Goal: Task Accomplishment & Management: Complete application form

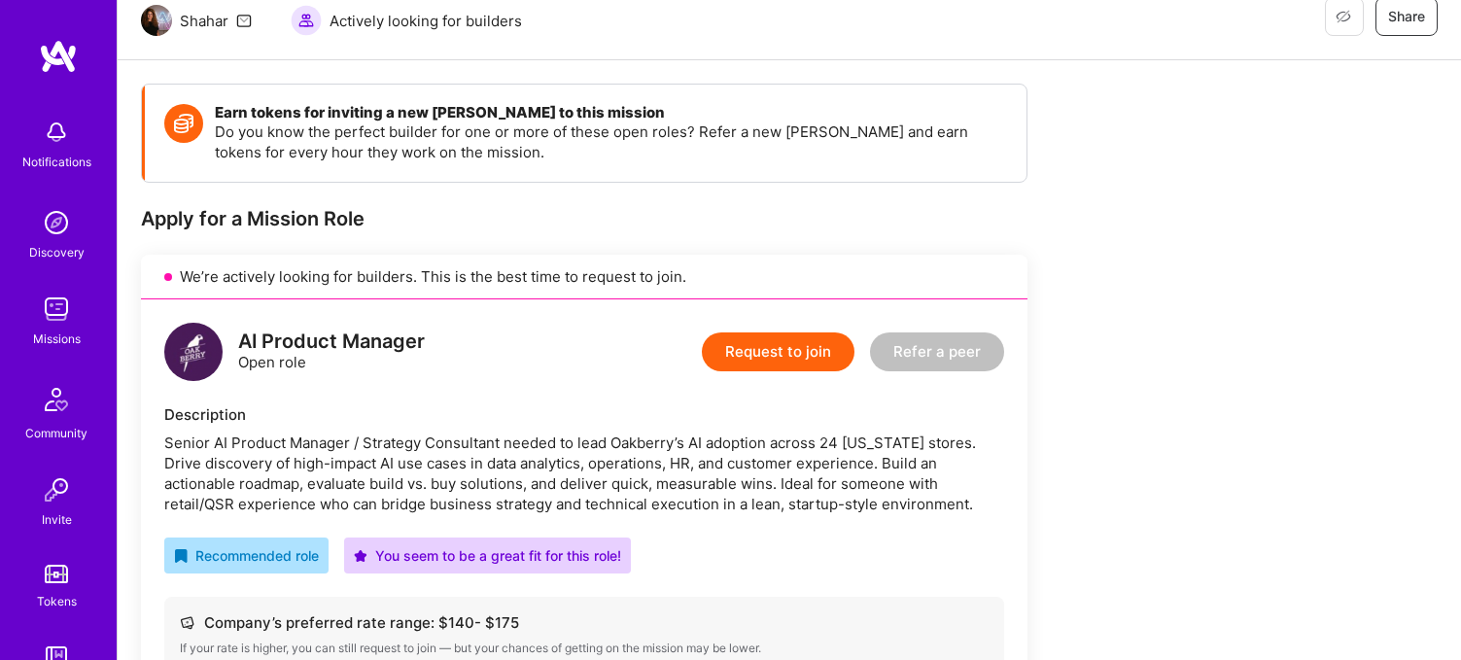
scroll to position [203, 0]
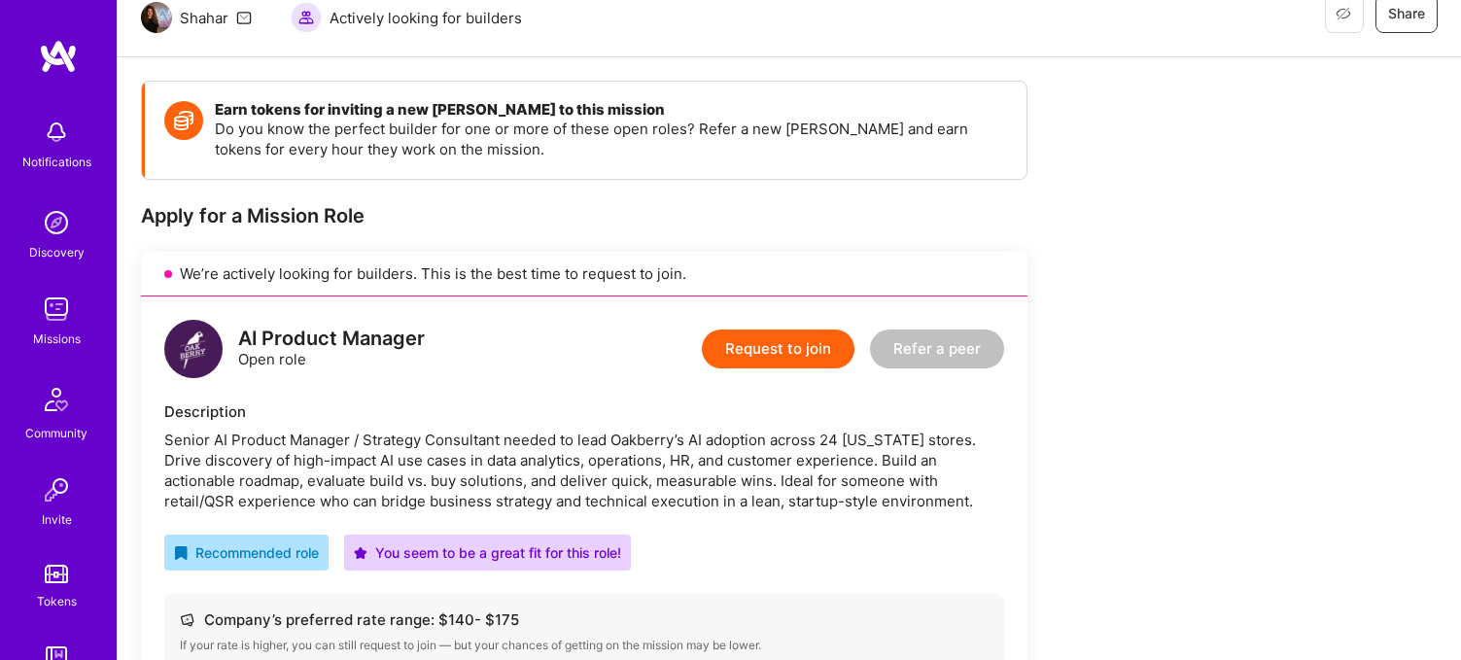
click at [772, 346] on button "Request to join" at bounding box center [778, 348] width 153 height 39
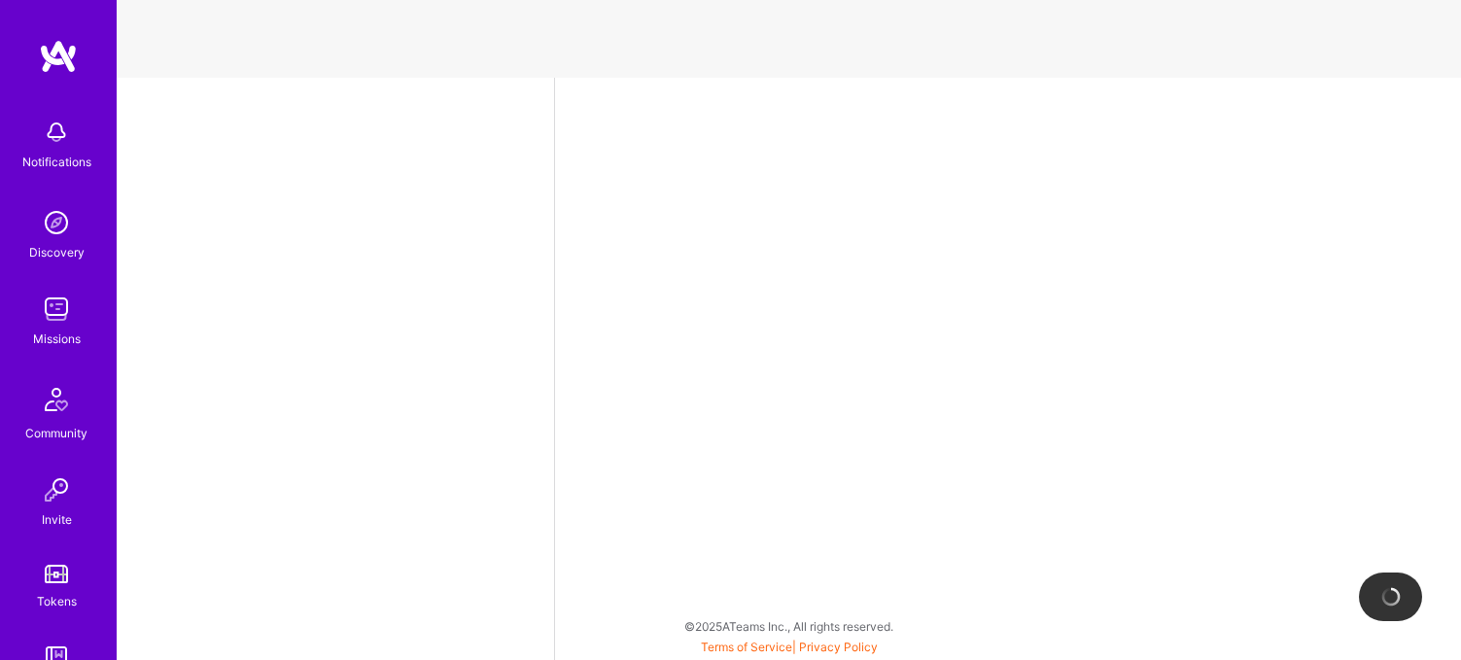
select select "US"
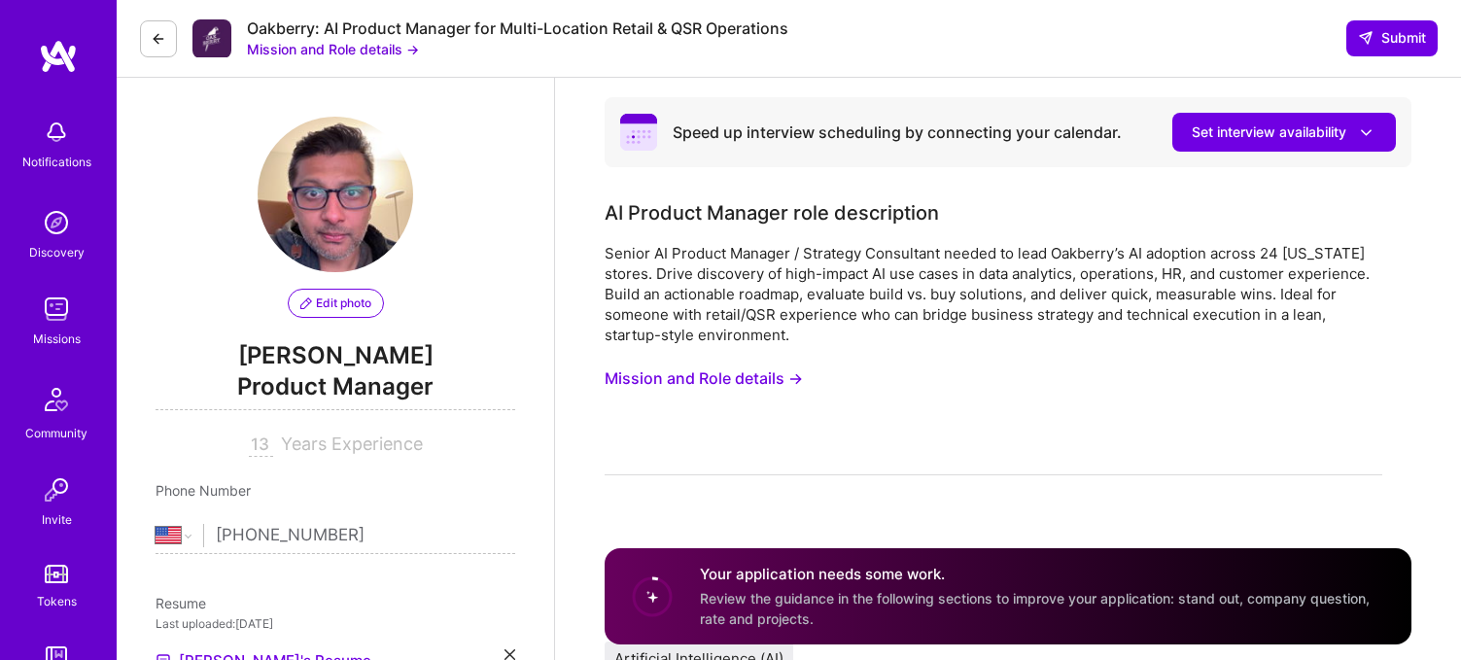
click at [363, 310] on span "Edit photo" at bounding box center [335, 302] width 71 height 17
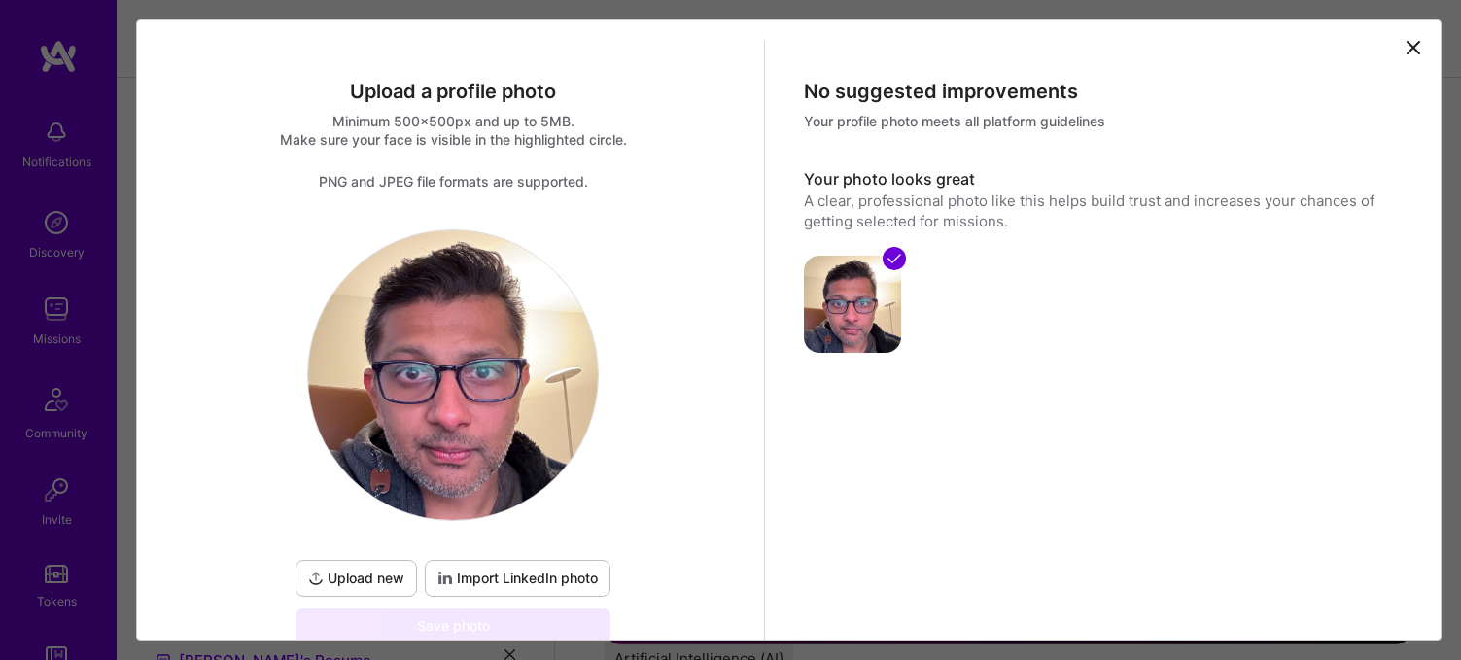
click at [1413, 42] on icon at bounding box center [1412, 47] width 23 height 23
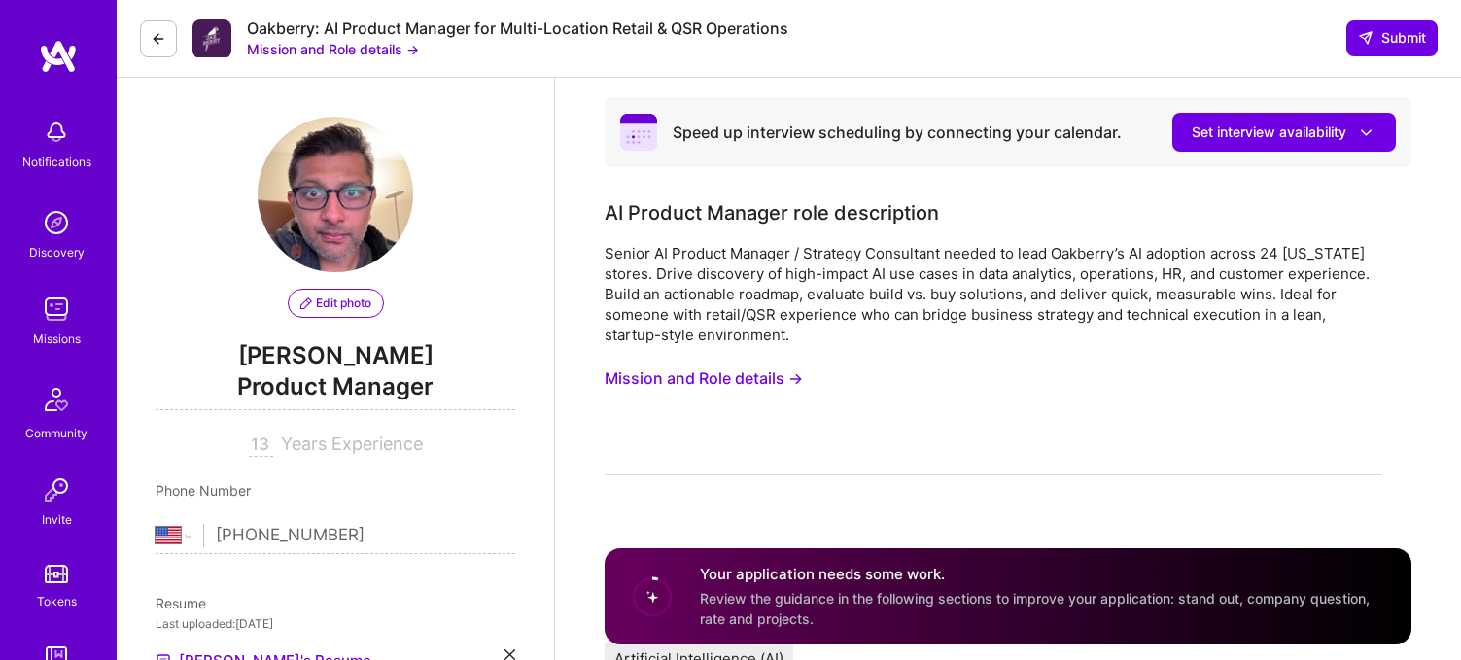
click at [749, 371] on button "Mission and Role details →" at bounding box center [703, 379] width 198 height 36
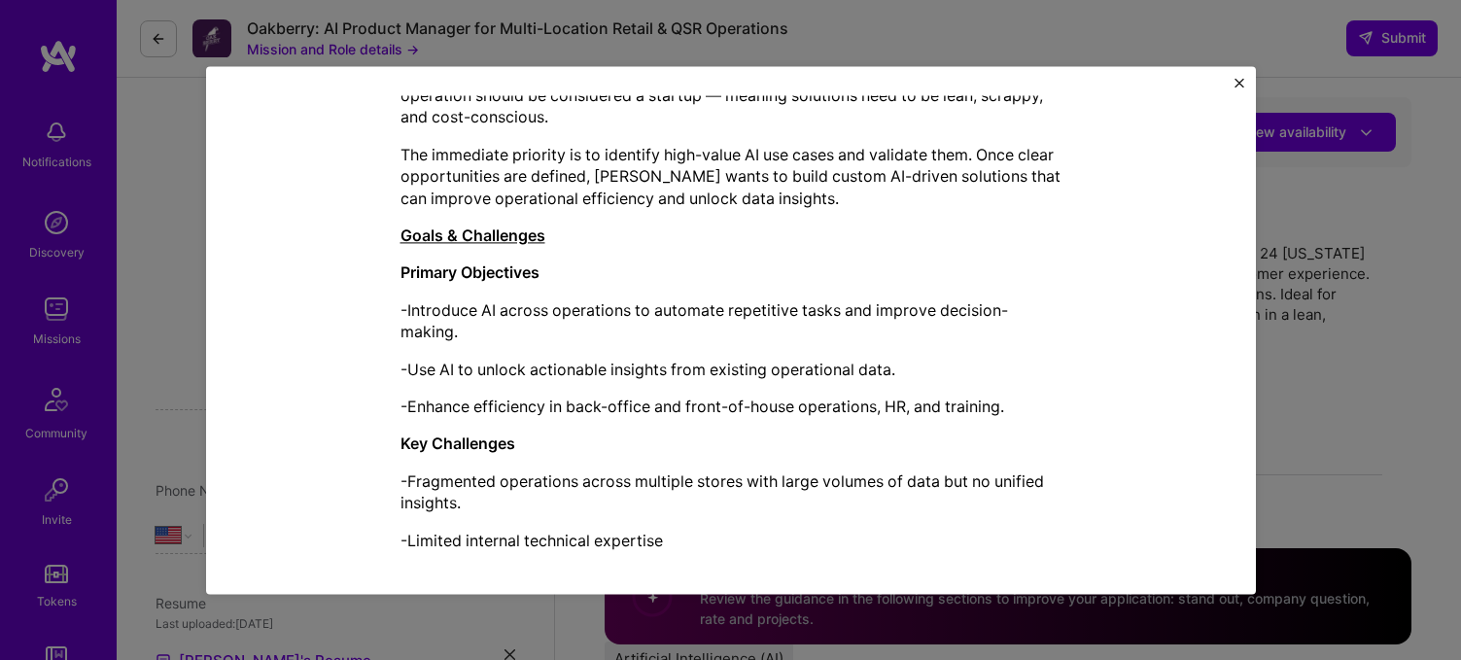
scroll to position [578, 0]
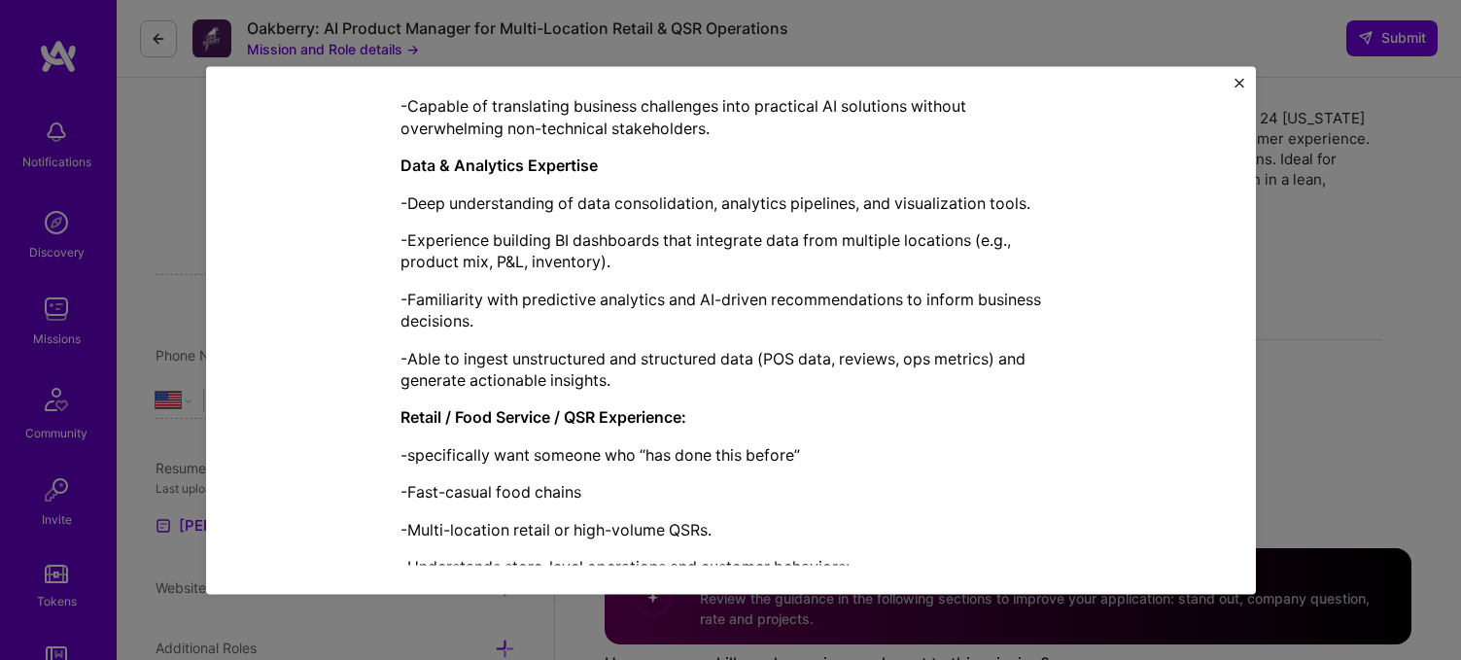
scroll to position [1816, 0]
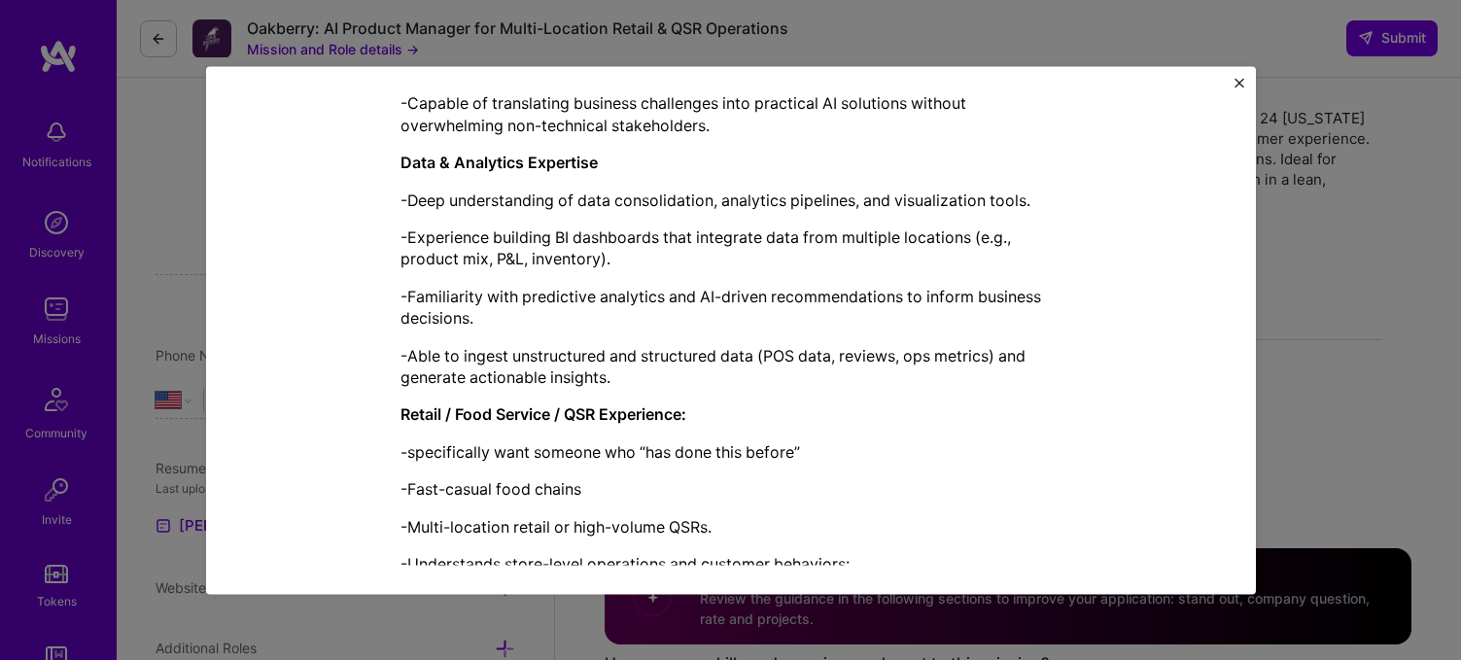
click at [679, 370] on p "-Able to ingest unstructured and structured data (POS data, reviews, ops metric…" at bounding box center [730, 367] width 661 height 44
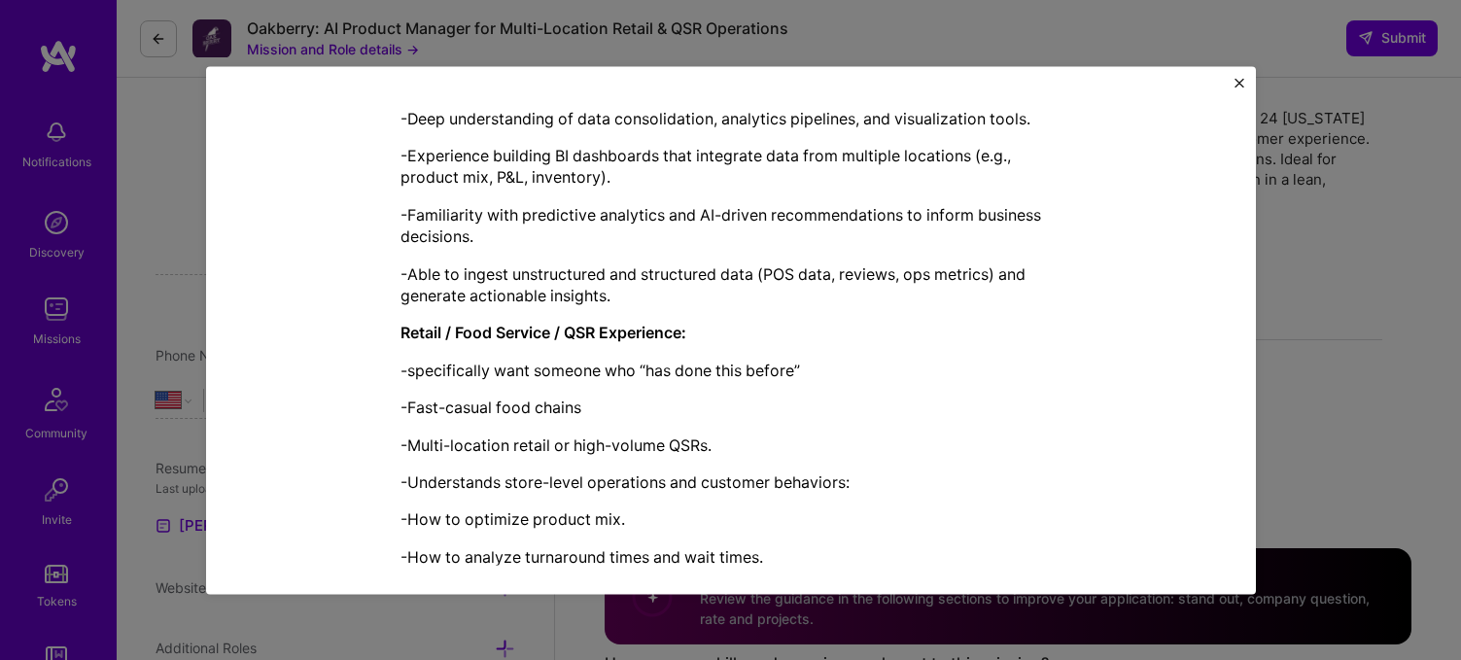
scroll to position [1897, 0]
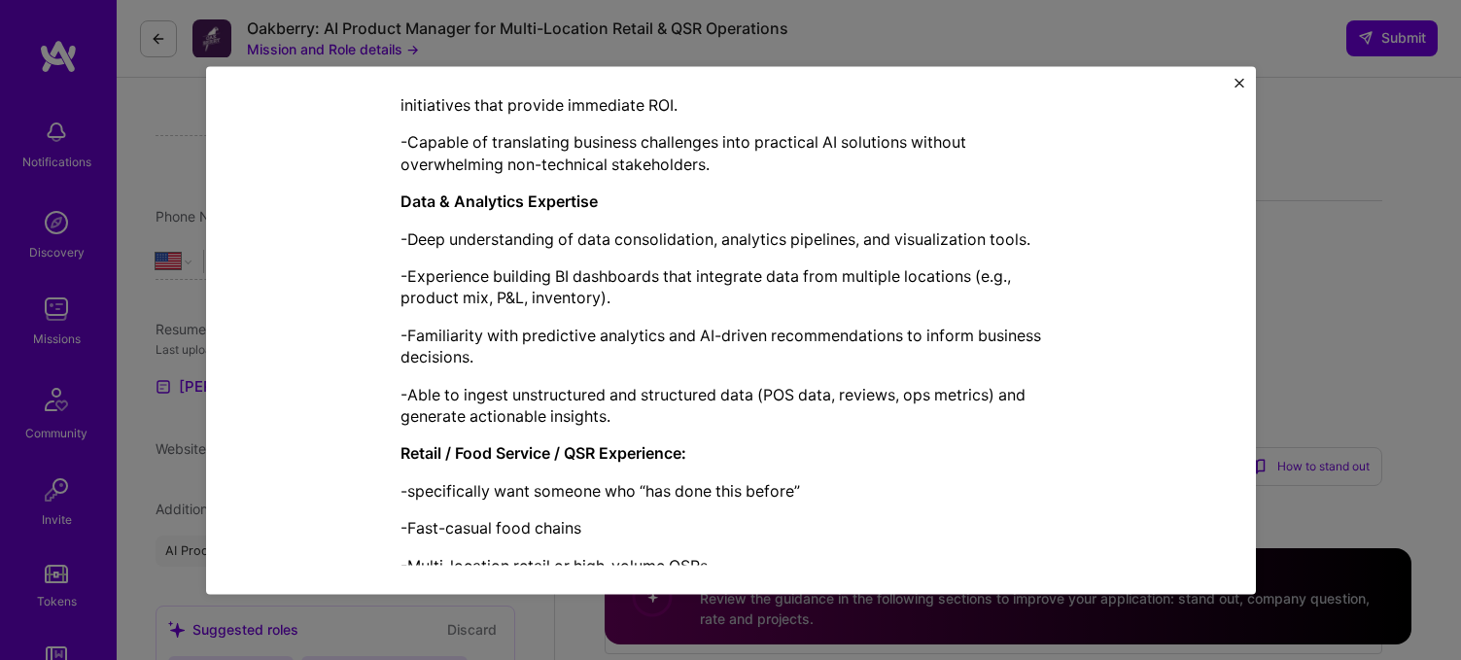
scroll to position [1777, 0]
click at [612, 390] on p "-Able to ingest unstructured and structured data (POS data, reviews, ops metric…" at bounding box center [730, 407] width 661 height 44
copy body "Notifications Discovery Missions Community Invite Tokens A.Guide Profile Close …"
click at [1237, 96] on button "Close" at bounding box center [1239, 88] width 10 height 20
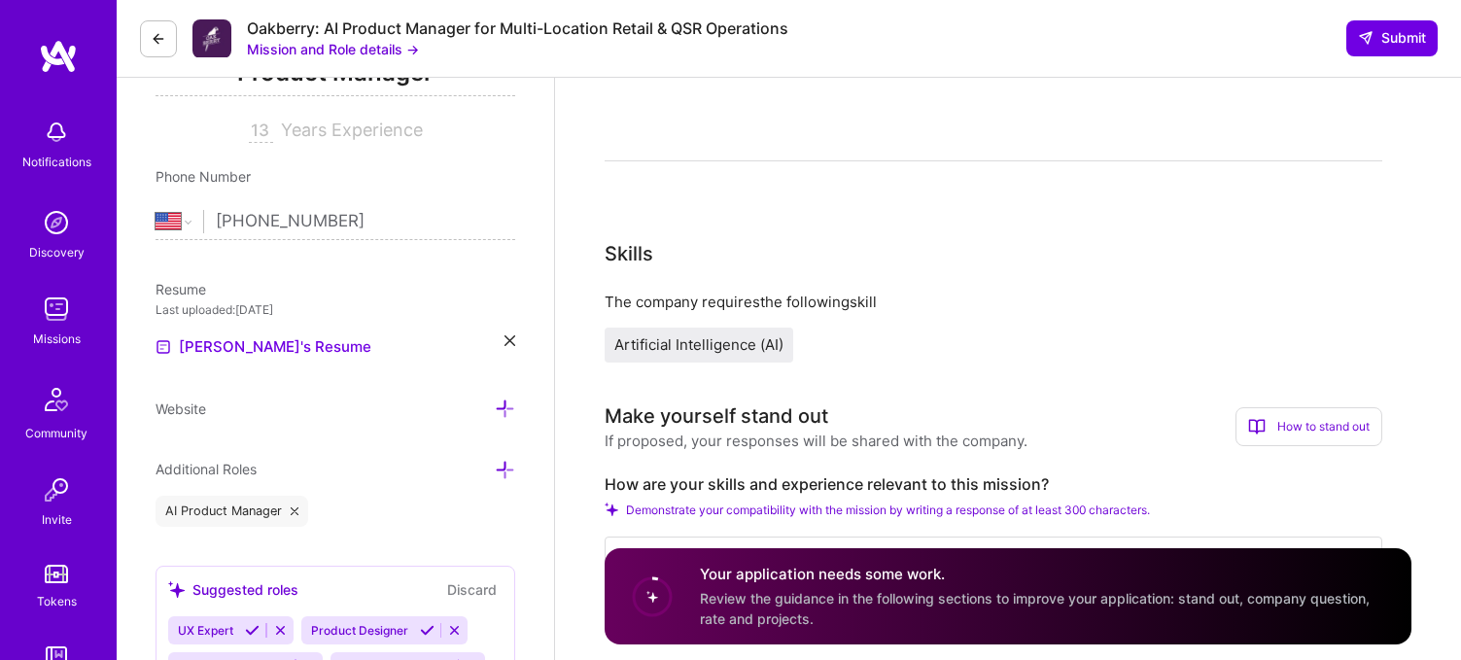
scroll to position [401, 0]
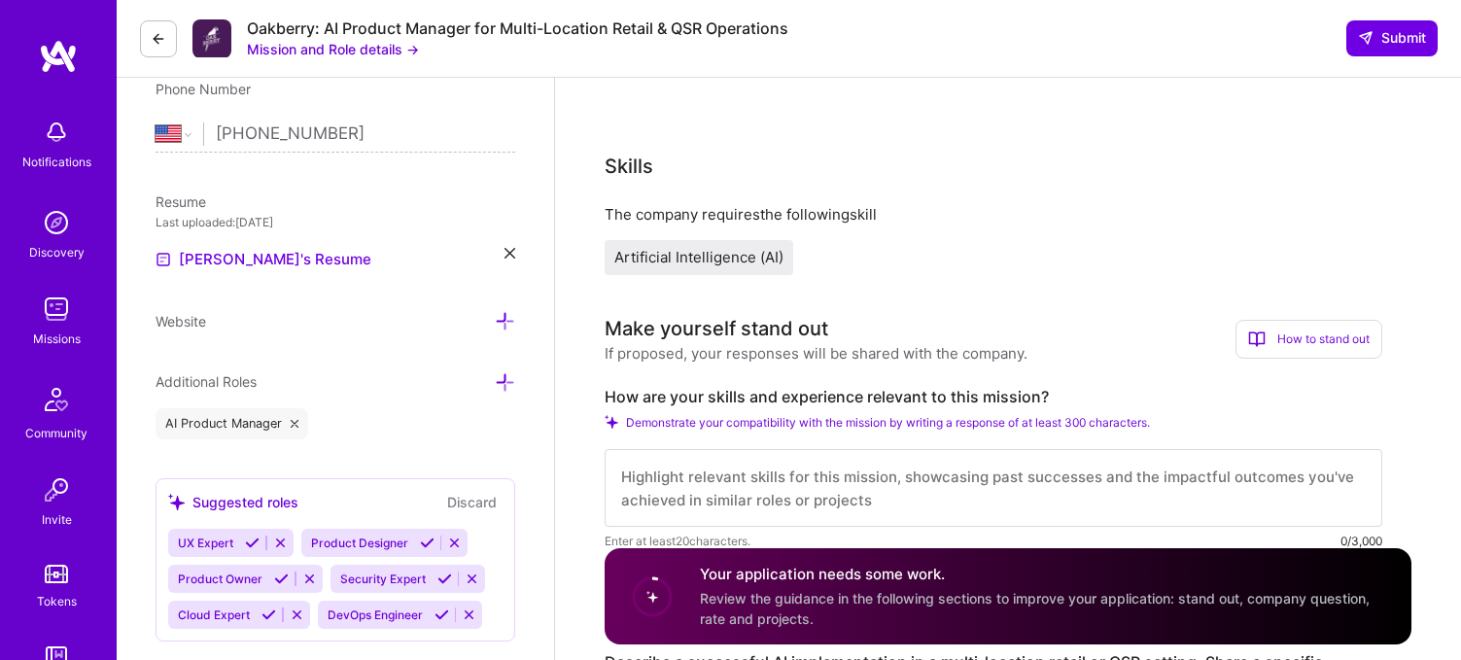
click at [850, 218] on div "The company requires the following skill" at bounding box center [992, 214] width 777 height 20
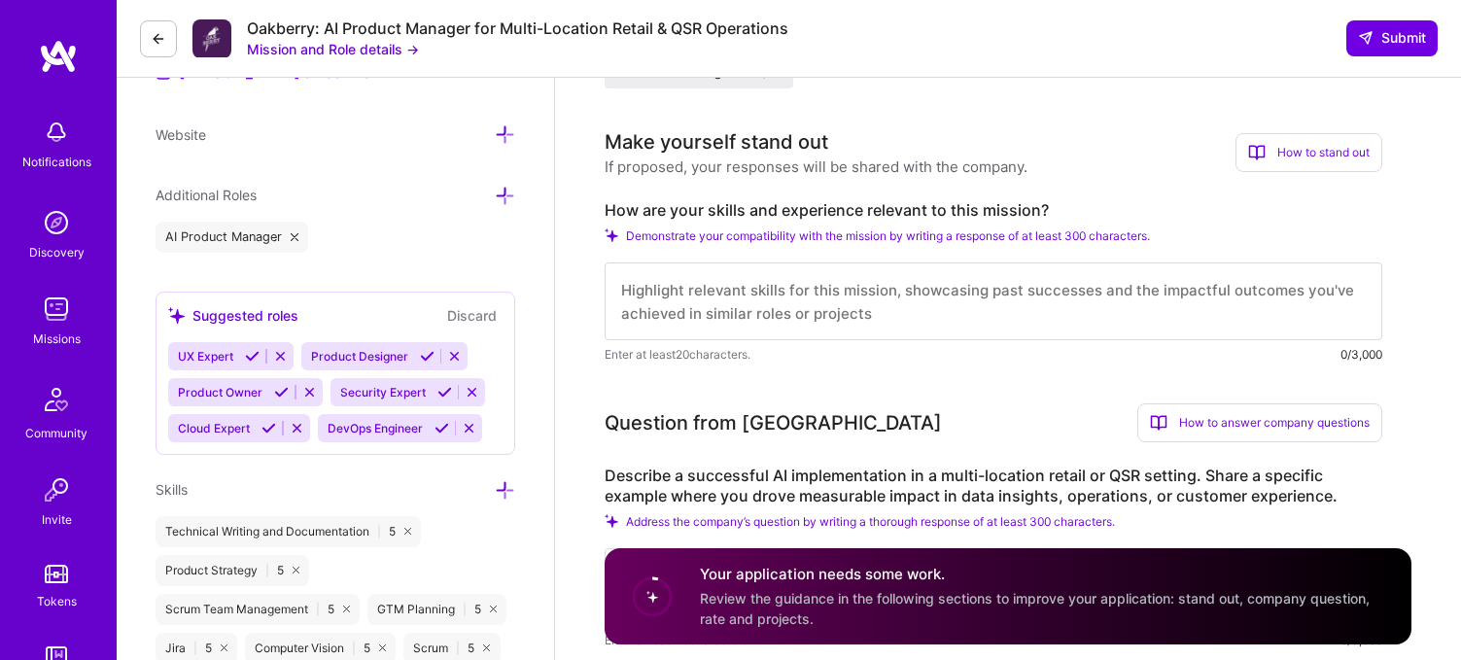
scroll to position [618, 0]
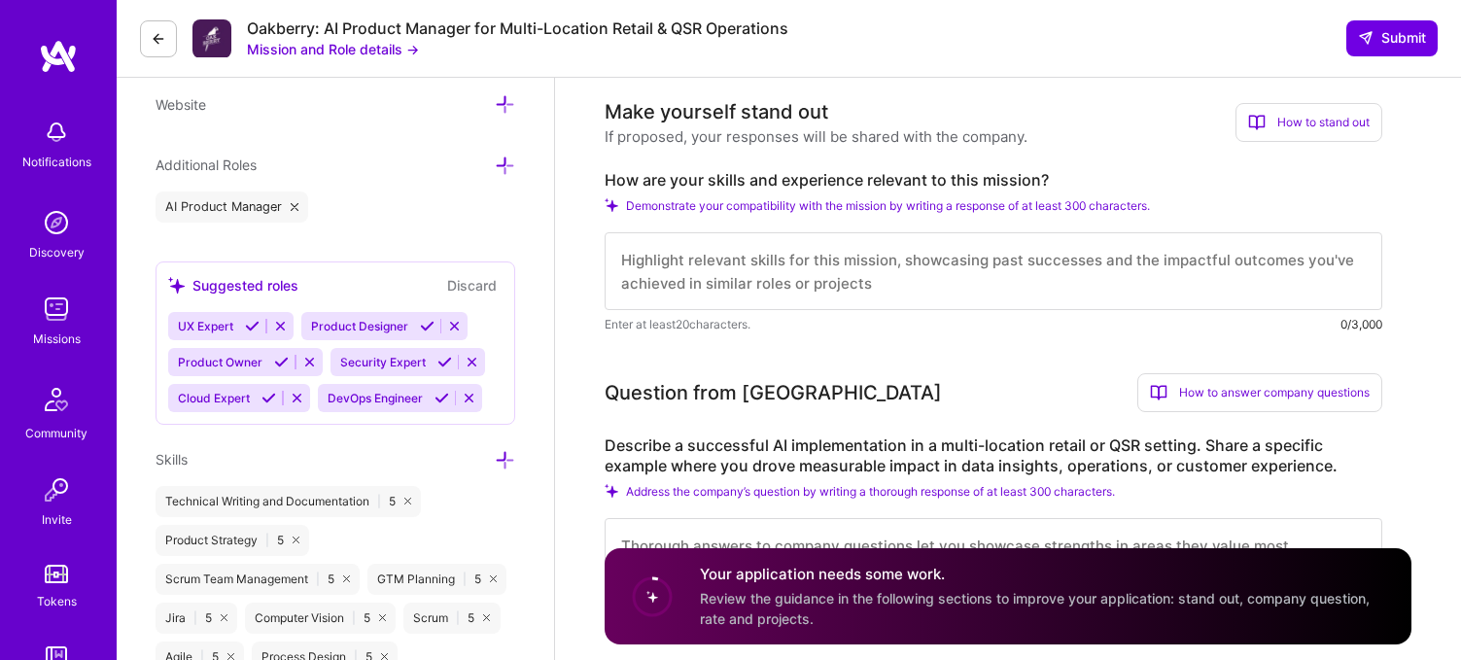
click at [738, 261] on textarea at bounding box center [992, 271] width 777 height 78
click at [737, 263] on textarea "To enrich screen reader interactions, please activate Accessibility in Grammarl…" at bounding box center [992, 271] width 777 height 78
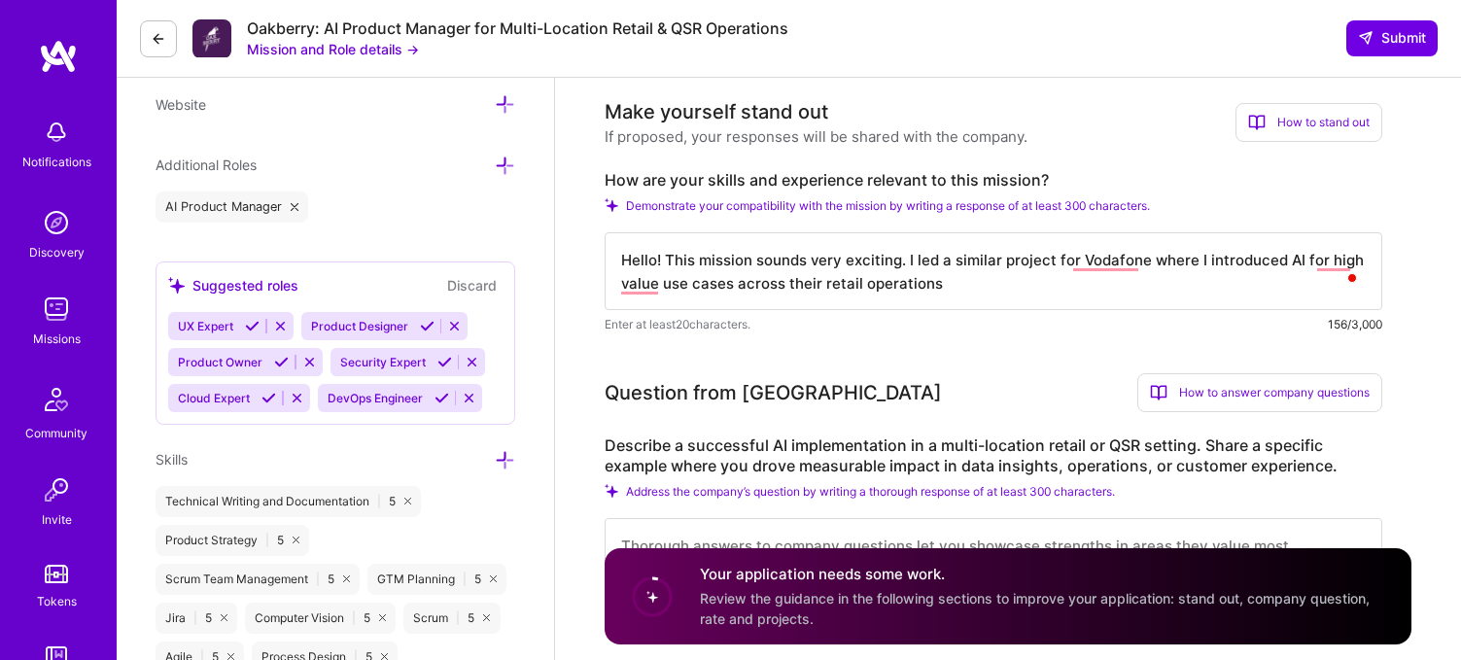
click at [816, 279] on textarea "Hello! This mission sounds very exciting. I led a similar project for Vodafone …" at bounding box center [992, 271] width 777 height 78
click at [991, 283] on textarea "Hello! This mission sounds very exciting. I led a similar project for Vodafone …" at bounding box center [992, 271] width 777 height 78
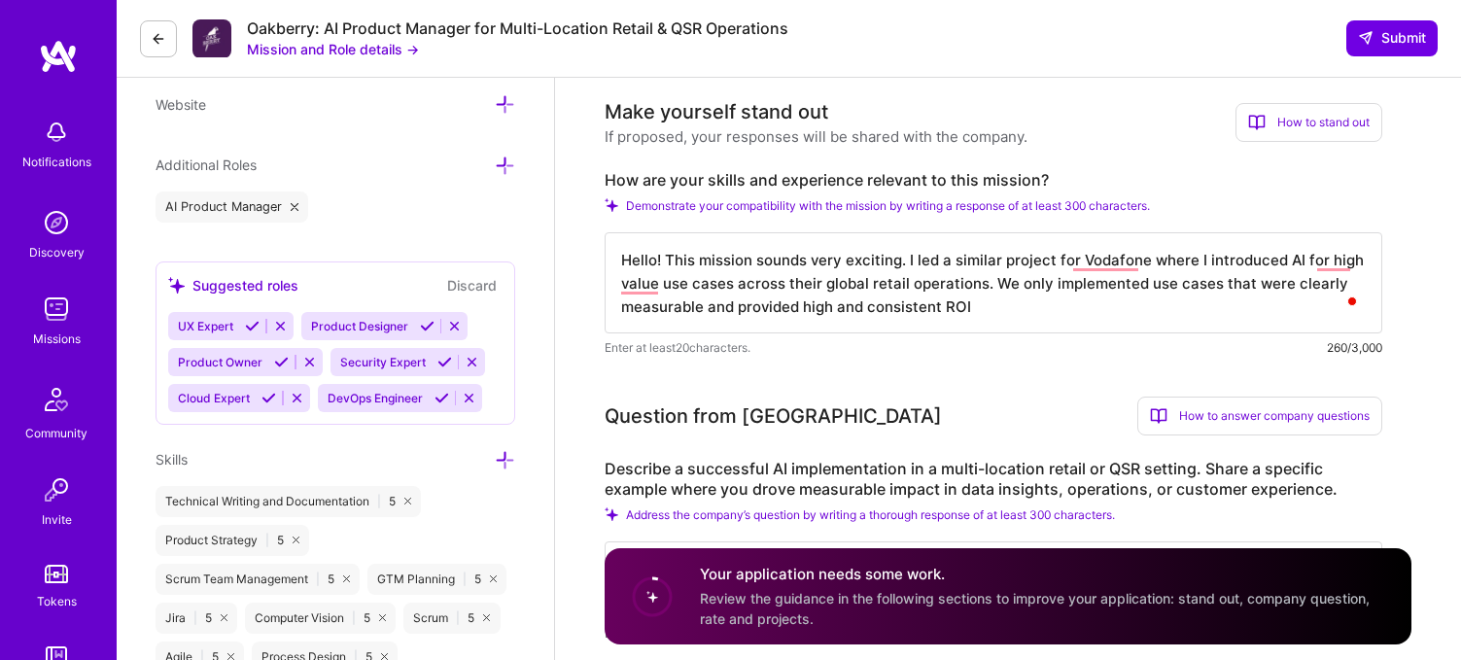
click at [846, 305] on textarea "Hello! This mission sounds very exciting. I led a similar project for Vodafone …" at bounding box center [992, 282] width 777 height 101
click at [826, 306] on textarea "Hello! This mission sounds very exciting. I led a similar project for Vodafone …" at bounding box center [992, 282] width 777 height 101
click at [1078, 313] on textarea "Hello! This mission sounds very exciting. I led a similar project for Vodafone …" at bounding box center [992, 282] width 777 height 101
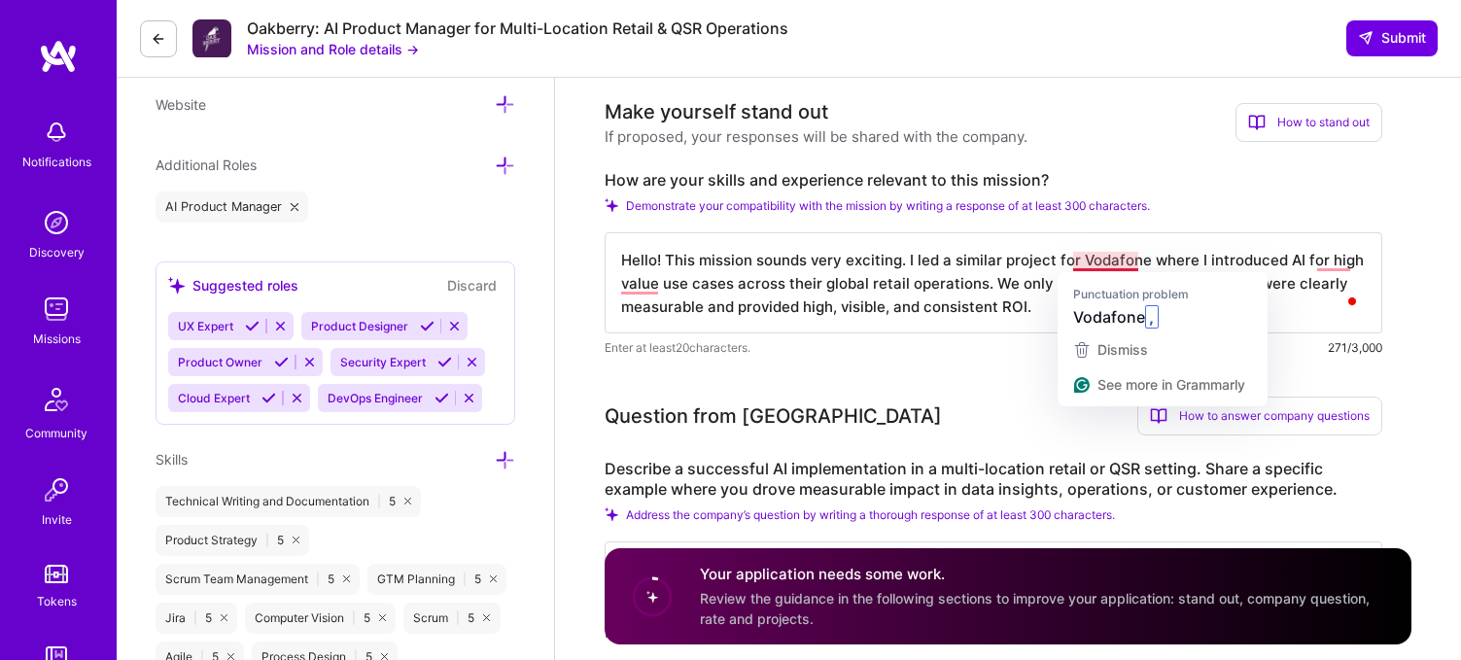
click at [1087, 263] on textarea "Hello! This mission sounds very exciting. I led a similar project for Vodafone …" at bounding box center [992, 282] width 777 height 101
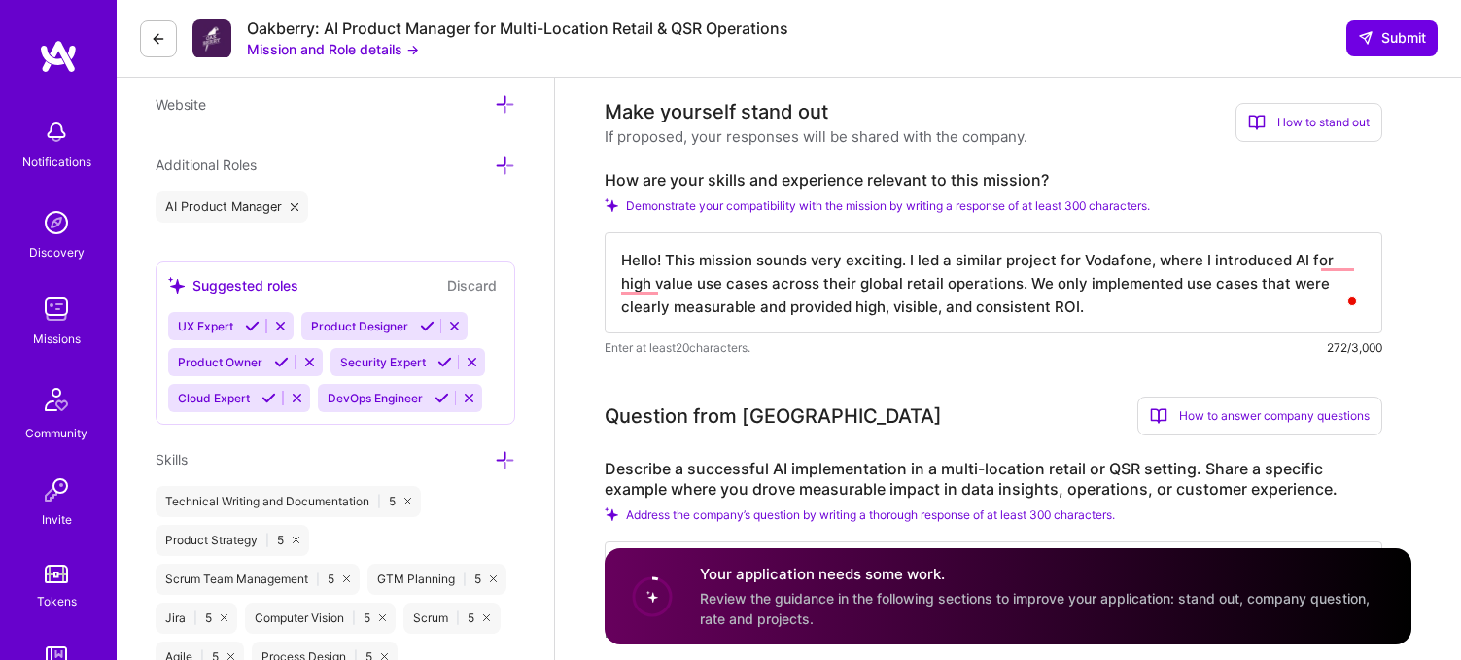
click at [1032, 300] on textarea "Hello! This mission sounds very exciting. I led a similar project for Vodafone,…" at bounding box center [992, 282] width 777 height 101
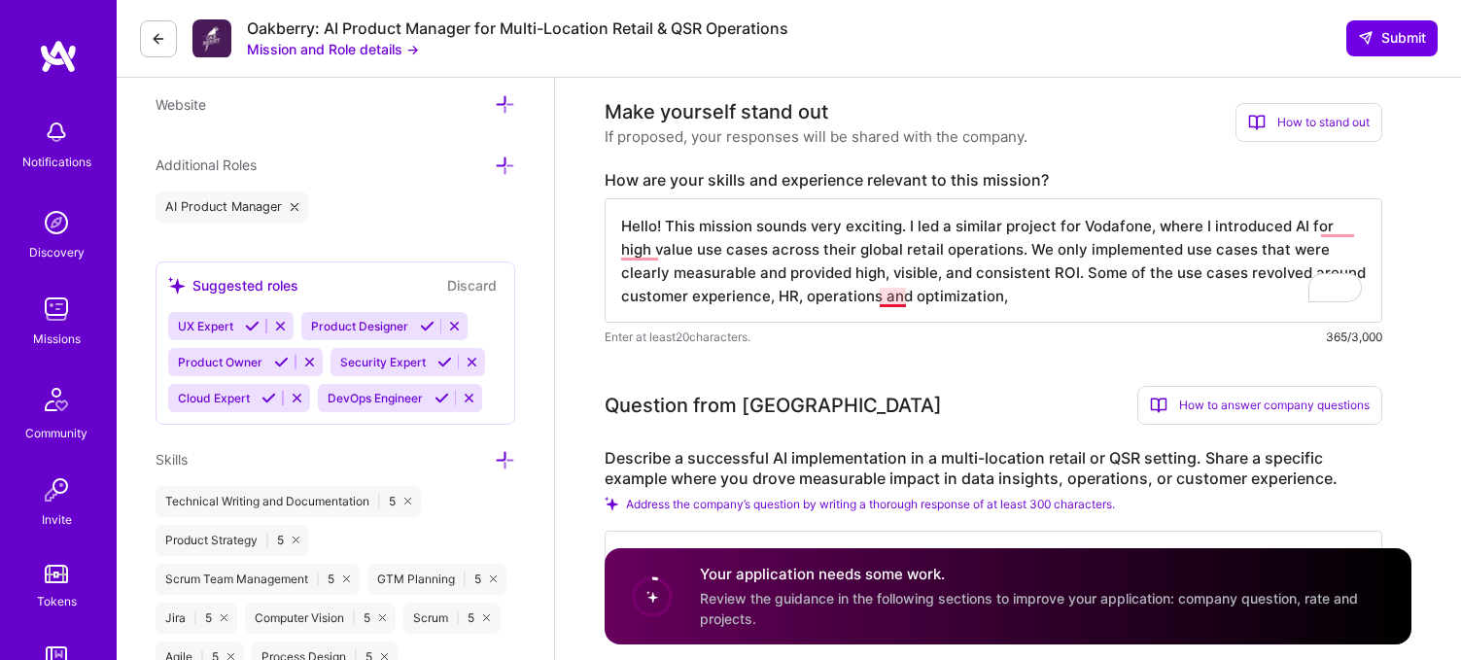
click at [886, 301] on textarea "Hello! This mission sounds very exciting. I led a similar project for Vodafone,…" at bounding box center [992, 260] width 777 height 124
click at [1028, 296] on textarea "Hello! This mission sounds very exciting. I led a similar project for Vodafone,…" at bounding box center [992, 260] width 777 height 124
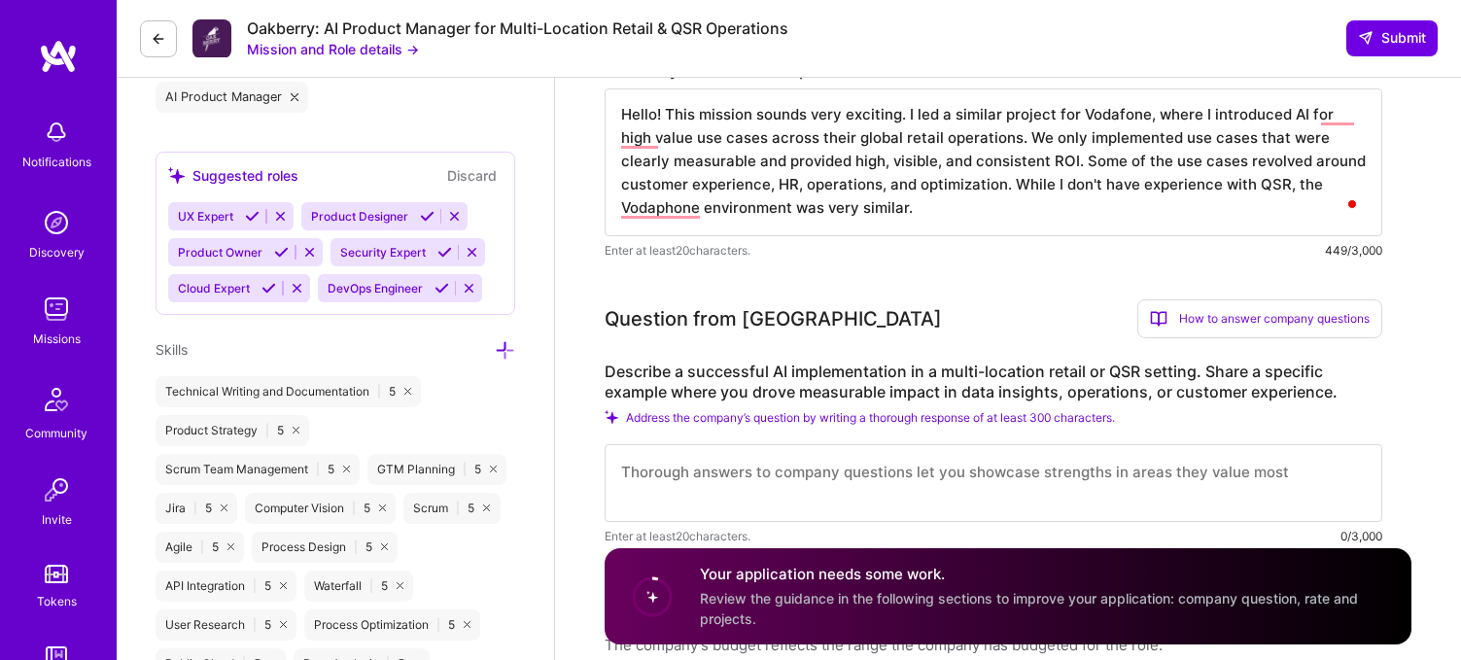
scroll to position [714, 0]
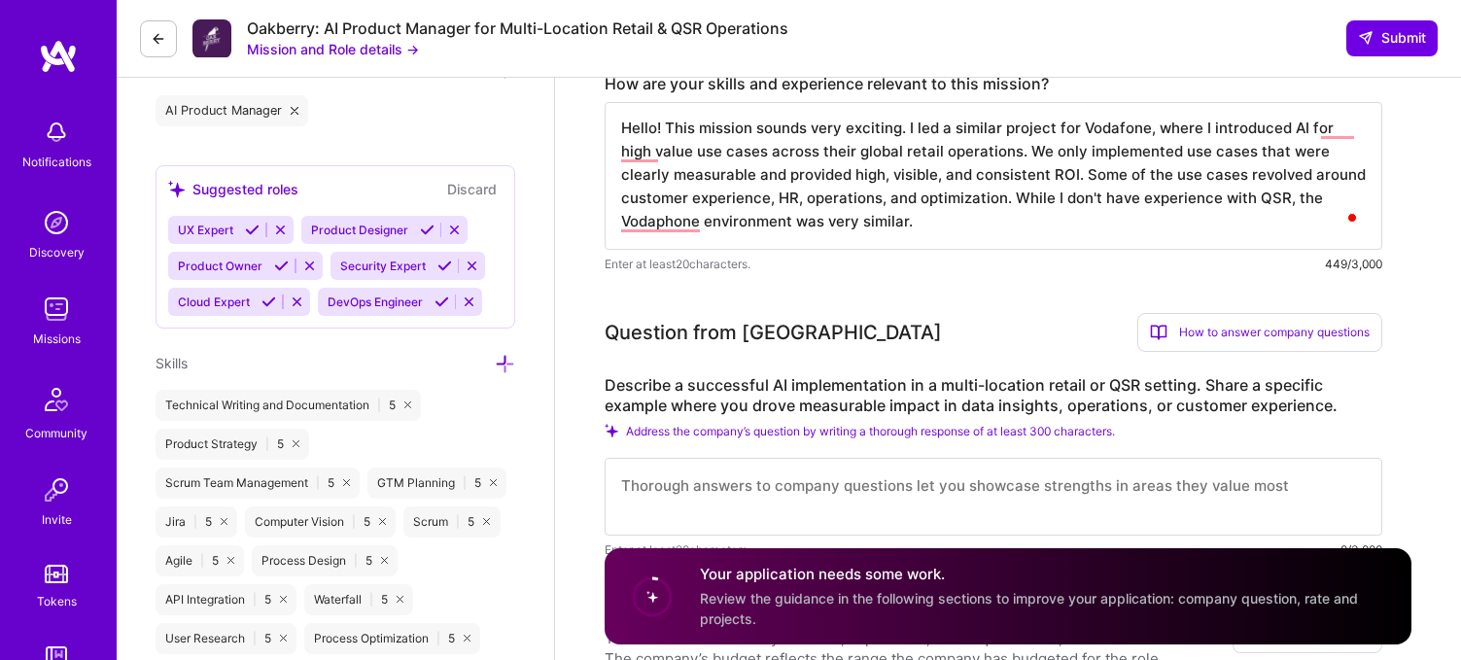
click at [614, 162] on textarea "Hello! This mission sounds very exciting. I led a similar project for Vodafone,…" at bounding box center [992, 176] width 777 height 148
click at [636, 154] on textarea "Hello! This mission sounds very exciting. I led a similar project for Vodafone,…" at bounding box center [992, 176] width 777 height 148
drag, startPoint x: 1009, startPoint y: 199, endPoint x: 1010, endPoint y: 216, distance: 16.6
click at [1010, 216] on textarea "Hello! This mission sounds very exciting. I led a similar project for Vodafone,…" at bounding box center [992, 176] width 777 height 148
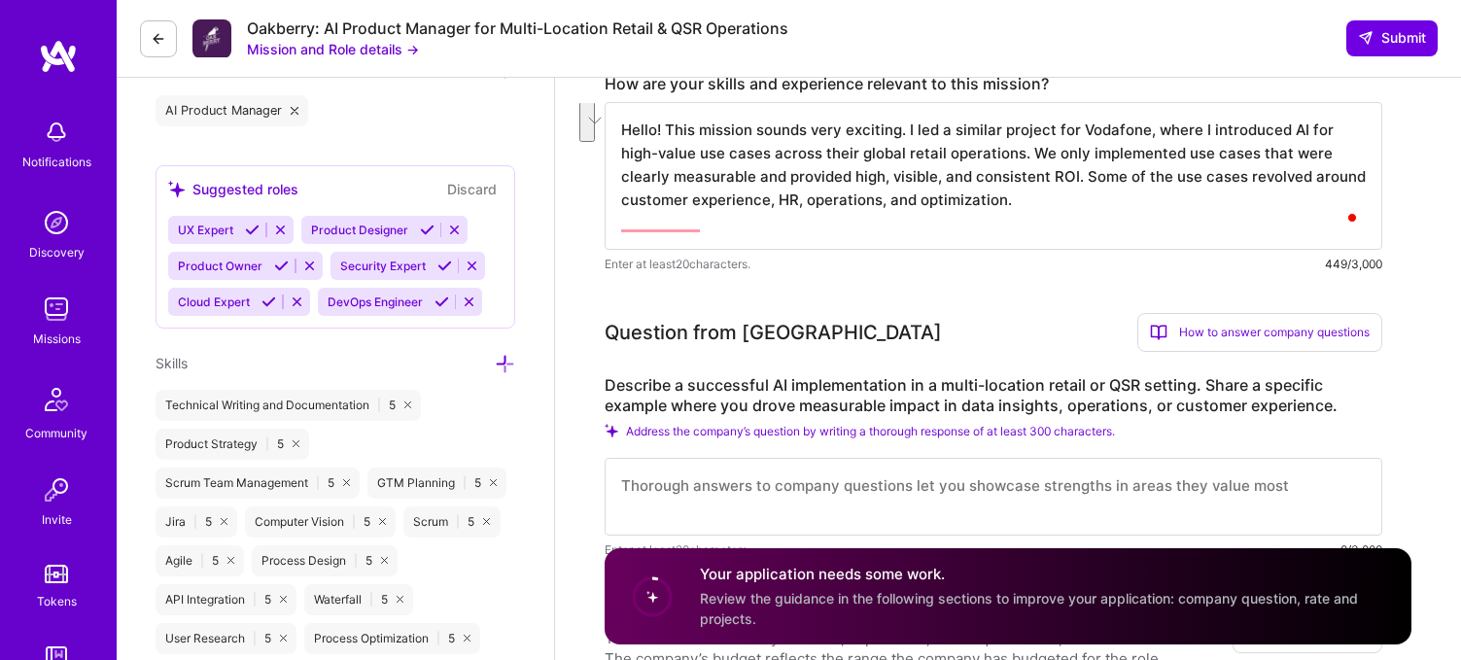
scroll to position [0, 0]
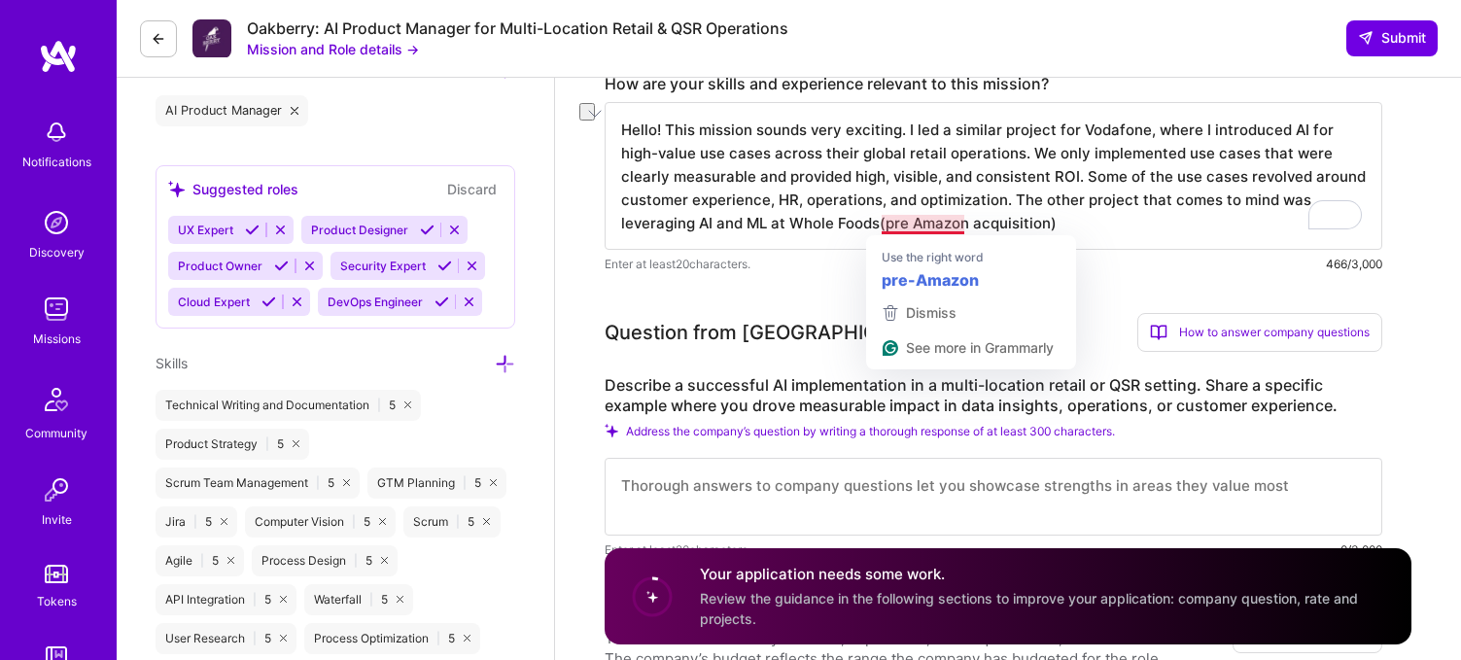
drag, startPoint x: 1061, startPoint y: 226, endPoint x: 889, endPoint y: 224, distance: 172.0
click at [889, 224] on textarea "Hello! This mission sounds very exciting. I led a similar project for Vodafone,…" at bounding box center [992, 176] width 777 height 148
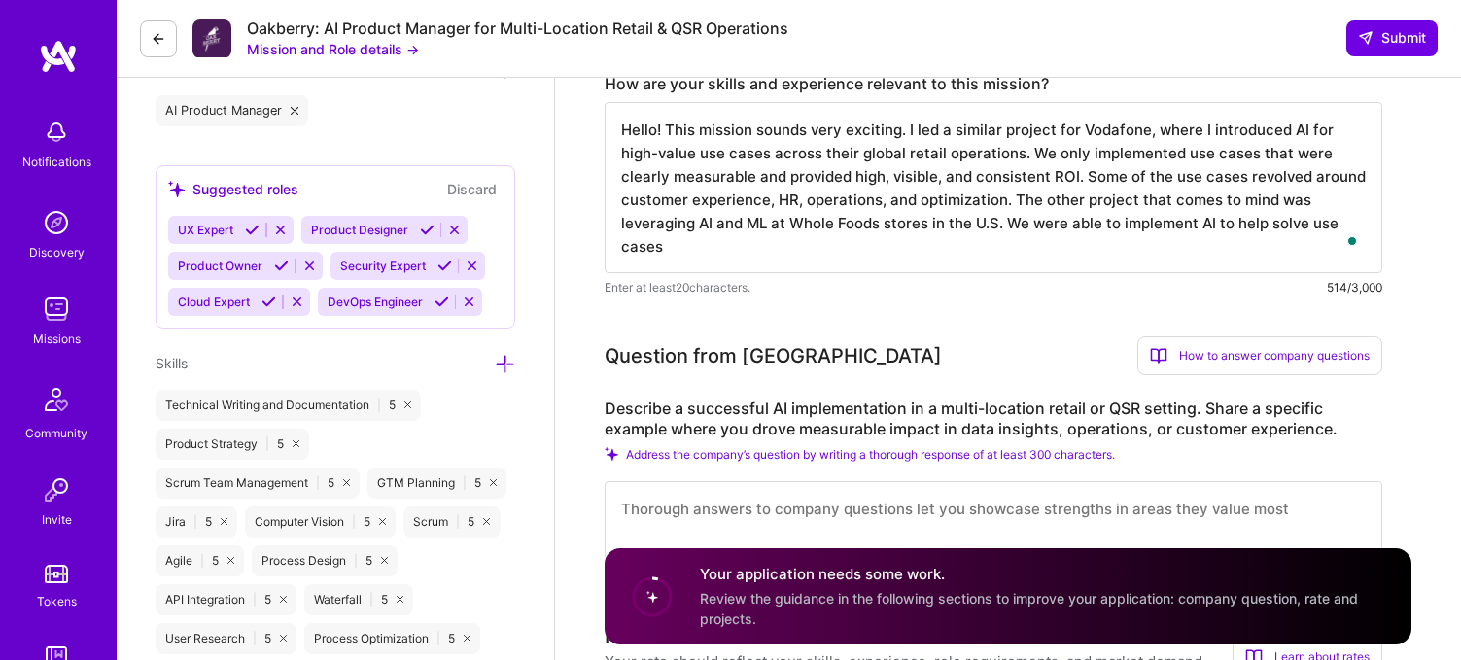
type textarea "Hello! This mission sounds very exciting. I led a similar project for Vodafone,…"
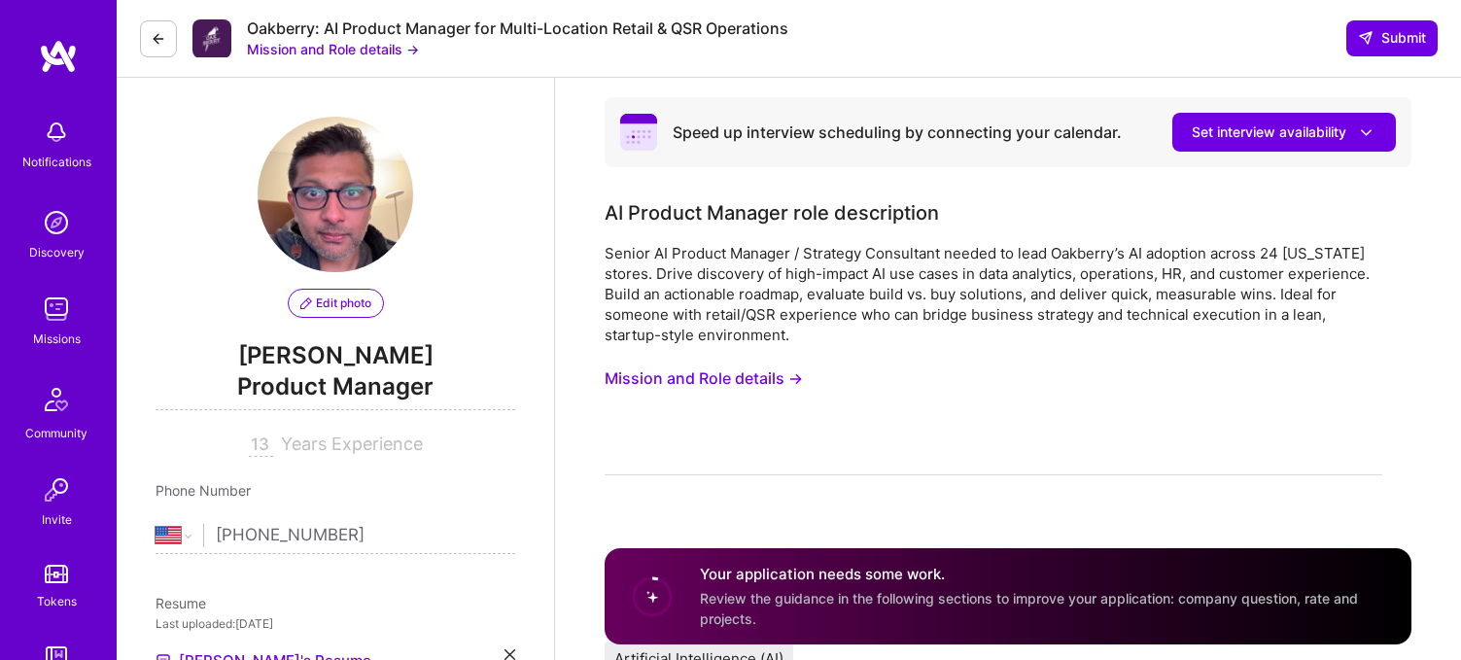
select select "US"
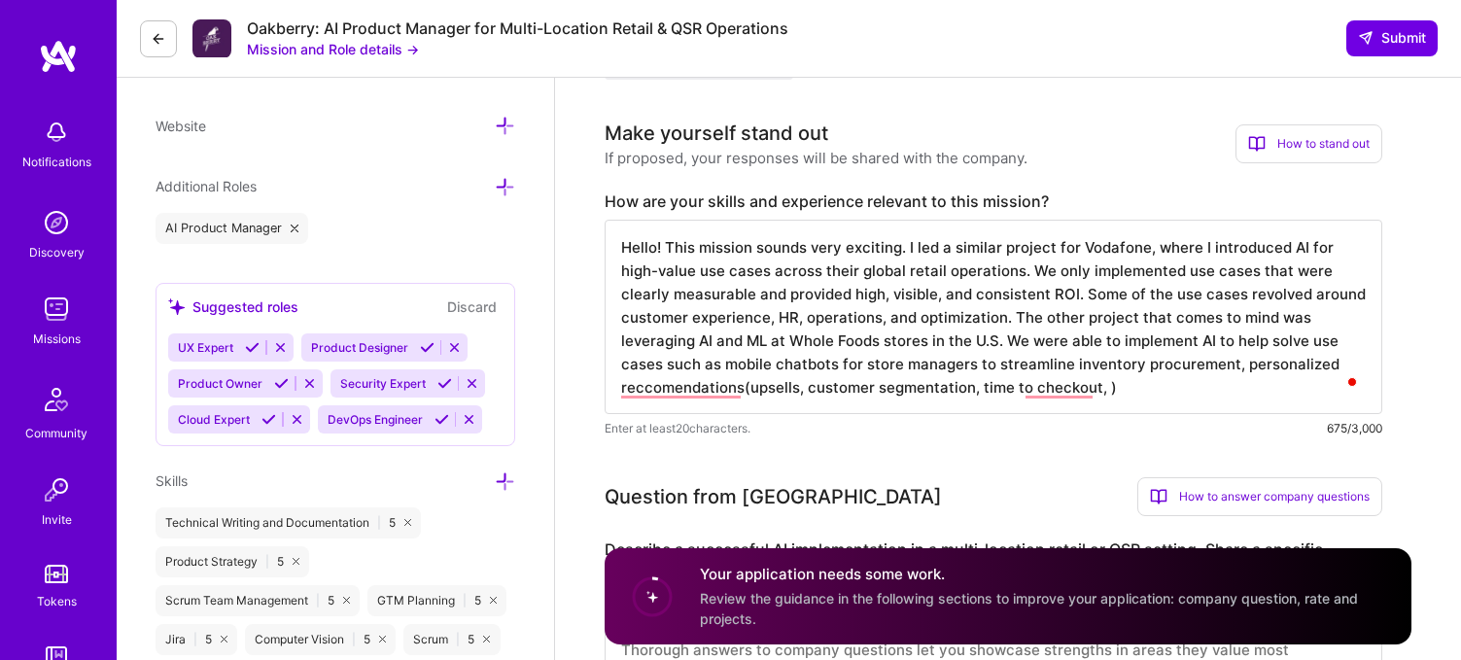
scroll to position [595, 0]
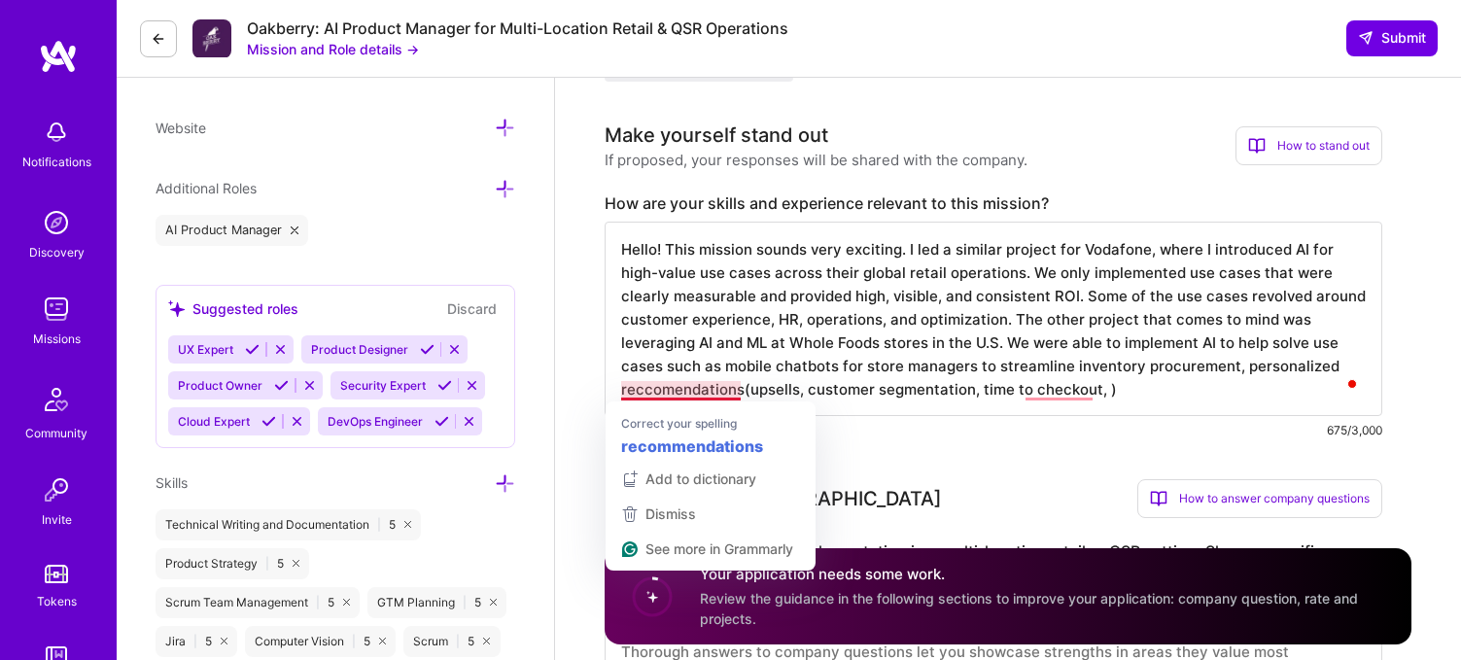
click at [657, 391] on textarea "Hello! This mission sounds very exciting. I led a similar project for Vodafone,…" at bounding box center [992, 319] width 777 height 194
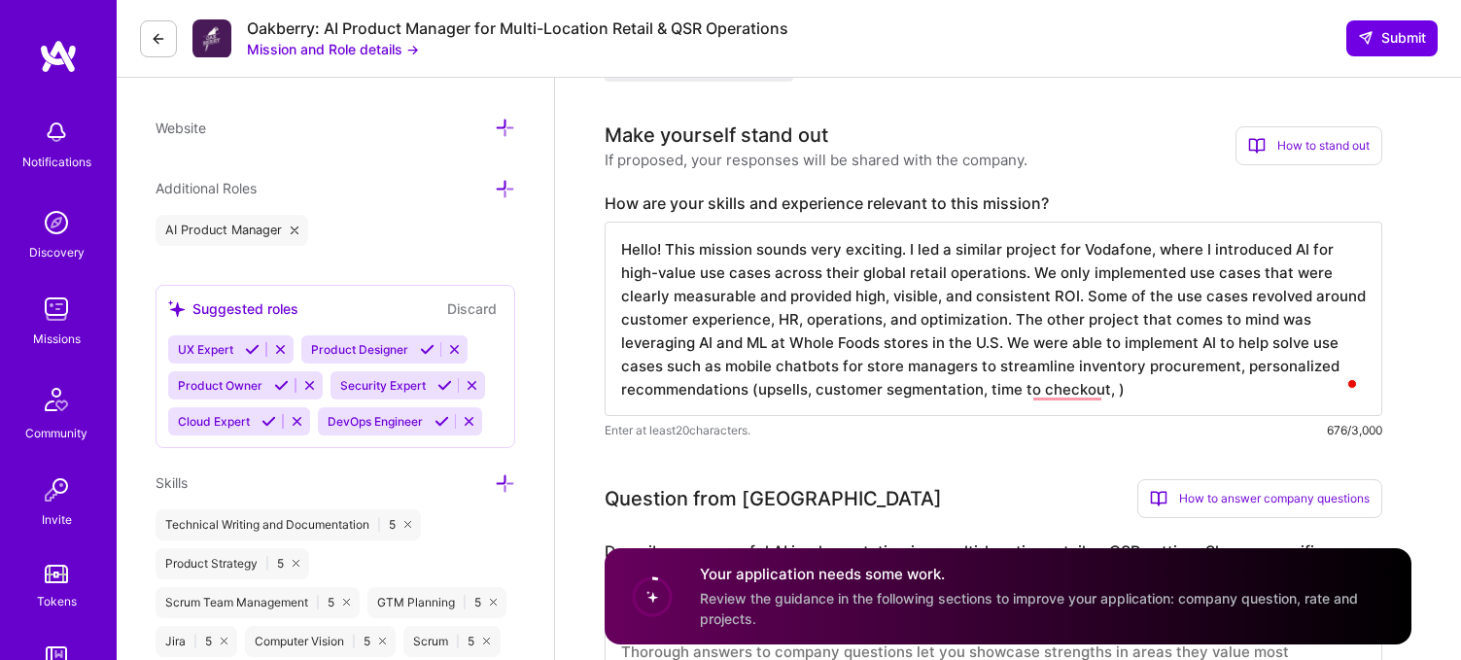
click at [1131, 397] on textarea "Hello! This mission sounds very exciting. I led a similar project for Vodafone,…" at bounding box center [992, 319] width 777 height 194
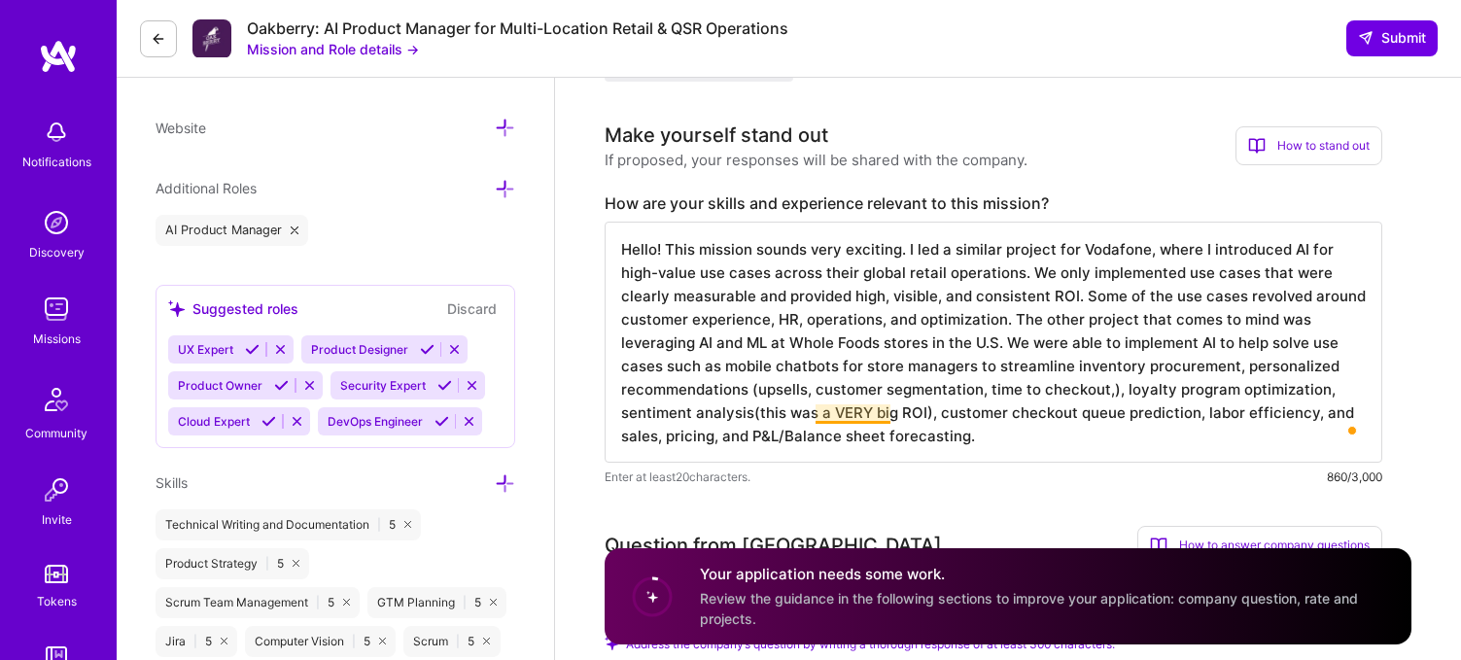
click at [850, 418] on textarea "Hello! This mission sounds very exciting. I led a similar project for Vodafone,…" at bounding box center [992, 342] width 777 height 241
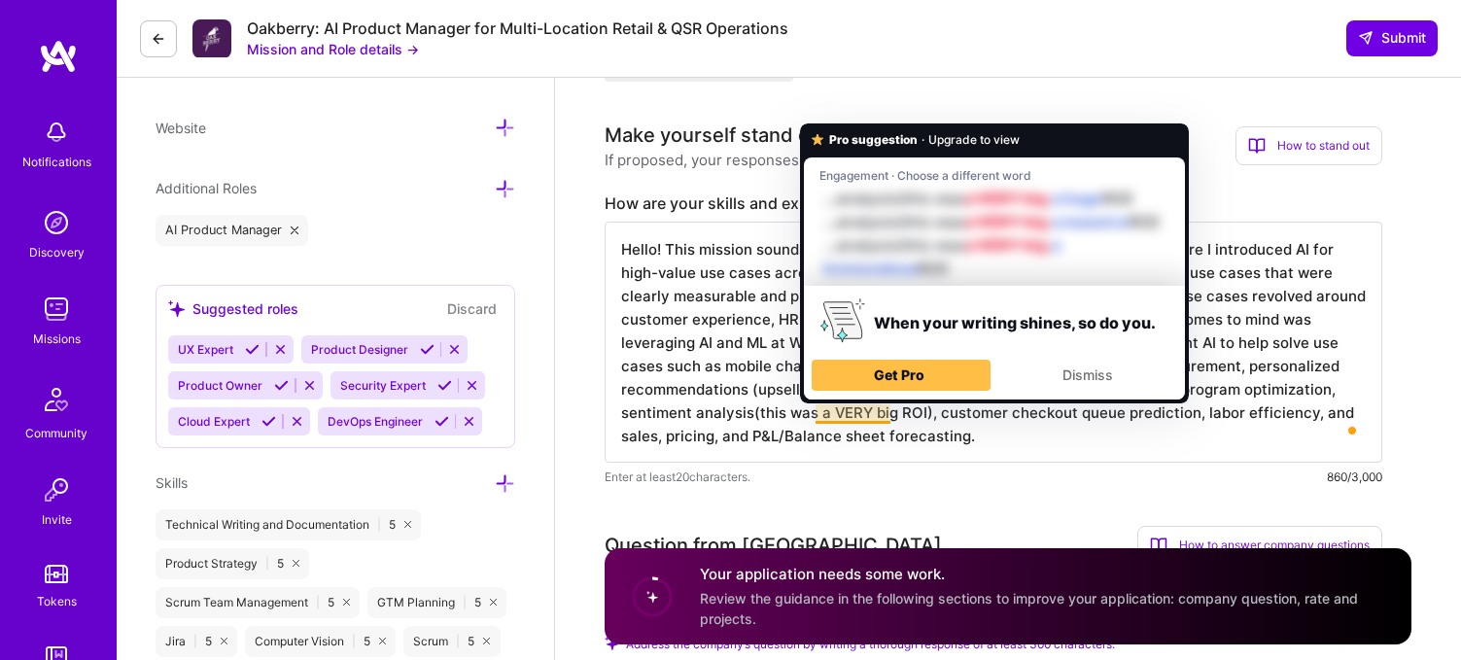
click at [853, 432] on textarea "Hello! This mission sounds very exciting. I led a similar project for Vodafone,…" at bounding box center [992, 342] width 777 height 241
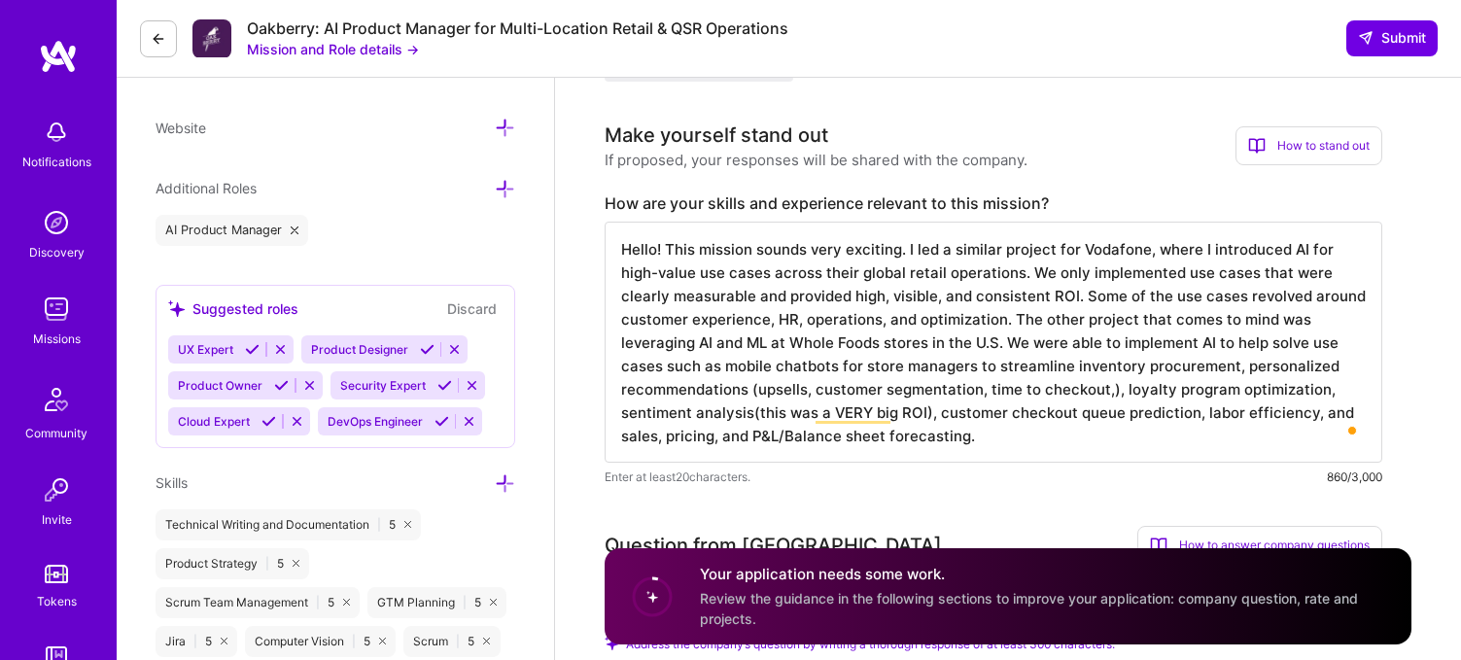
click at [851, 416] on textarea "Hello! This mission sounds very exciting. I led a similar project for Vodafone,…" at bounding box center [992, 342] width 777 height 241
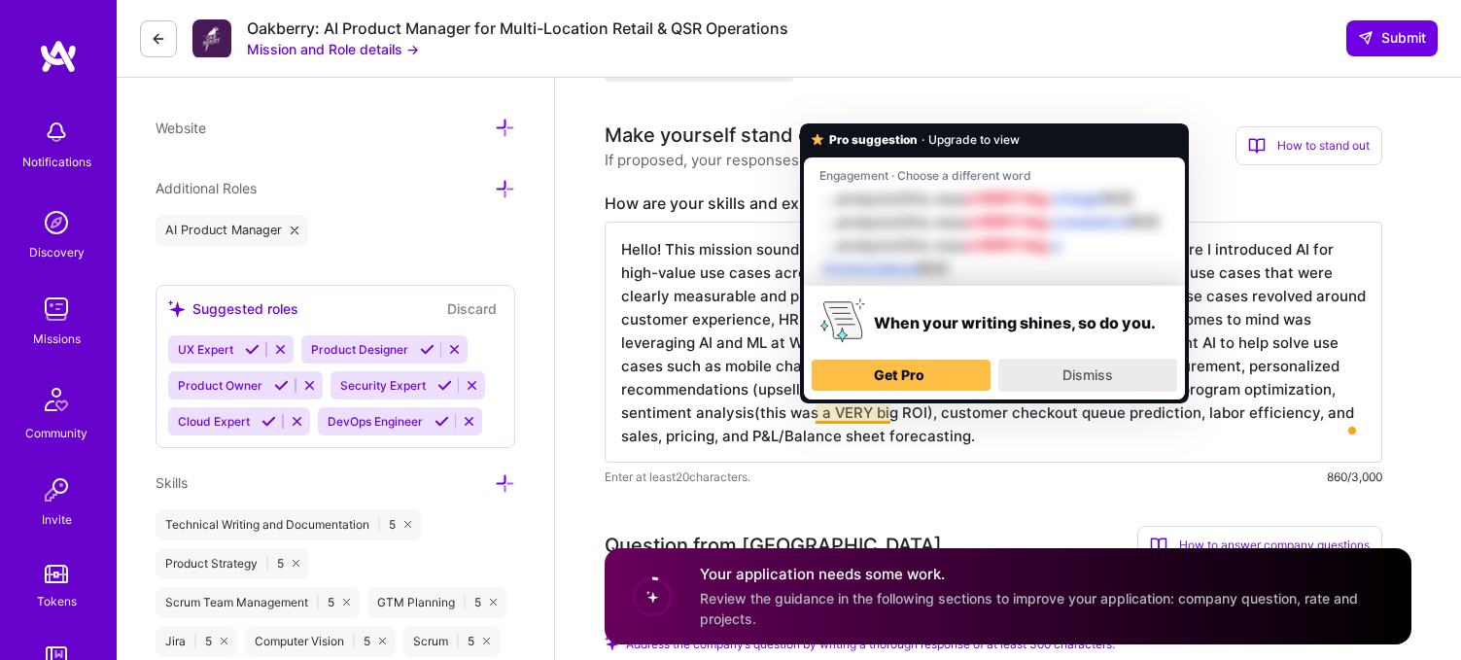
click at [1101, 362] on div "Dismiss" at bounding box center [1087, 375] width 161 height 31
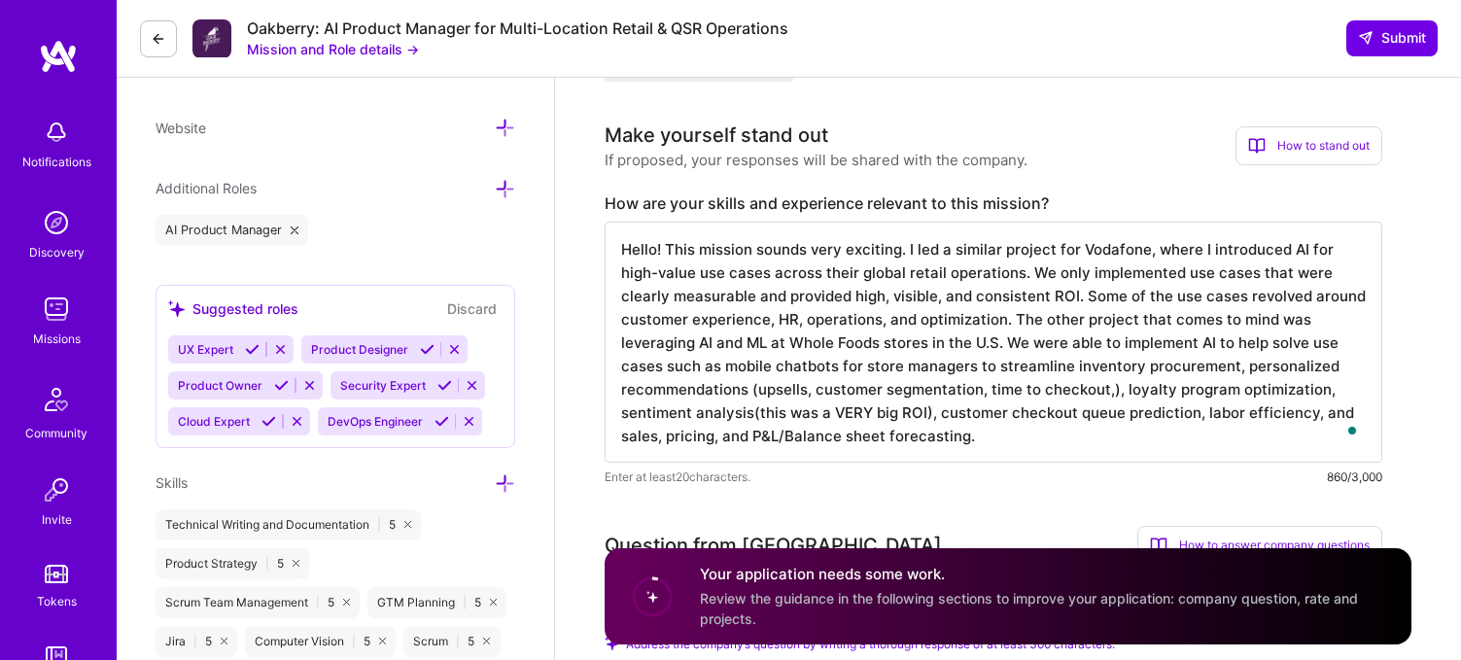
click at [991, 446] on textarea "Hello! This mission sounds very exciting. I led a similar project for Vodafone,…" at bounding box center [992, 342] width 777 height 241
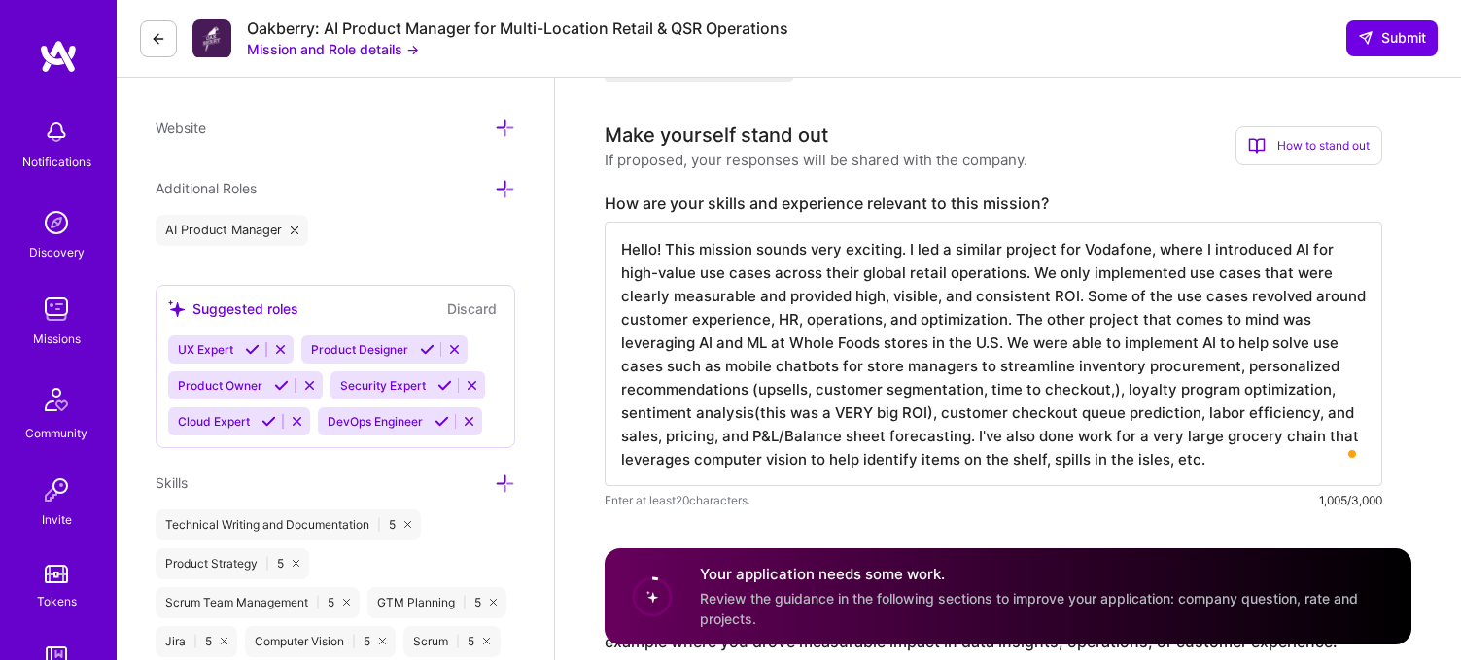
type textarea "Hello! This mission sounds very exciting. I led a similar project for Vodafone,…"
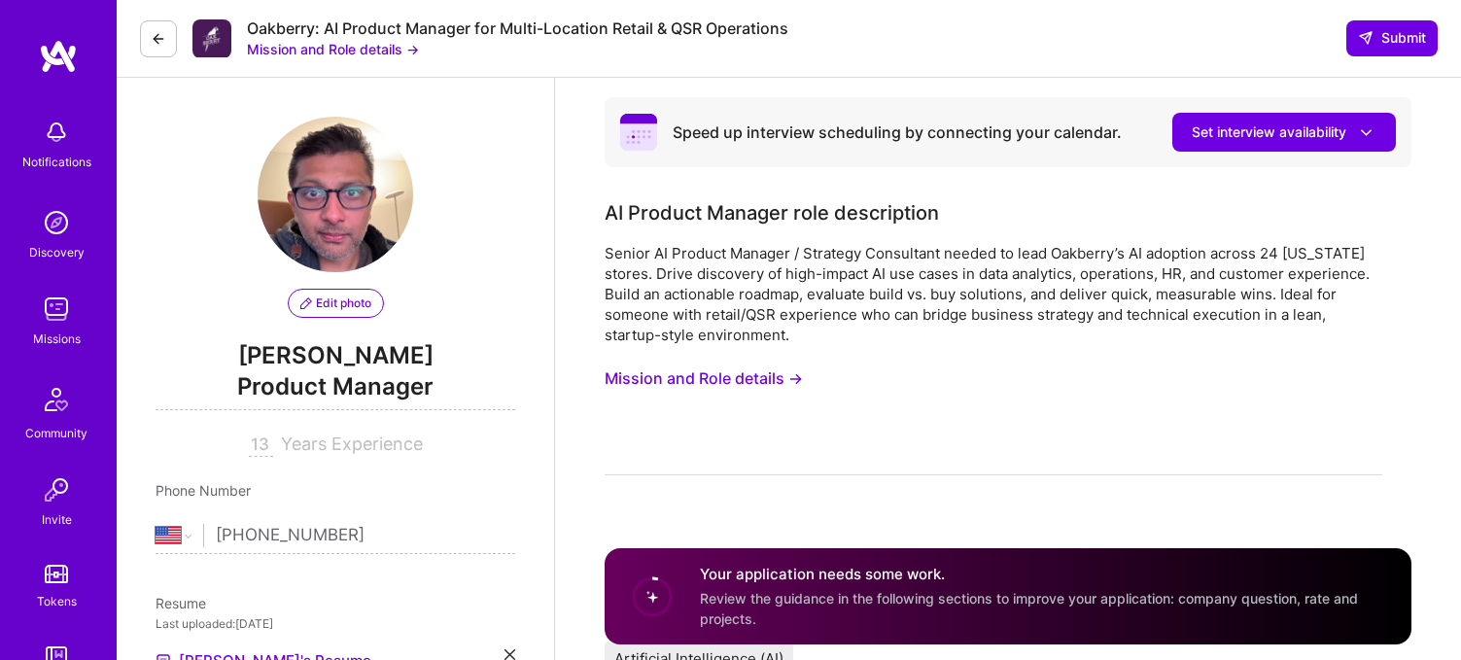
select select "US"
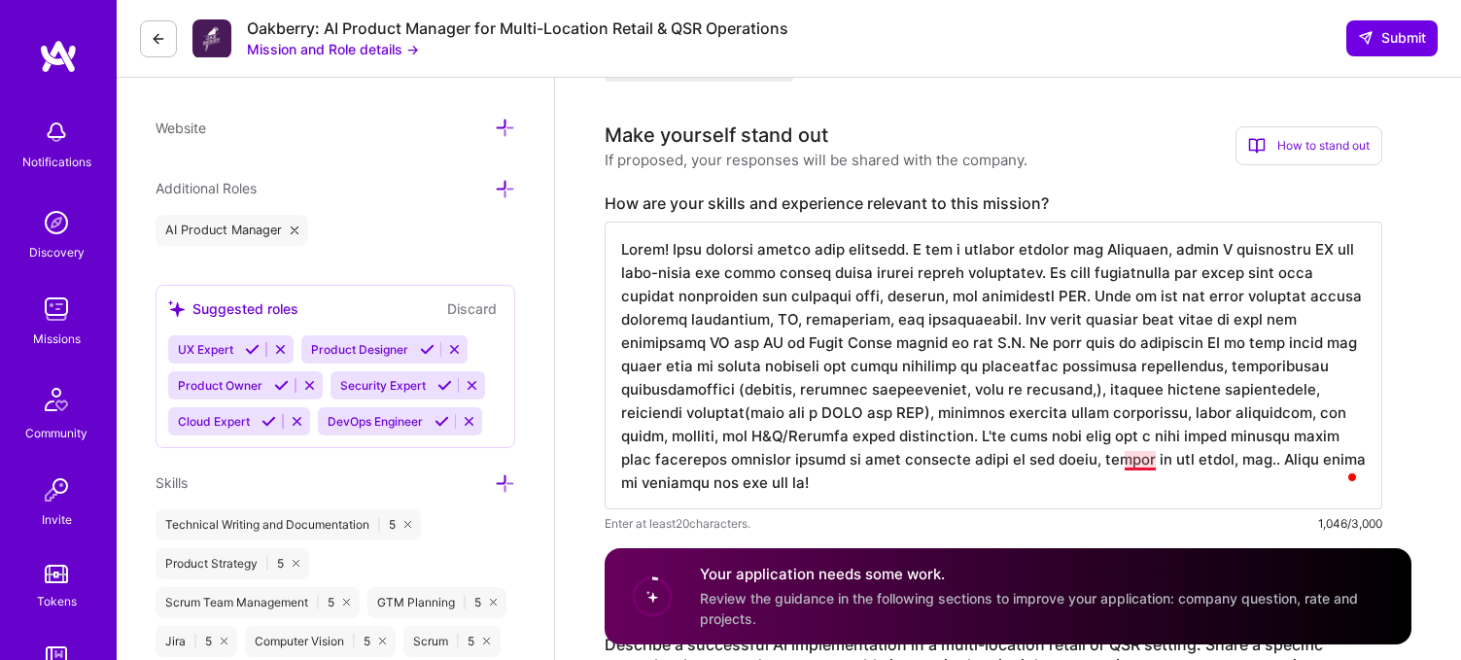
click at [1148, 459] on textarea "To enrich screen reader interactions, please activate Accessibility in Grammarl…" at bounding box center [992, 366] width 777 height 288
click at [727, 329] on textarea "To enrich screen reader interactions, please activate Accessibility in Grammarl…" at bounding box center [992, 366] width 777 height 288
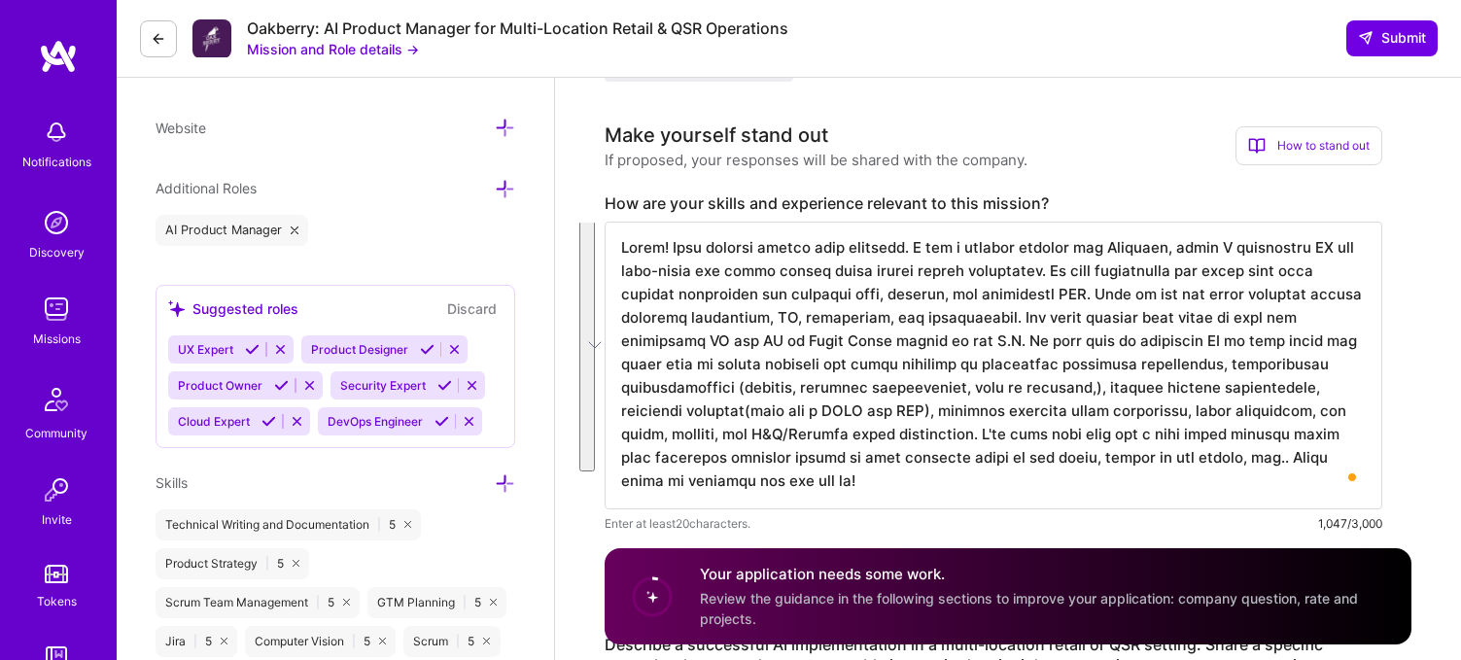
click at [928, 416] on textarea "To enrich screen reader interactions, please activate Accessibility in Grammarl…" at bounding box center [992, 366] width 777 height 288
click at [1100, 394] on textarea "To enrich screen reader interactions, please activate Accessibility in Grammarl…" at bounding box center [992, 366] width 777 height 288
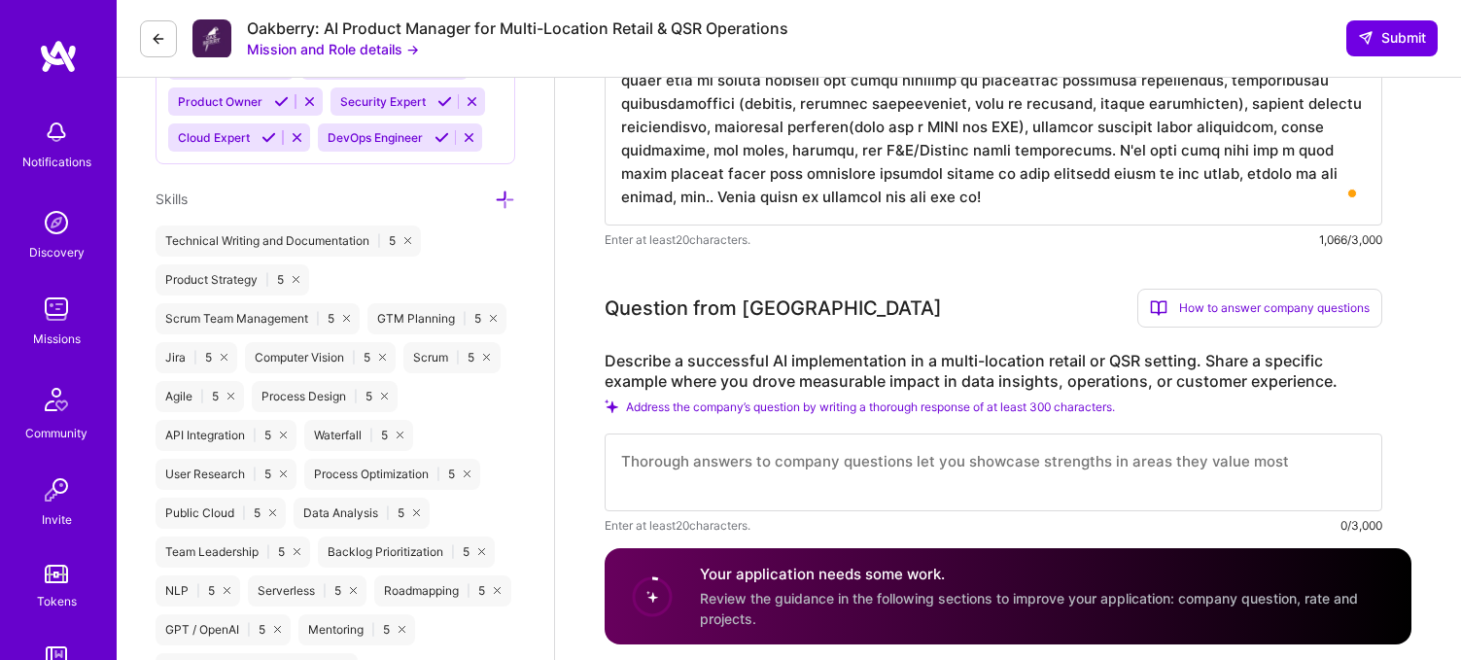
scroll to position [883, 0]
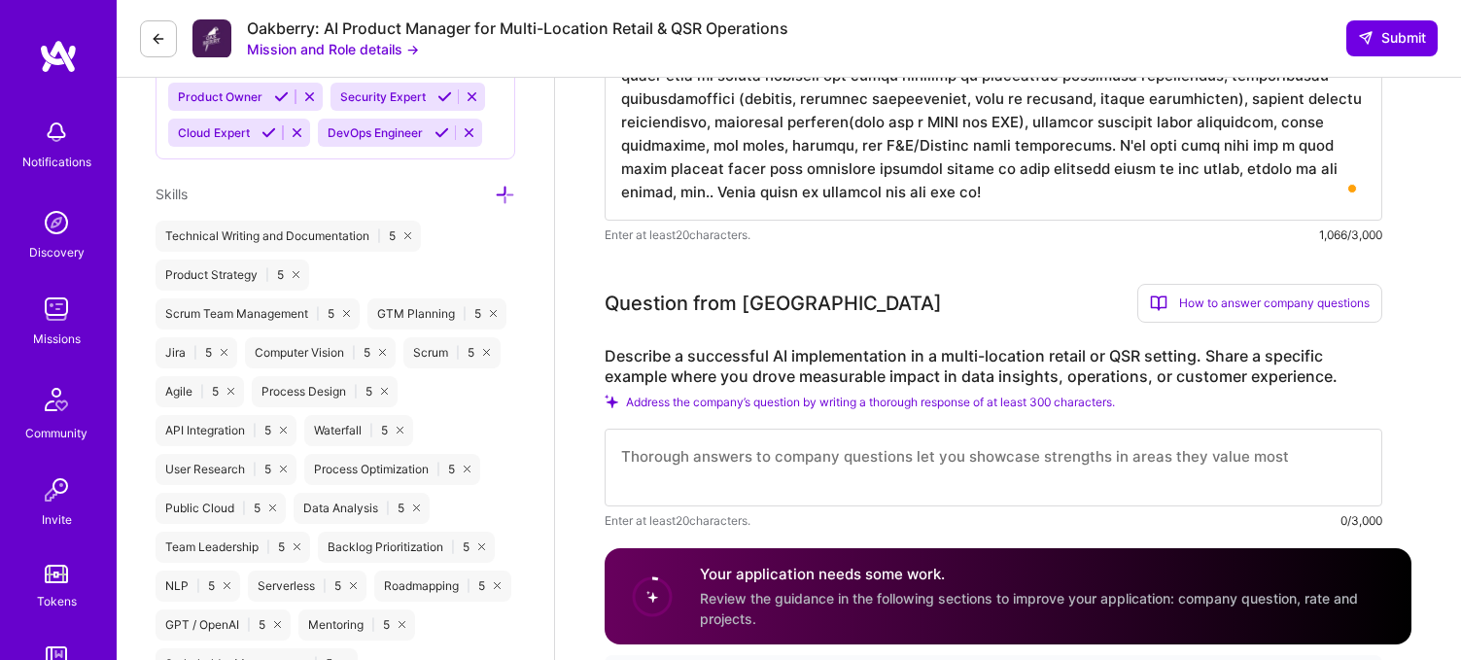
click at [696, 173] on textarea "To enrich screen reader interactions, please activate Accessibility in Grammarl…" at bounding box center [992, 77] width 777 height 288
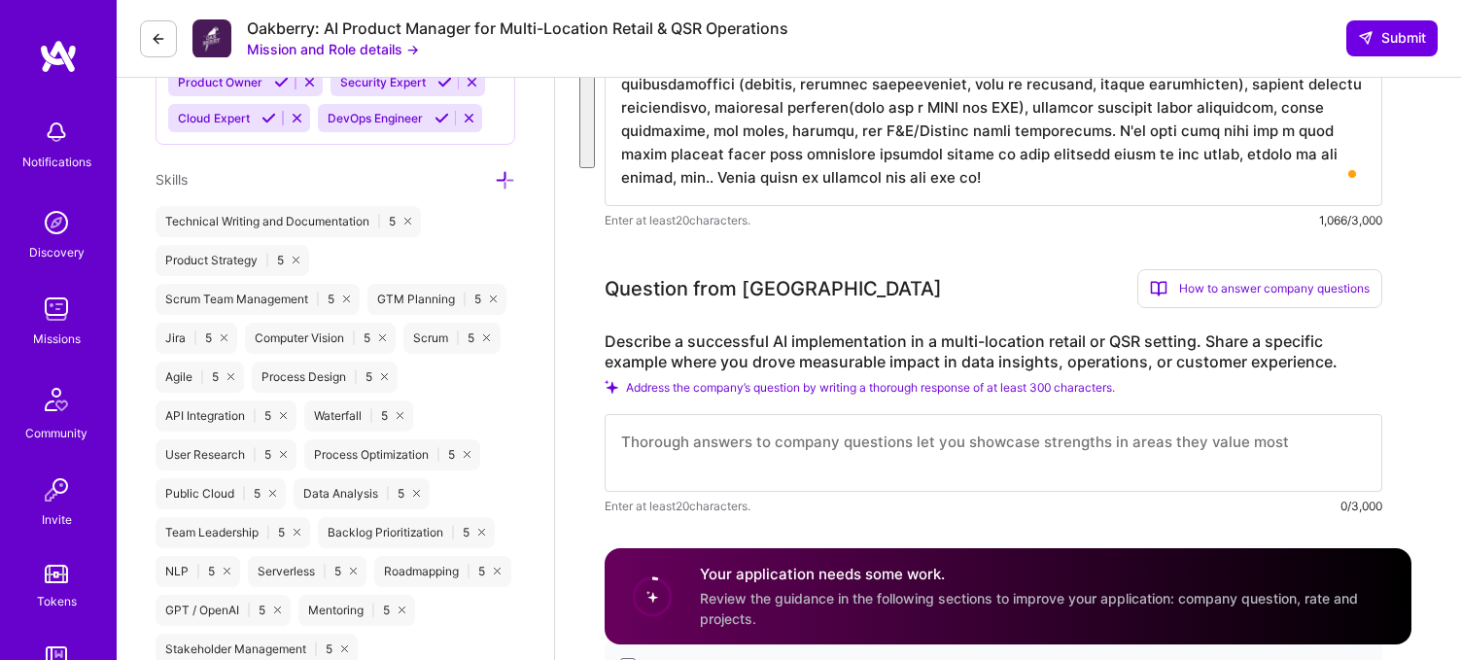
scroll to position [912, 0]
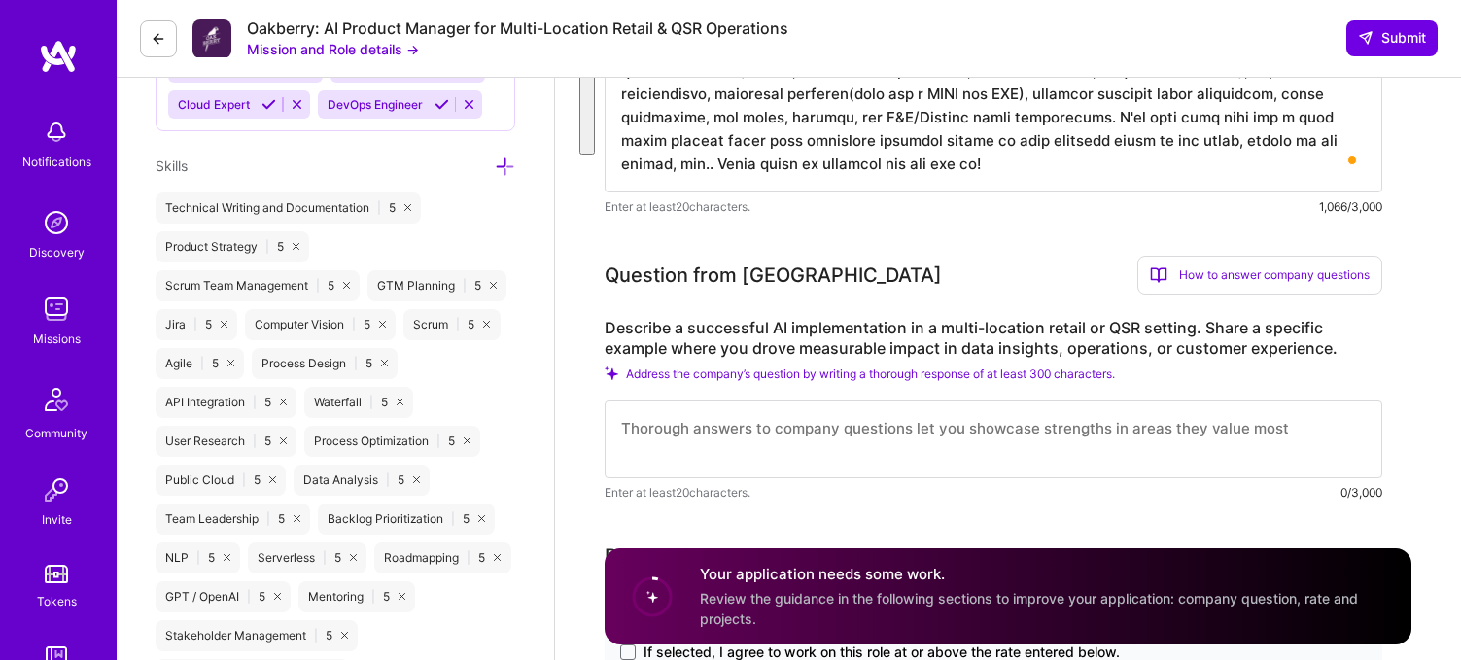
type textarea "Hello! This mission sounds very exciting. I led a similar project for Vodafone,…"
click at [777, 320] on label "Describe a successful AI implementation in a multi-location retail or QSR setti…" at bounding box center [992, 338] width 777 height 41
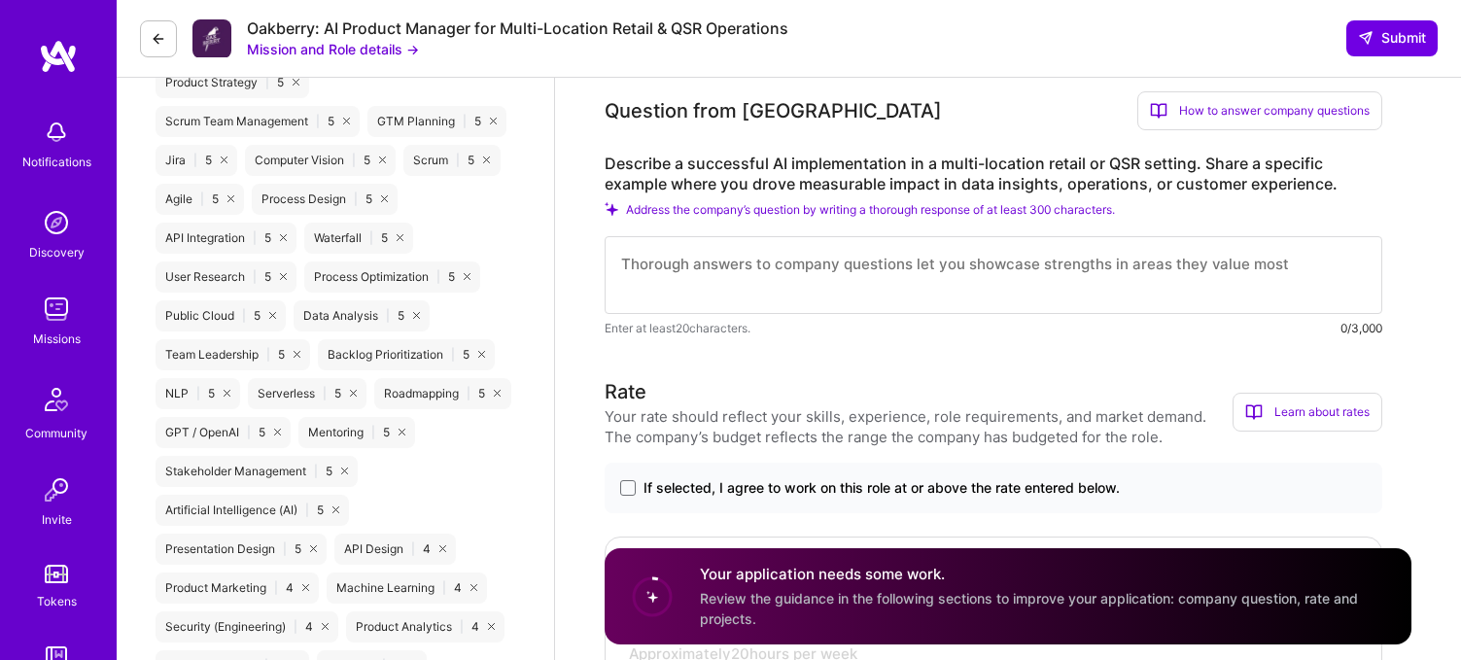
scroll to position [1079, 0]
click at [679, 267] on textarea at bounding box center [992, 272] width 777 height 78
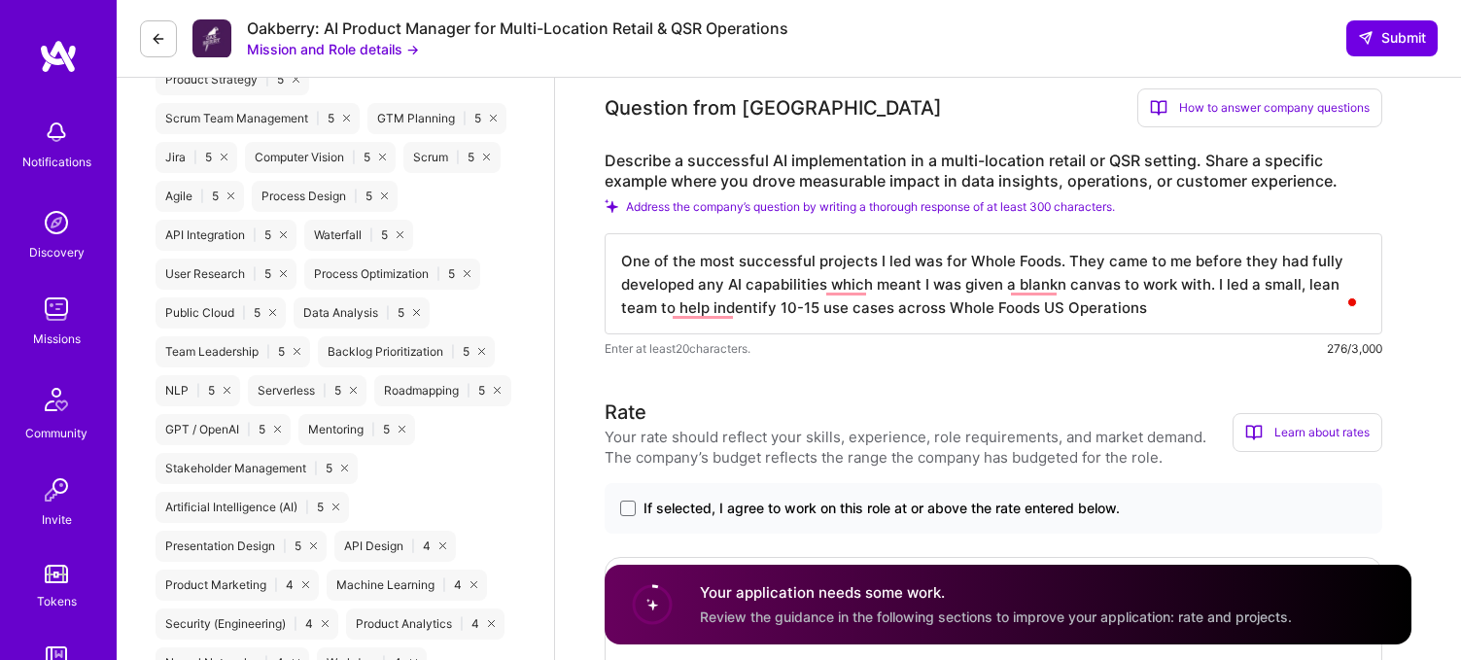
click at [1059, 284] on textarea "One of the most successful projects I led was for Whole Foods. They came to me …" at bounding box center [992, 283] width 777 height 101
click at [845, 282] on textarea "One of the most successful projects I led was for Whole Foods. They came to me …" at bounding box center [992, 283] width 777 height 101
click at [724, 308] on textarea "One of the most successful projects I led was for Whole Foods. They came to me …" at bounding box center [992, 283] width 777 height 101
click at [712, 316] on textarea "One of the most successful projects I led was for Whole Foods. They came to me …" at bounding box center [992, 283] width 777 height 101
click at [628, 311] on textarea "One of the most successful projects I led was for Whole Foods. They came to me …" at bounding box center [992, 283] width 777 height 101
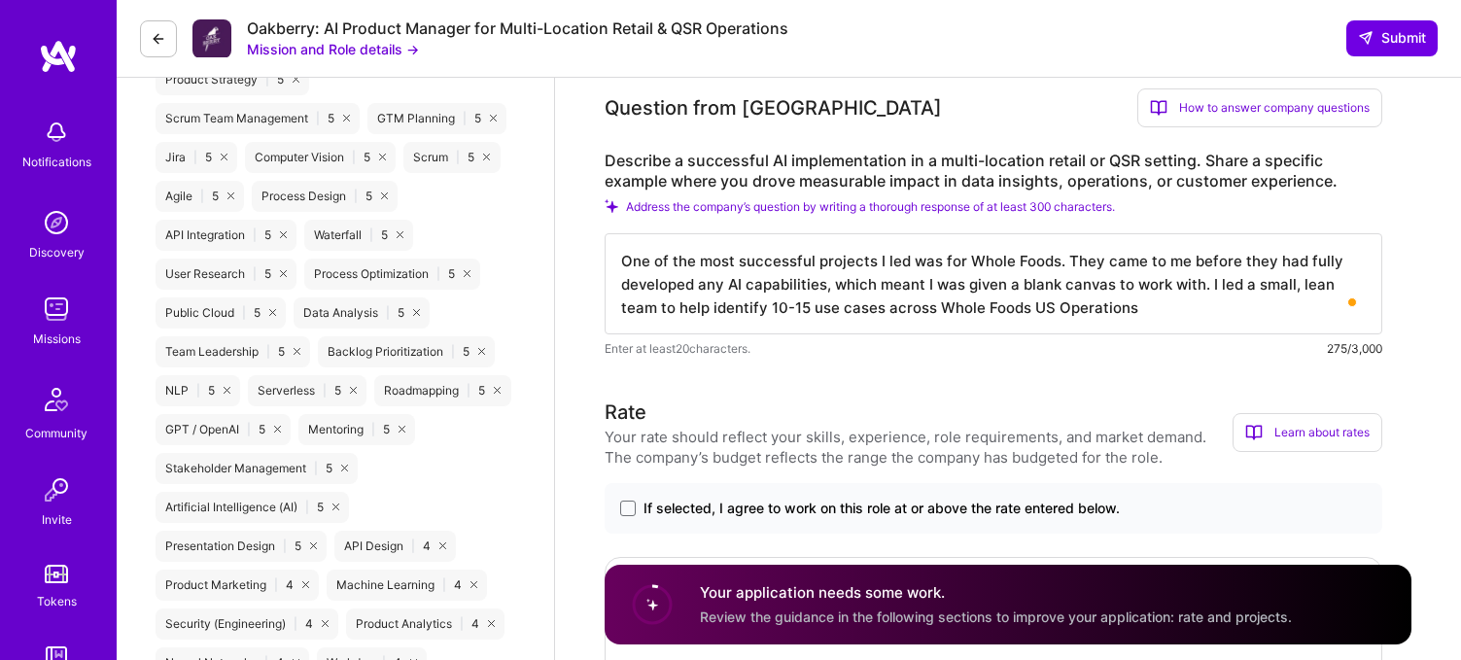
click at [628, 311] on textarea "One of the most successful projects I led was for Whole Foods. They came to me …" at bounding box center [992, 283] width 777 height 101
click at [694, 307] on textarea "One of the most successful projects I led was for Whole Foods. They came to me …" at bounding box center [992, 283] width 777 height 101
click at [667, 310] on textarea "One of the most successful projects I led was for Whole Foods. They came to me …" at bounding box center [992, 283] width 777 height 101
click at [868, 315] on textarea "One of the most successful projects I led was for Whole Foods. They came to me …" at bounding box center [992, 283] width 777 height 101
type textarea "One of the most successful projects I led was for Whole Foods. They came to me …"
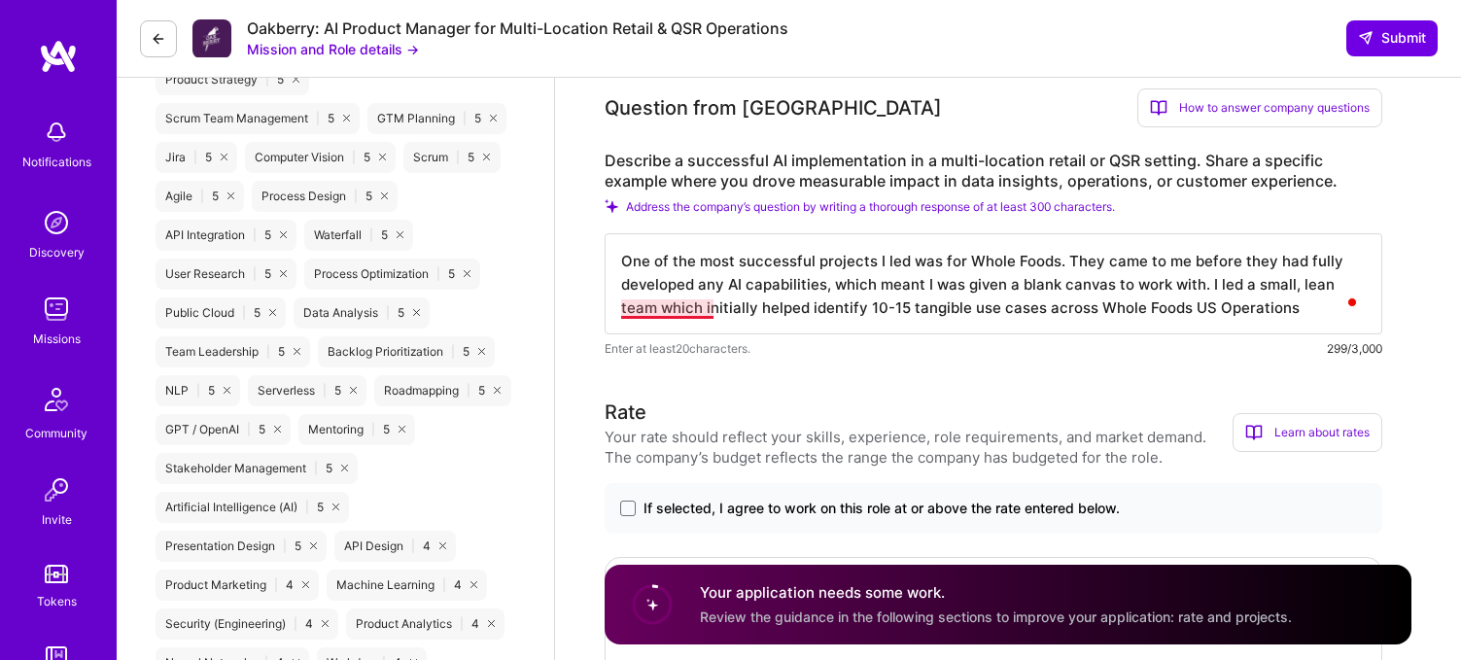
click at [698, 310] on textarea "One of the most successful projects I led was for Whole Foods. They came to me …" at bounding box center [992, 283] width 777 height 101
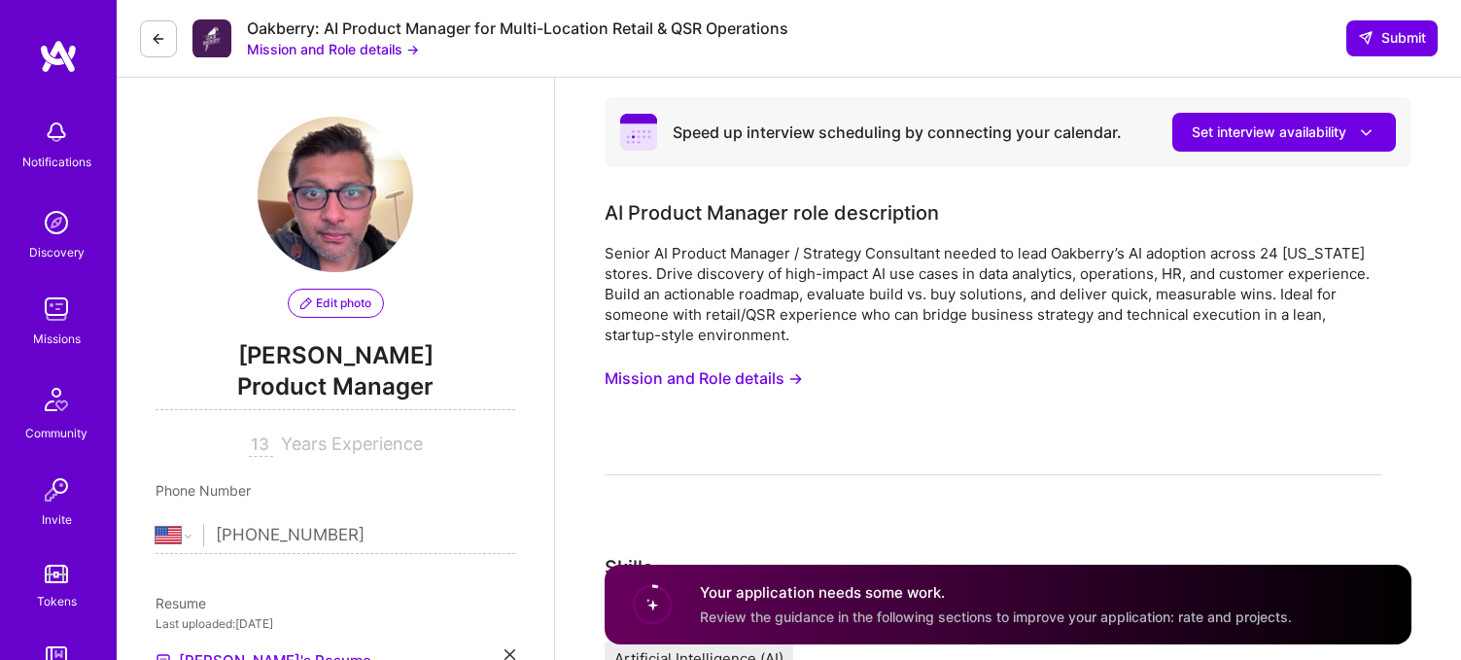
select select "US"
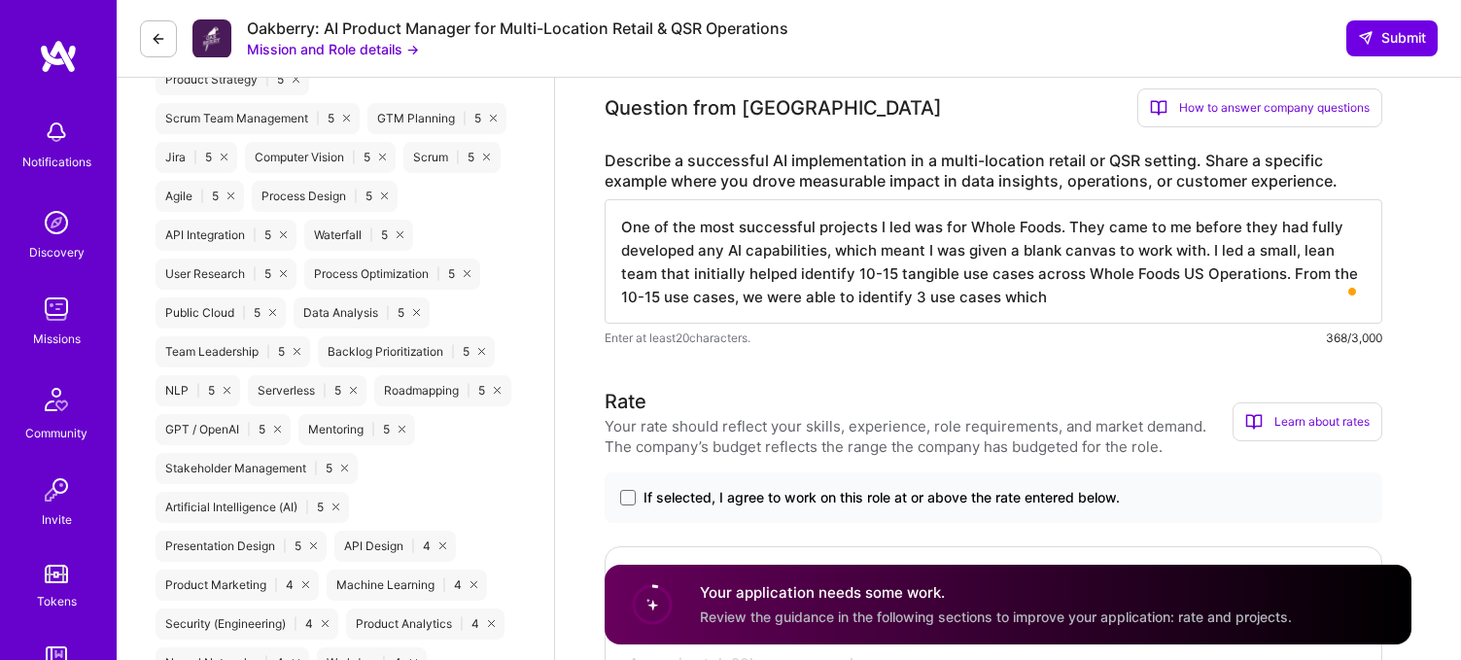
scroll to position [2, 0]
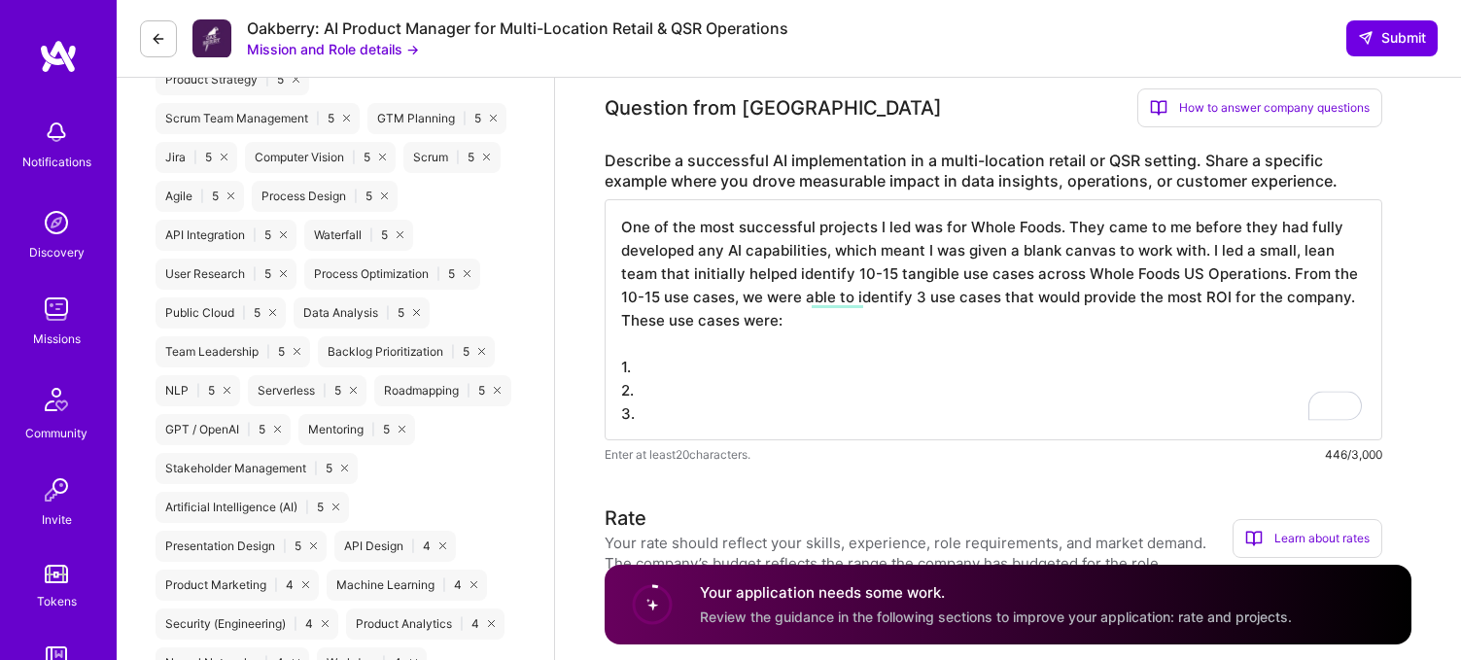
type textarea "One of the most successful projects I led was for Whole Foods. They came to me …"
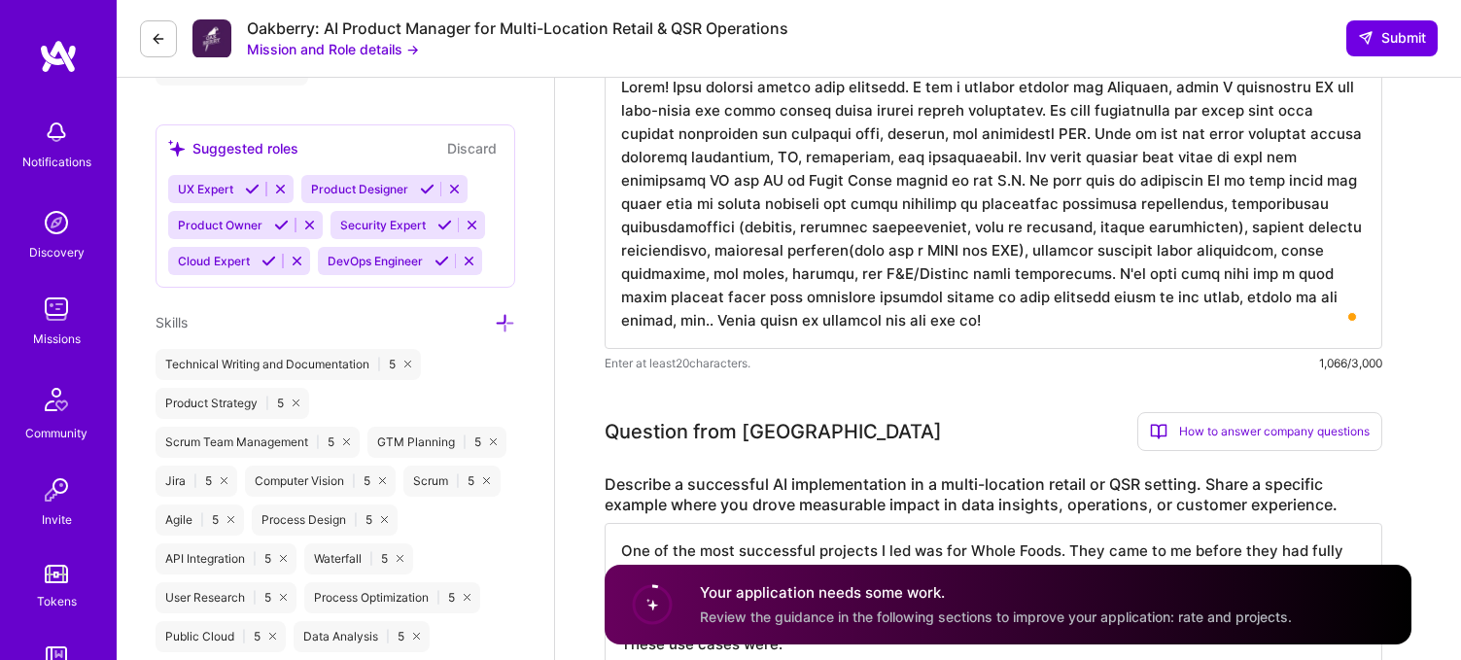
scroll to position [767, 0]
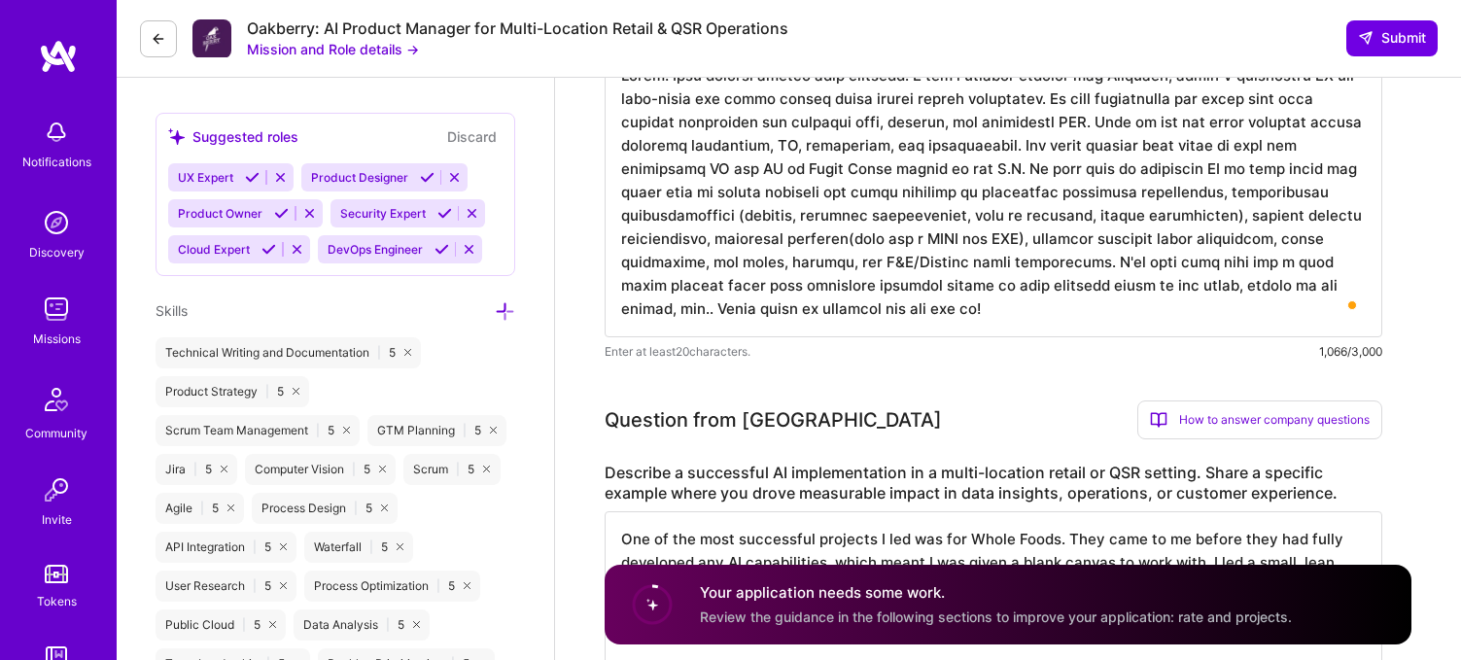
click at [909, 313] on textarea "To enrich screen reader interactions, please activate Accessibility in Grammarl…" at bounding box center [992, 194] width 777 height 288
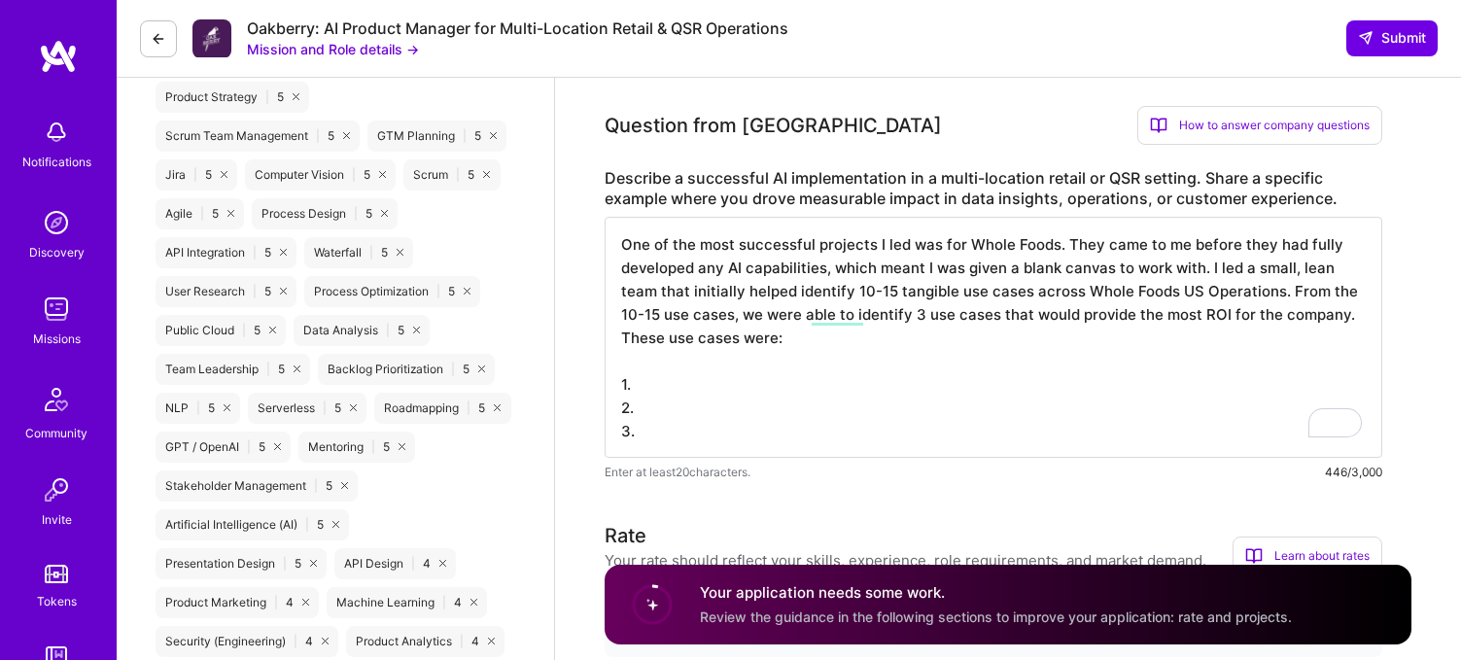
scroll to position [1062, 0]
type textarea "Hello! This mission sounds very exciting. I led a similar project for Vodafone,…"
click at [655, 390] on textarea "One of the most successful projects I led was for Whole Foods. They came to me …" at bounding box center [992, 336] width 777 height 241
click at [672, 383] on textarea "One of the most successful projects I led was for Whole Foods. They came to me …" at bounding box center [992, 336] width 777 height 241
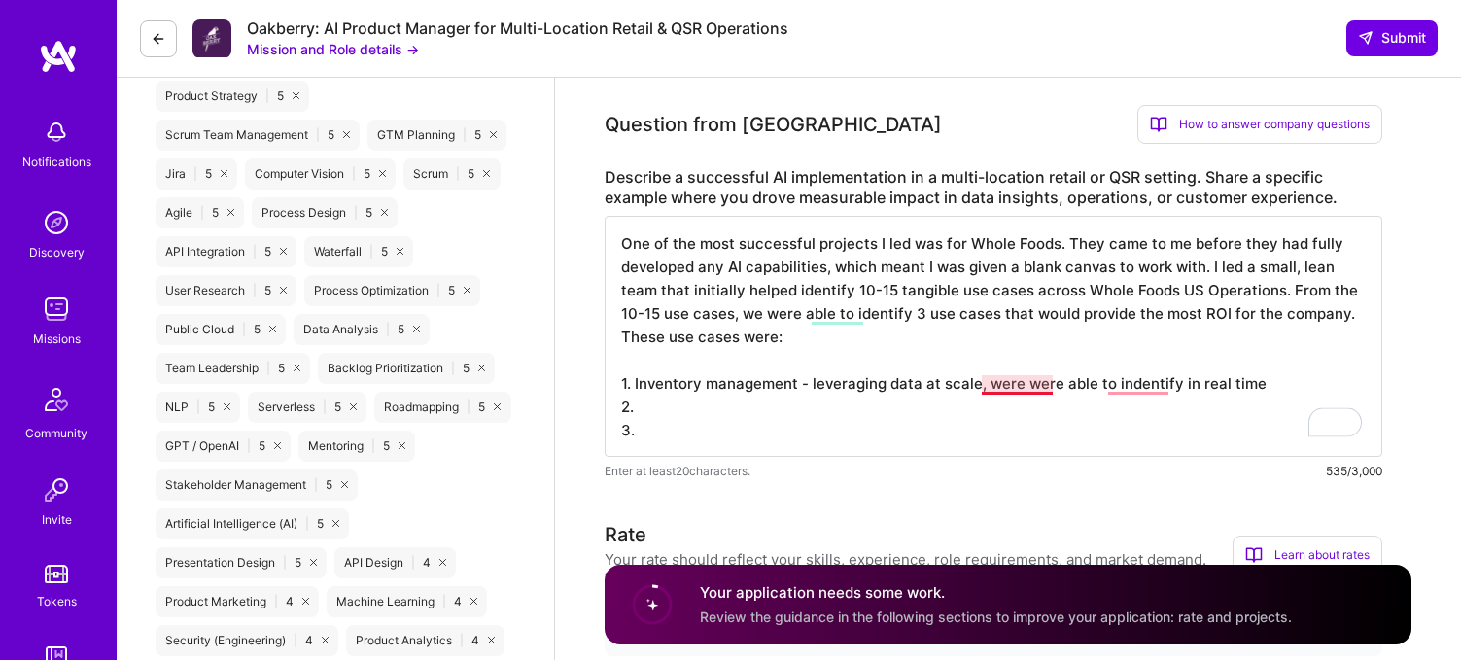
click at [1017, 390] on textarea "One of the most successful projects I led was for Whole Foods. They came to me …" at bounding box center [992, 336] width 777 height 241
click at [1134, 388] on textarea "One of the most successful projects I led was for Whole Foods. They came to me …" at bounding box center [992, 336] width 777 height 241
click at [1262, 389] on textarea "One of the most successful projects I led was for Whole Foods. They came to me …" at bounding box center [992, 336] width 777 height 241
paste textarea "eal-time tracking and predictive replenishment to avoid shortages or overstock."
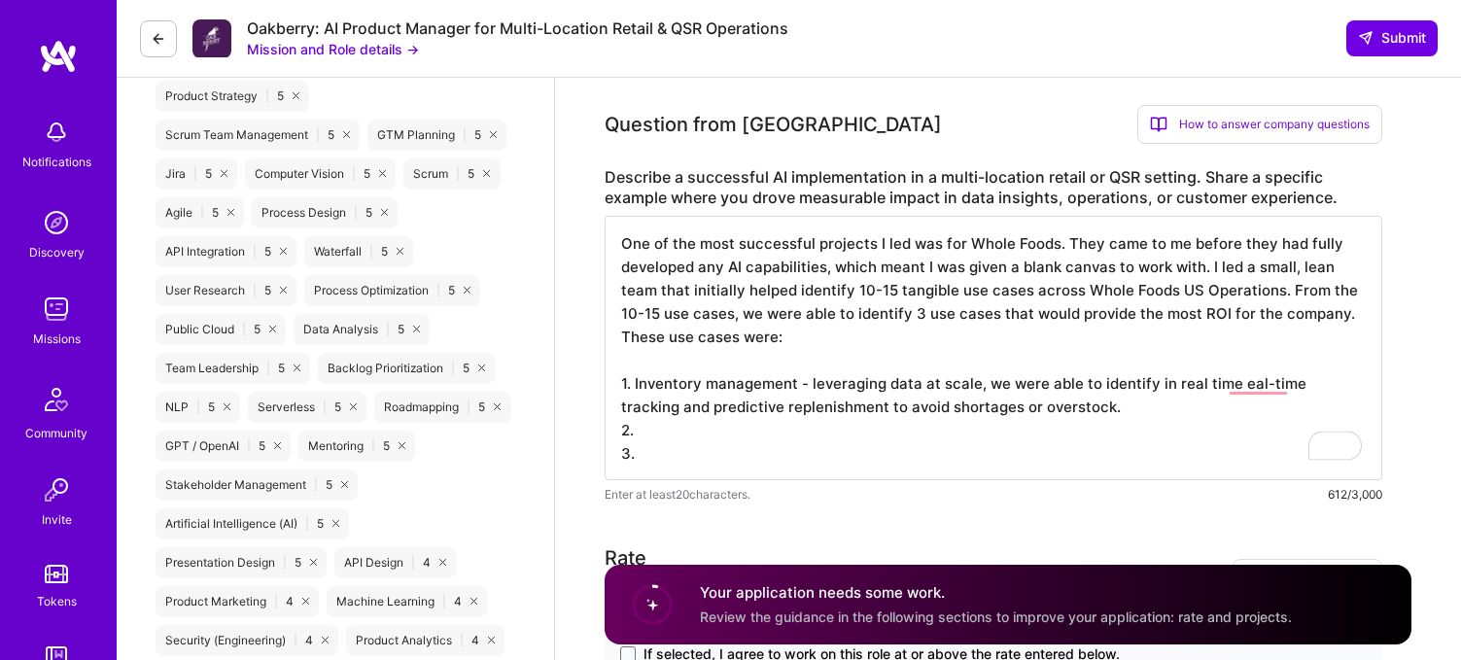
click at [1227, 388] on textarea "One of the most successful projects I led was for Whole Foods. They came to me …" at bounding box center [992, 348] width 777 height 264
click at [788, 400] on textarea "One of the most successful projects I led was for Whole Foods. They came to me …" at bounding box center [992, 348] width 777 height 264
click at [1093, 410] on textarea "One of the most successful projects I led was for Whole Foods. They came to me …" at bounding box center [992, 348] width 777 height 264
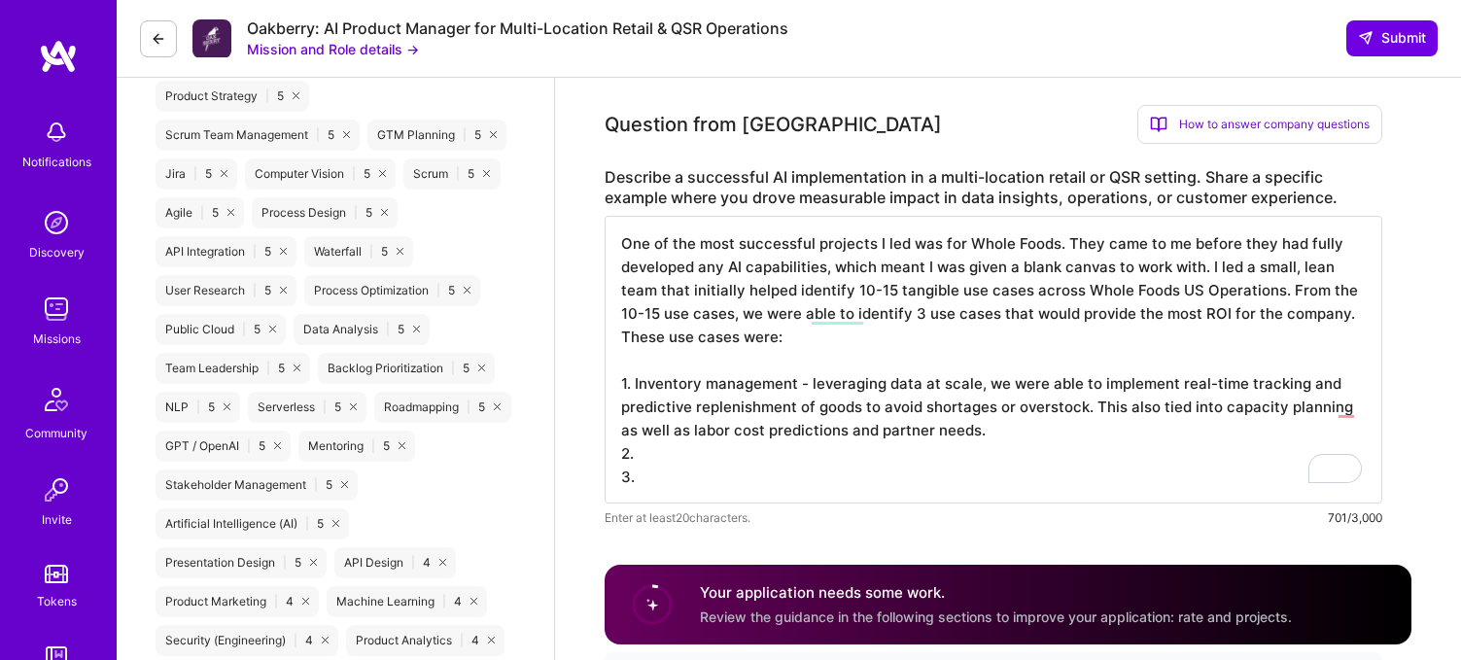
click at [740, 455] on textarea "One of the most successful projects I led was for Whole Foods. They came to me …" at bounding box center [992, 360] width 777 height 288
paste textarea "I clusters customers into groups for targeted campaigns (e.g., value seekers vs…"
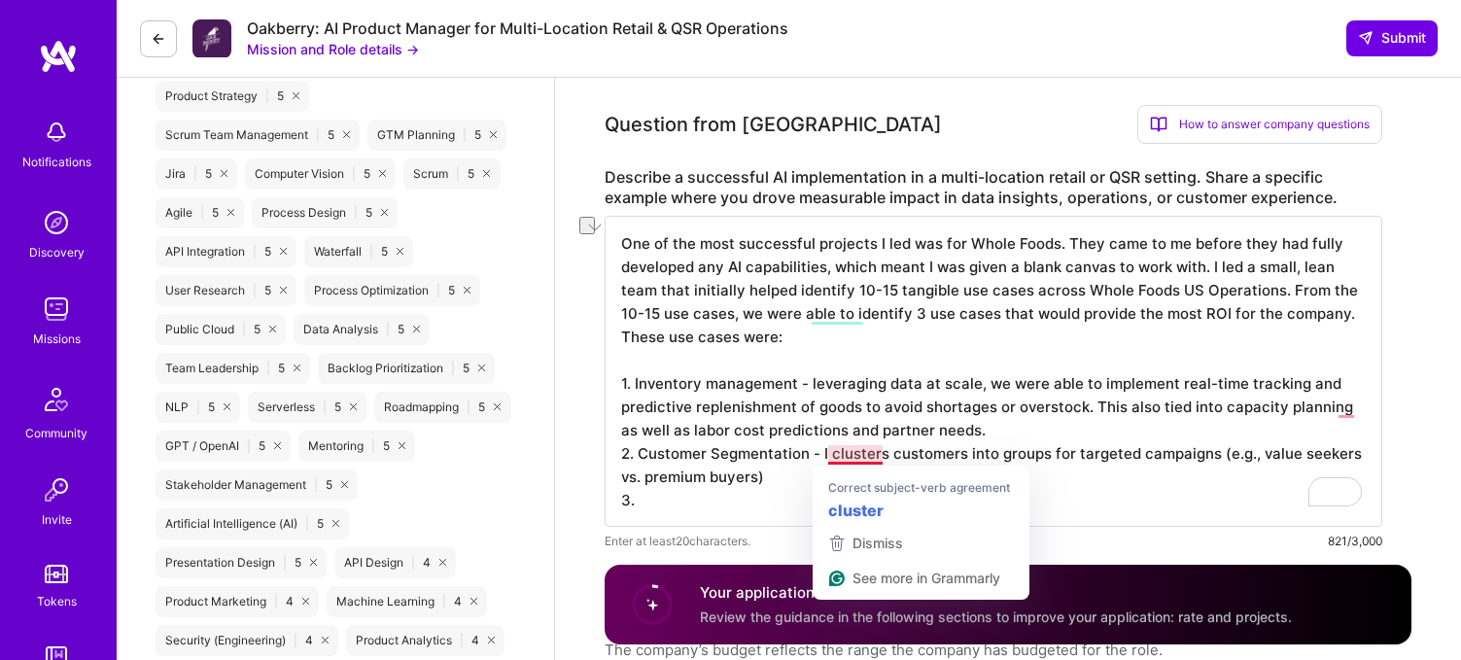
drag, startPoint x: 818, startPoint y: 458, endPoint x: 887, endPoint y: 461, distance: 69.1
click at [887, 461] on textarea "One of the most successful projects I led was for Whole Foods. They came to me …" at bounding box center [992, 371] width 777 height 311
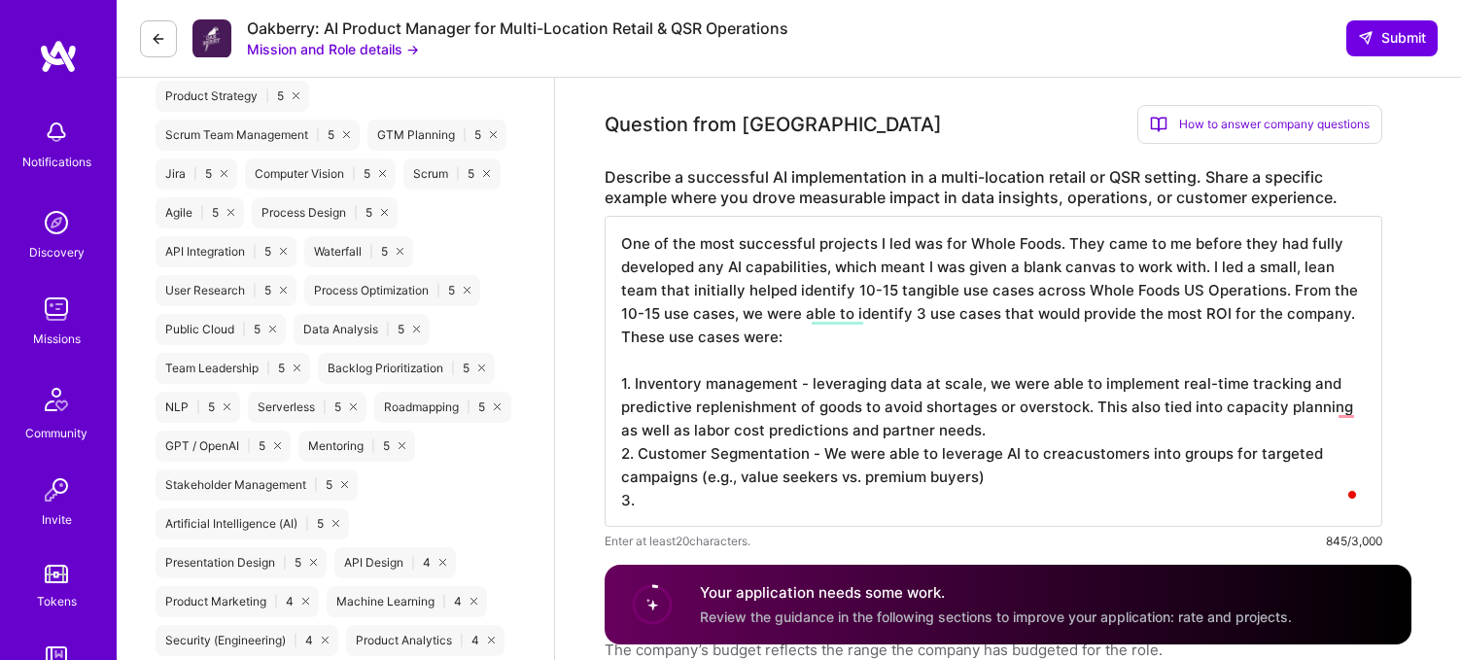
type textarea "One of the most successful projects I led was for Whole Foods. They came to me …"
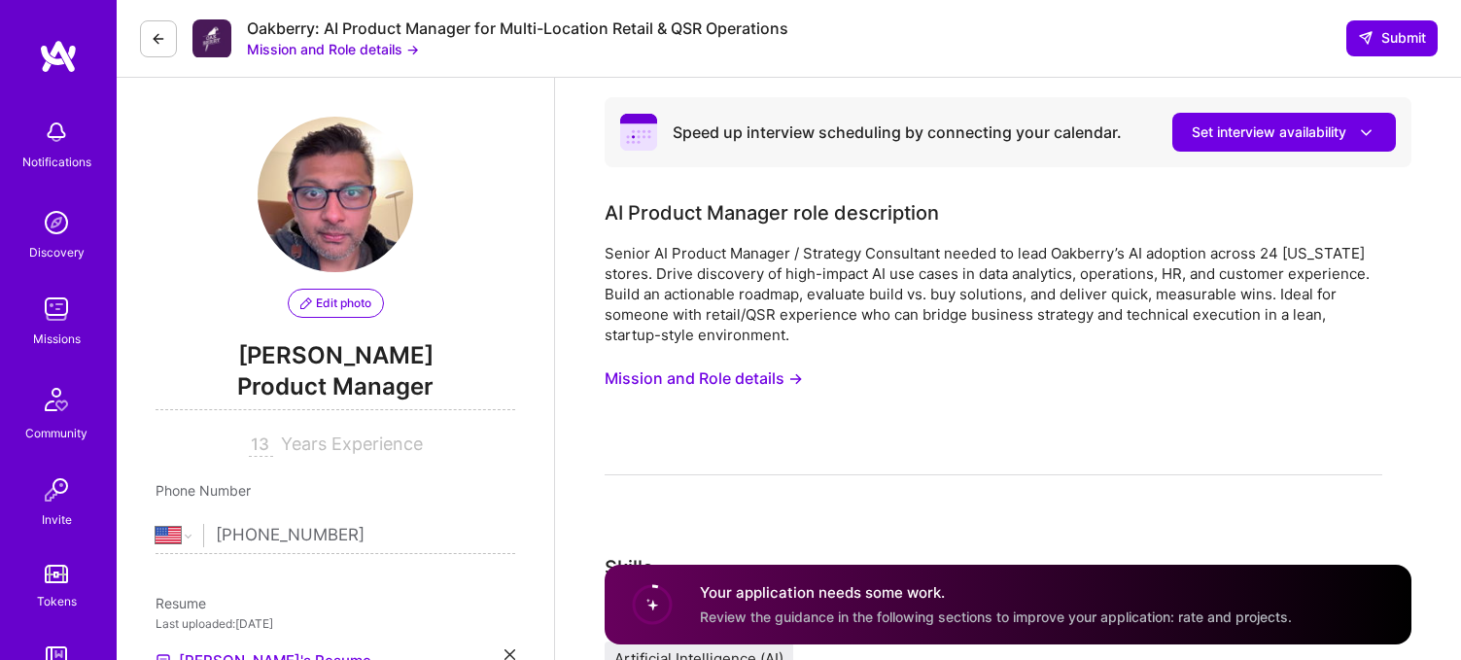
select select "US"
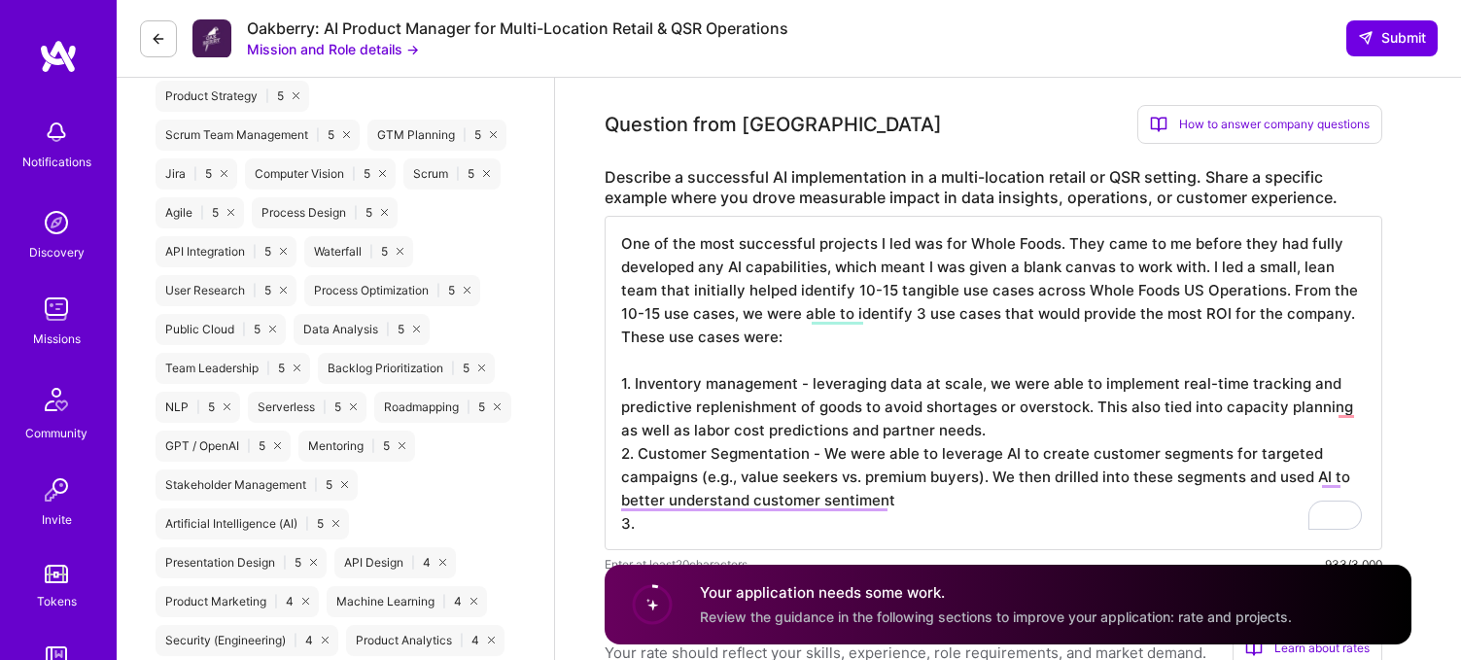
scroll to position [2, 0]
click at [972, 432] on textarea "One of the most successful projects I led was for Whole Foods. They came to me …" at bounding box center [992, 383] width 777 height 334
drag, startPoint x: 972, startPoint y: 432, endPoint x: 670, endPoint y: 423, distance: 302.4
click at [670, 424] on textarea "One of the most successful projects I led was for Whole Foods. They came to me …" at bounding box center [992, 383] width 777 height 334
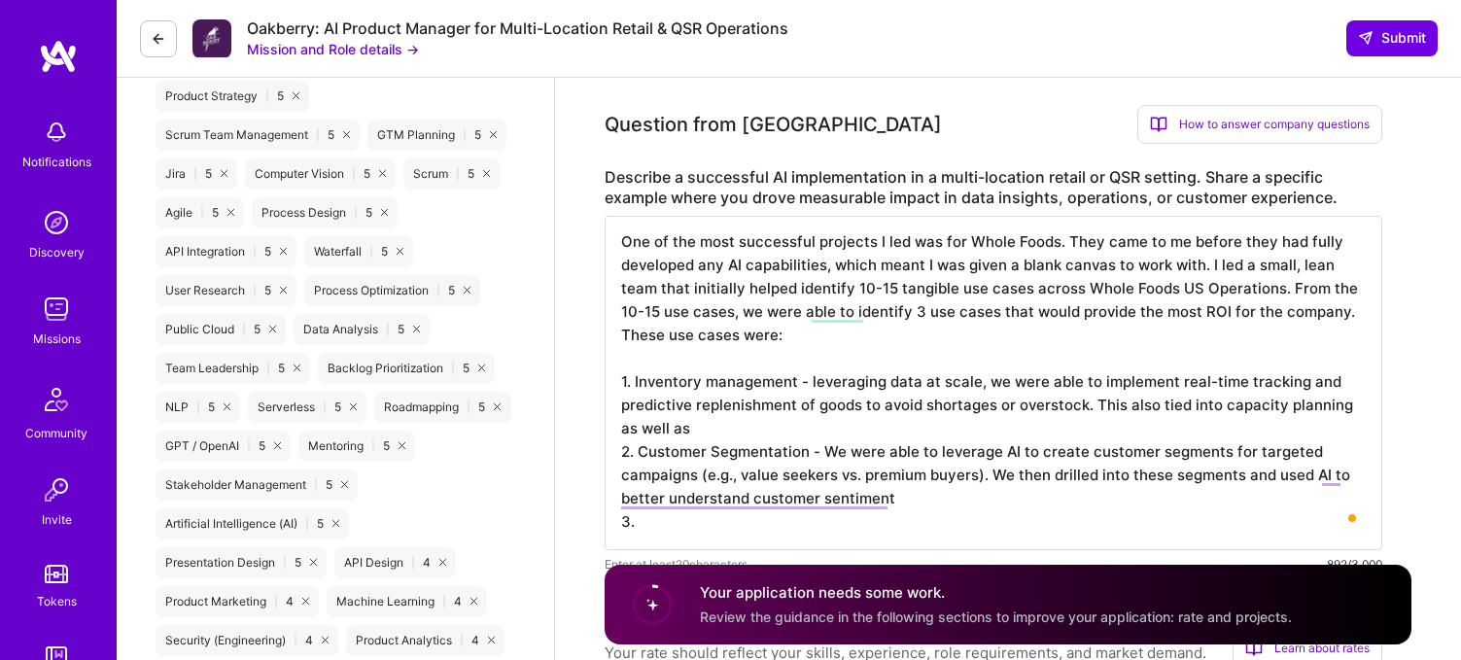
paste textarea "Optimizing staff shifts using demand forecasts, reducing overtime costs and imp…"
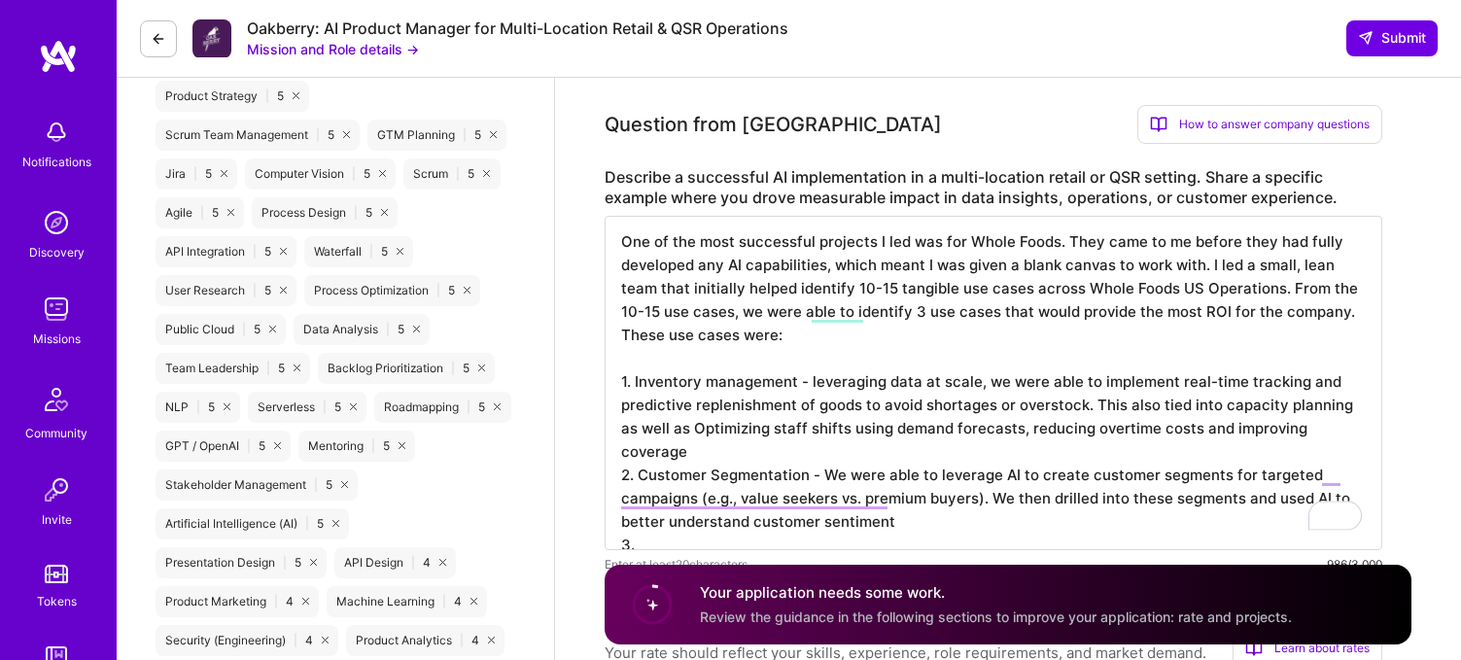
click at [680, 424] on textarea "One of the most successful projects I led was for Whole Foods. They came to me …" at bounding box center [992, 383] width 777 height 334
click at [1347, 427] on textarea "One of the most successful projects I led was for Whole Foods. They came to me …" at bounding box center [992, 383] width 777 height 334
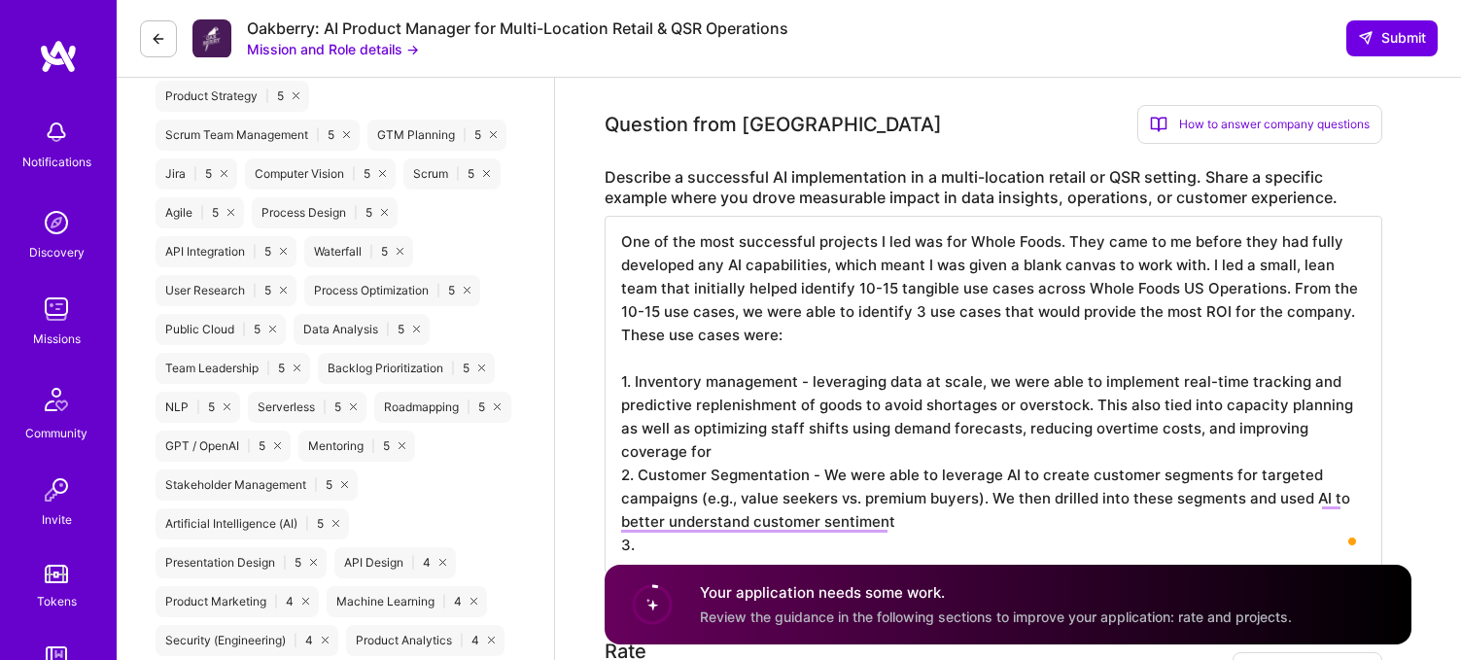
scroll to position [0, 0]
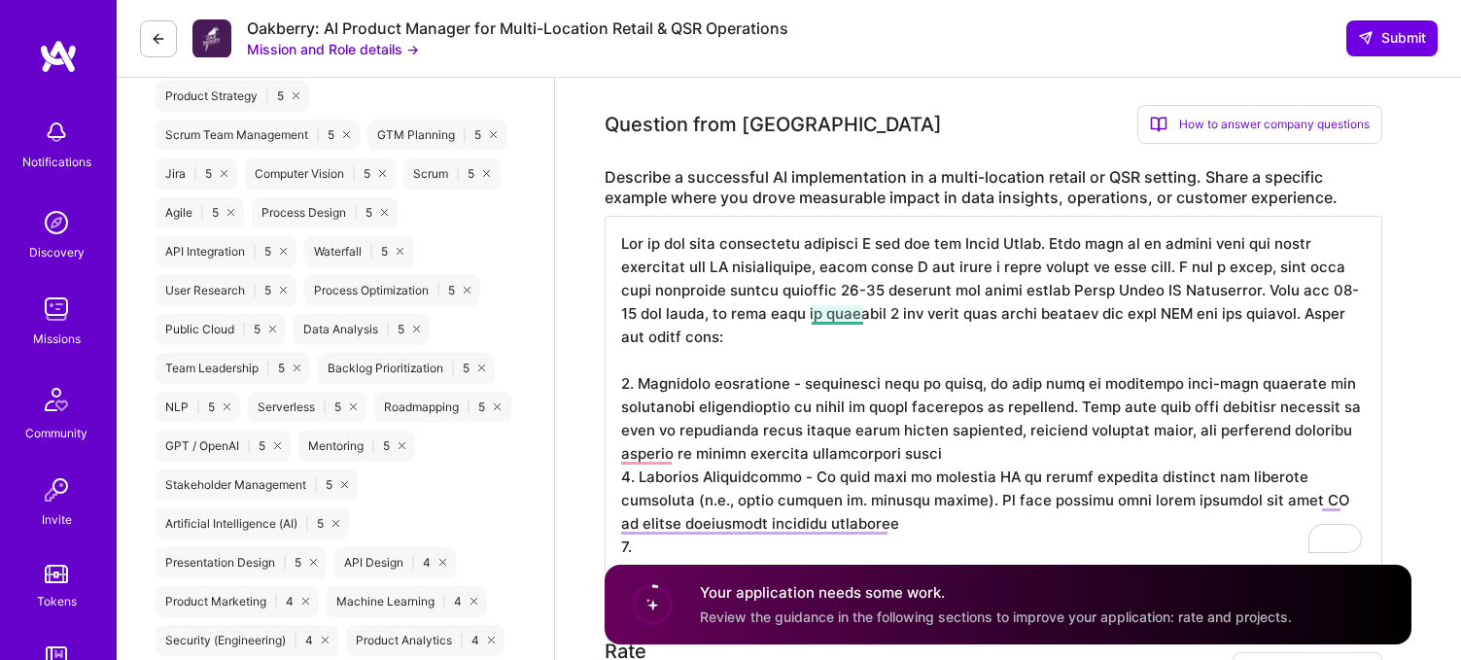
click at [835, 315] on textarea "To enrich screen reader interactions, please activate Accessibility in Grammarl…" at bounding box center [992, 395] width 777 height 358
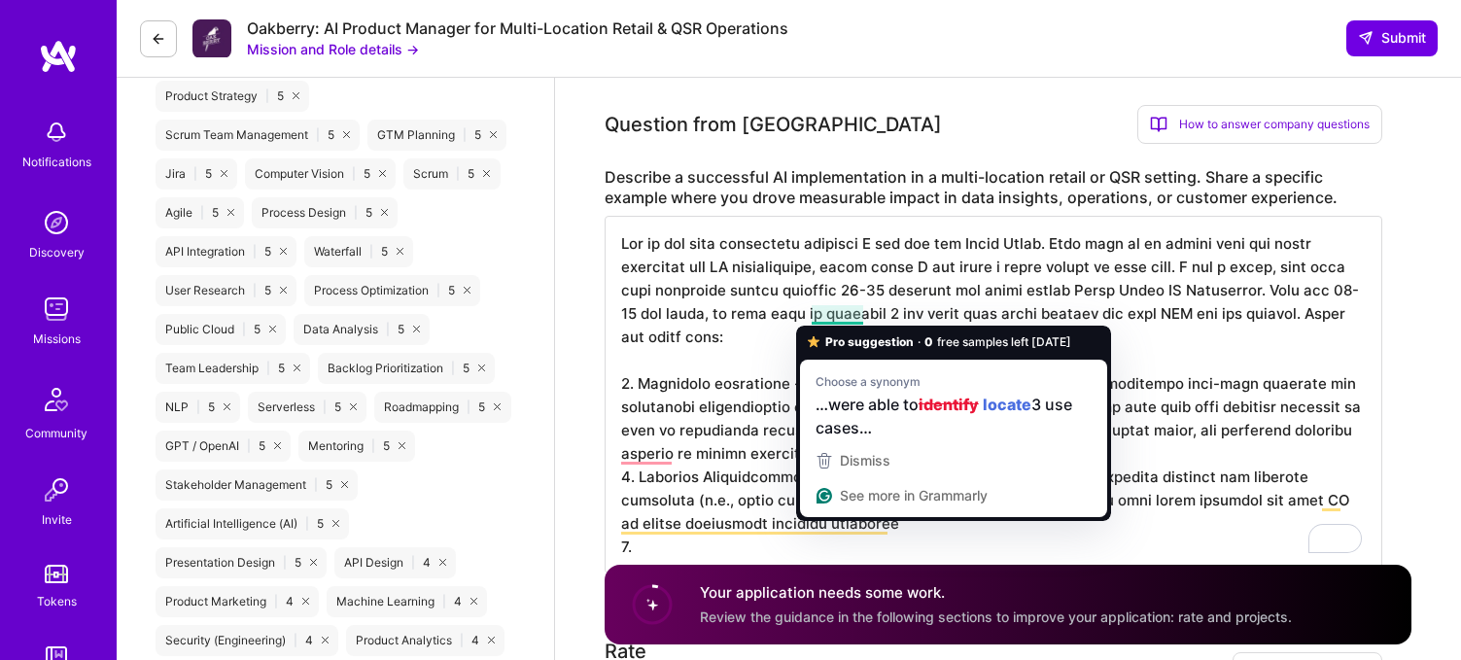
click at [839, 312] on textarea "To enrich screen reader interactions, please activate Accessibility in Grammarl…" at bounding box center [992, 395] width 777 height 358
click at [783, 319] on textarea "To enrich screen reader interactions, please activate Accessibility in Grammarl…" at bounding box center [992, 395] width 777 height 358
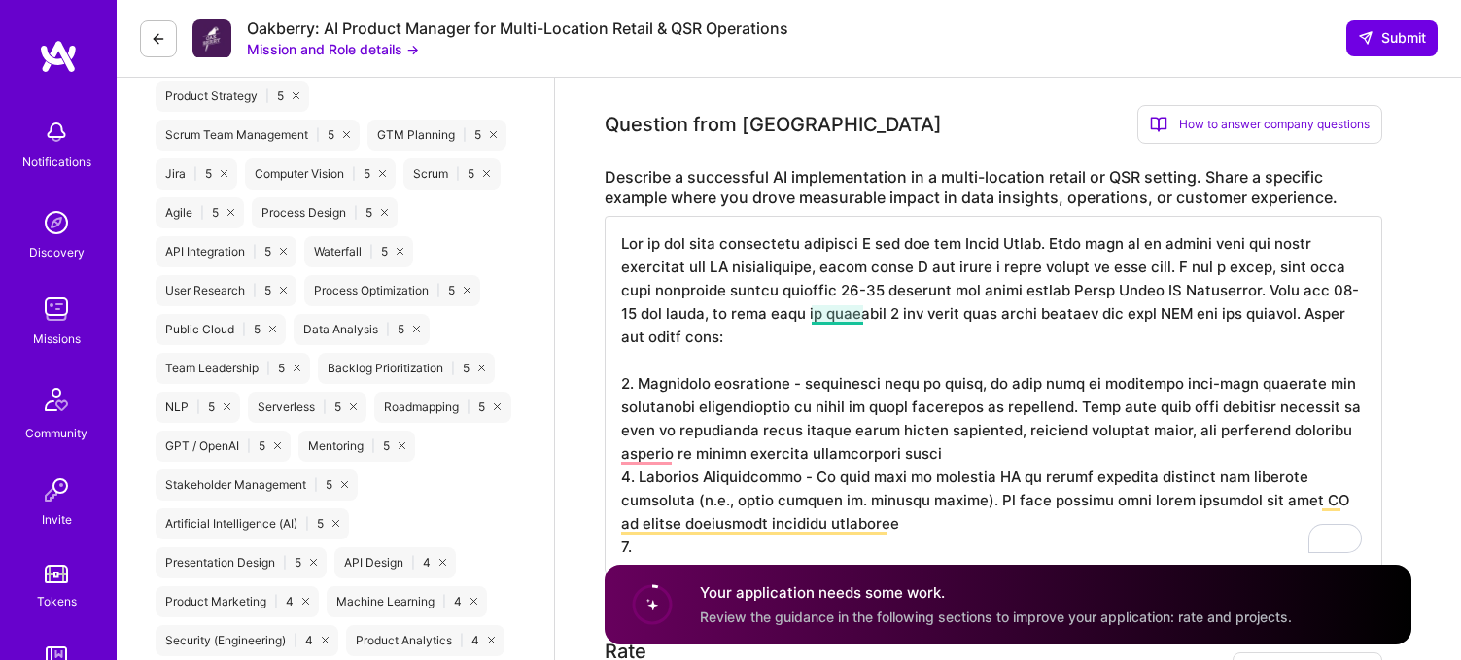
click at [848, 317] on textarea "To enrich screen reader interactions, please activate Accessibility in Grammarl…" at bounding box center [992, 395] width 777 height 358
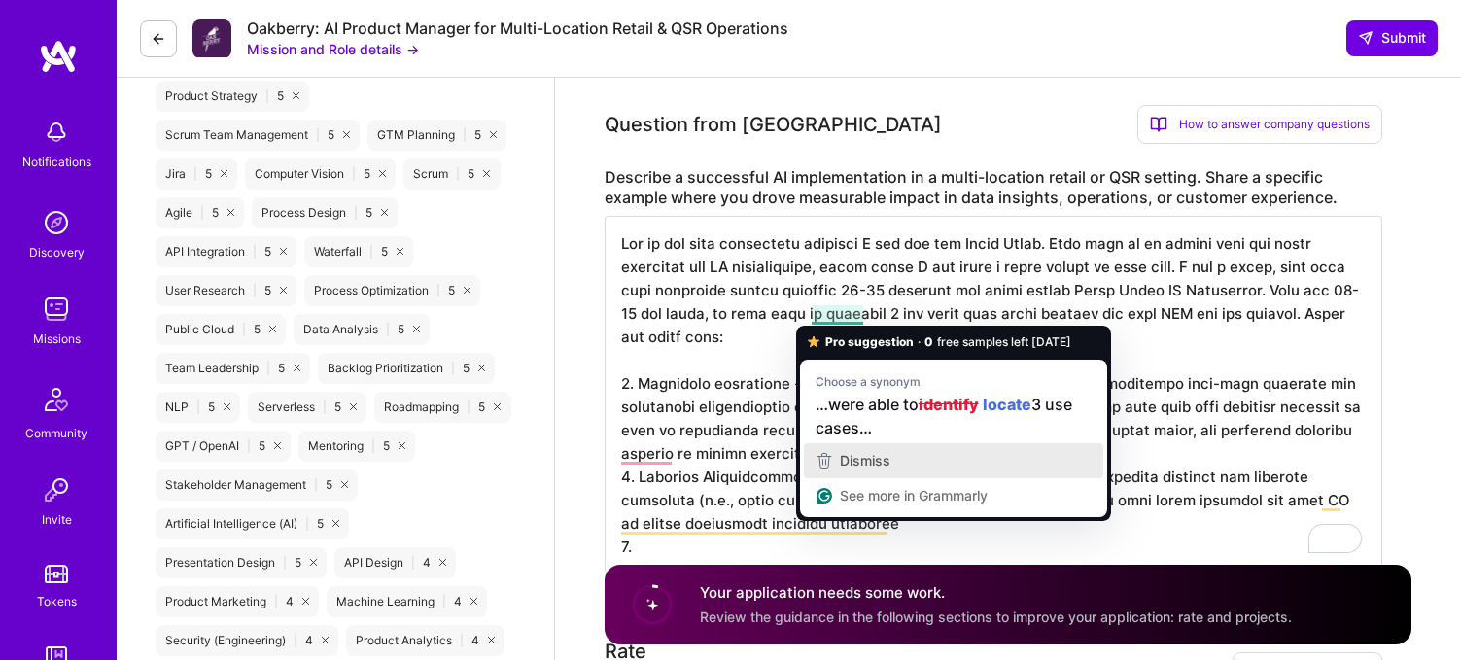
click at [874, 456] on span "Dismiss" at bounding box center [865, 460] width 51 height 17
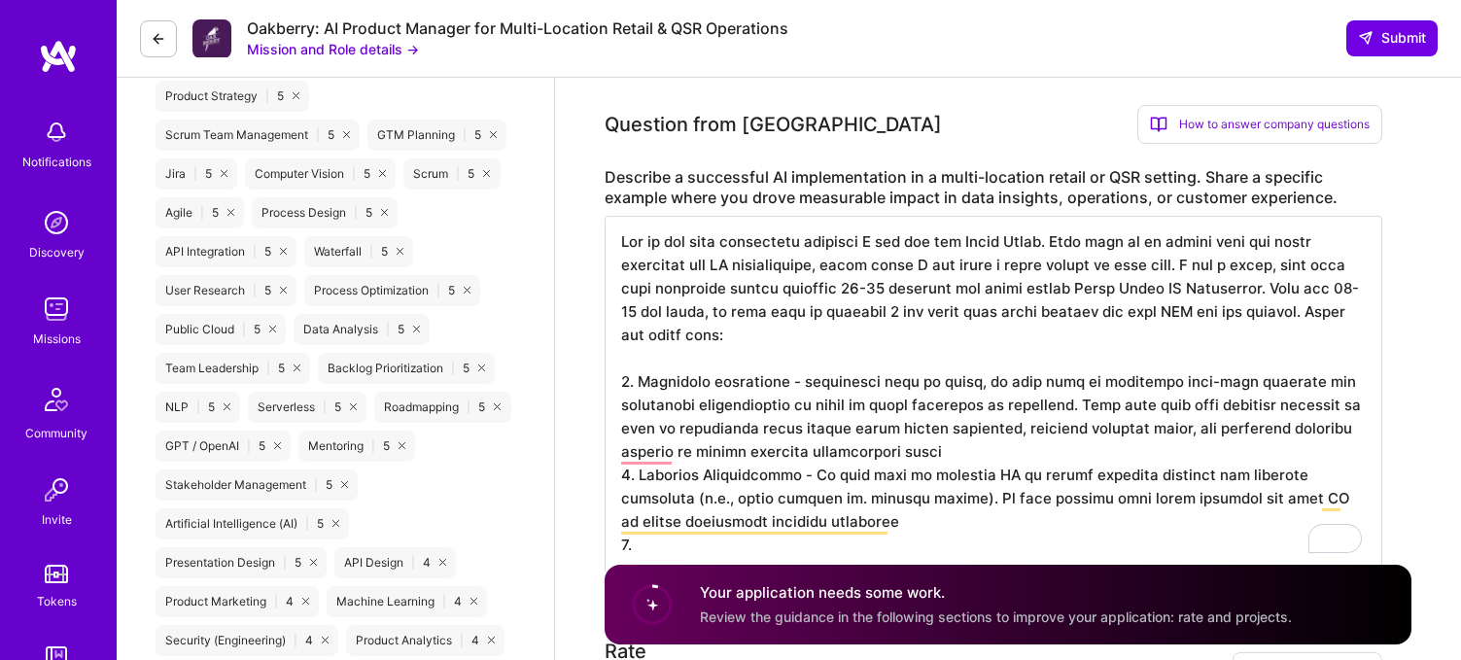
scroll to position [2, 0]
click at [639, 455] on textarea "To enrich screen reader interactions, please activate Accessibility in Grammarl…" at bounding box center [992, 395] width 777 height 358
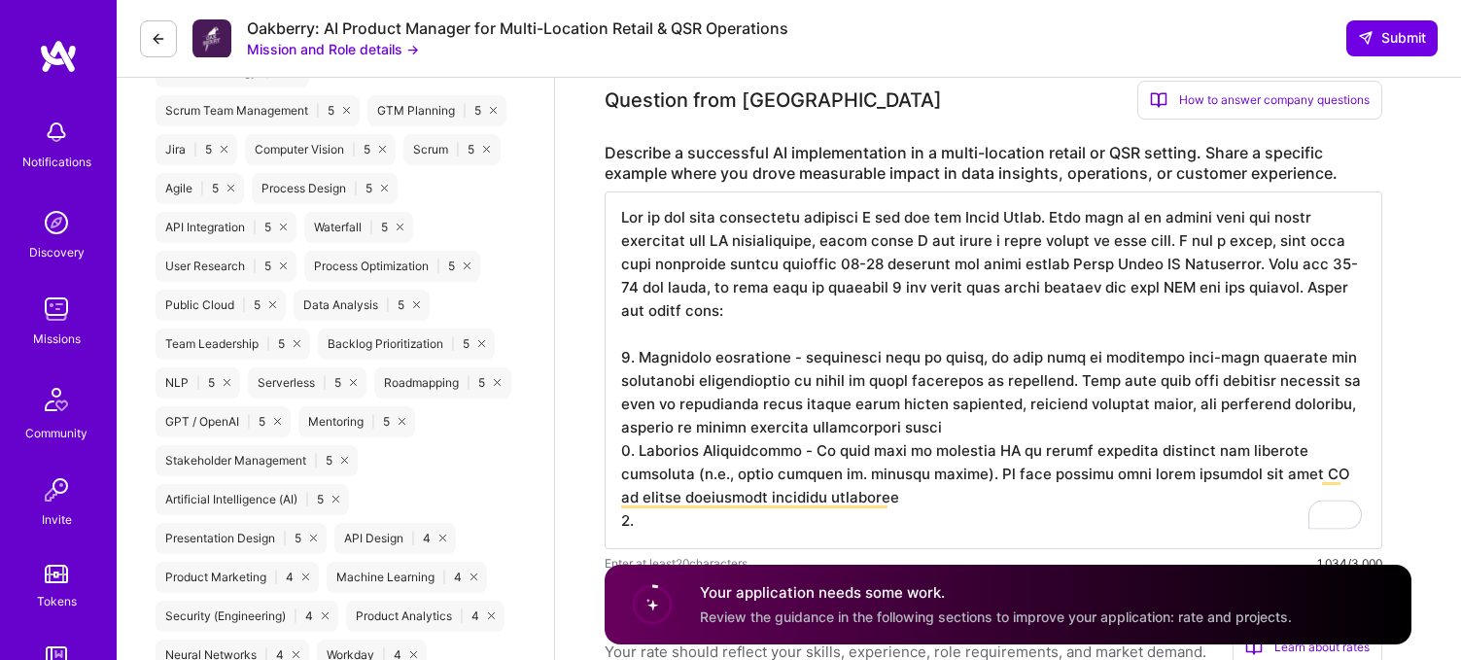
scroll to position [1113, 0]
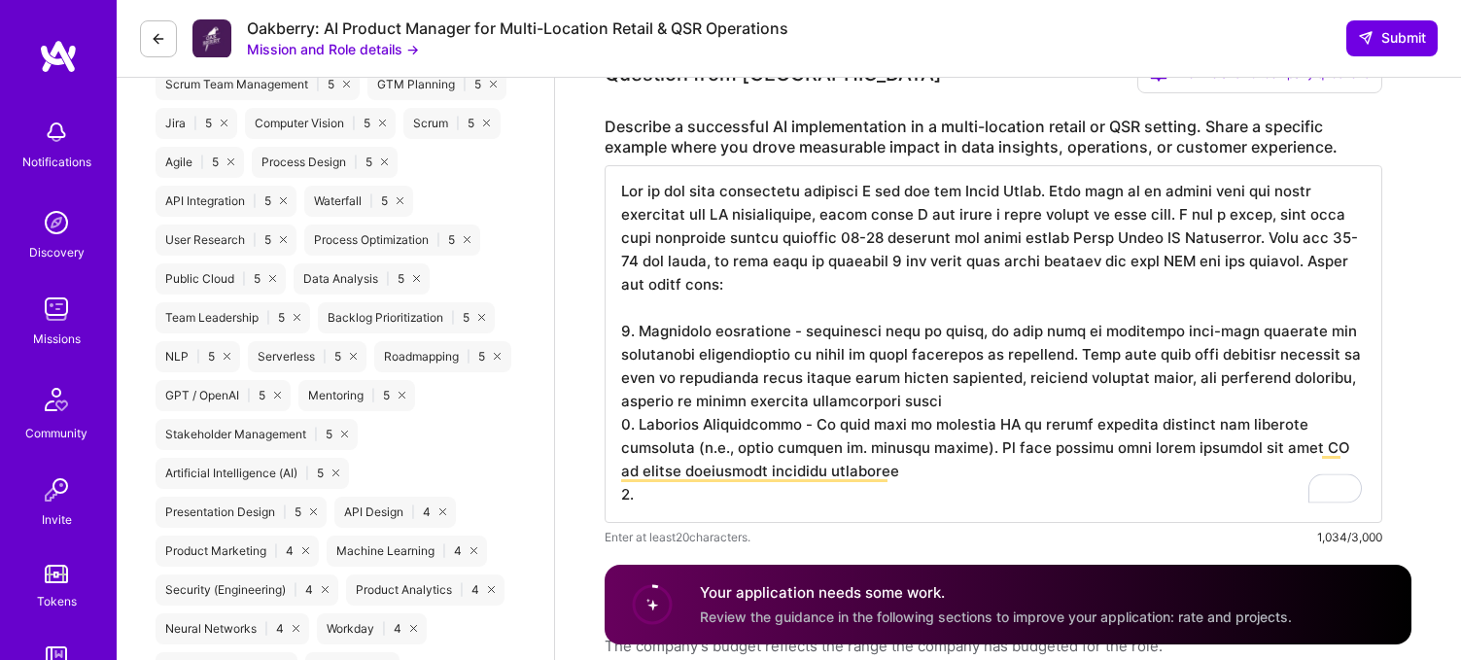
click at [754, 474] on textarea "To enrich screen reader interactions, please activate Accessibility in Grammarl…" at bounding box center [992, 344] width 777 height 358
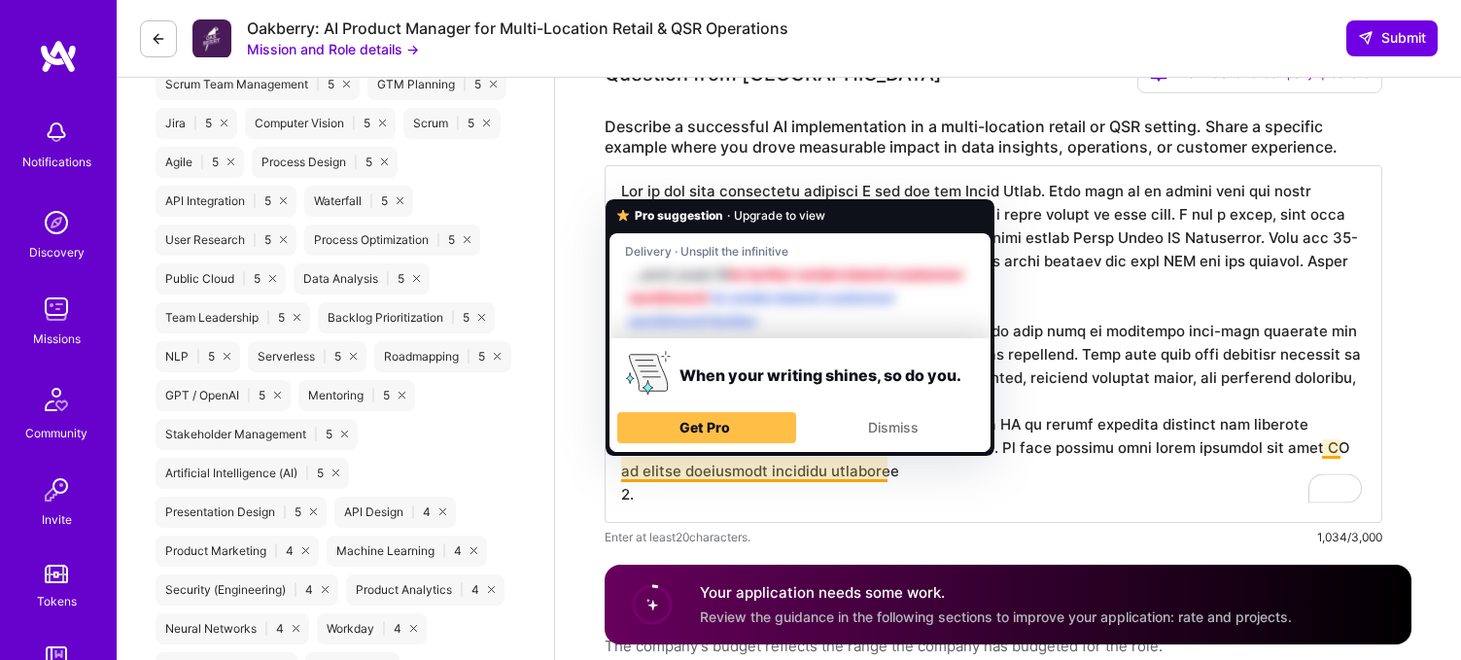
click at [753, 473] on textarea "To enrich screen reader interactions, please activate Accessibility in Grammarl…" at bounding box center [992, 344] width 777 height 358
click at [880, 428] on span "Dismiss" at bounding box center [893, 427] width 51 height 17
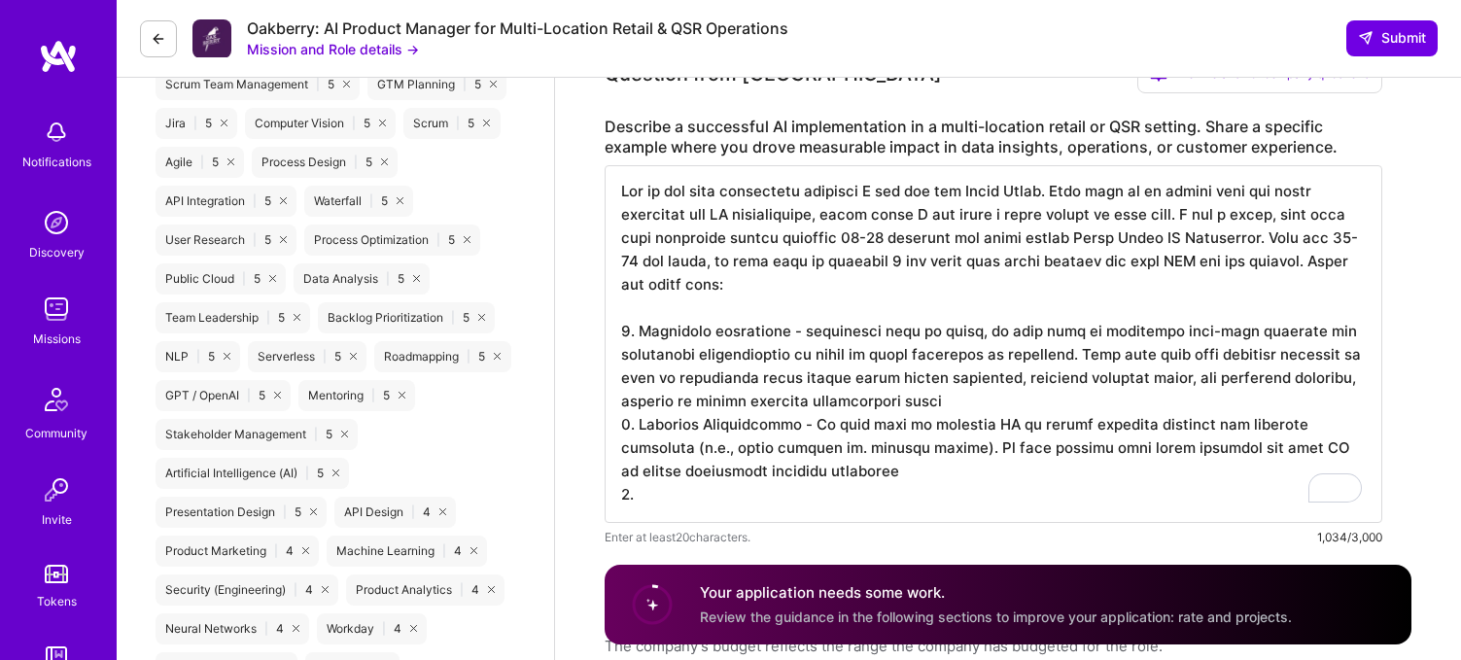
click at [653, 493] on textarea "To enrich screen reader interactions, please activate Accessibility in Grammarl…" at bounding box center [992, 344] width 777 height 358
paste textarea "Forecasting wait times at drive-thrus to set accurate customer expectations"
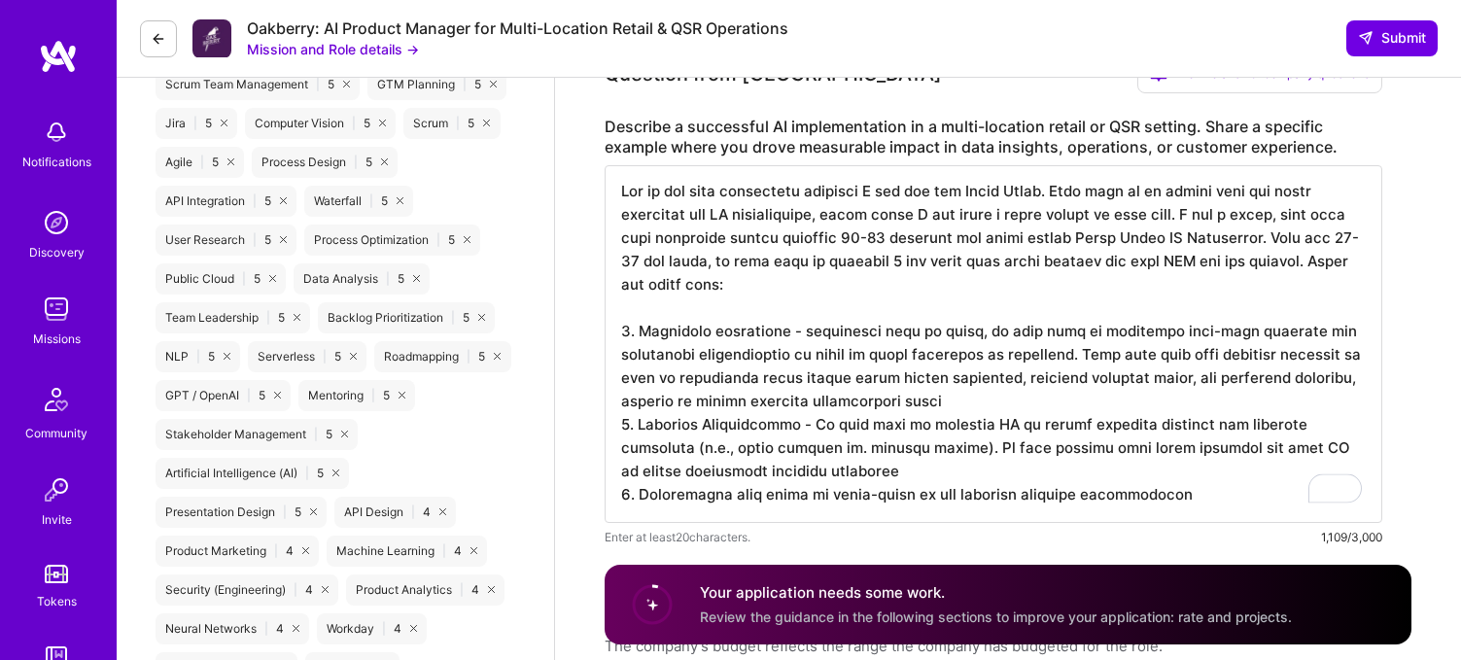
click at [639, 499] on textarea "To enrich screen reader interactions, please activate Accessibility in Grammarl…" at bounding box center [992, 344] width 777 height 358
drag, startPoint x: 978, startPoint y: 495, endPoint x: 899, endPoint y: 490, distance: 78.9
click at [899, 490] on textarea "To enrich screen reader interactions, please activate Accessibility in Grammarl…" at bounding box center [992, 344] width 777 height 358
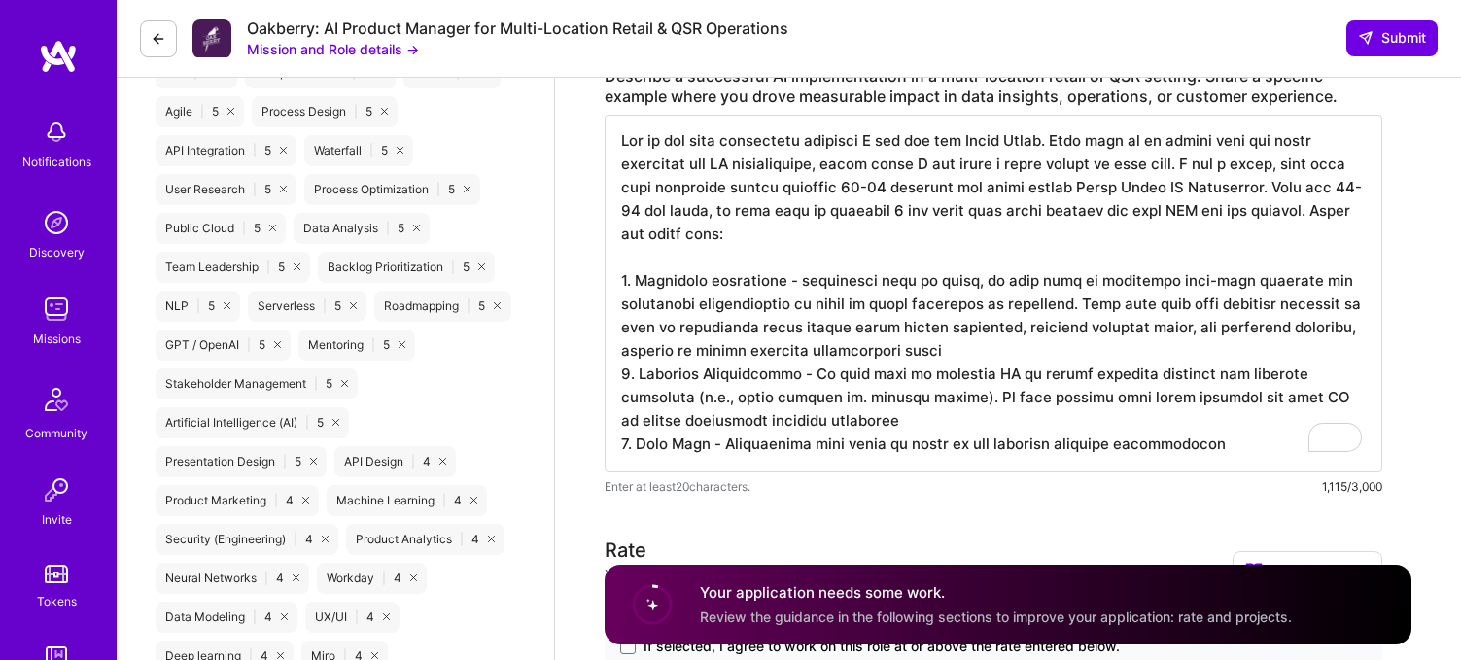
click at [992, 448] on textarea "To enrich screen reader interactions, please activate Accessibility in Grammarl…" at bounding box center [992, 294] width 777 height 358
click at [1150, 444] on textarea "To enrich screen reader interactions, please activate Accessibility in Grammarl…" at bounding box center [992, 294] width 777 height 358
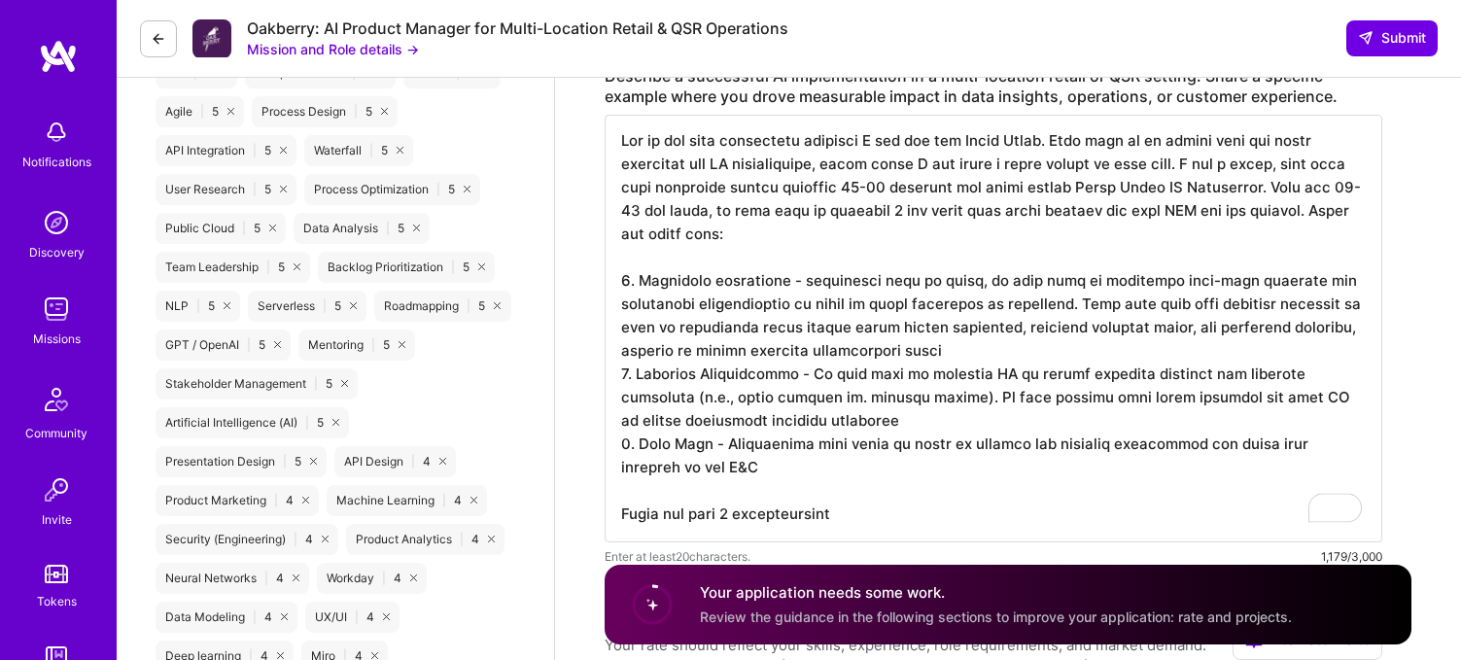
click at [742, 518] on textarea "To enrich screen reader interactions, please activate Accessibility in Grammarl…" at bounding box center [992, 329] width 777 height 428
click at [893, 512] on textarea "To enrich screen reader interactions, please activate Accessibility in Grammarl…" at bounding box center [992, 329] width 777 height 428
type textarea "One of the most successful projects I led was for Whole Foods. They came to me …"
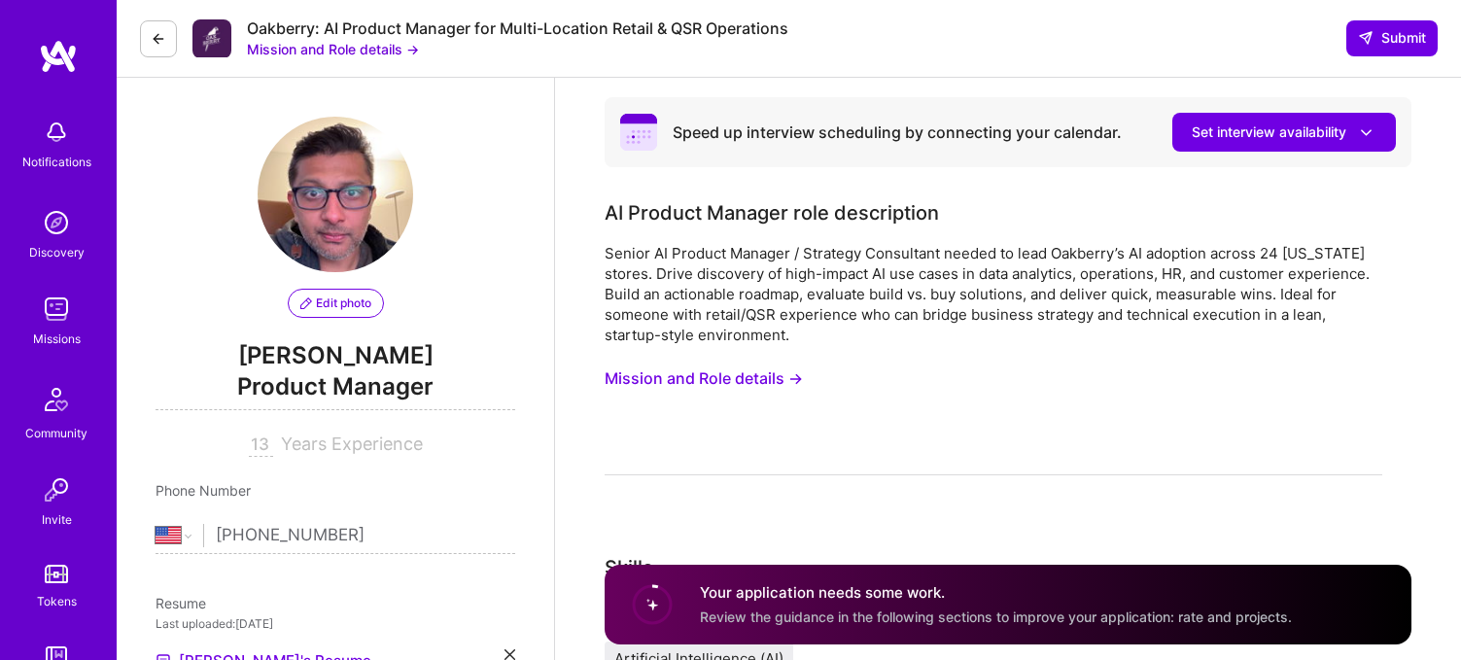
select select "US"
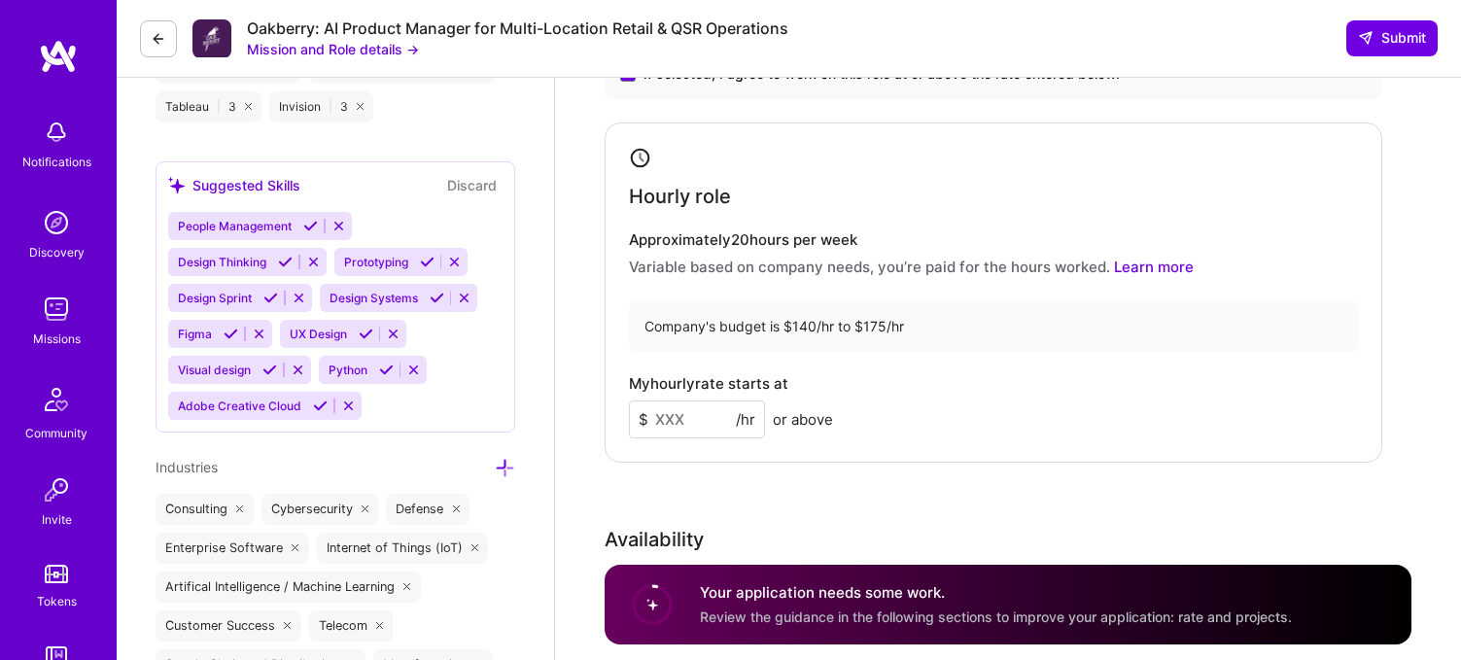
scroll to position [1834, 0]
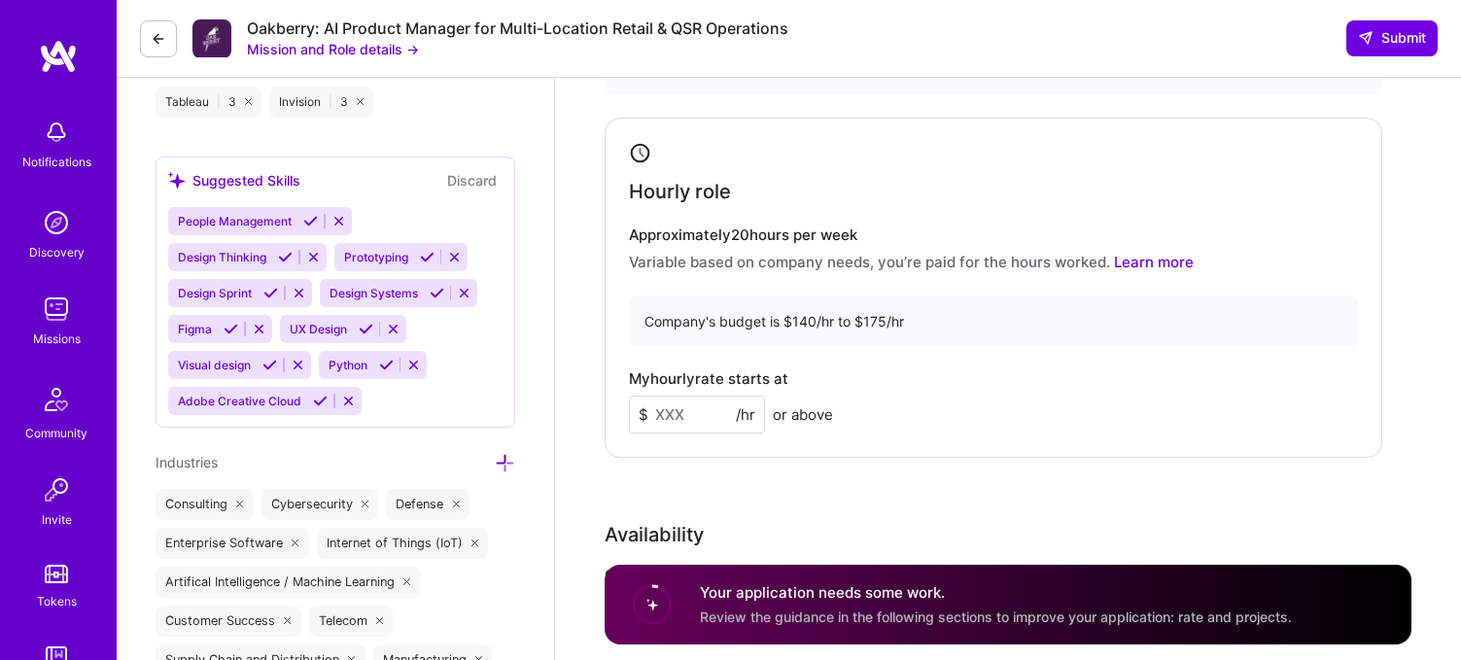
drag, startPoint x: 704, startPoint y: 417, endPoint x: 611, endPoint y: 413, distance: 92.4
click at [611, 413] on div "Hourly role Approximately 20 hours per week Variable based on company needs, yo…" at bounding box center [992, 288] width 777 height 340
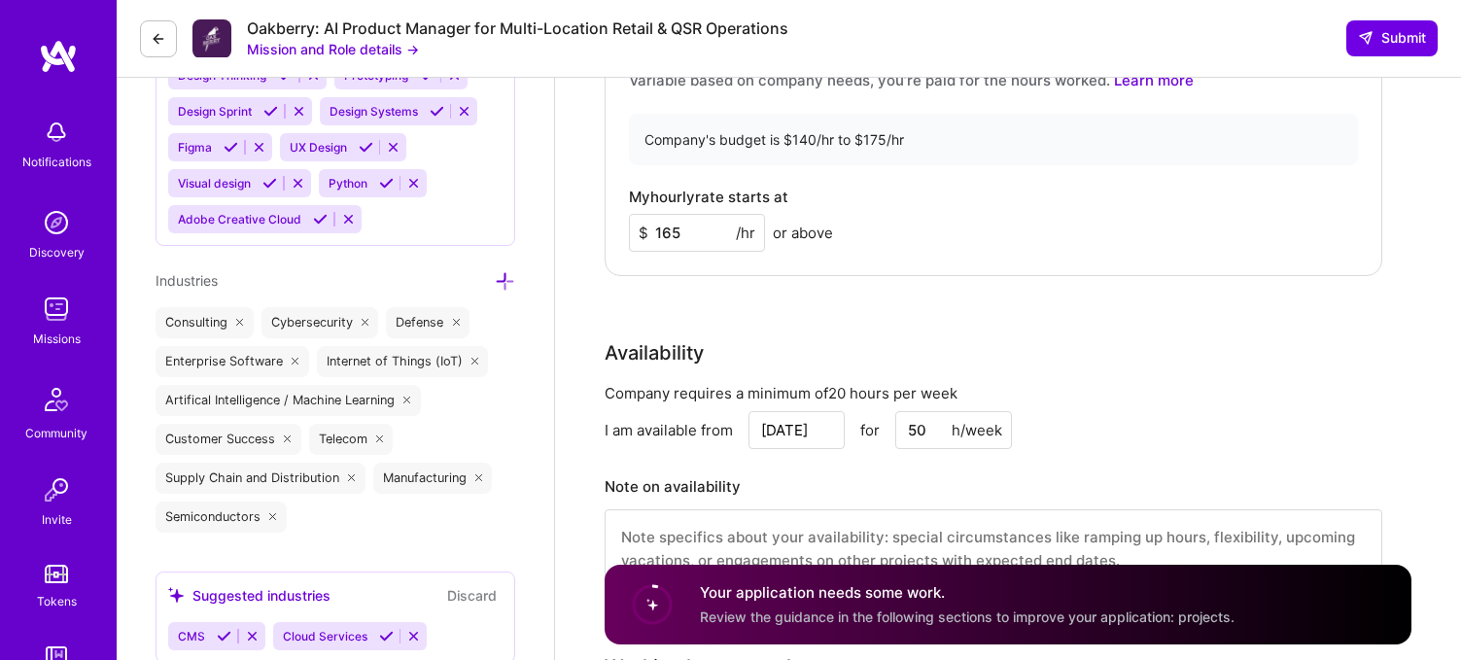
scroll to position [2023, 0]
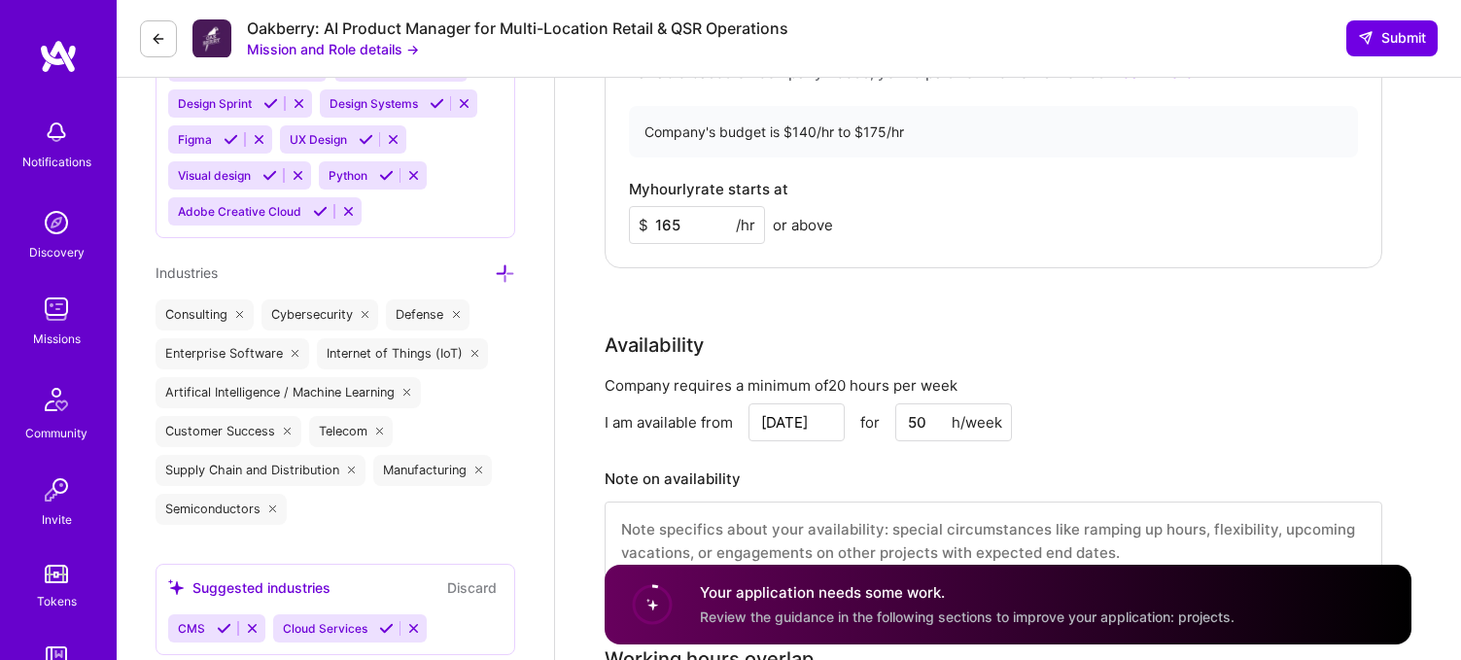
type input "165"
click at [788, 422] on input "[DATE]" at bounding box center [796, 422] width 96 height 38
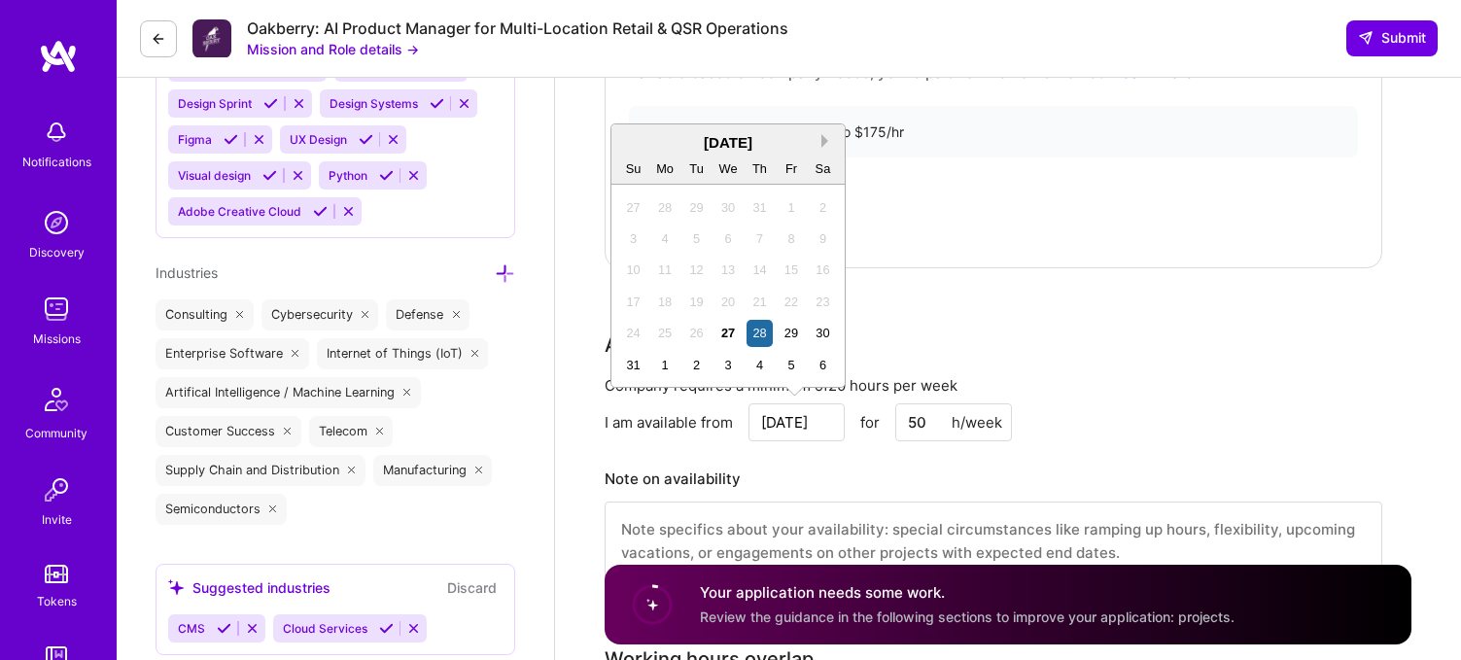
click at [828, 144] on button "Next Month" at bounding box center [828, 141] width 14 height 14
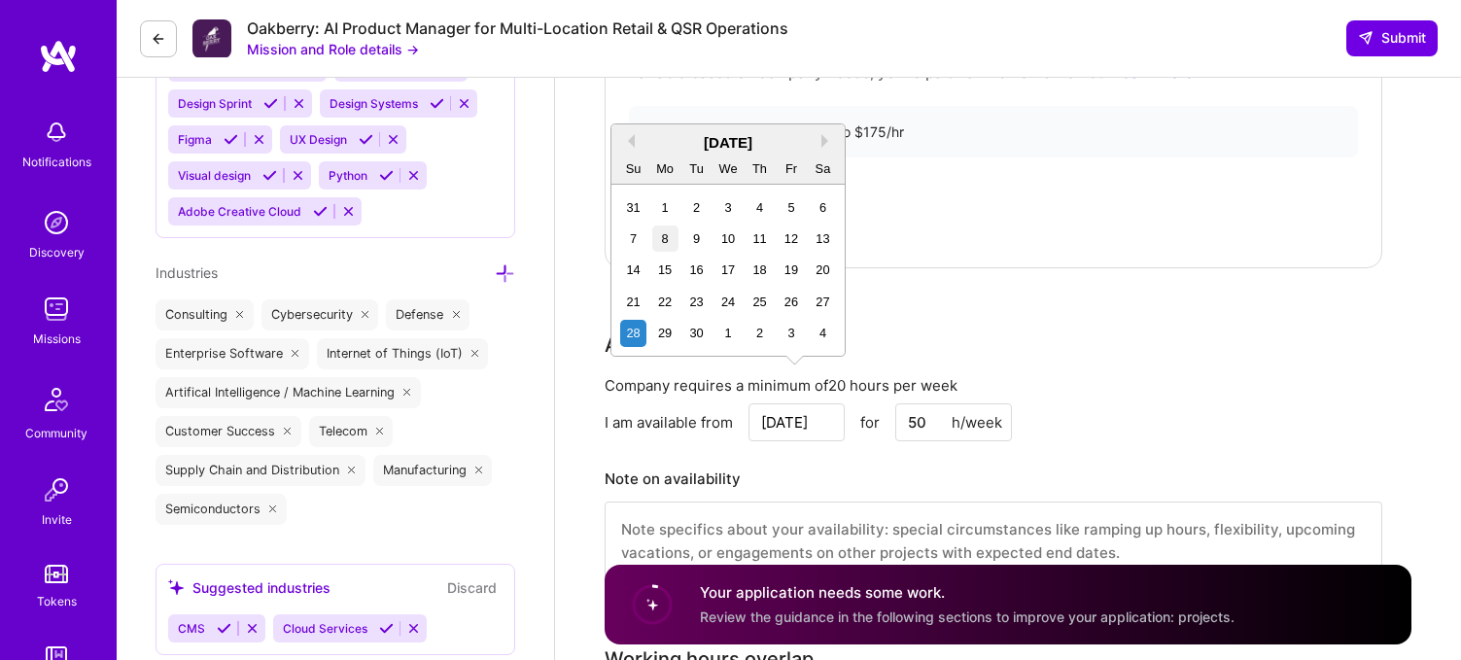
click at [665, 239] on div "8" at bounding box center [665, 238] width 26 height 26
type input "[DATE]"
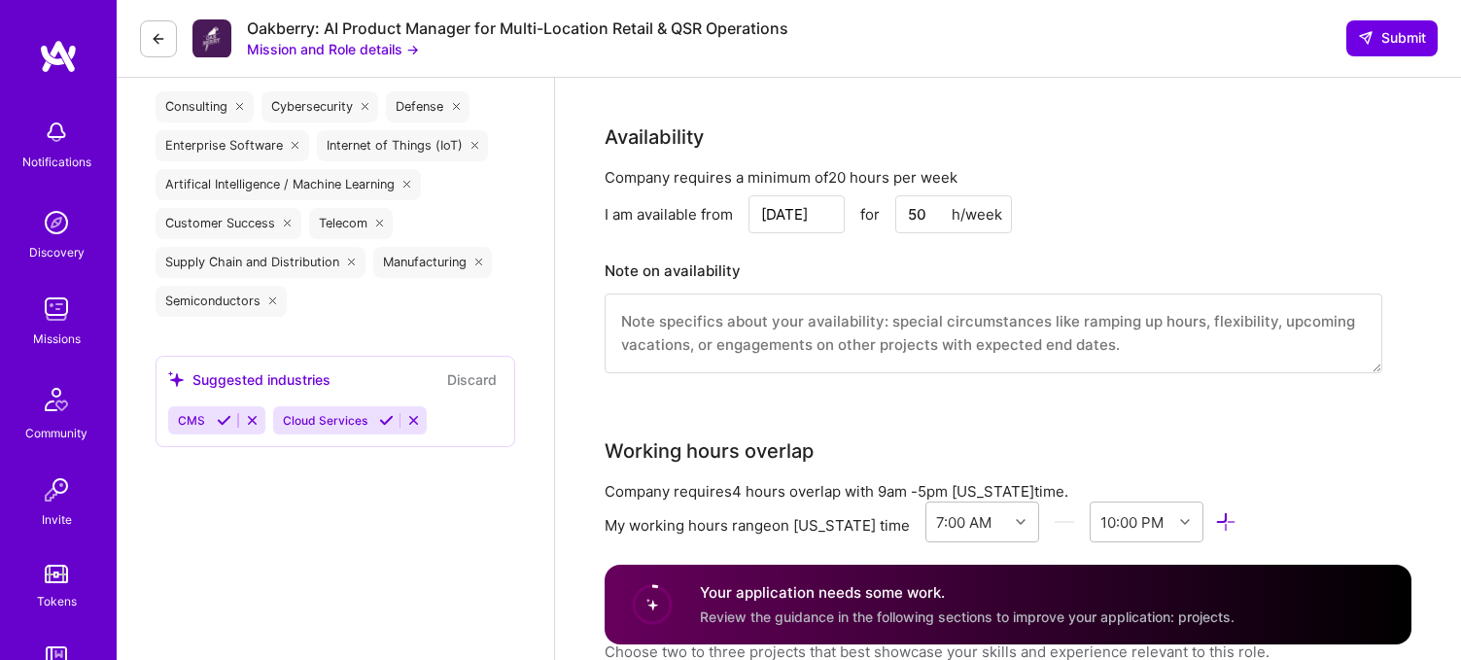
scroll to position [2233, 0]
click at [811, 339] on textarea at bounding box center [992, 332] width 777 height 80
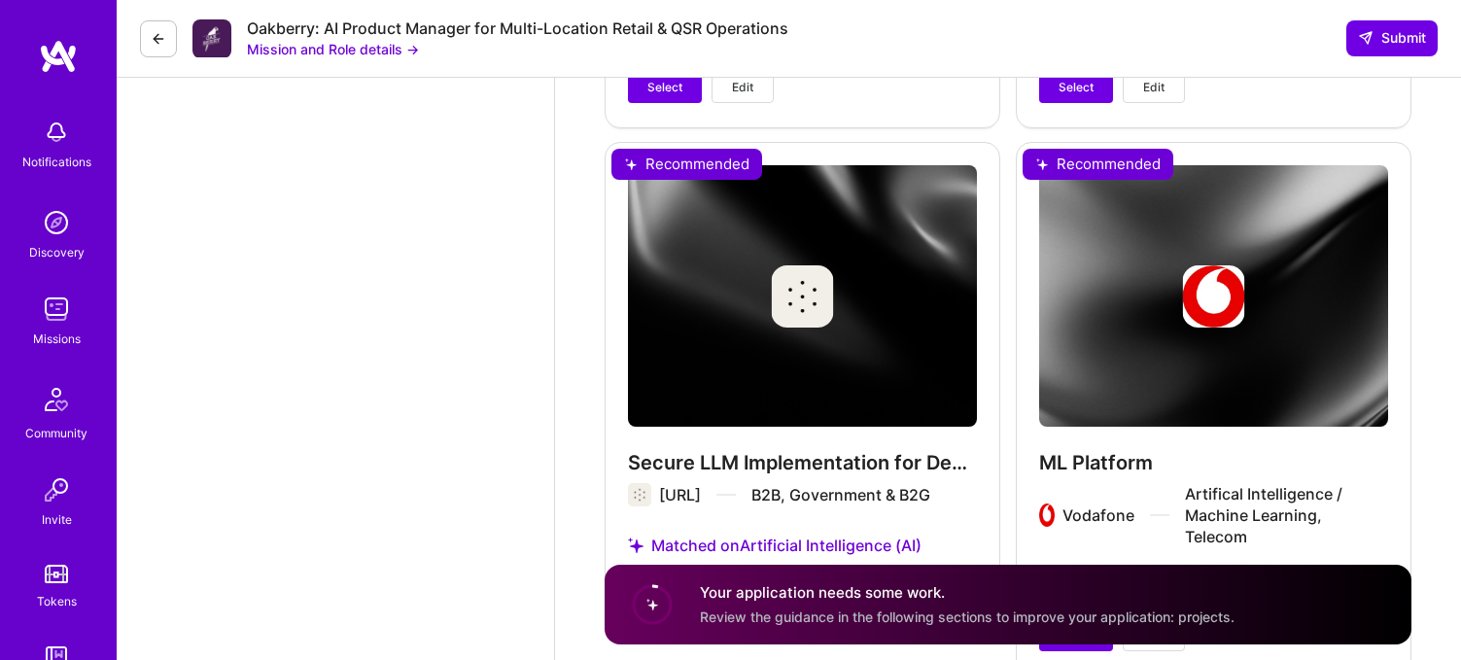
scroll to position [3981, 0]
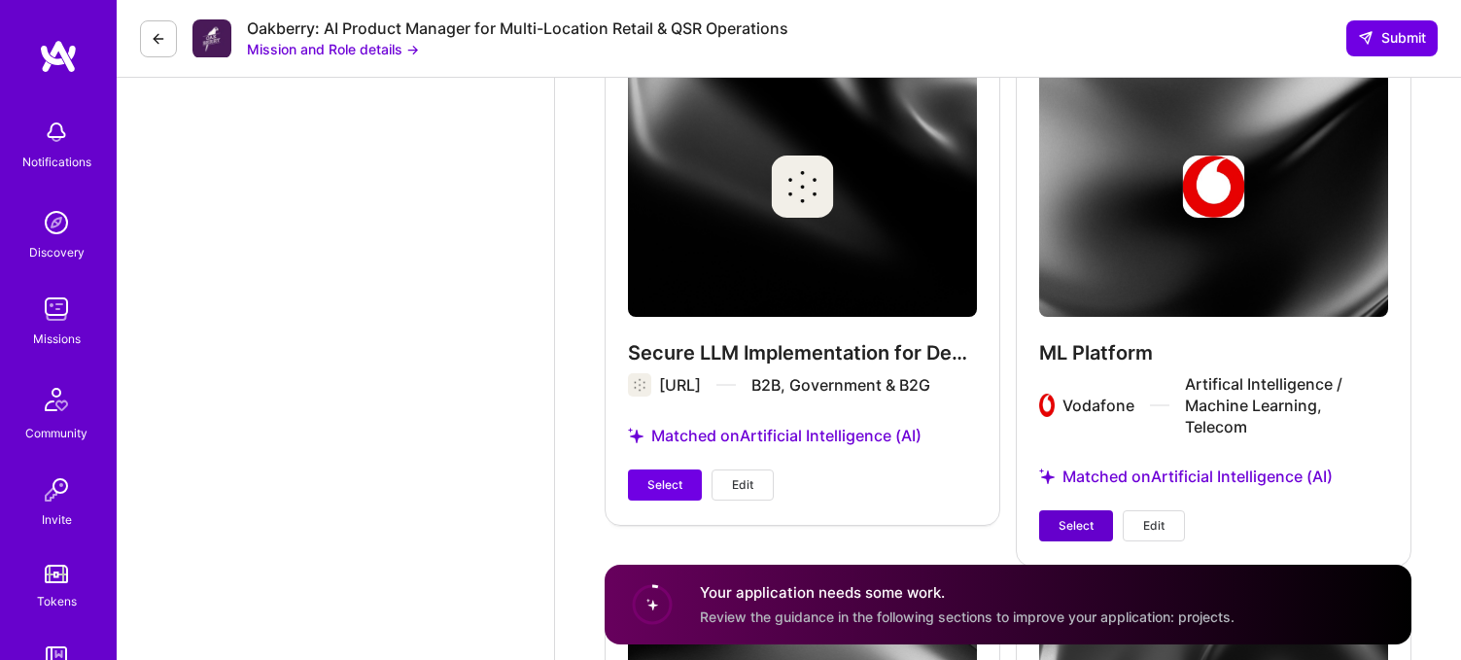
type textarea "Happy to be flexible on the time zones with which I work"
click at [1070, 517] on span "Select" at bounding box center [1075, 525] width 35 height 17
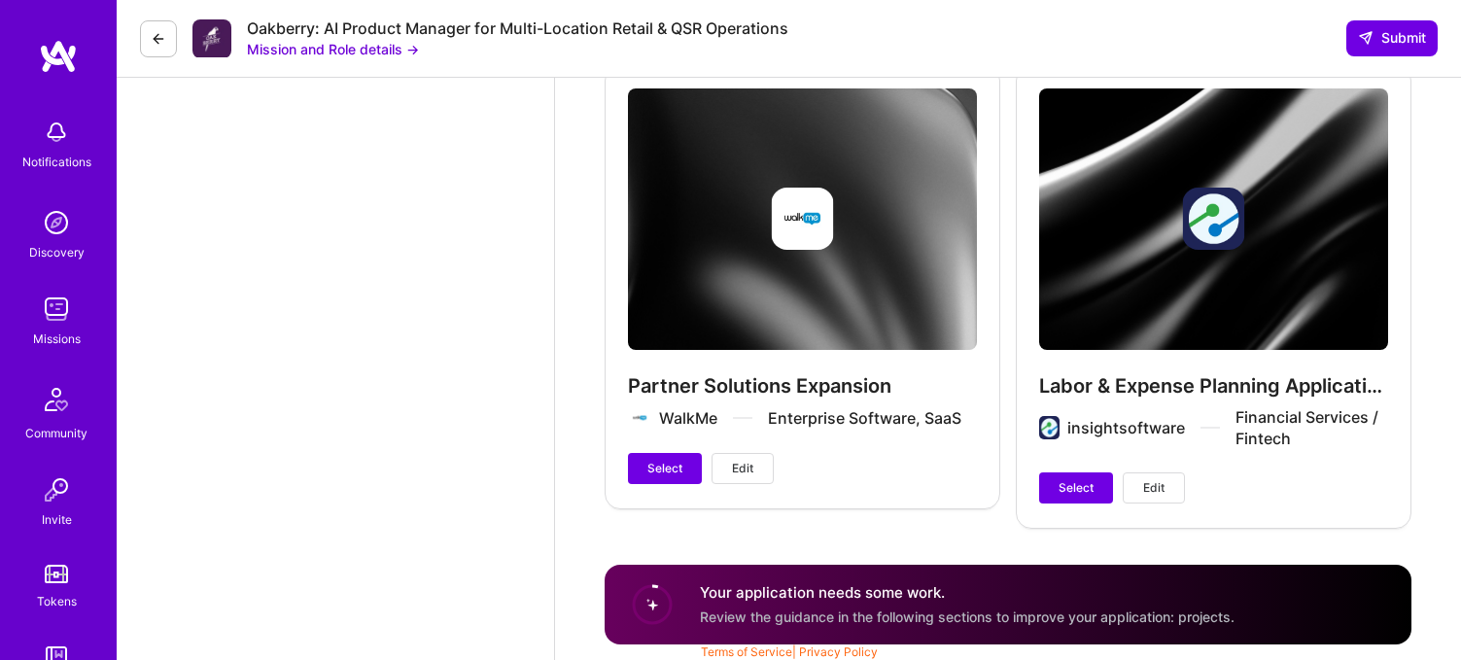
scroll to position [5011, 0]
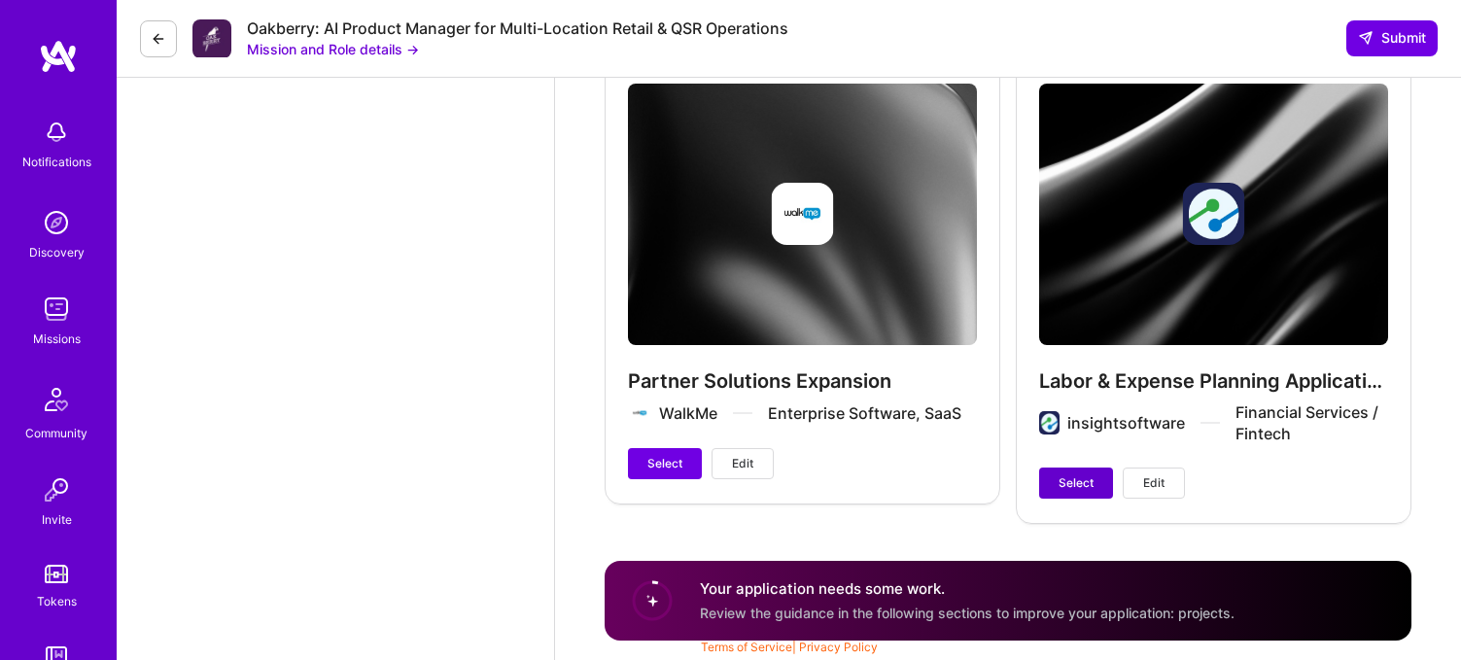
click at [1074, 478] on span "Select" at bounding box center [1075, 482] width 35 height 17
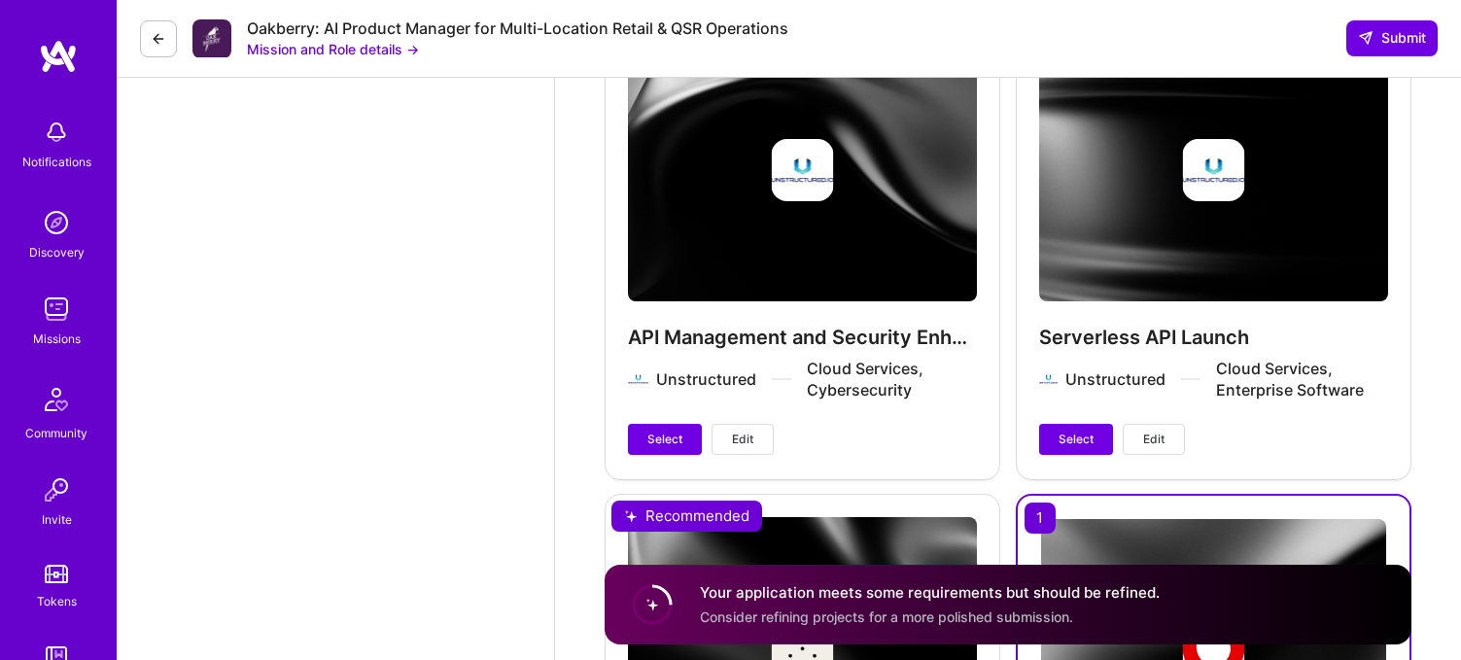
scroll to position [3499, 0]
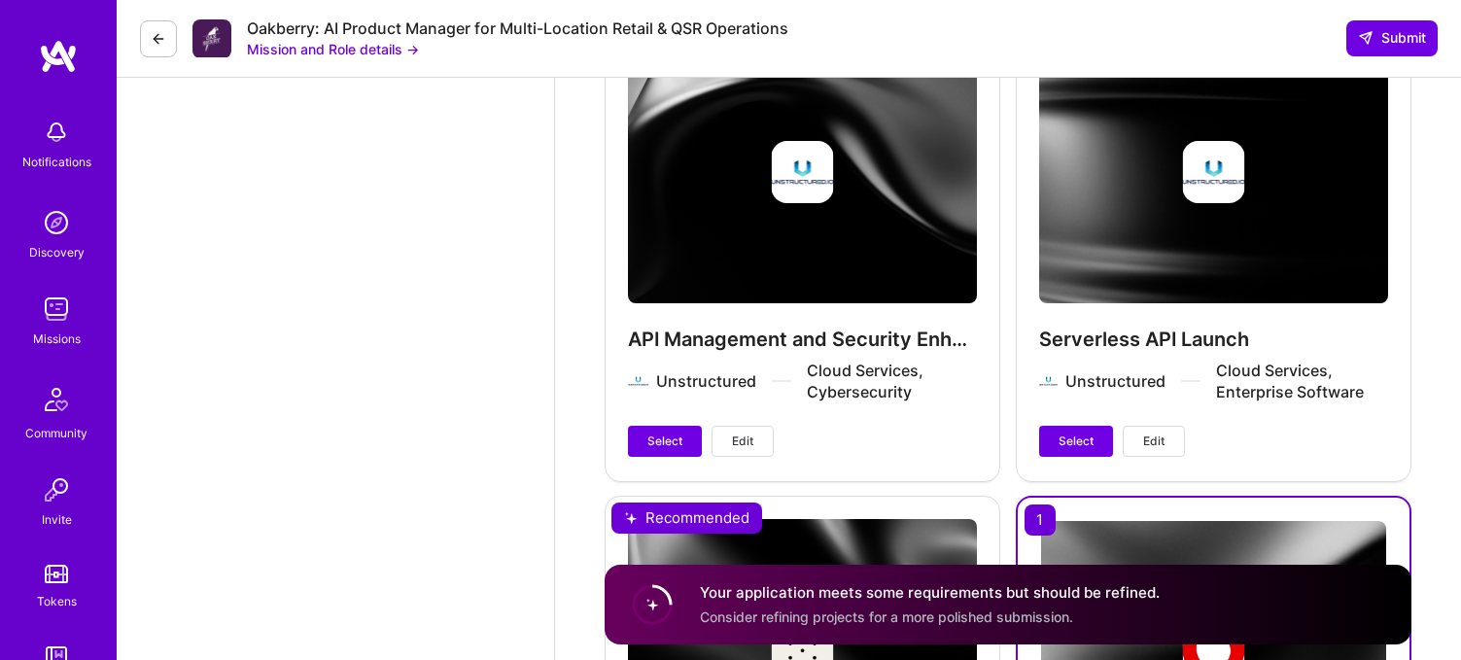
click at [758, 440] on button "Edit" at bounding box center [742, 441] width 62 height 31
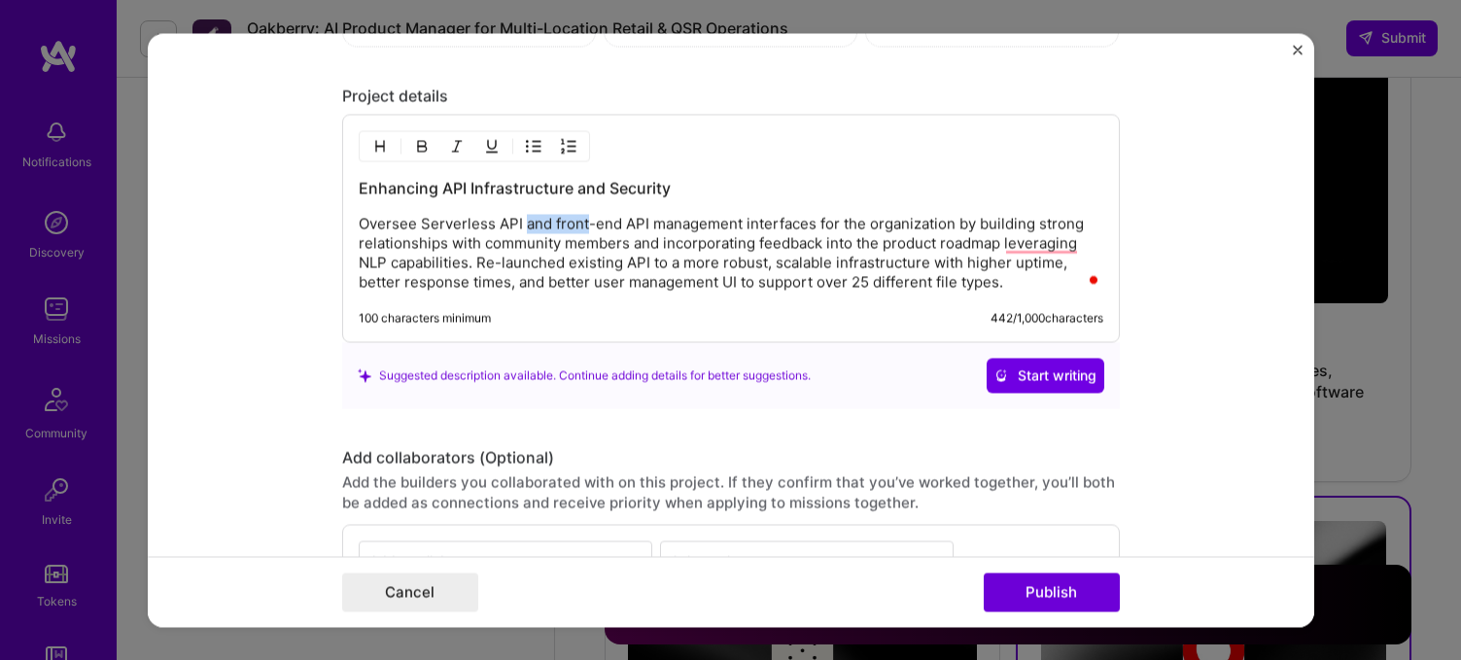
scroll to position [1756, 0]
drag, startPoint x: 525, startPoint y: 230, endPoint x: 555, endPoint y: 233, distance: 30.3
click at [555, 233] on p "Oversee Serverless API and front-end API management interfaces for the organiza…" at bounding box center [731, 253] width 744 height 78
click at [711, 227] on p "Oversee Serverless API, front-end API management interfaces for the organizatio…" at bounding box center [731, 253] width 744 height 78
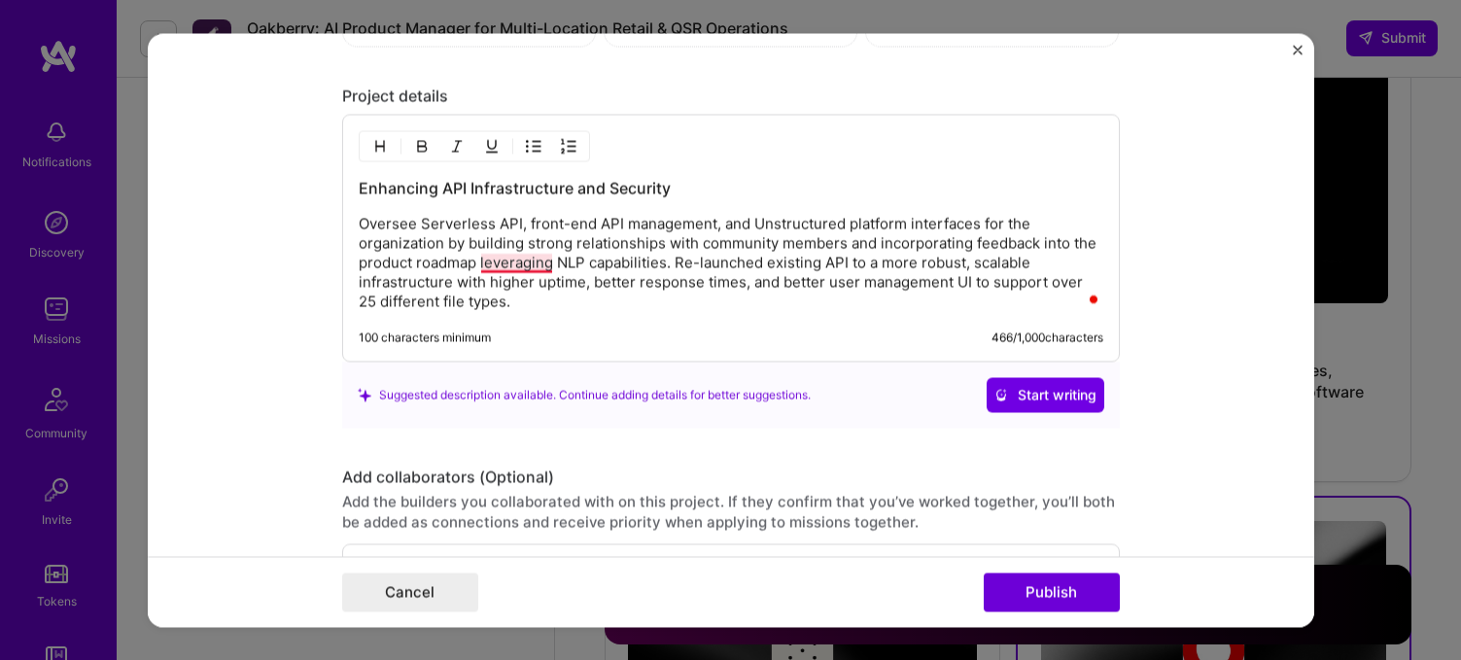
click at [533, 263] on p "Oversee Serverless API, front-end API management, and Unstructured platform int…" at bounding box center [731, 262] width 744 height 97
click at [538, 302] on p "Oversee Serverless API, front-end API management, and Unstructured platform int…" at bounding box center [731, 262] width 744 height 97
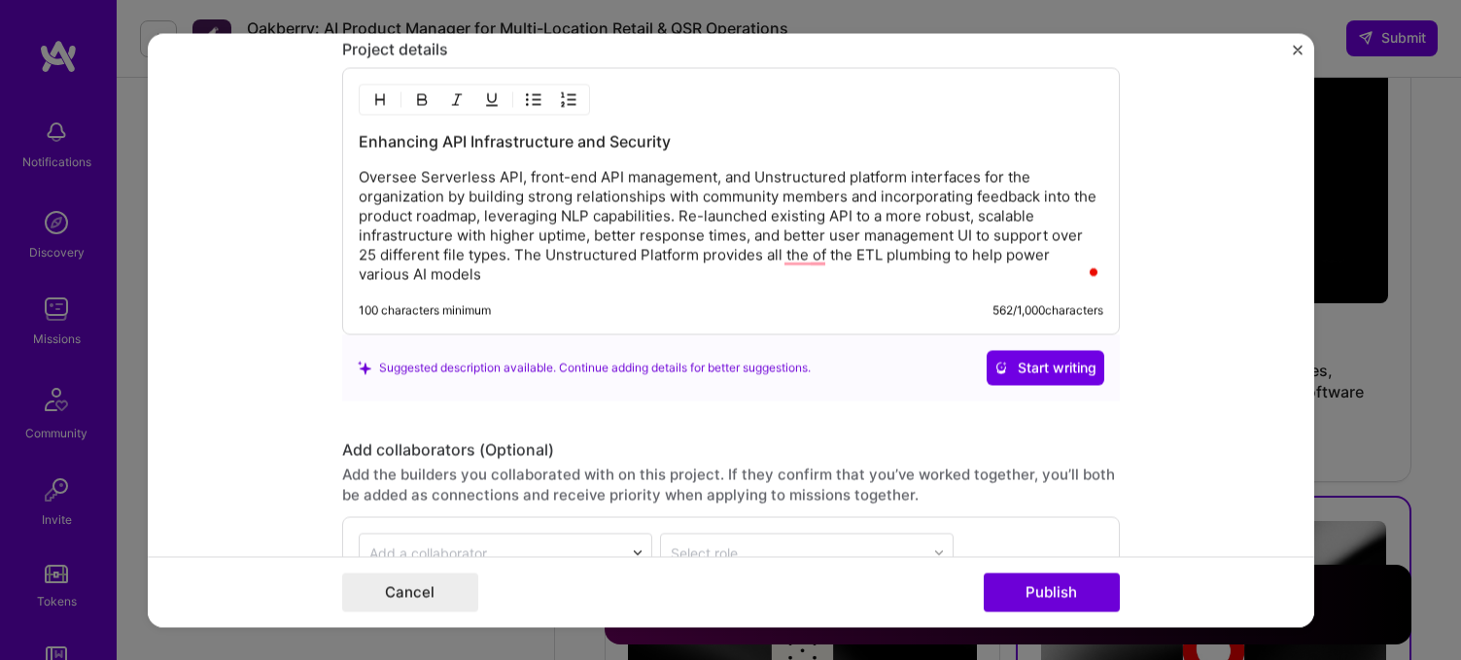
scroll to position [1816, 0]
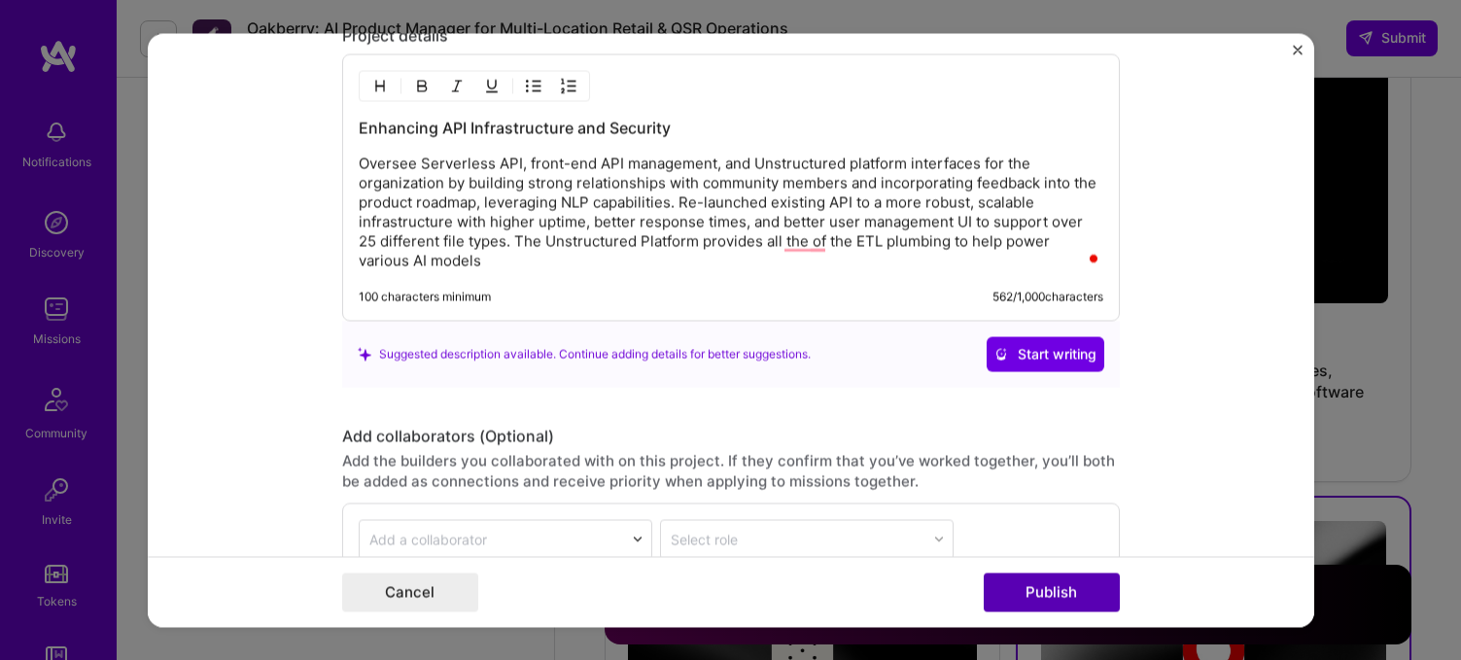
click at [1016, 589] on button "Publish" at bounding box center [1052, 591] width 136 height 39
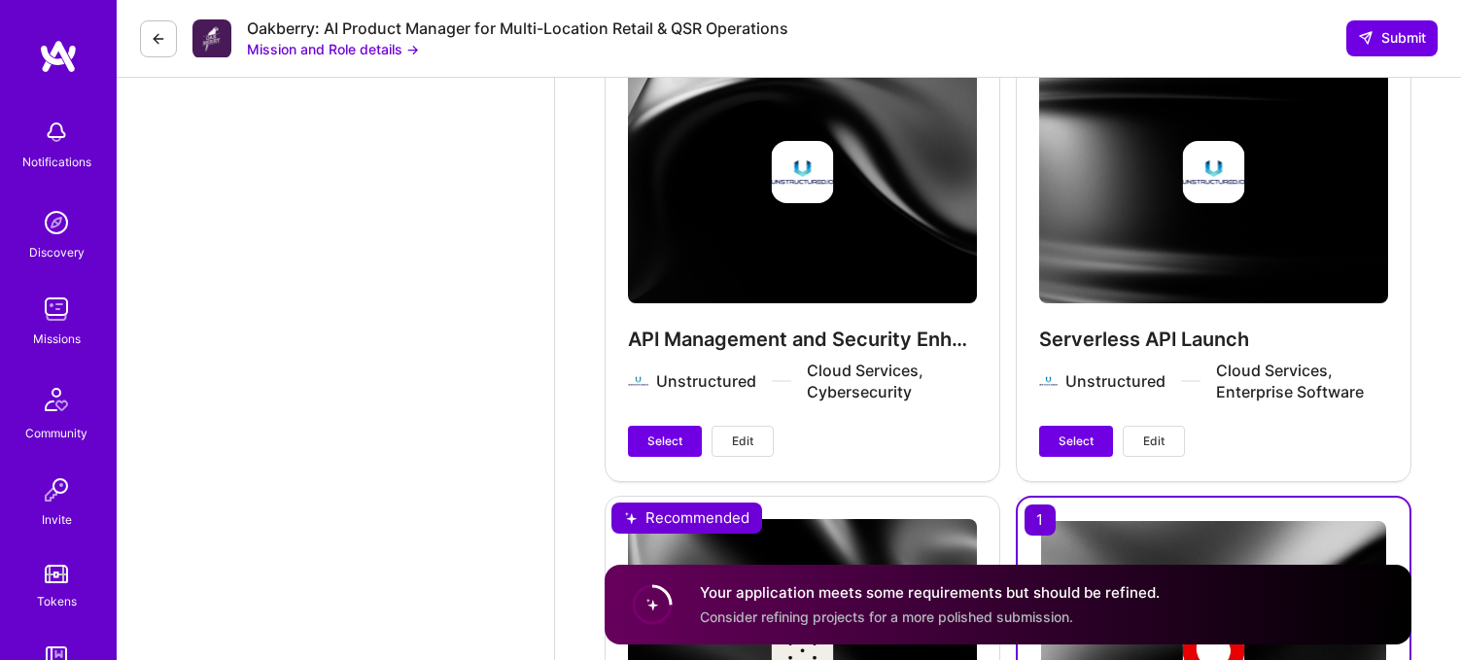
click at [741, 449] on span "Edit" at bounding box center [742, 440] width 21 height 17
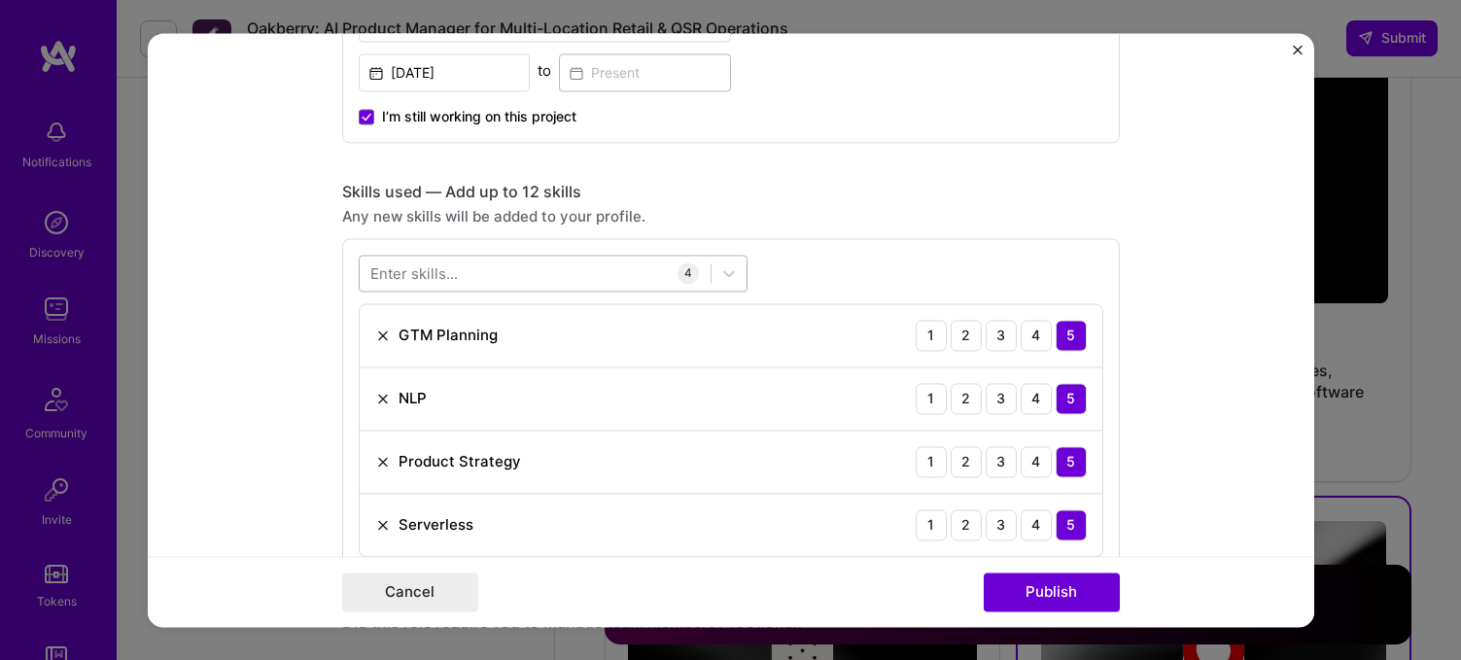
scroll to position [780, 0]
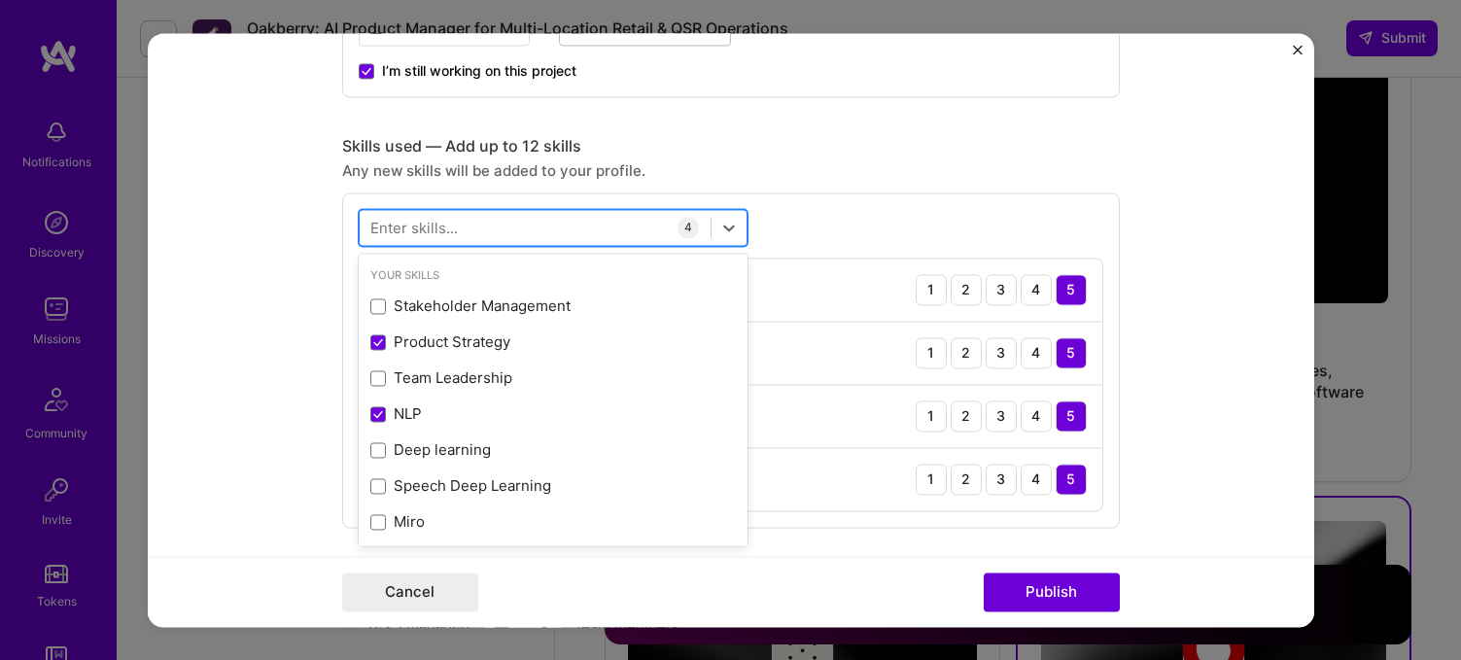
click at [469, 238] on div at bounding box center [535, 227] width 351 height 32
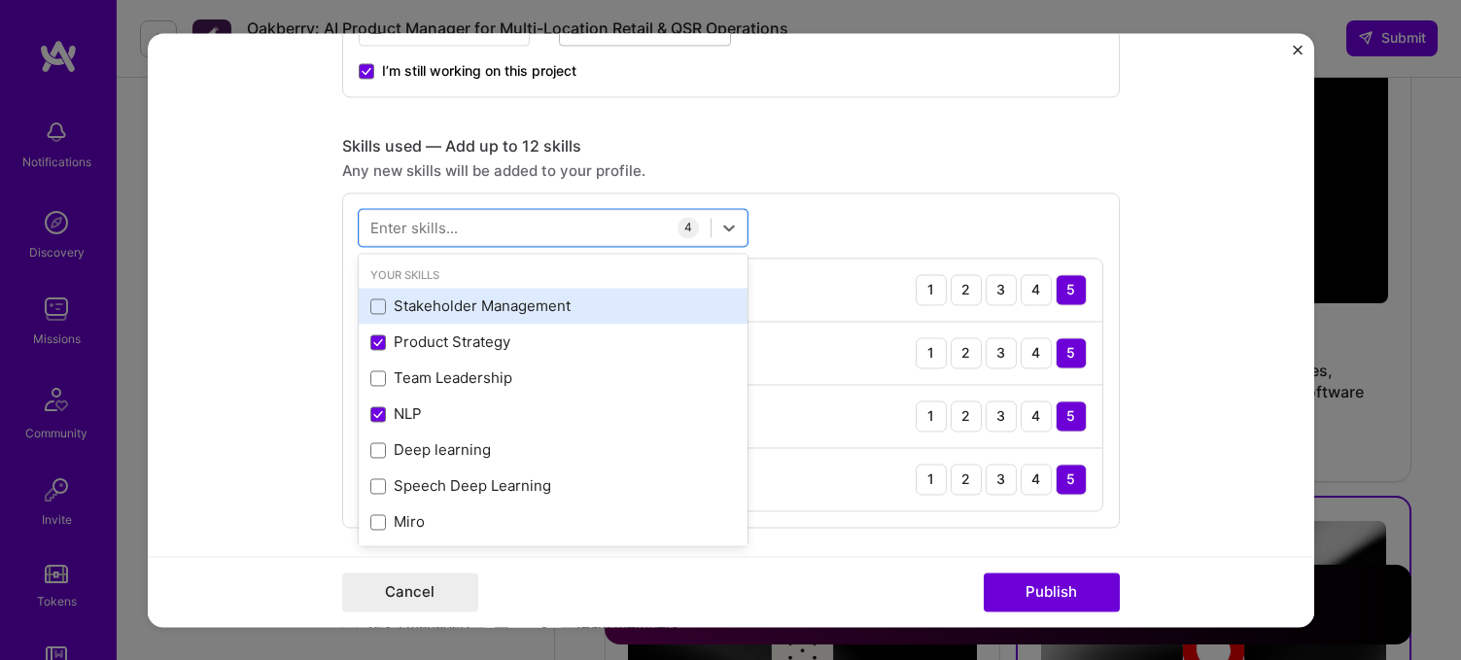
click at [453, 301] on div "Stakeholder Management" at bounding box center [552, 306] width 365 height 20
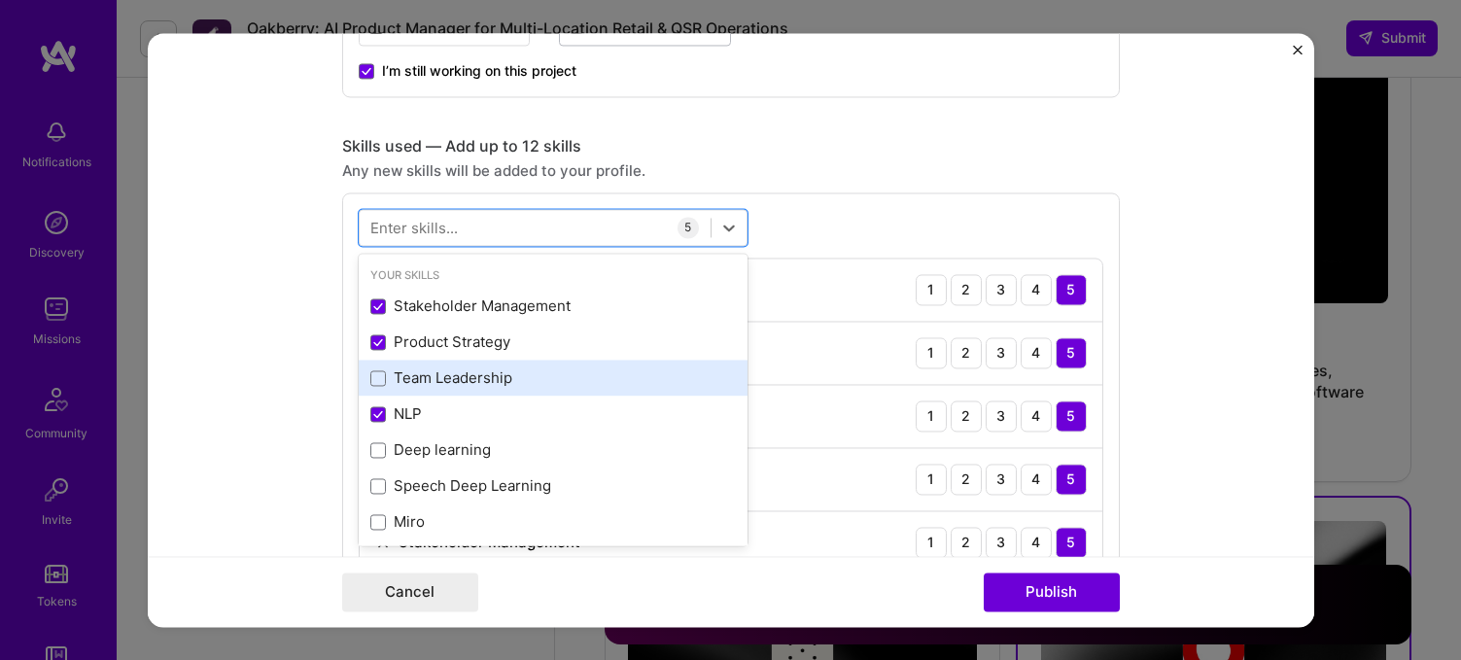
click at [437, 373] on div "Team Leadership" at bounding box center [552, 378] width 365 height 20
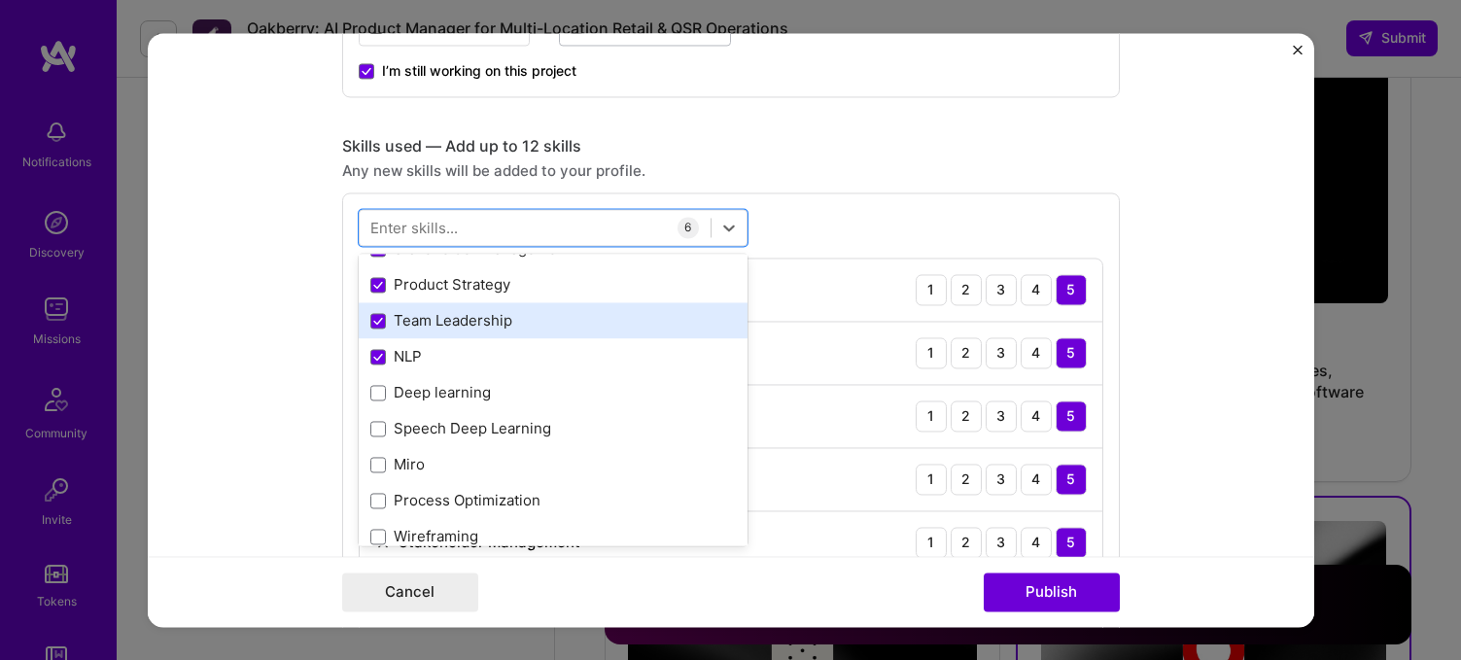
scroll to position [82, 0]
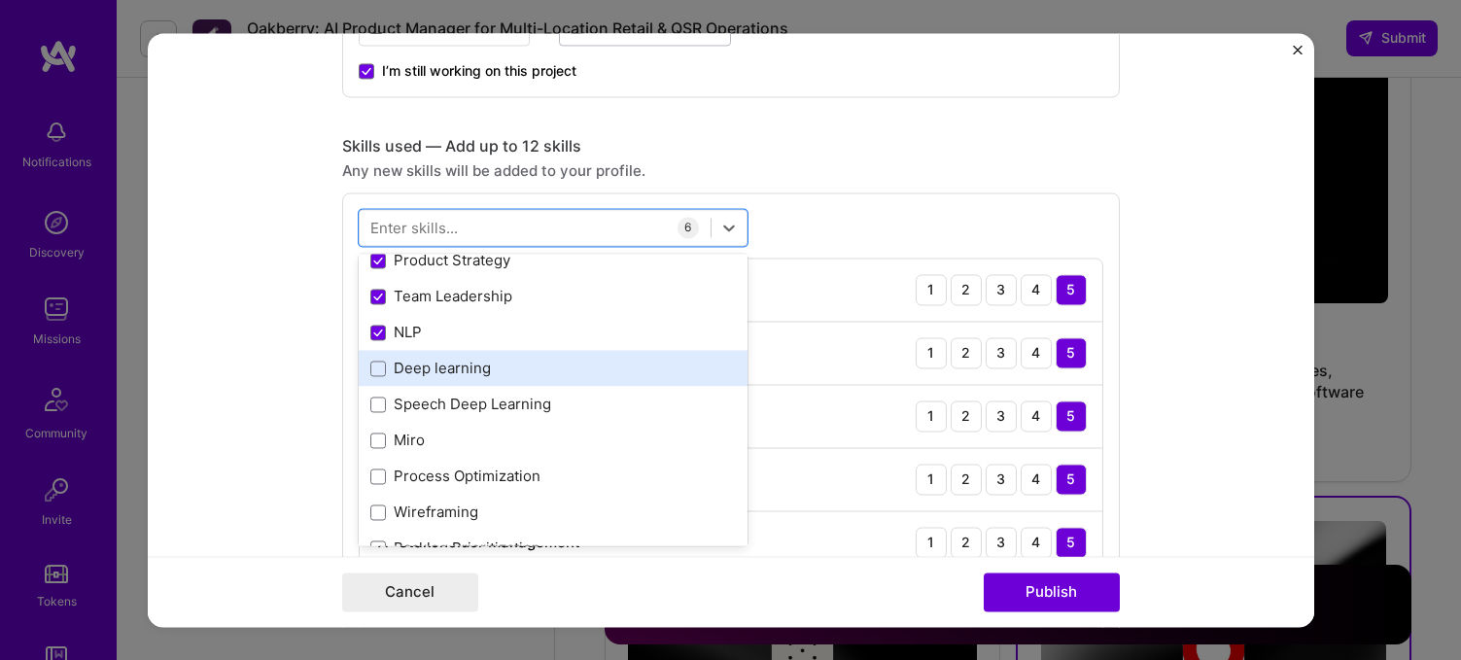
click at [444, 365] on div "Deep learning" at bounding box center [552, 369] width 365 height 20
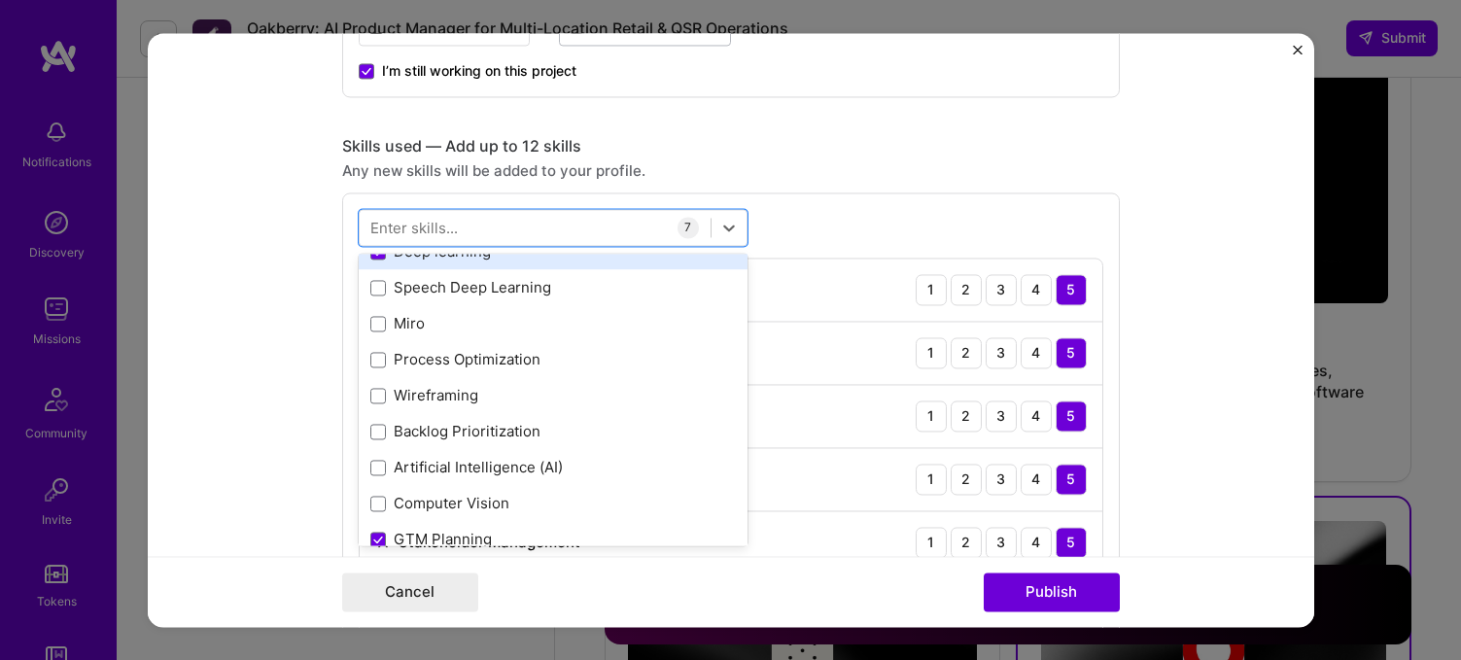
scroll to position [200, 0]
click at [444, 365] on div "Process Optimization" at bounding box center [552, 358] width 365 height 20
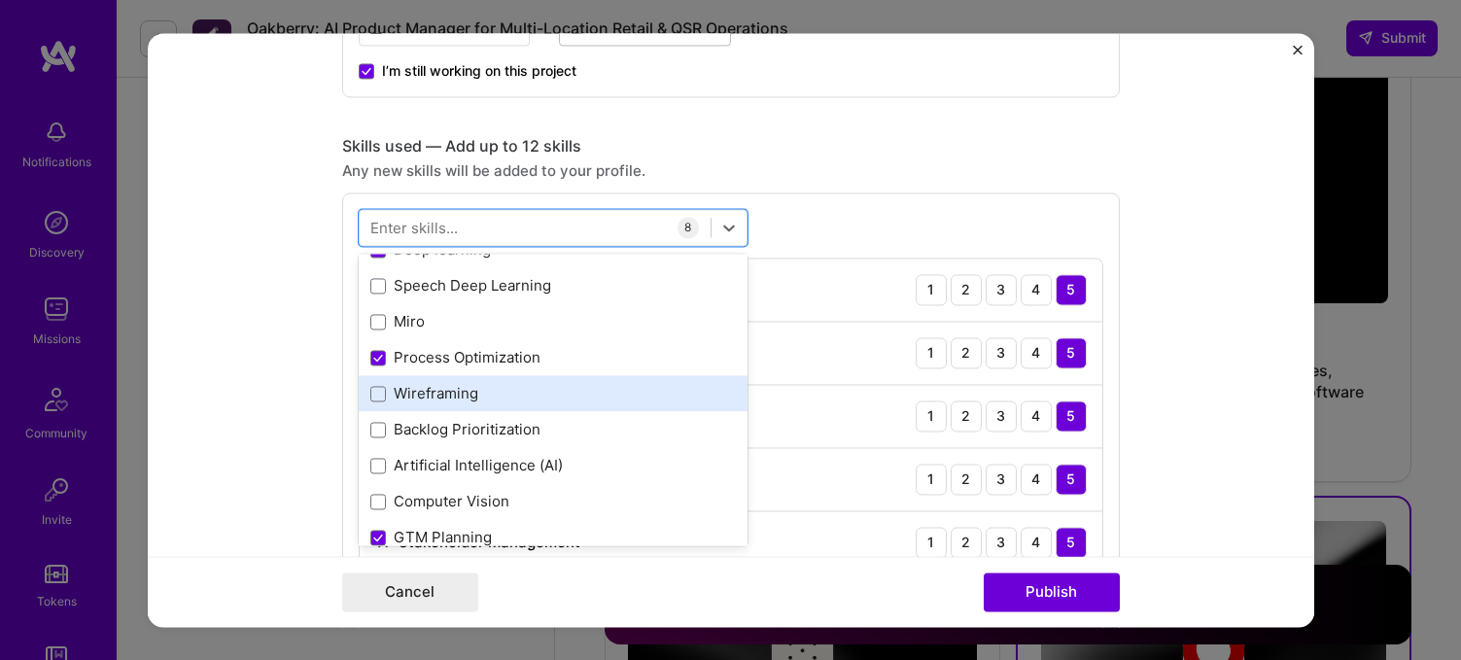
click at [444, 396] on div "Wireframing" at bounding box center [552, 394] width 365 height 20
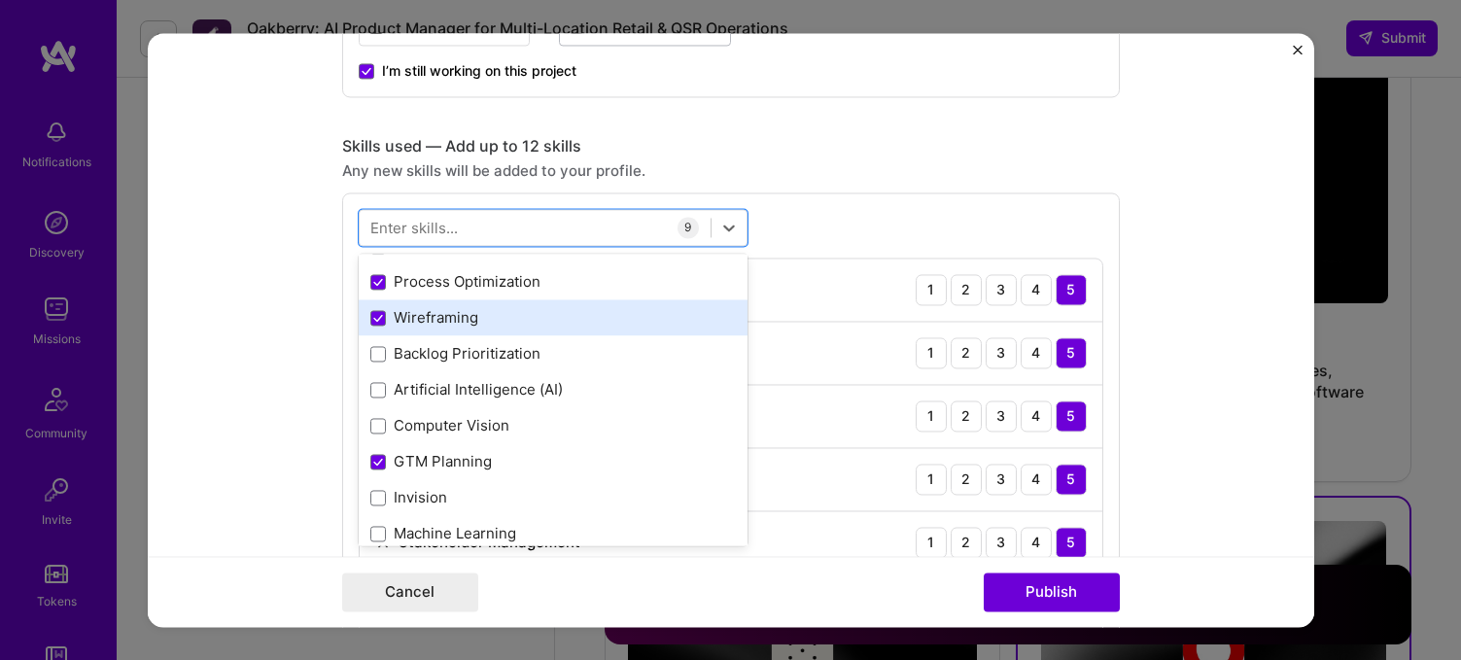
scroll to position [283, 0]
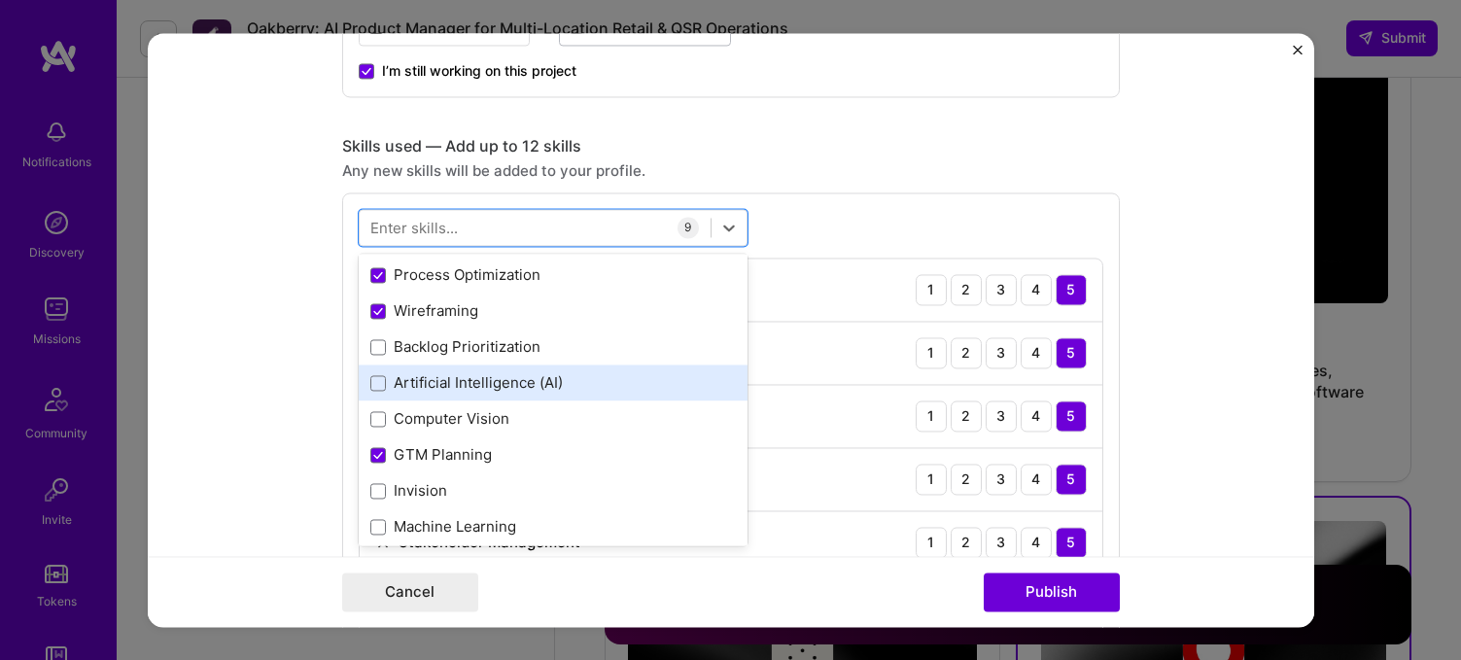
click at [454, 380] on div "Artificial Intelligence (AI)" at bounding box center [552, 383] width 365 height 20
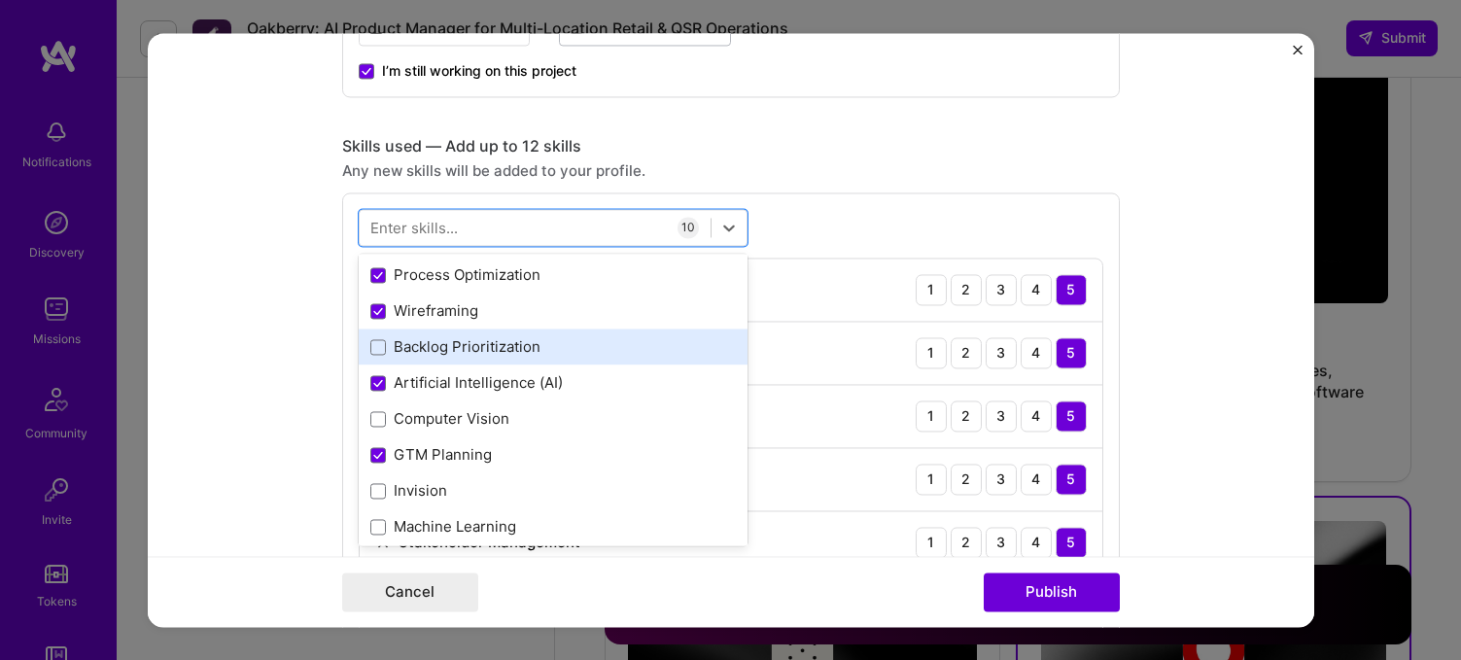
click at [455, 347] on div "Backlog Prioritization" at bounding box center [552, 347] width 365 height 20
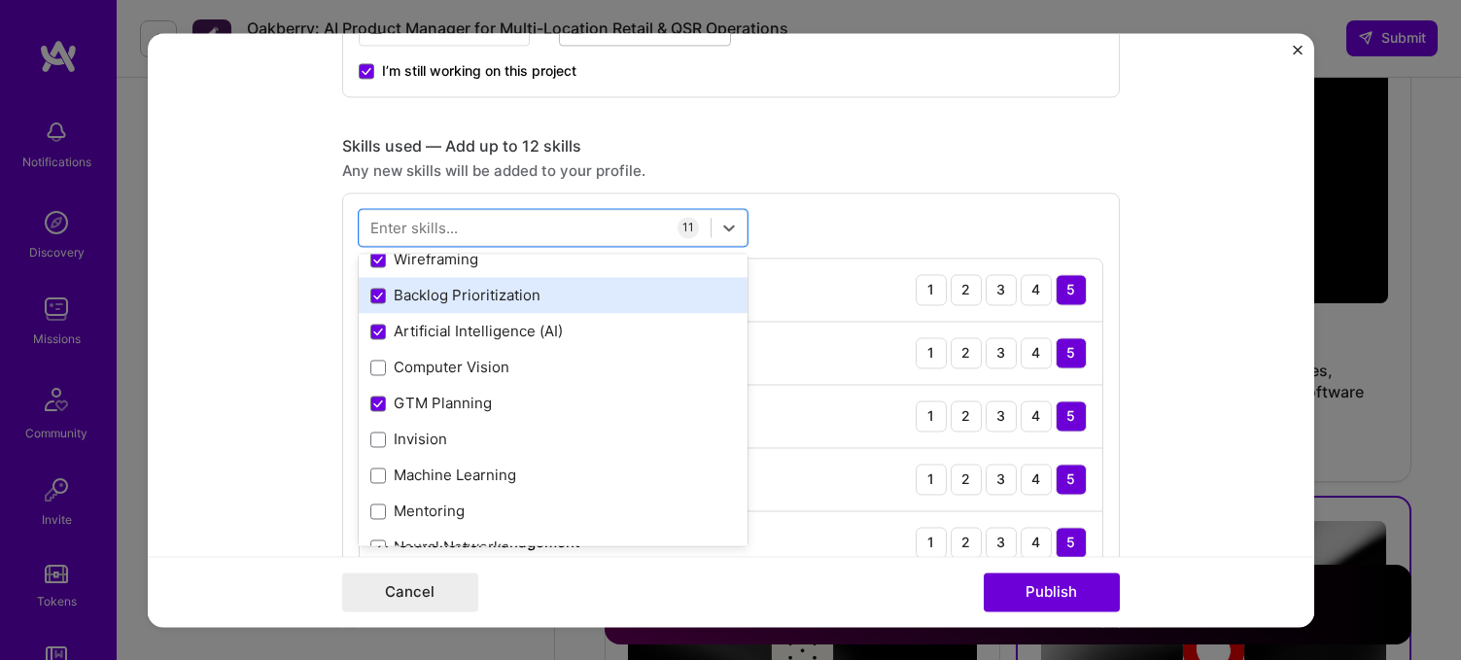
scroll to position [347, 0]
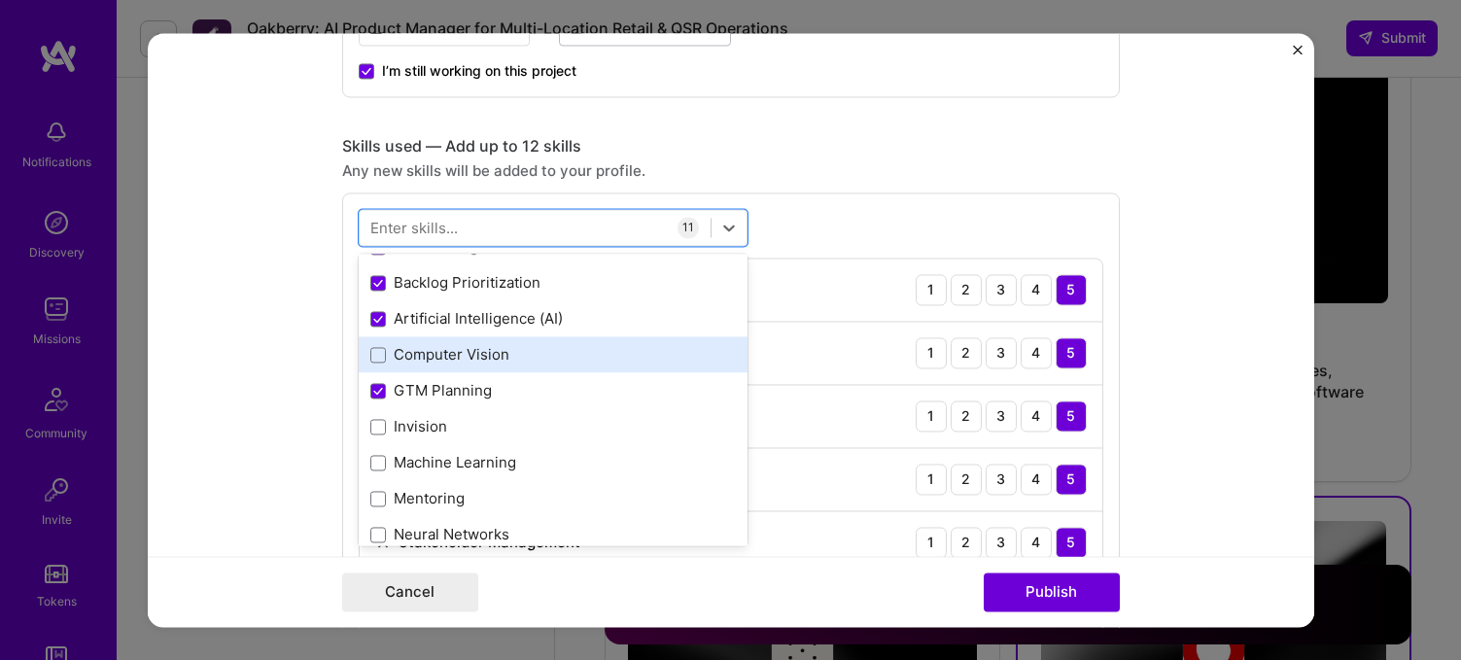
click at [455, 344] on div "Computer Vision" at bounding box center [553, 355] width 389 height 36
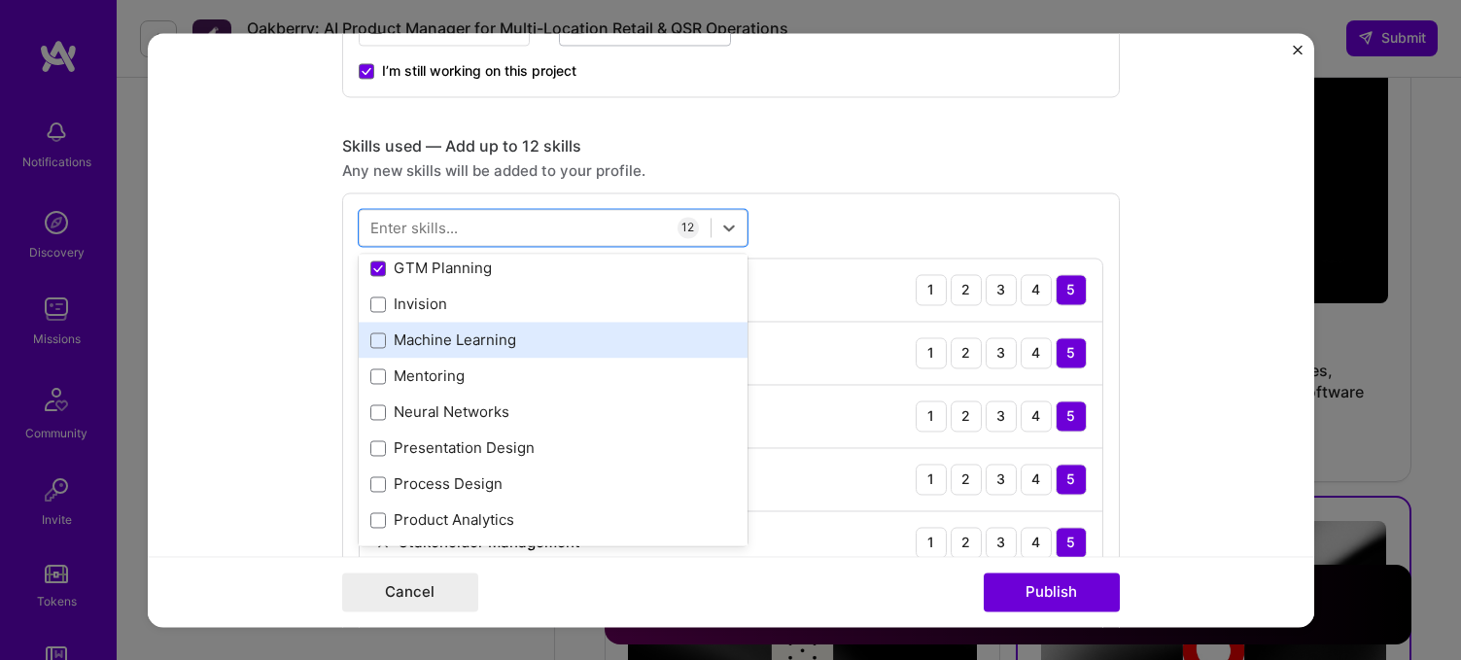
click at [455, 344] on div "Machine Learning" at bounding box center [552, 340] width 365 height 20
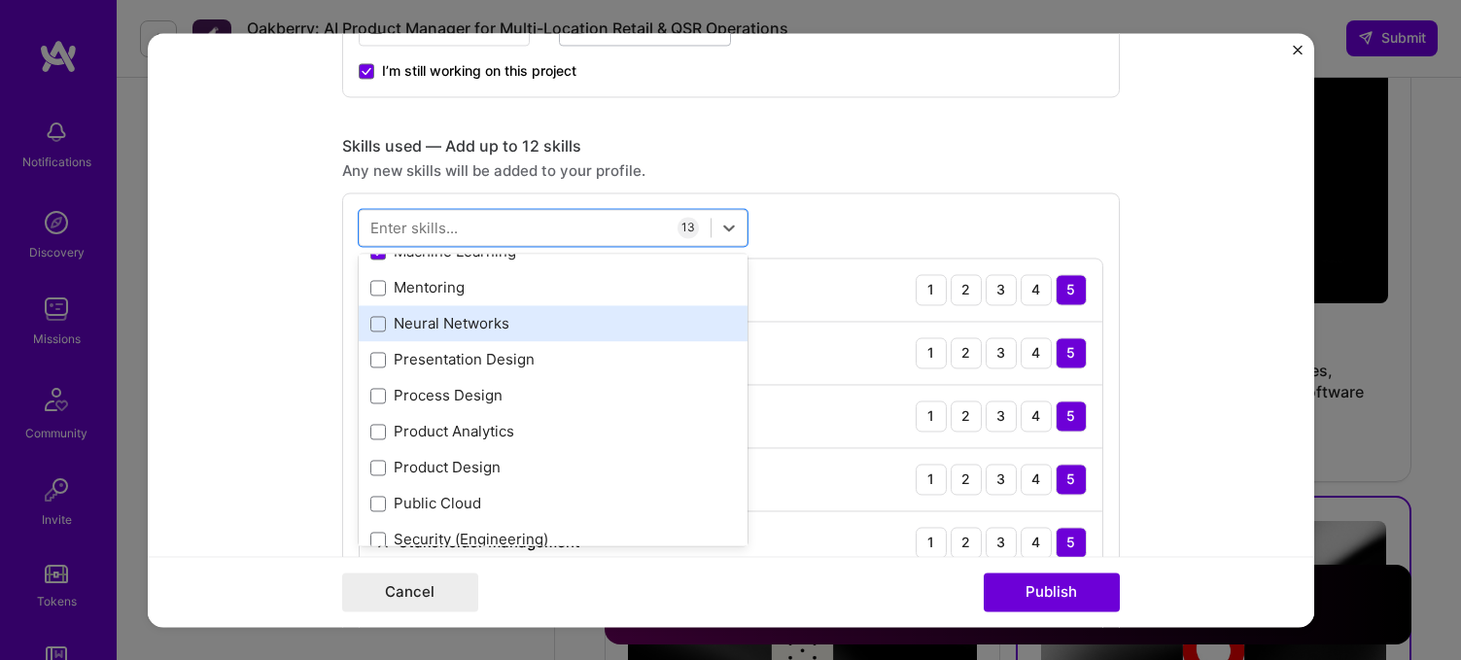
click at [466, 323] on div "Neural Networks" at bounding box center [552, 324] width 365 height 20
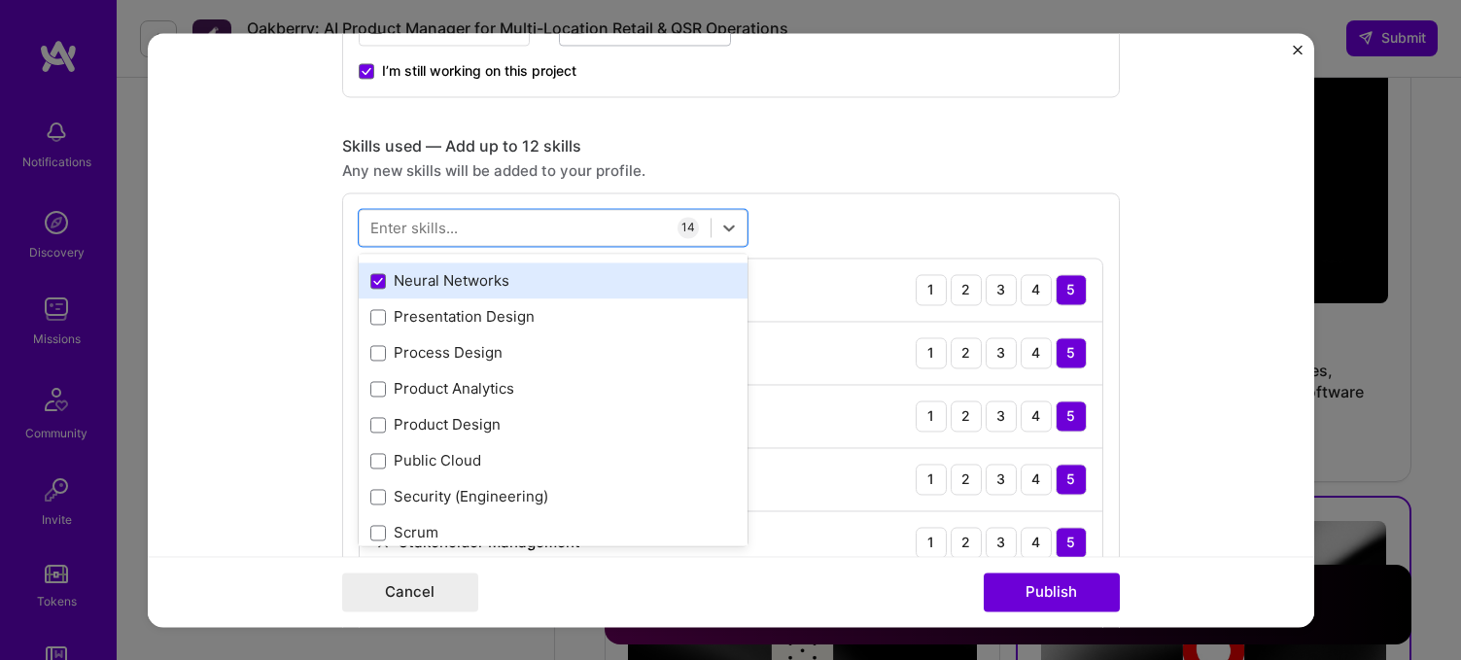
scroll to position [613, 0]
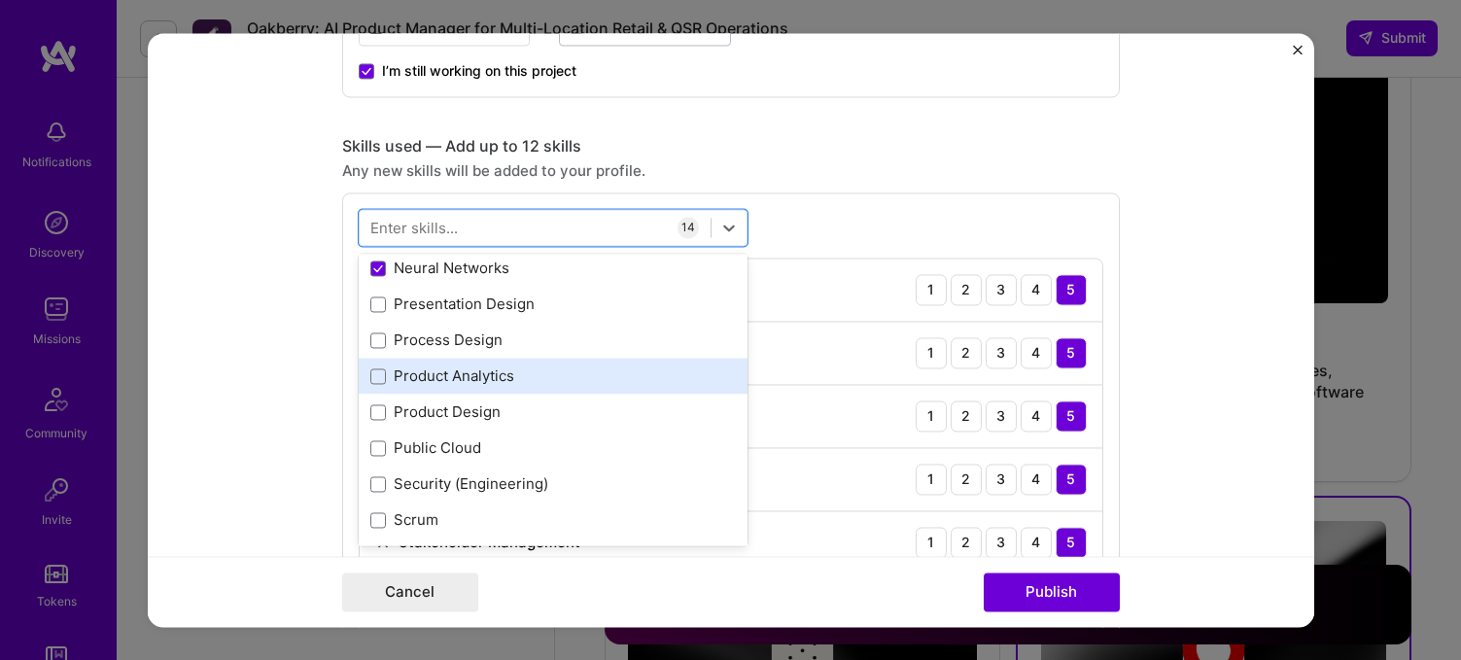
click at [450, 377] on div "Product Analytics" at bounding box center [552, 376] width 365 height 20
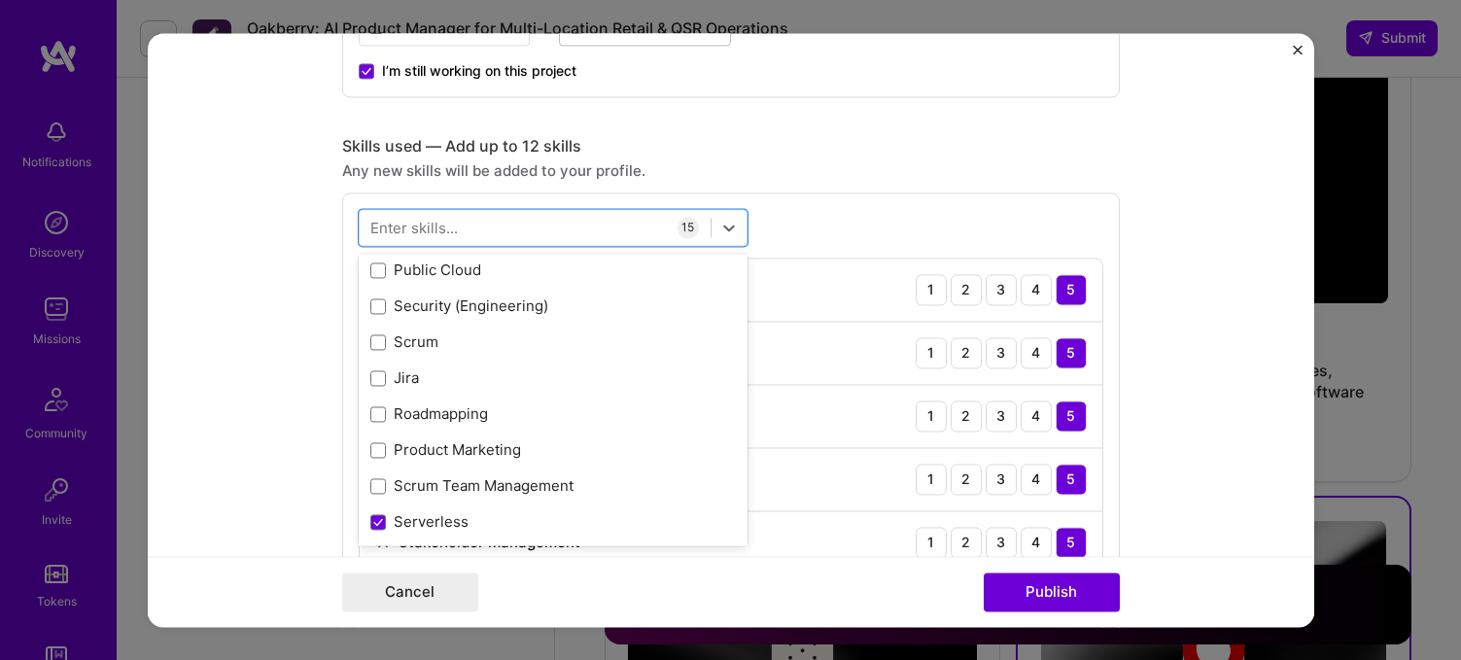
scroll to position [808, 0]
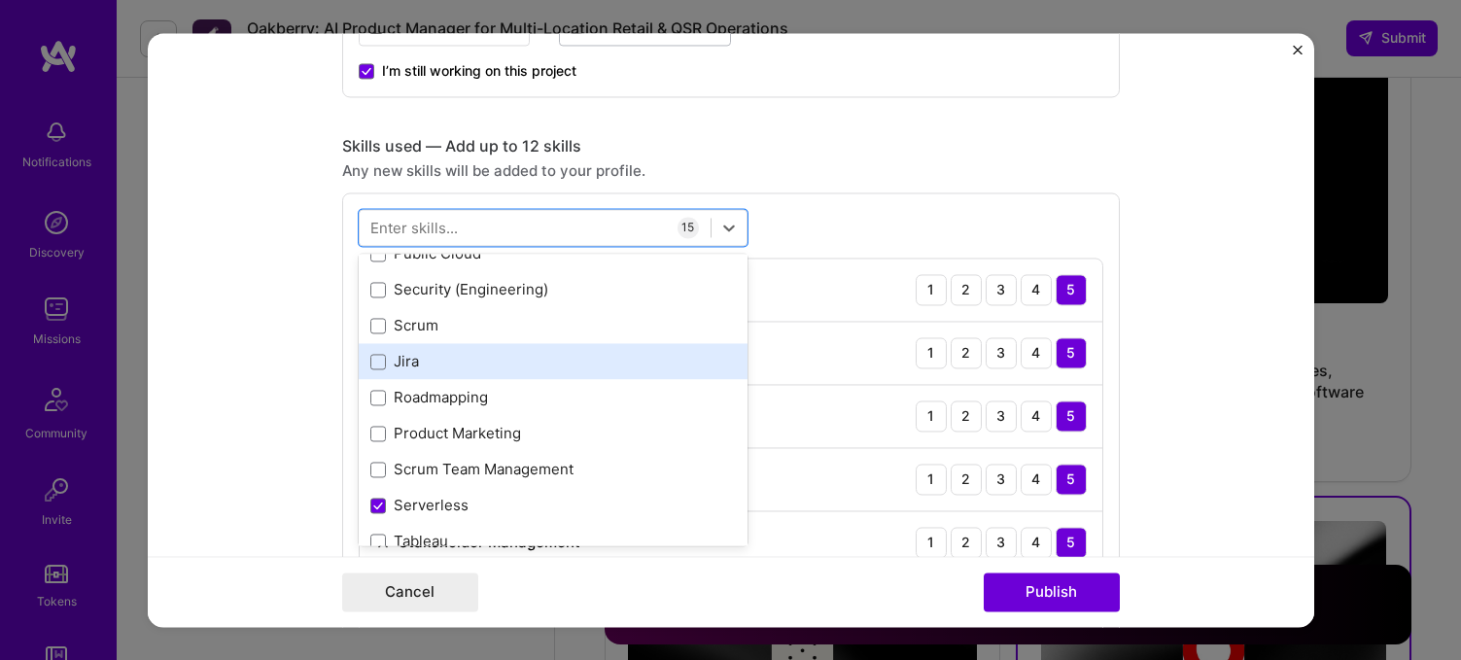
click at [409, 353] on div "Jira" at bounding box center [552, 362] width 365 height 20
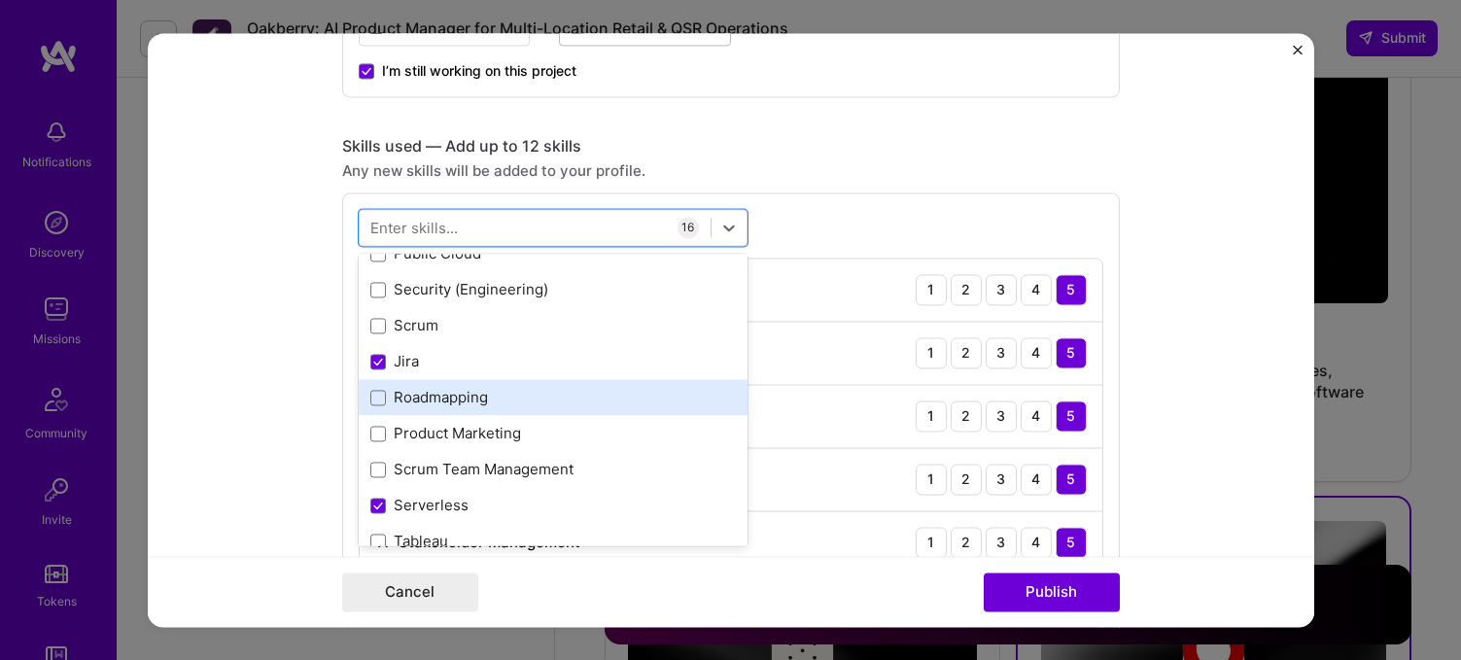
click at [416, 389] on div "Roadmapping" at bounding box center [552, 398] width 365 height 20
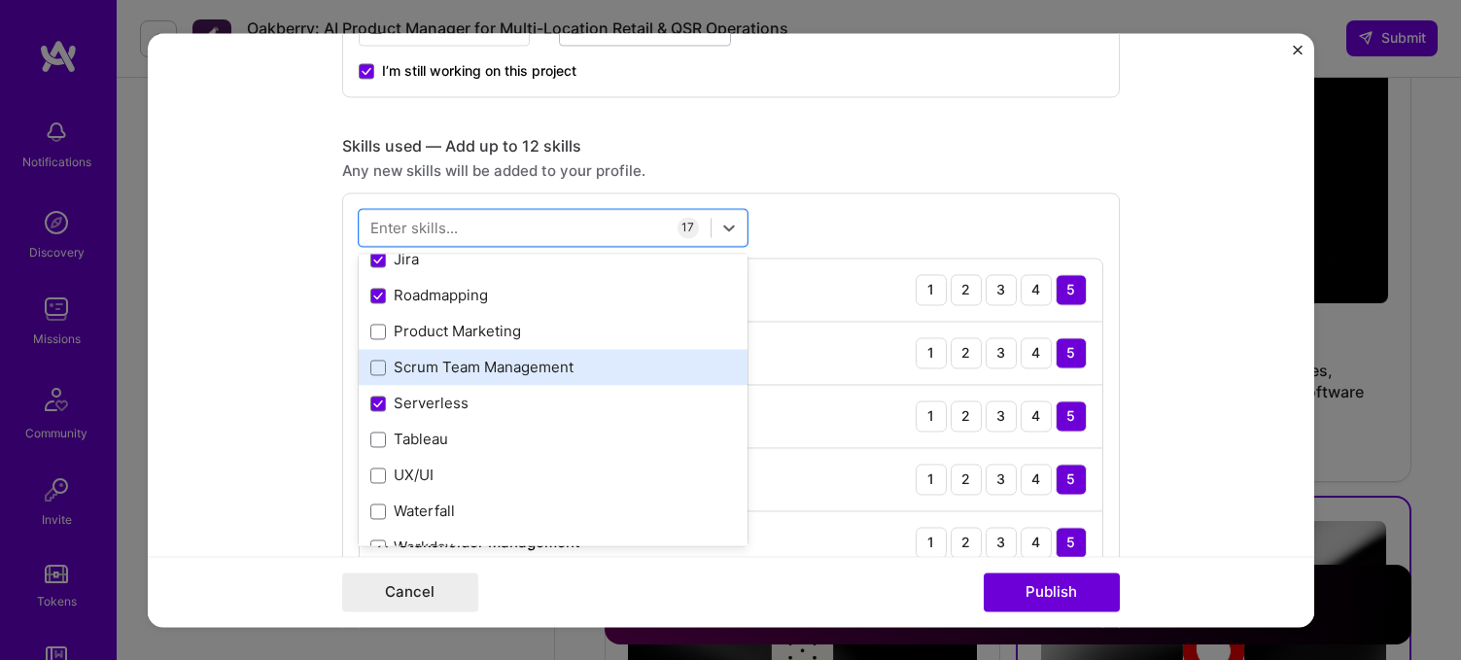
click at [462, 366] on div "Scrum Team Management" at bounding box center [552, 368] width 365 height 20
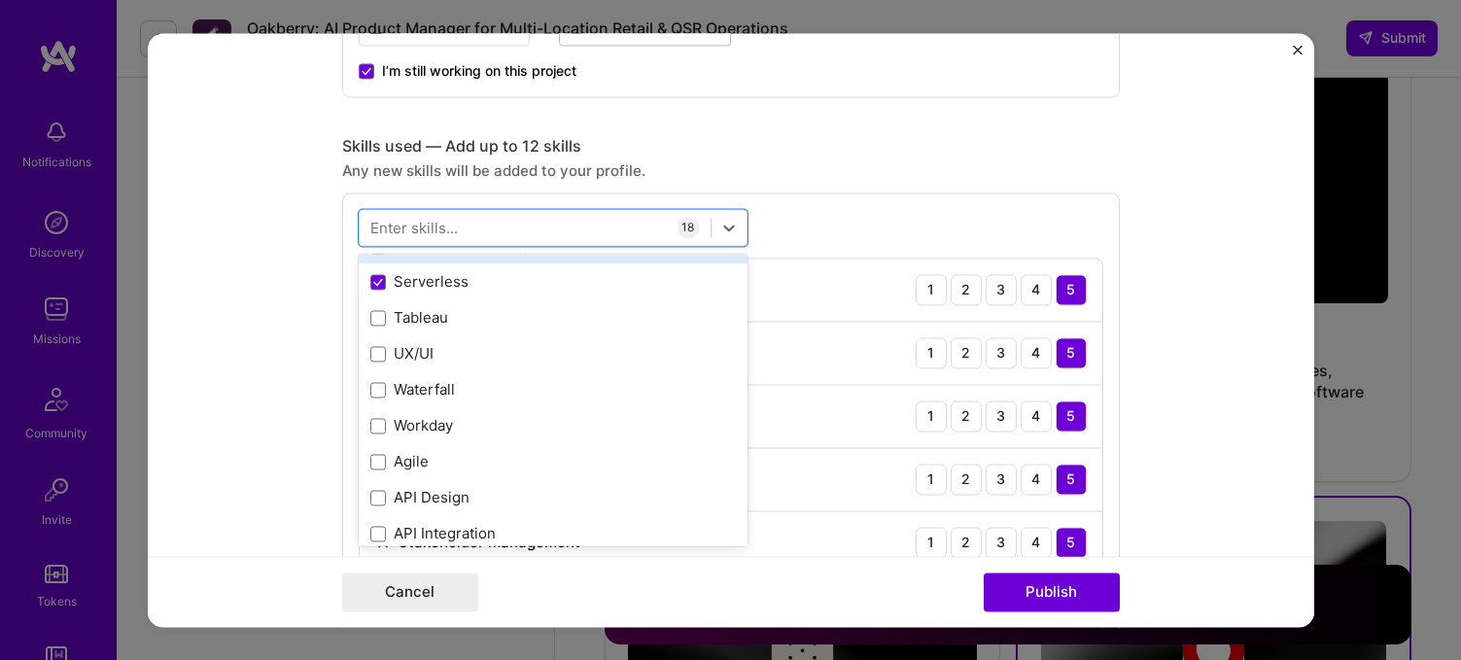
scroll to position [1036, 0]
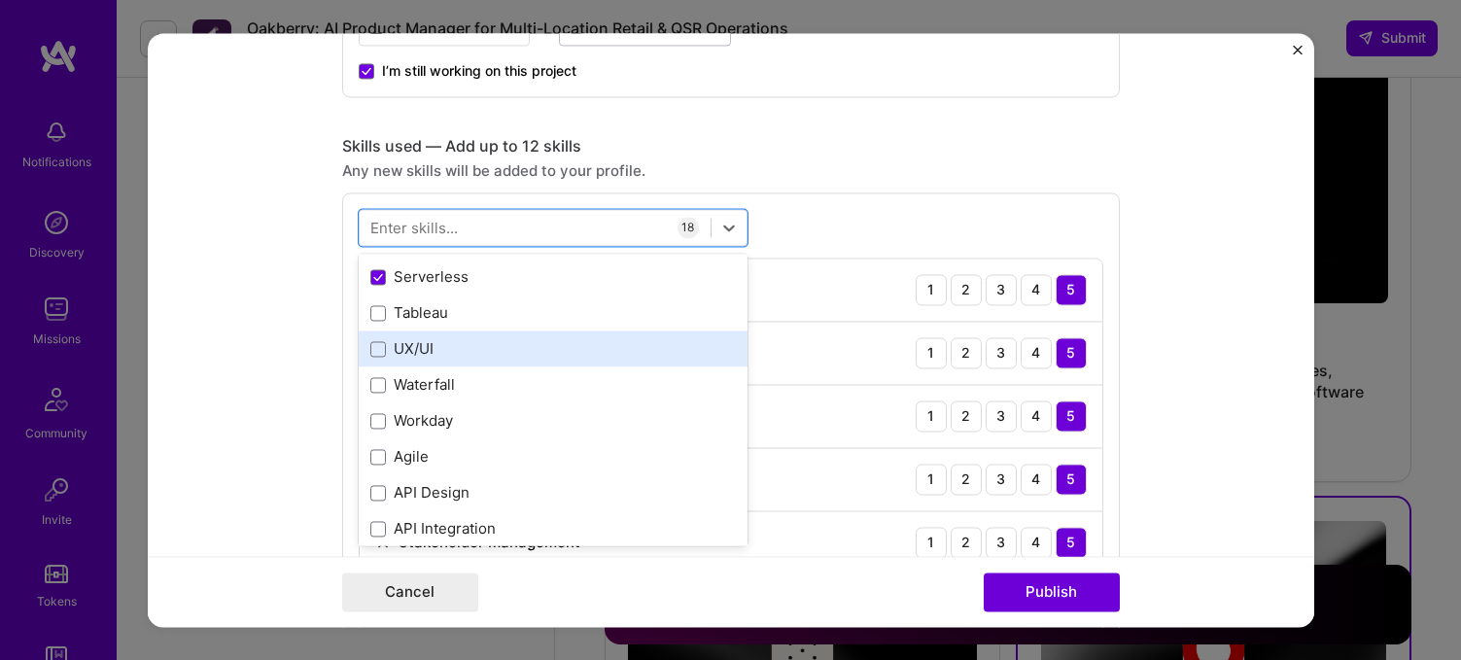
click at [416, 345] on div "UX/UI" at bounding box center [552, 349] width 365 height 20
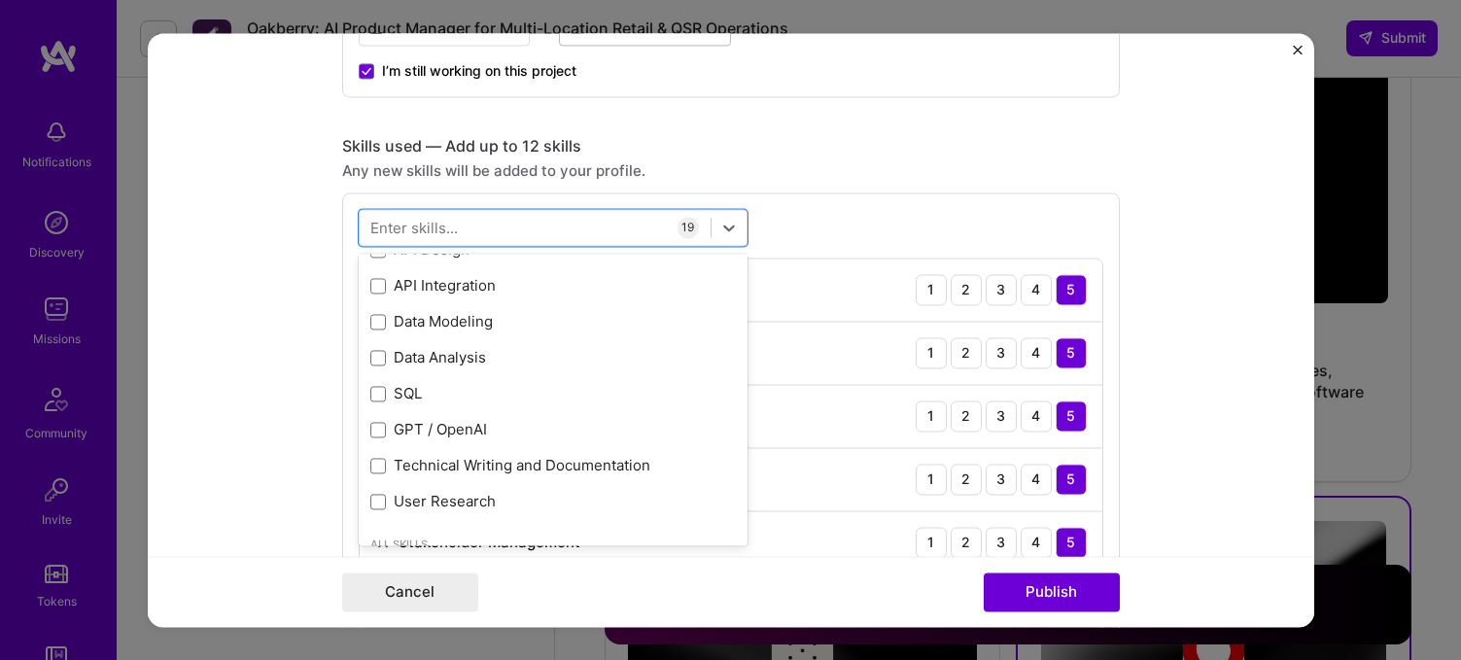
scroll to position [1283, 0]
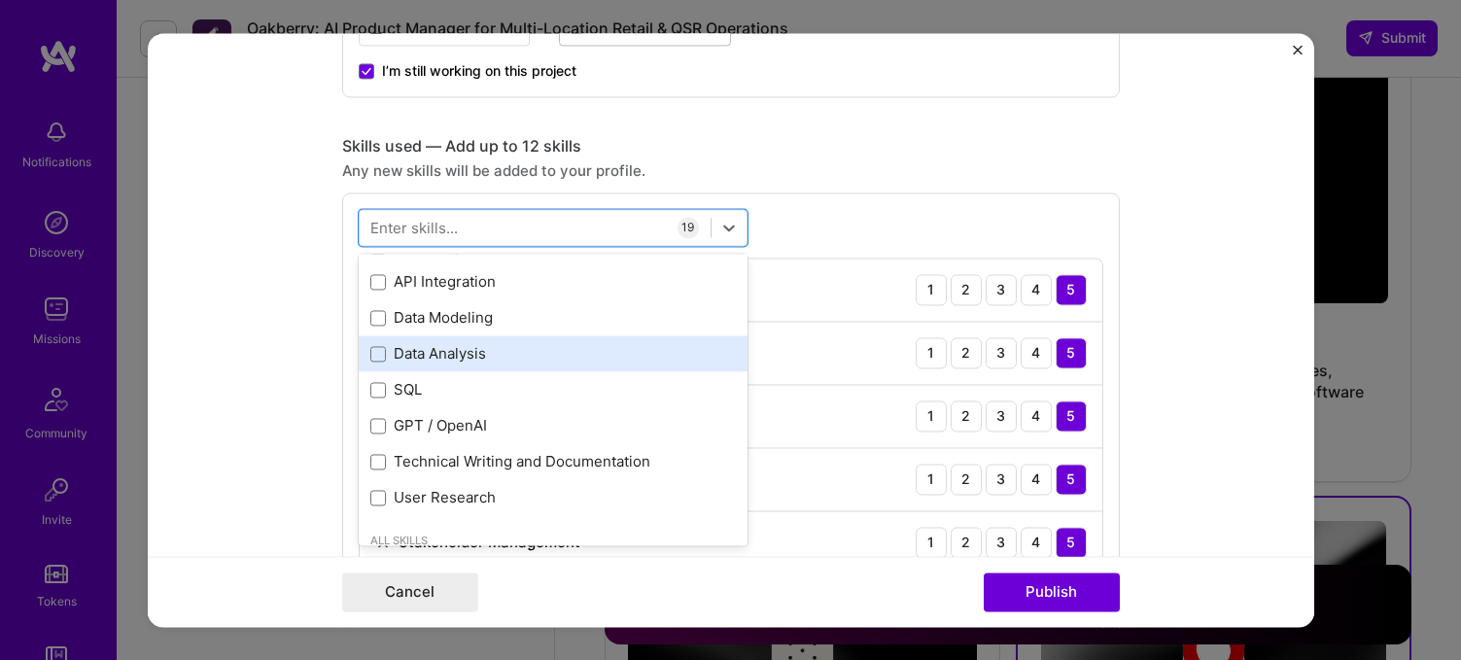
click at [438, 353] on div "Data Analysis" at bounding box center [552, 354] width 365 height 20
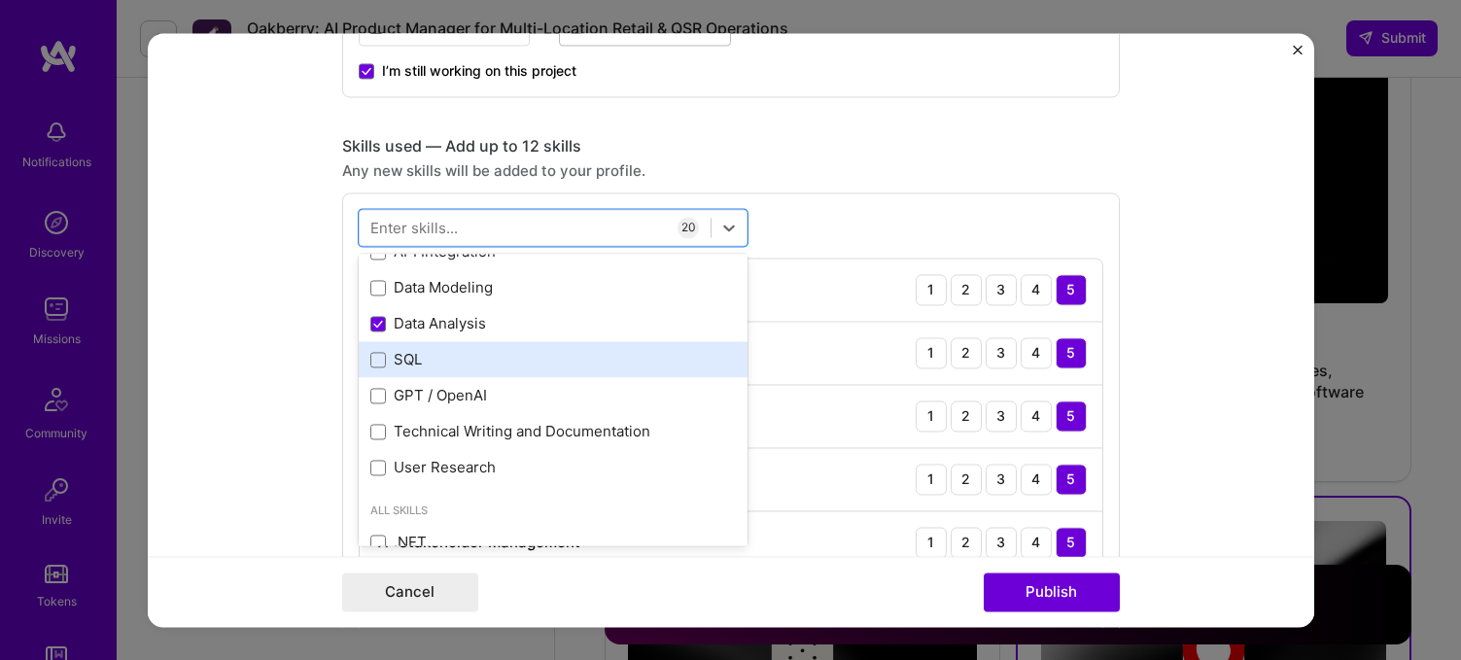
click at [415, 354] on div "SQL" at bounding box center [552, 360] width 365 height 20
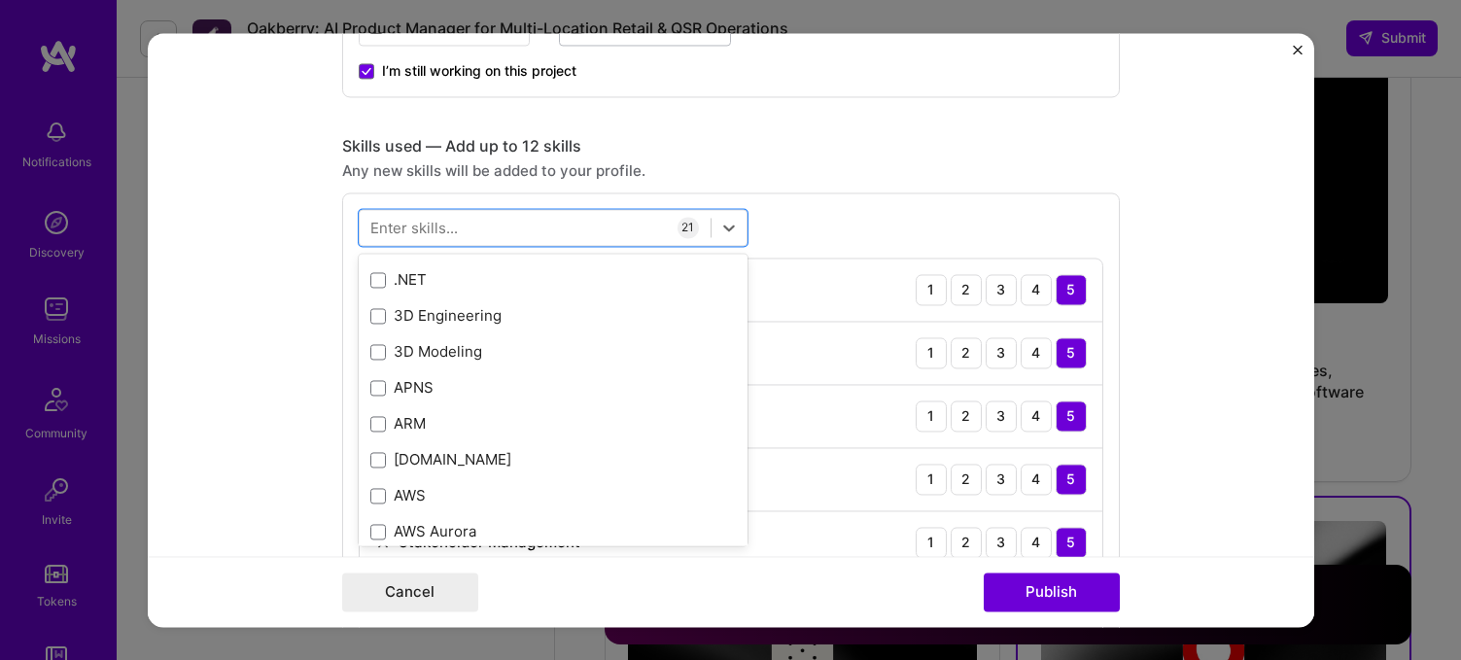
scroll to position [1582, 0]
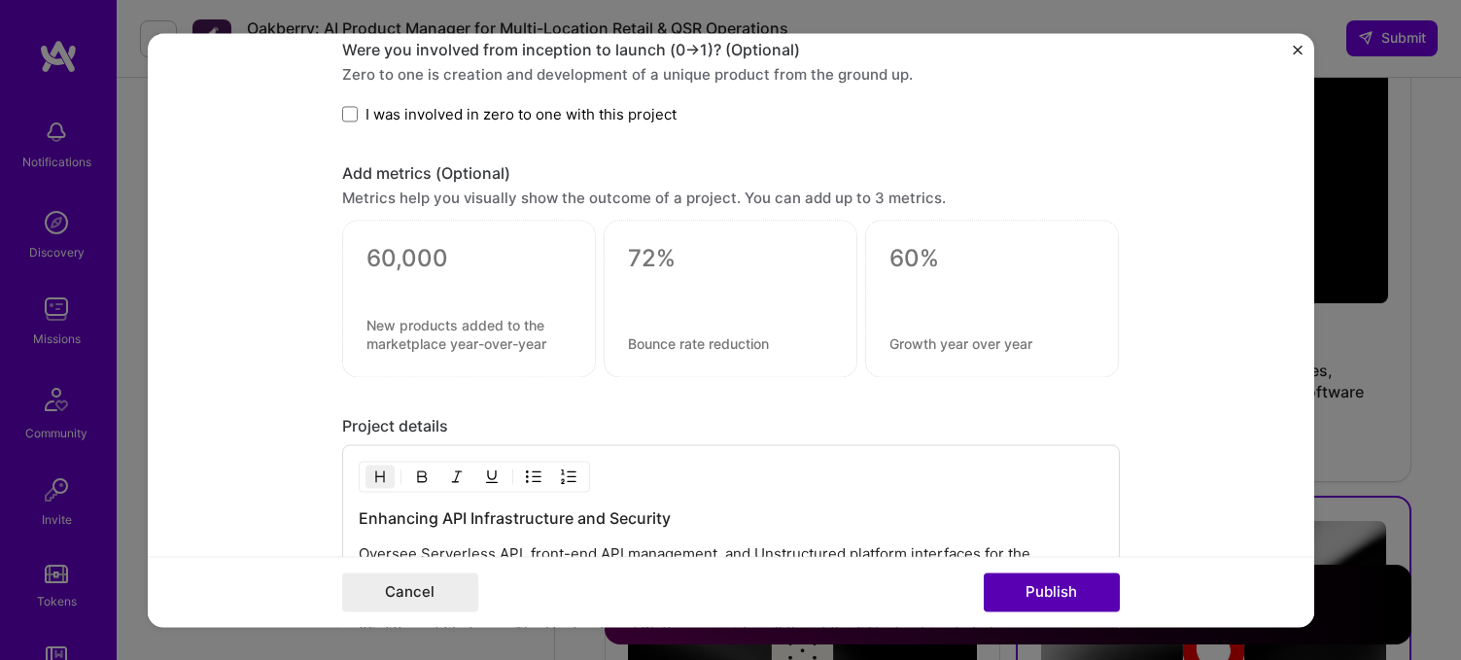
click at [1029, 591] on button "Publish" at bounding box center [1052, 591] width 136 height 39
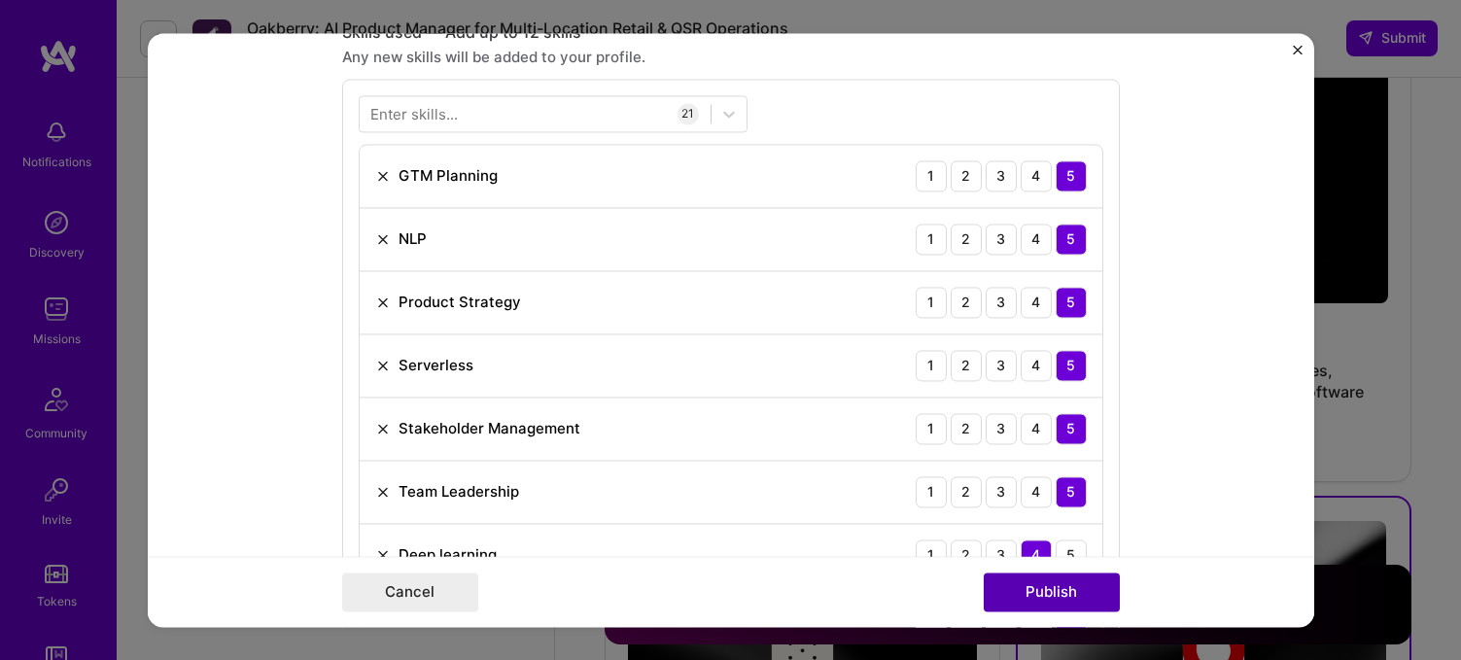
scroll to position [884, 0]
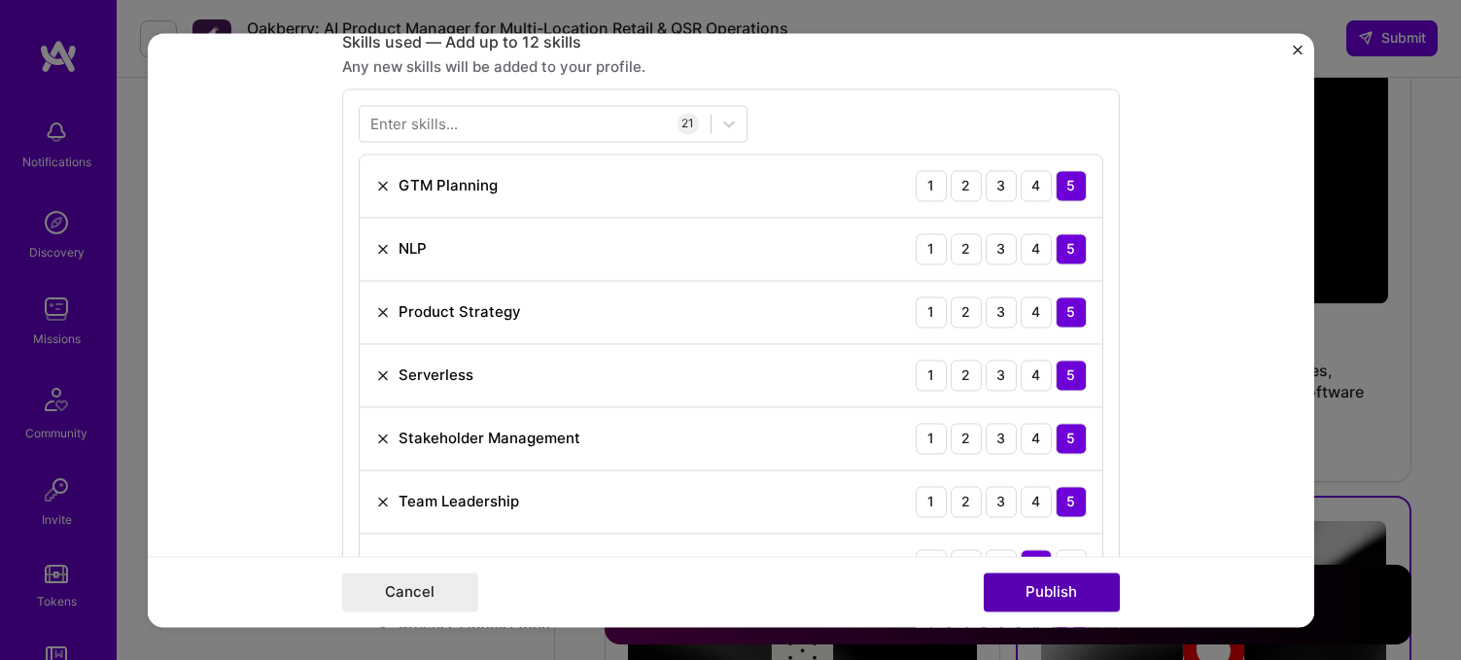
click at [1038, 597] on button "Publish" at bounding box center [1052, 591] width 136 height 39
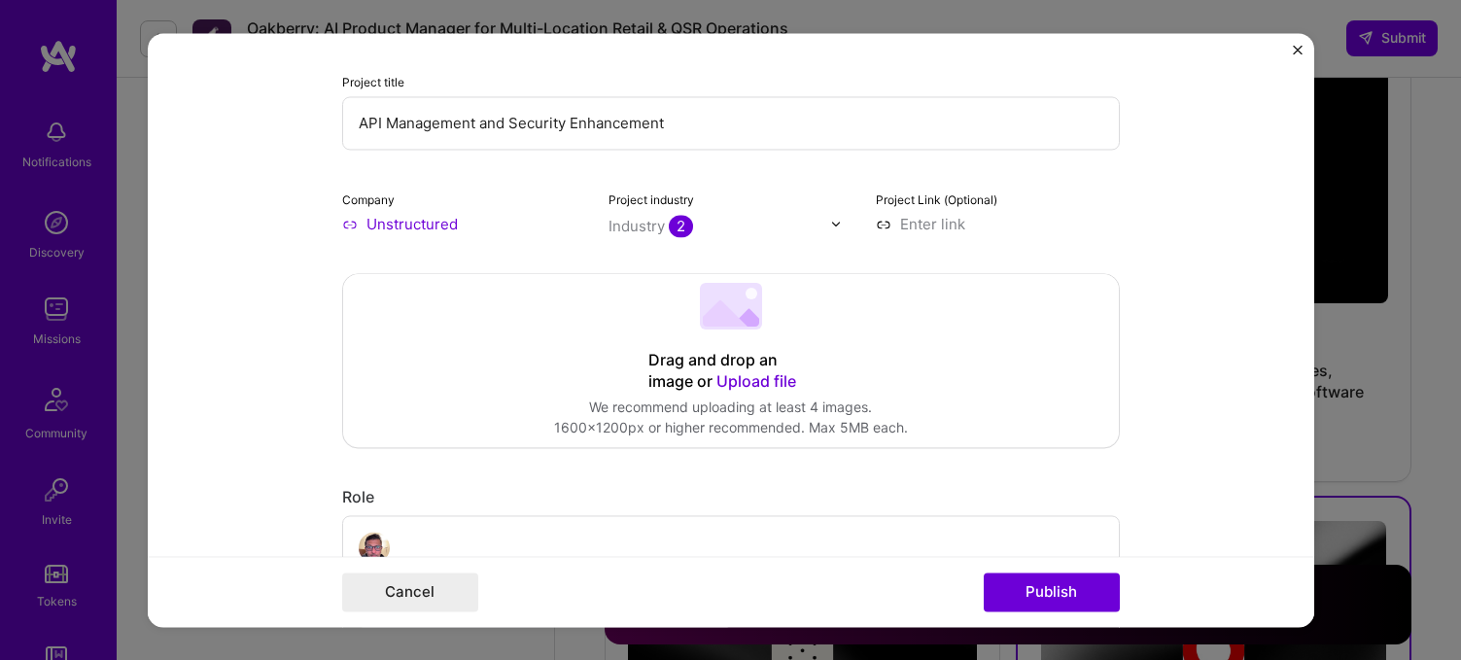
scroll to position [111, 0]
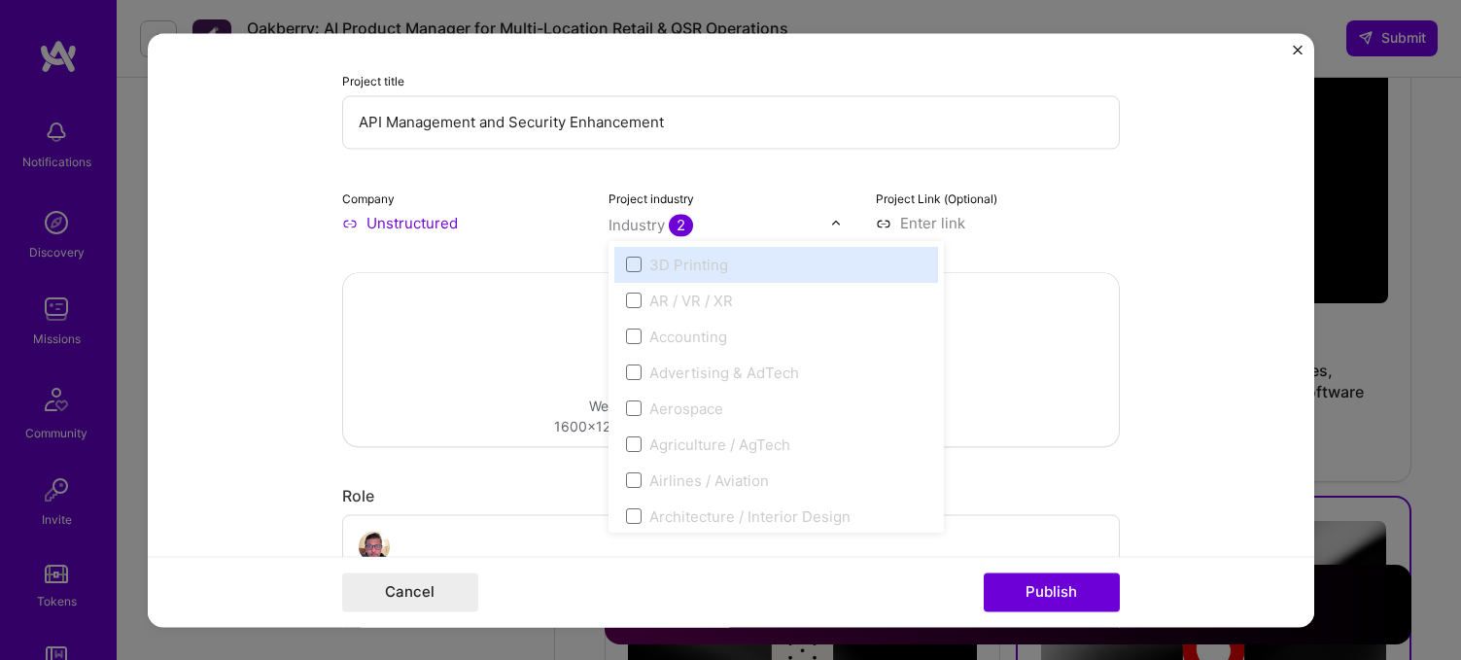
click at [685, 226] on span "2" at bounding box center [681, 225] width 24 height 22
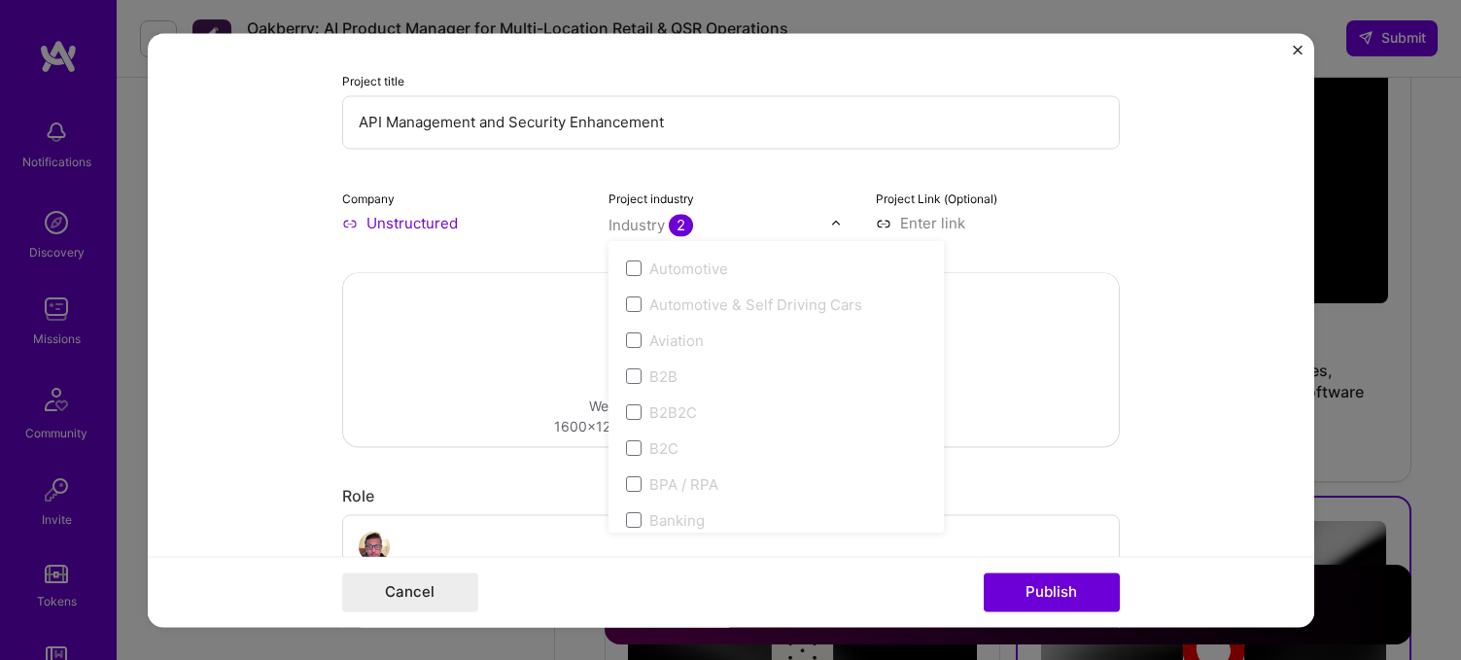
scroll to position [439, 0]
click at [658, 362] on div "B2B" at bounding box center [663, 365] width 28 height 20
click at [622, 364] on div "B2B" at bounding box center [776, 365] width 324 height 36
click at [630, 364] on span at bounding box center [634, 365] width 16 height 16
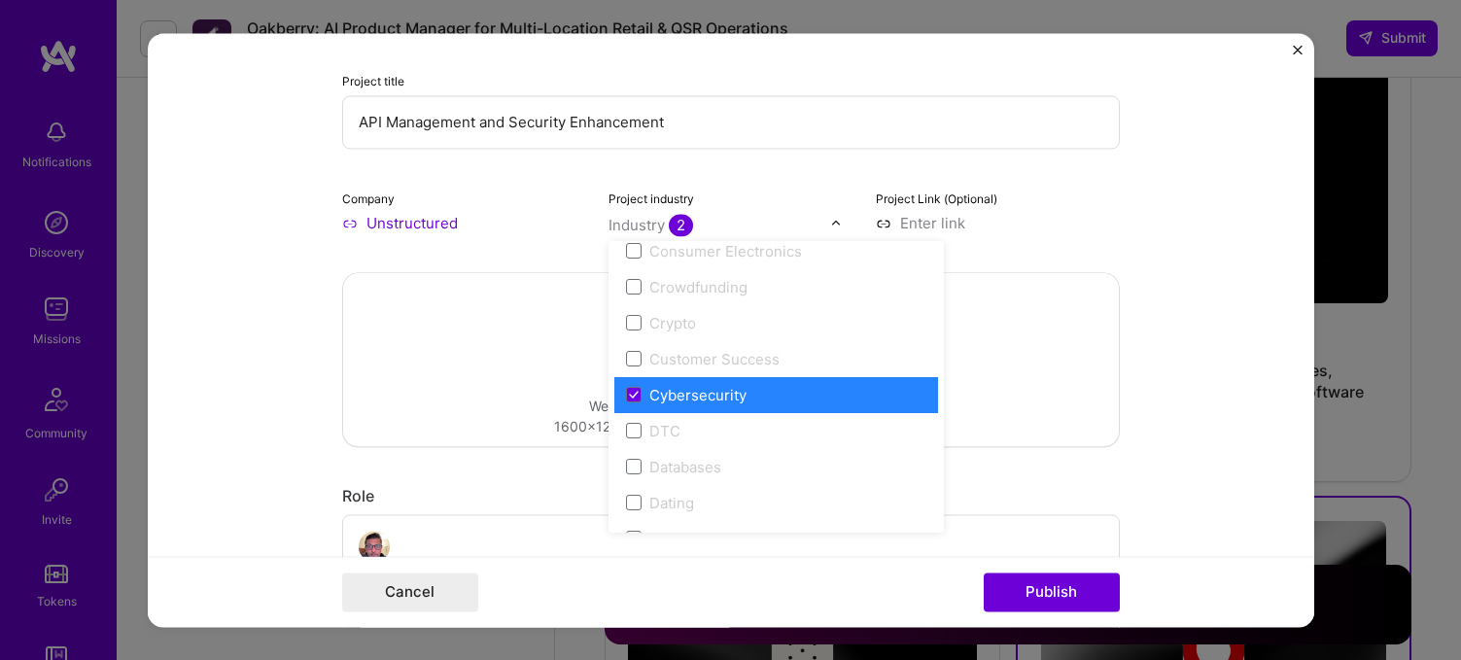
scroll to position [1349, 0]
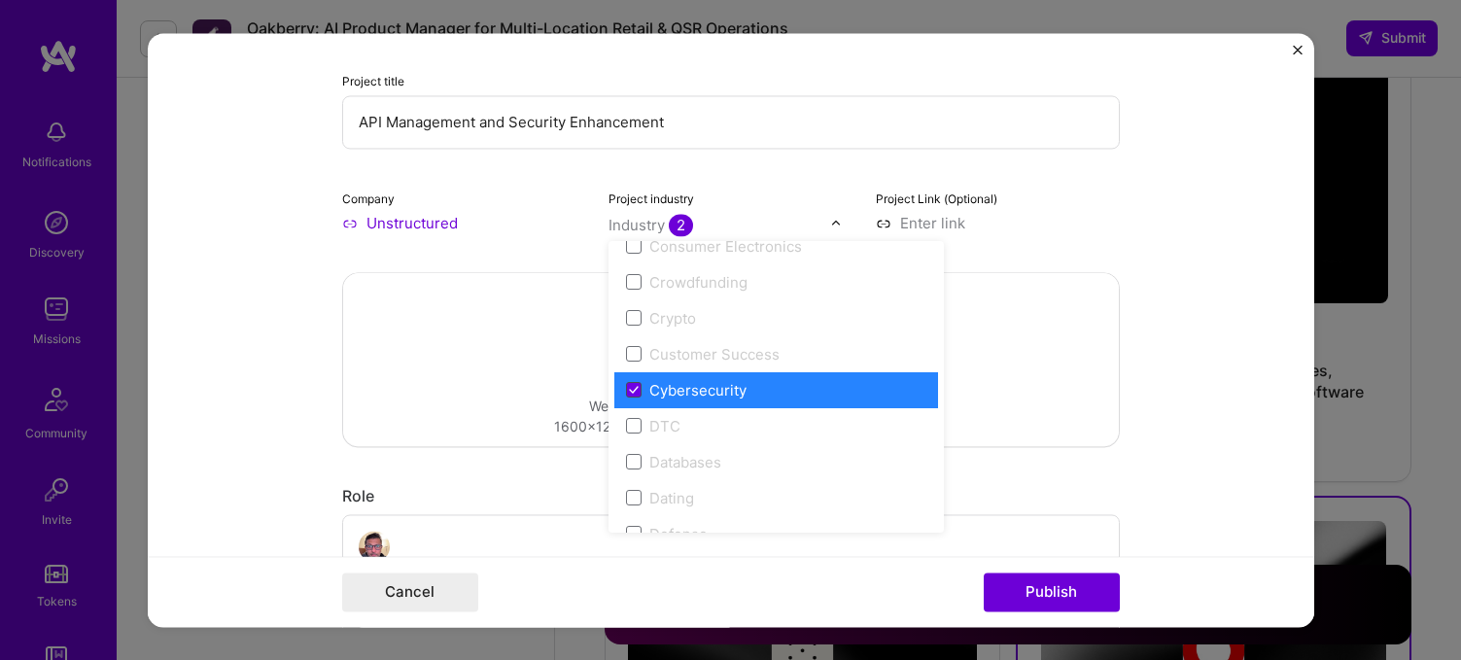
click at [635, 384] on span at bounding box center [634, 390] width 16 height 16
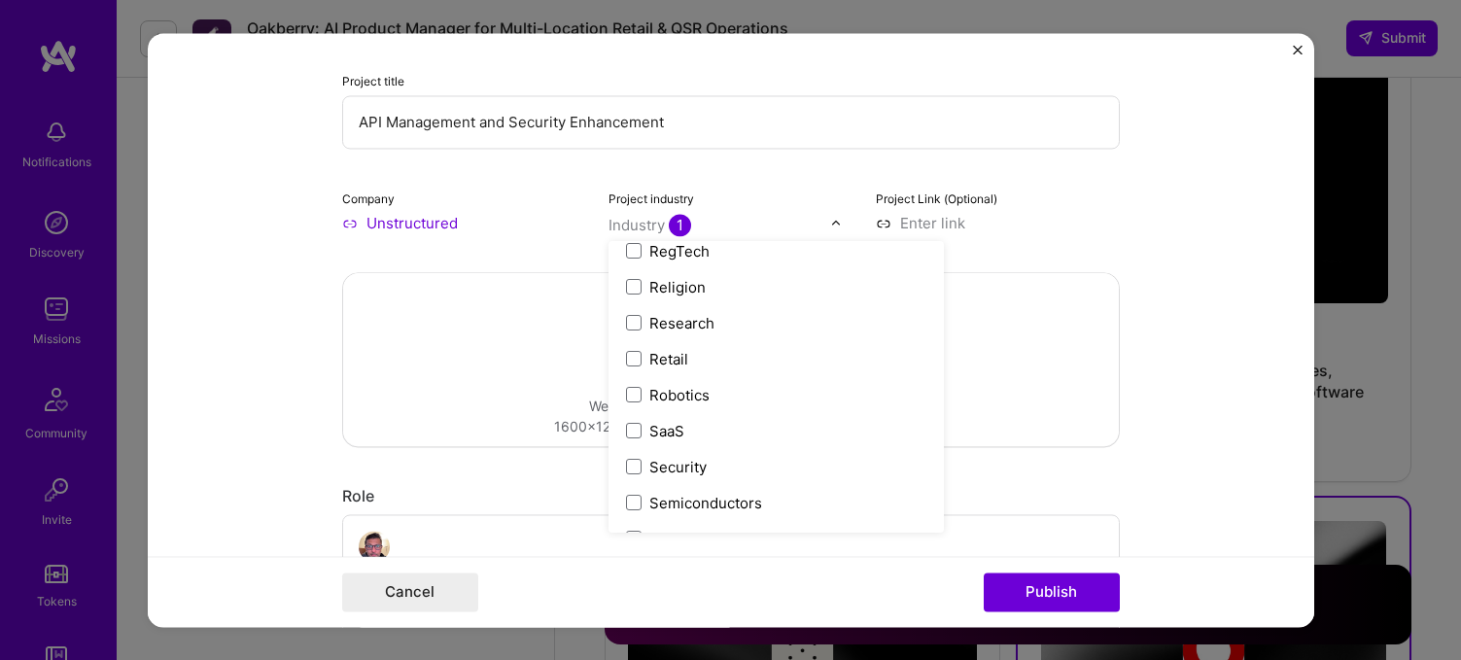
scroll to position [3730, 0]
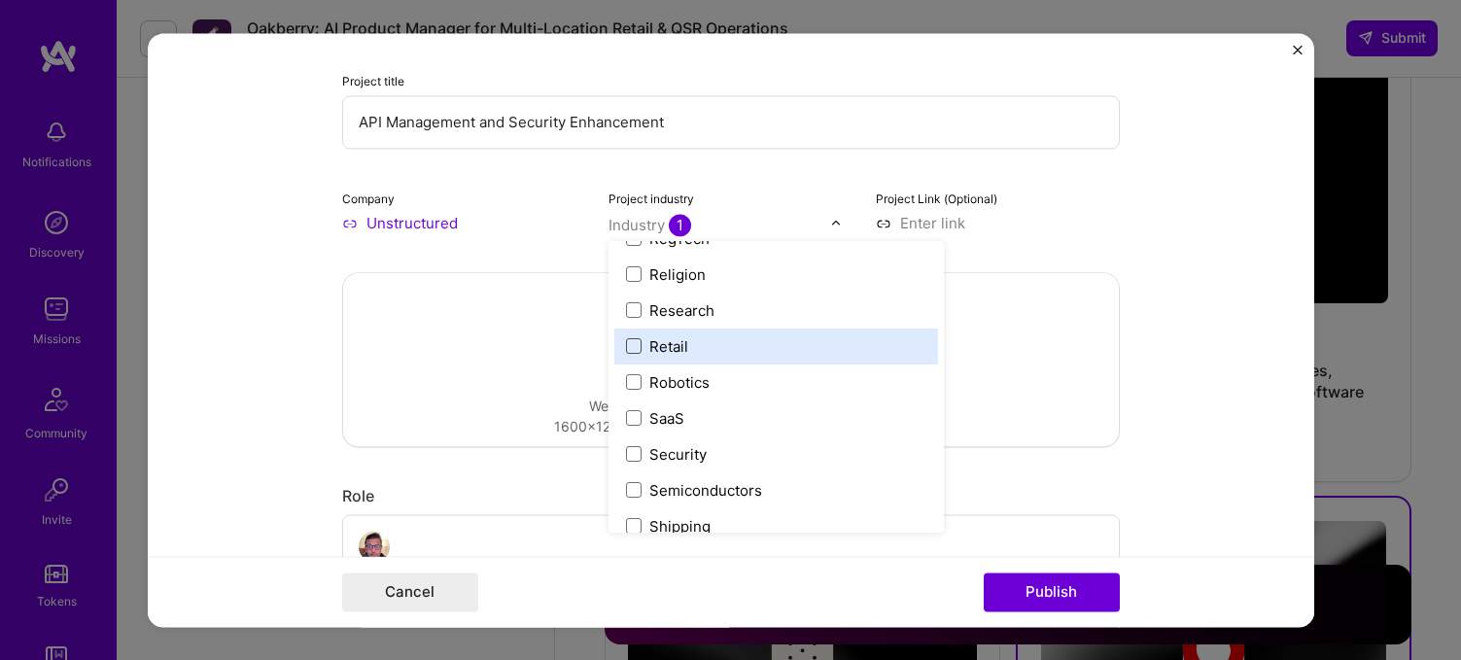
click at [635, 343] on span at bounding box center [634, 346] width 16 height 16
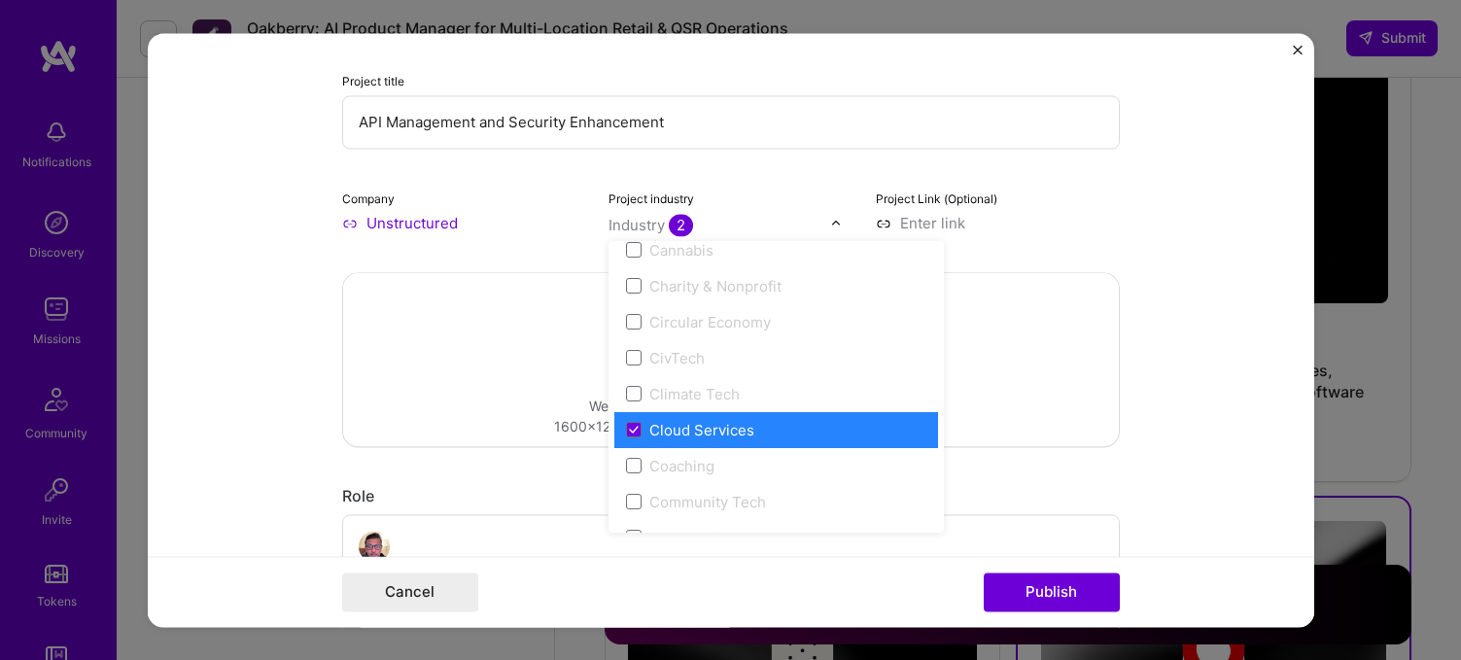
scroll to position [973, 0]
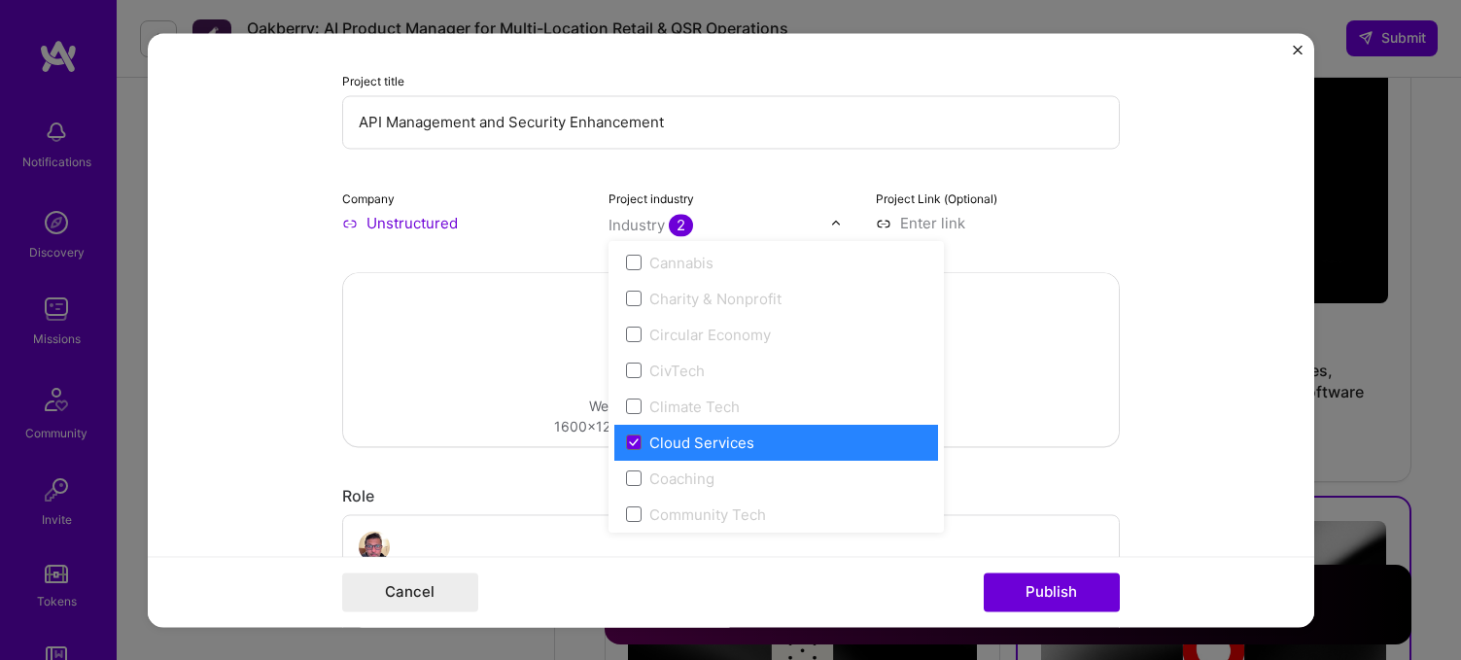
click at [643, 446] on label "Cloud Services" at bounding box center [776, 442] width 300 height 20
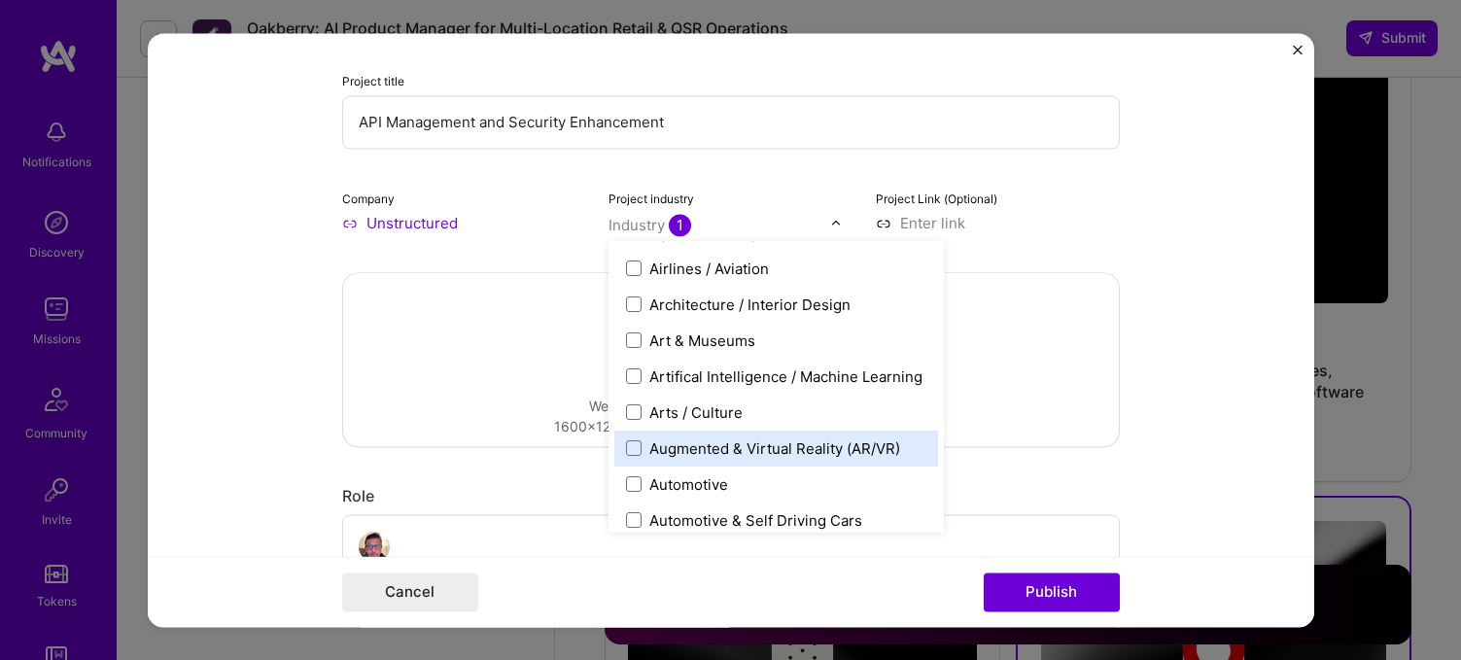
scroll to position [187, 0]
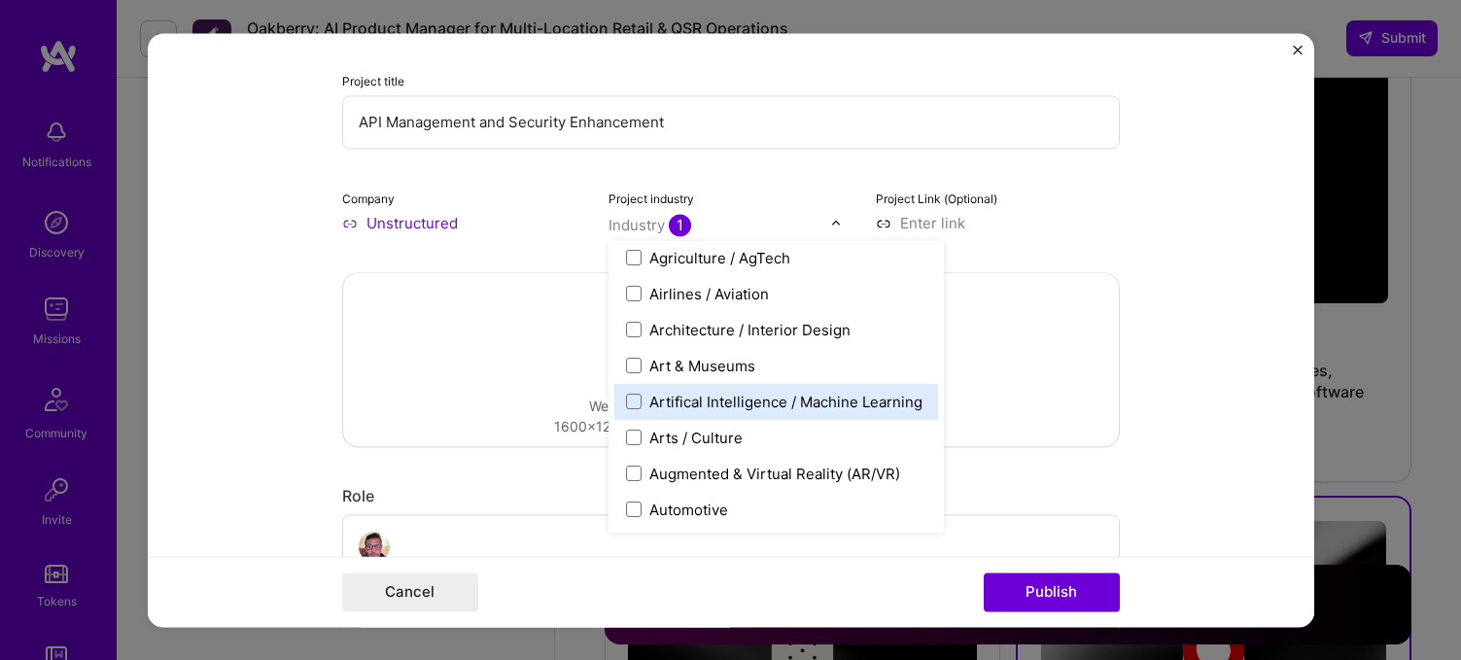
click at [658, 391] on div "Artifical Intelligence / Machine Learning" at bounding box center [776, 402] width 324 height 36
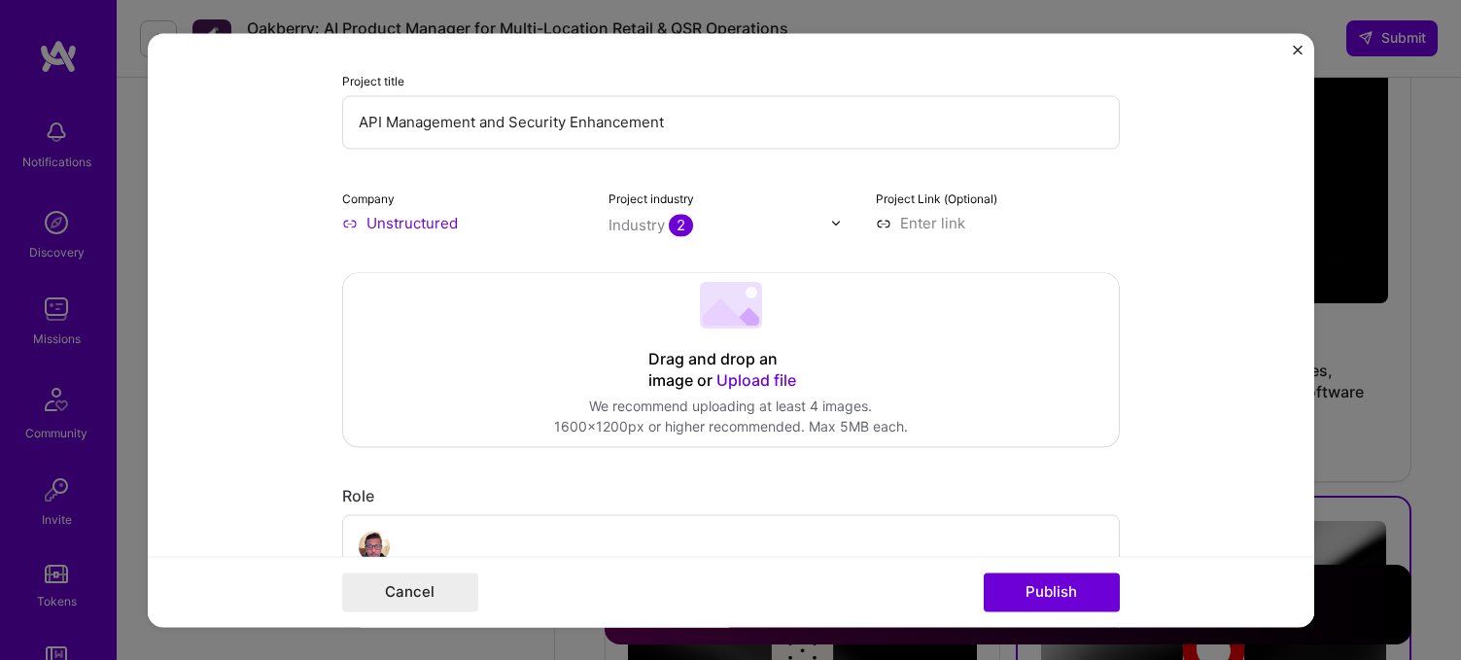
click at [1155, 495] on form "Project title API Management and Security Enhancement Company Unstructured Proj…" at bounding box center [731, 330] width 1166 height 594
click at [1086, 576] on button "Publish" at bounding box center [1052, 591] width 136 height 39
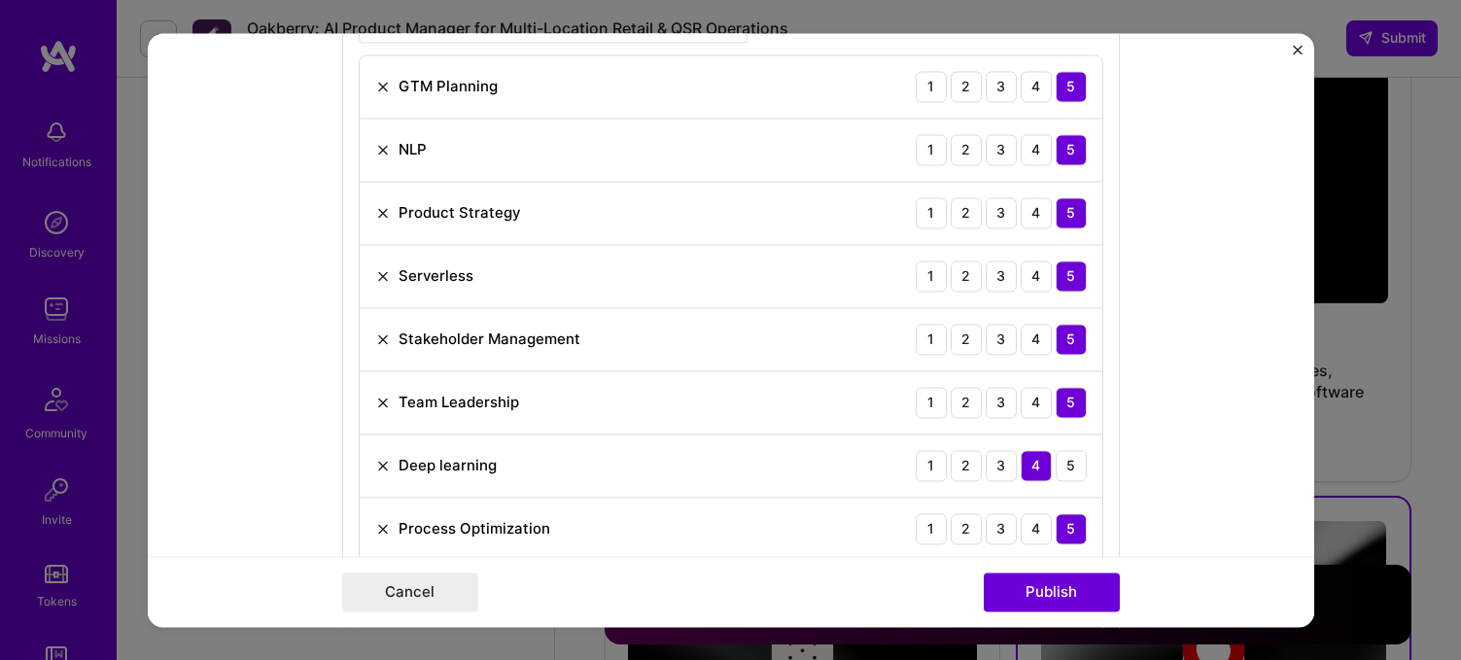
scroll to position [980, 0]
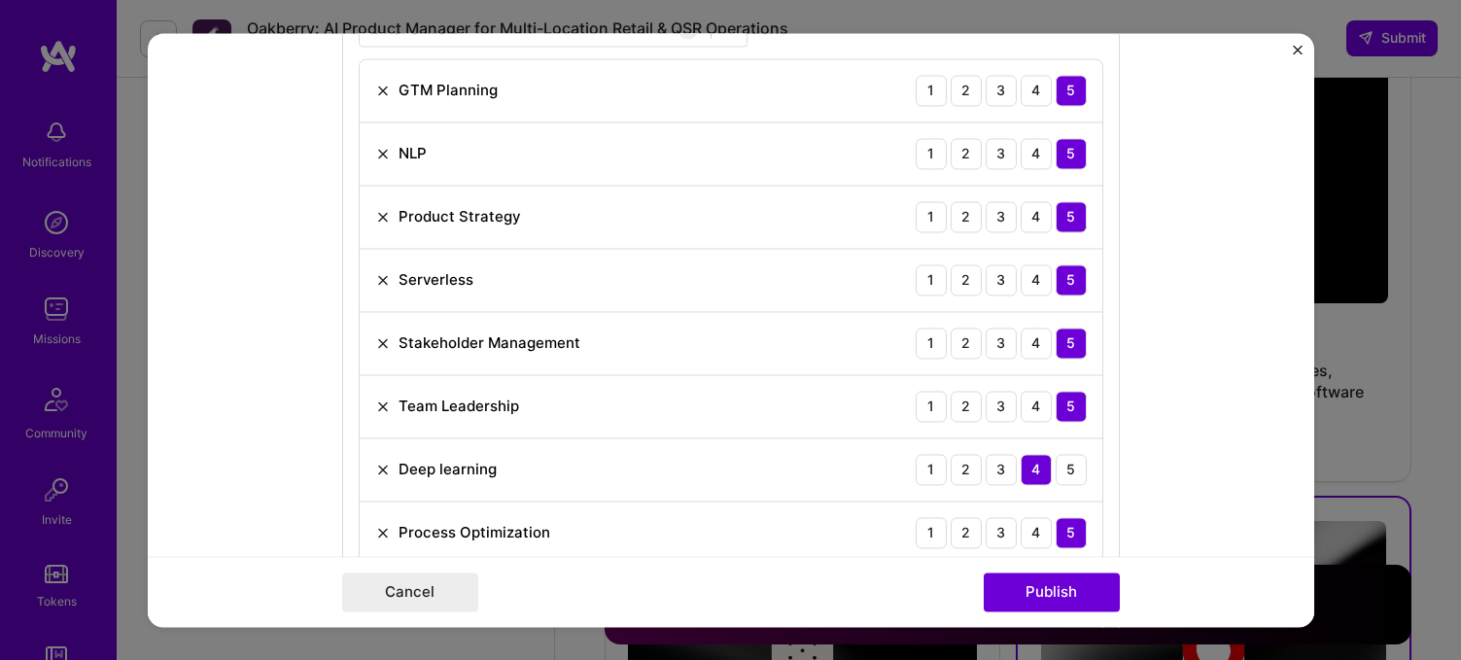
click at [381, 273] on img at bounding box center [383, 280] width 16 height 16
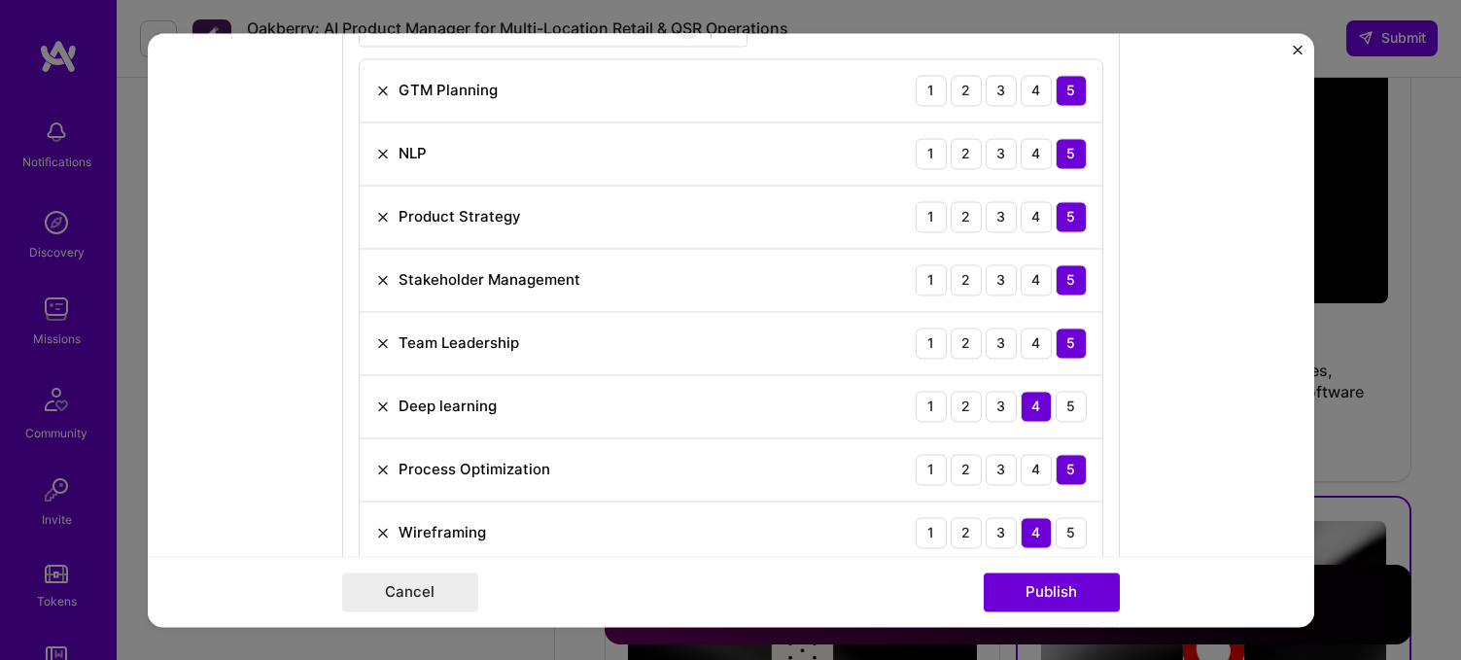
click at [385, 153] on img at bounding box center [383, 154] width 16 height 16
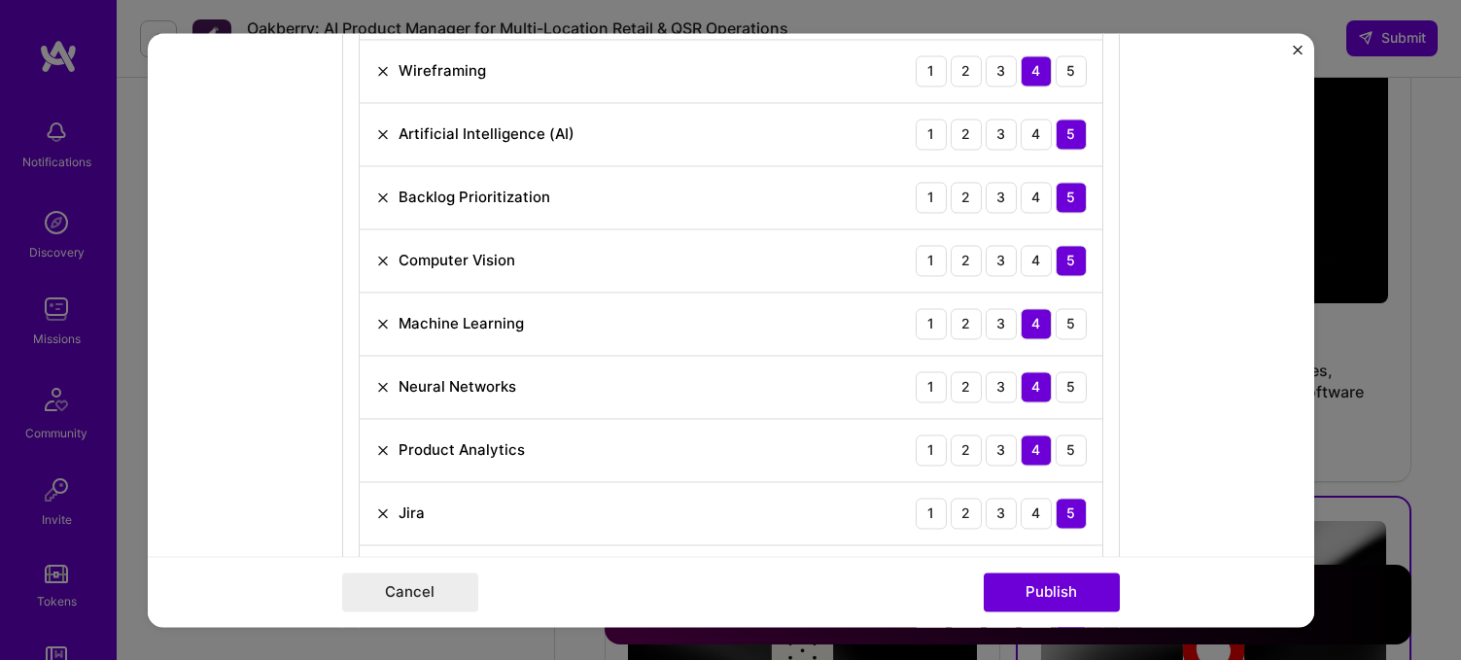
scroll to position [1400, 0]
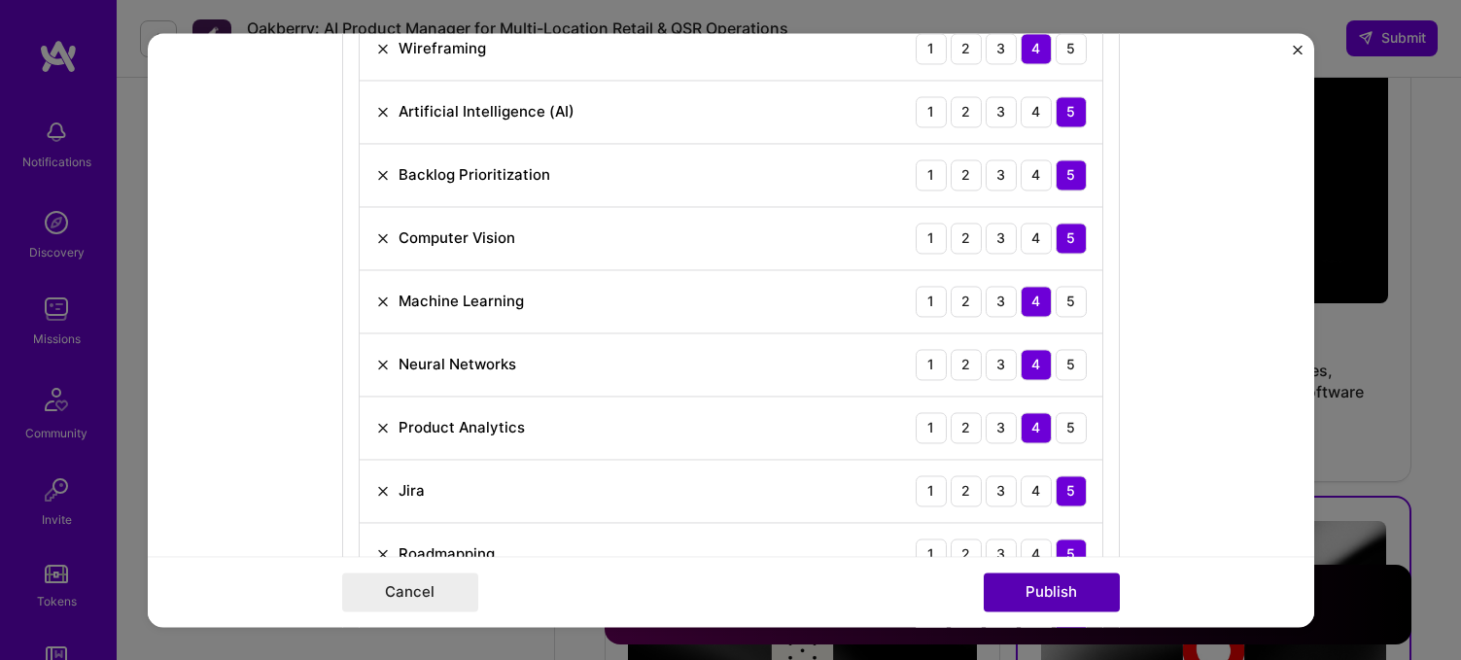
click at [1031, 586] on button "Publish" at bounding box center [1052, 591] width 136 height 39
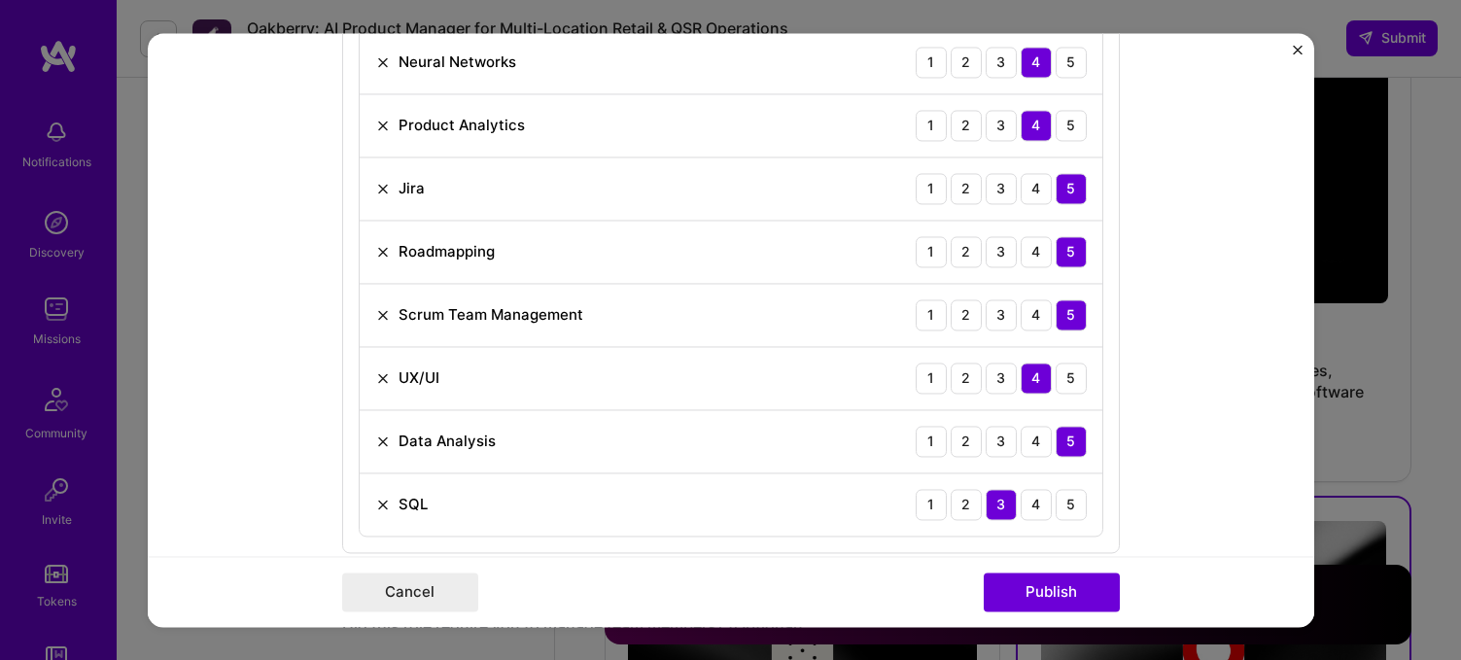
scroll to position [1686, 0]
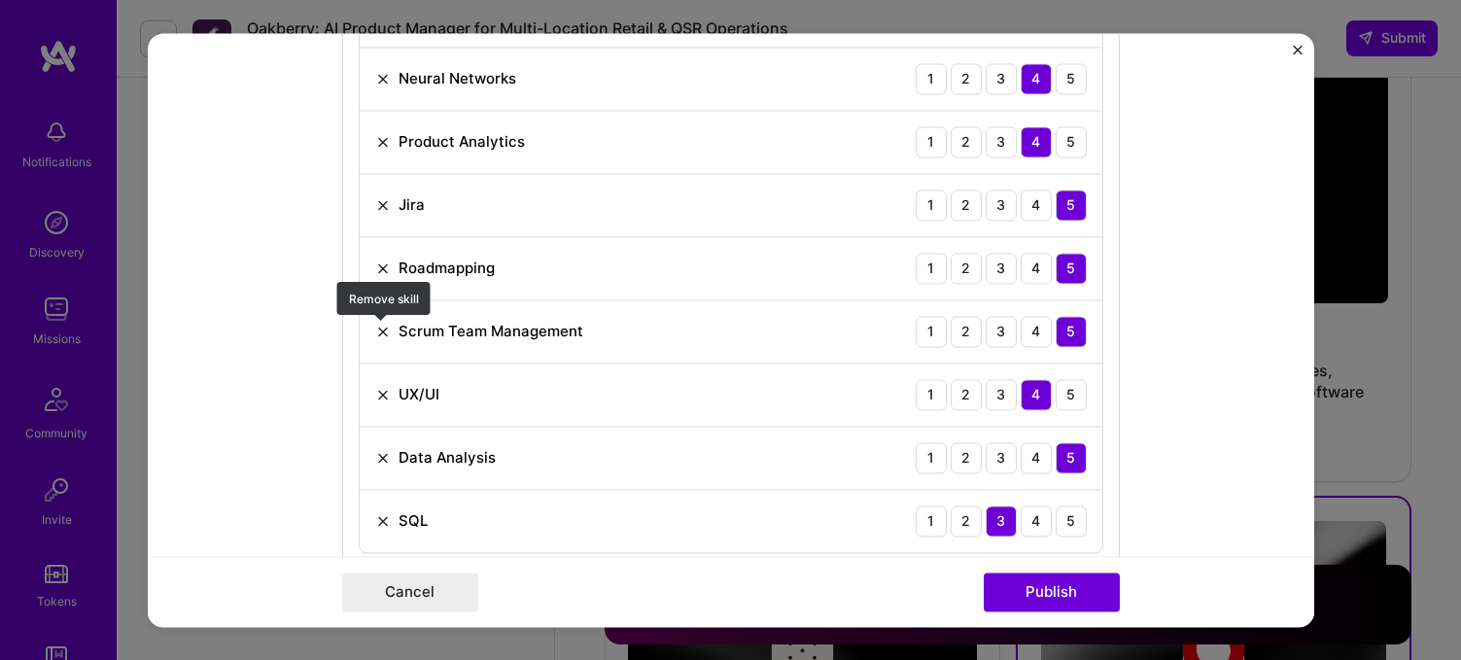
click at [378, 329] on img at bounding box center [383, 332] width 16 height 16
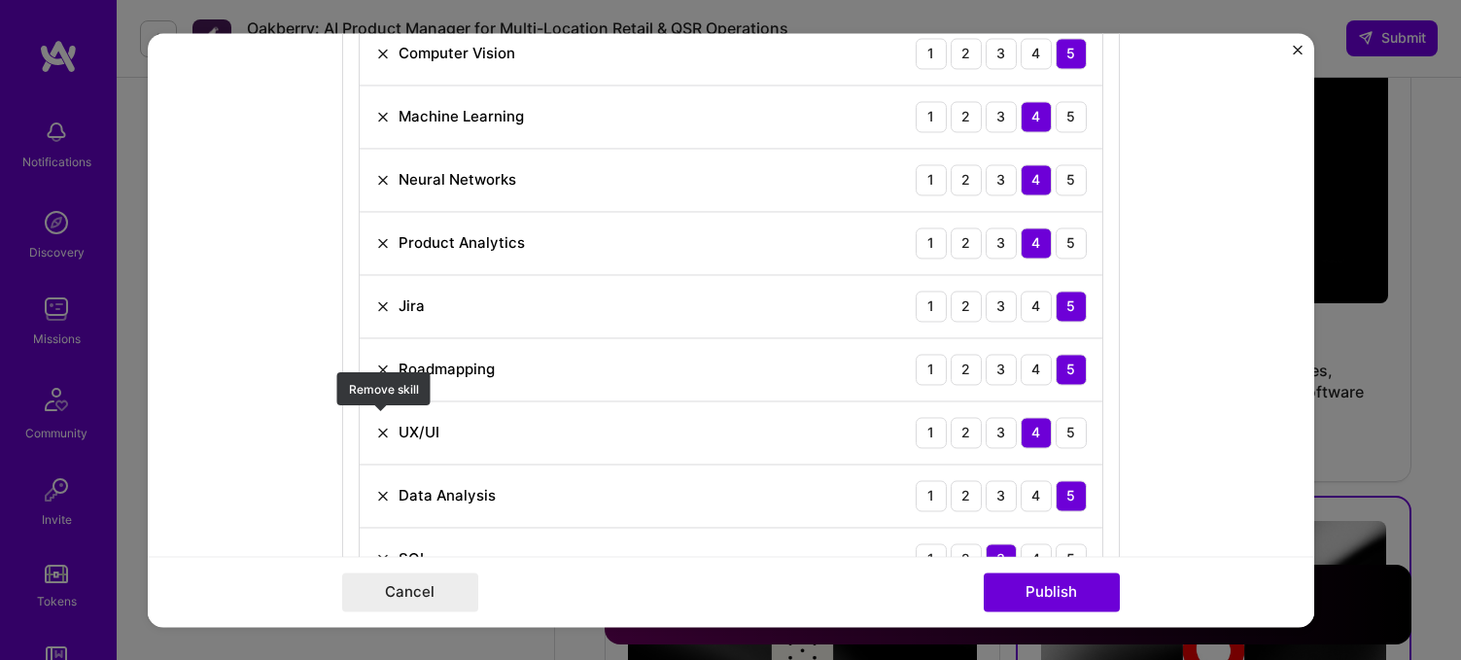
scroll to position [1578, 0]
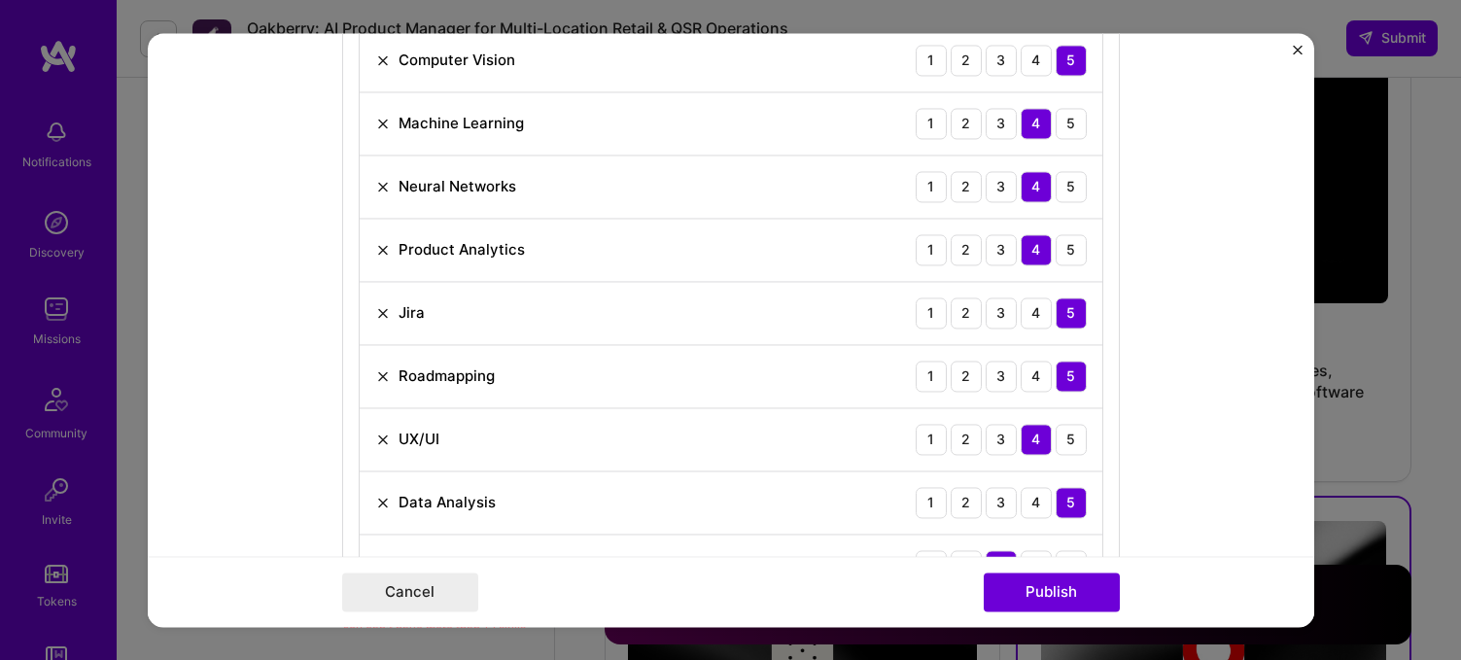
click at [379, 317] on img at bounding box center [383, 313] width 16 height 16
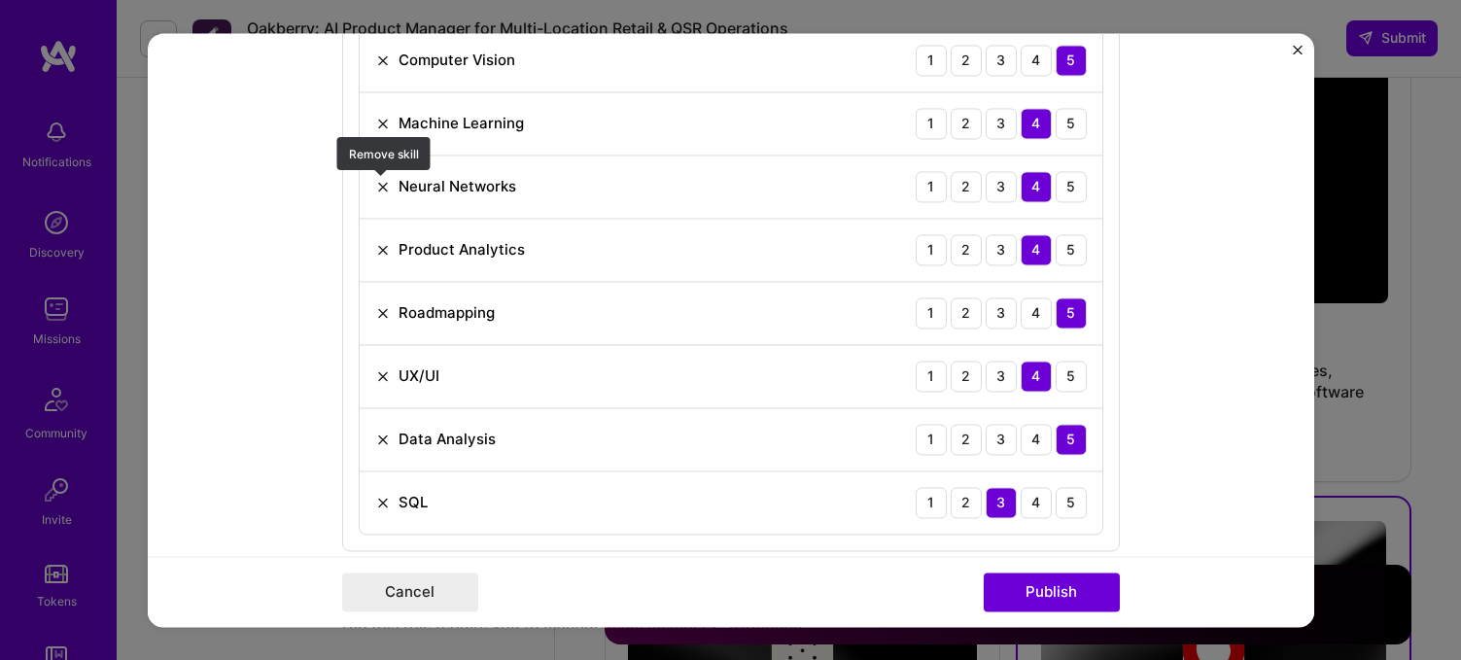
click at [381, 188] on img at bounding box center [383, 187] width 16 height 16
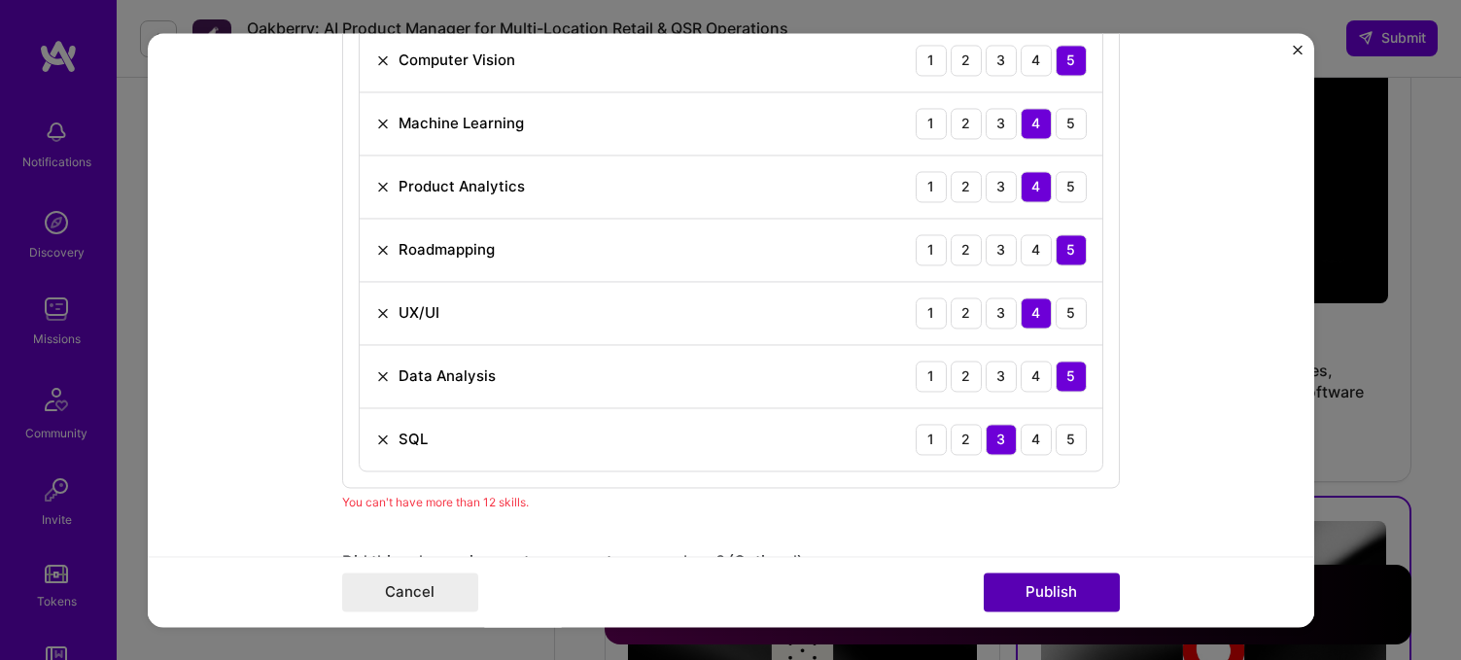
click at [1018, 591] on button "Publish" at bounding box center [1052, 591] width 136 height 39
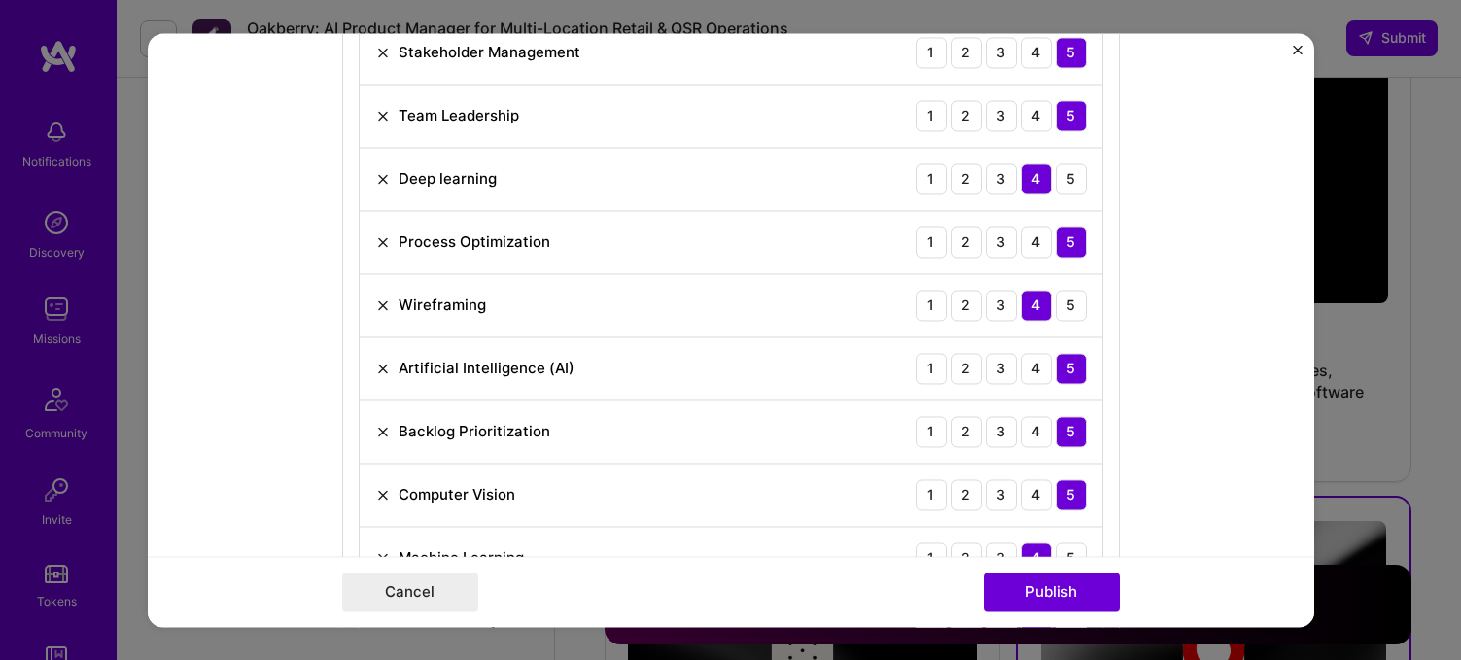
scroll to position [1138, 0]
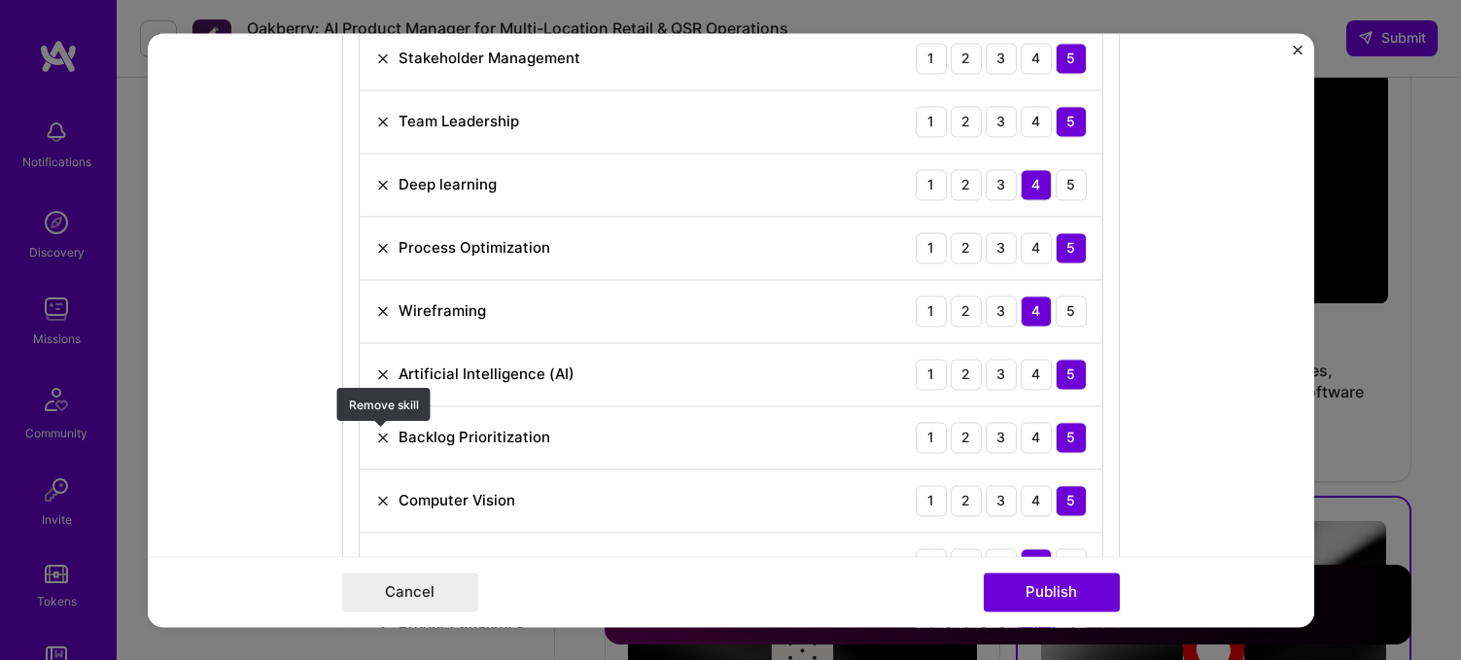
click at [386, 437] on img at bounding box center [383, 438] width 16 height 16
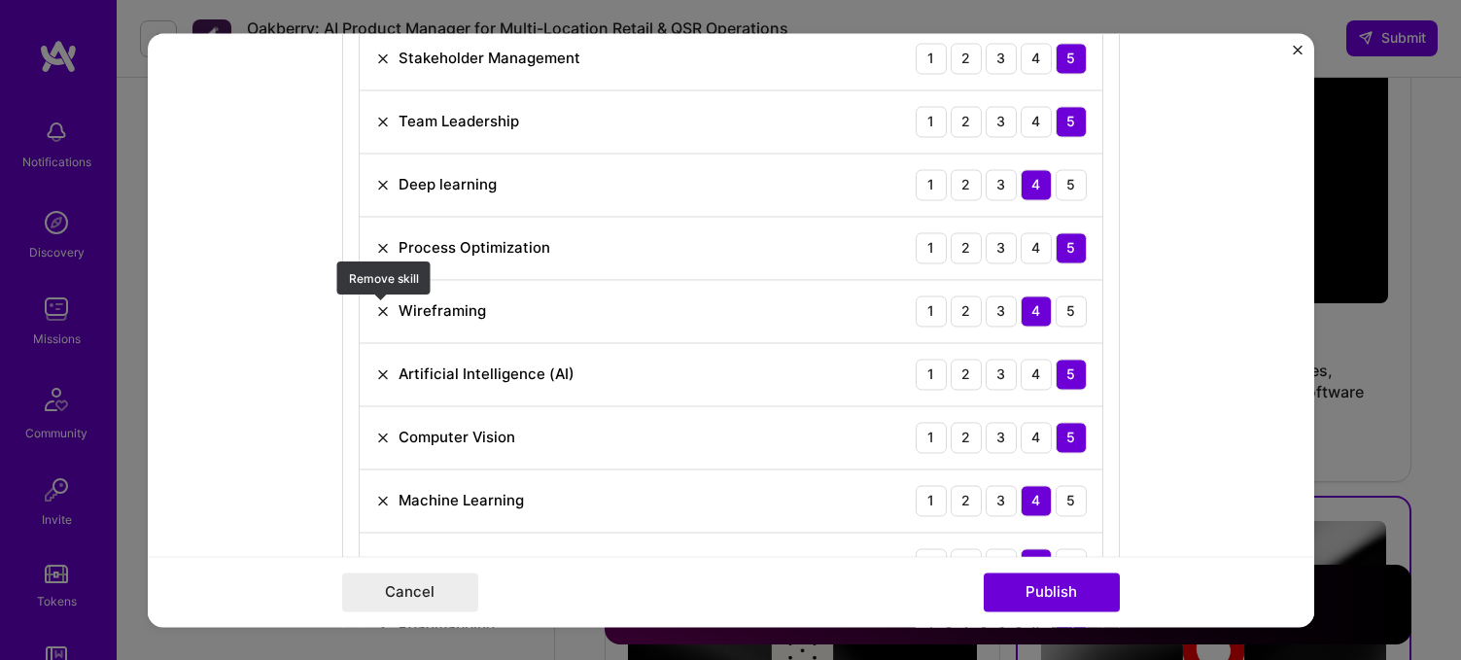
click at [383, 312] on img at bounding box center [383, 311] width 16 height 16
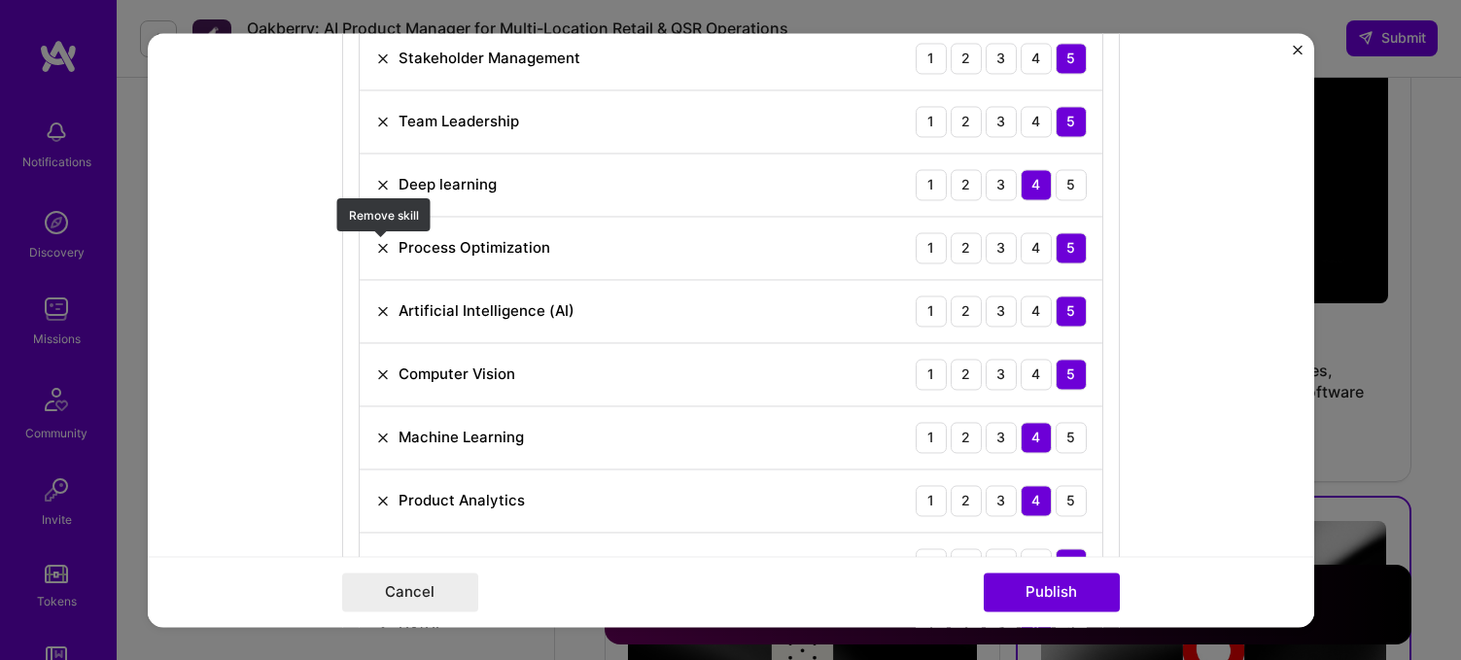
click at [377, 252] on img at bounding box center [383, 248] width 16 height 16
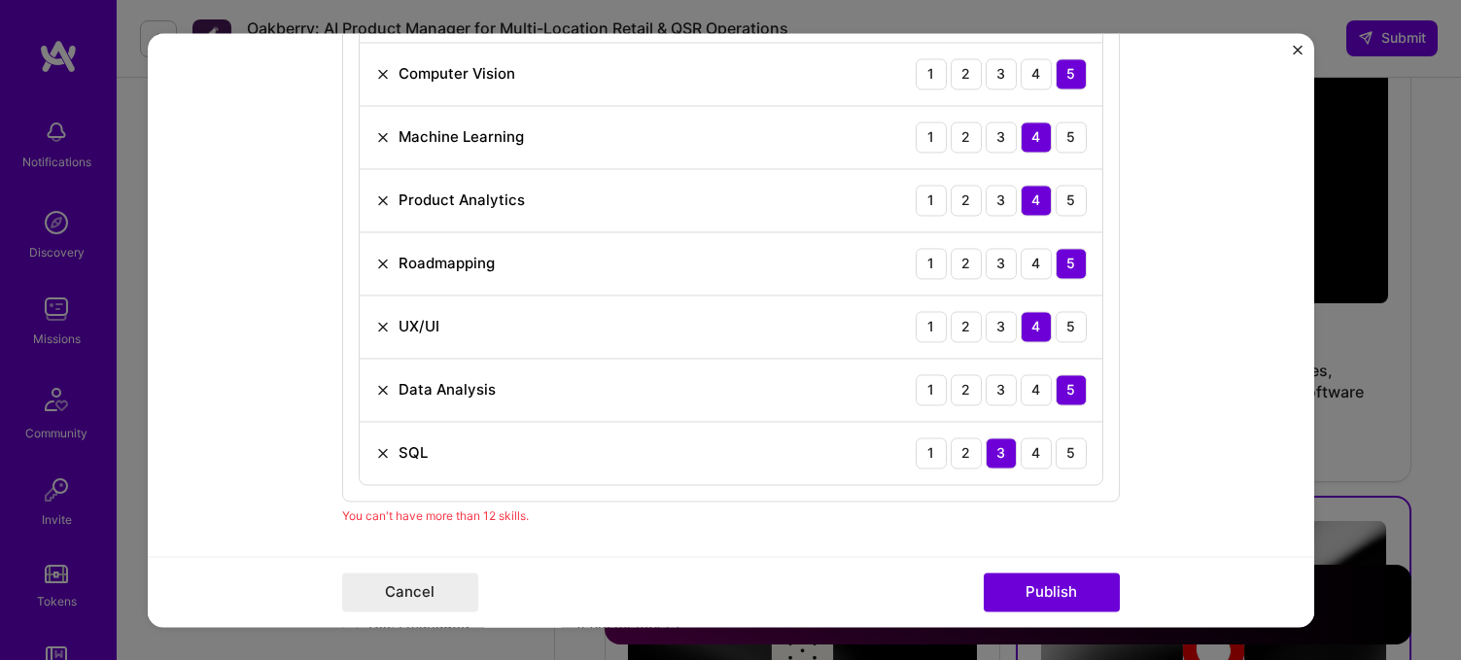
scroll to position [1389, 0]
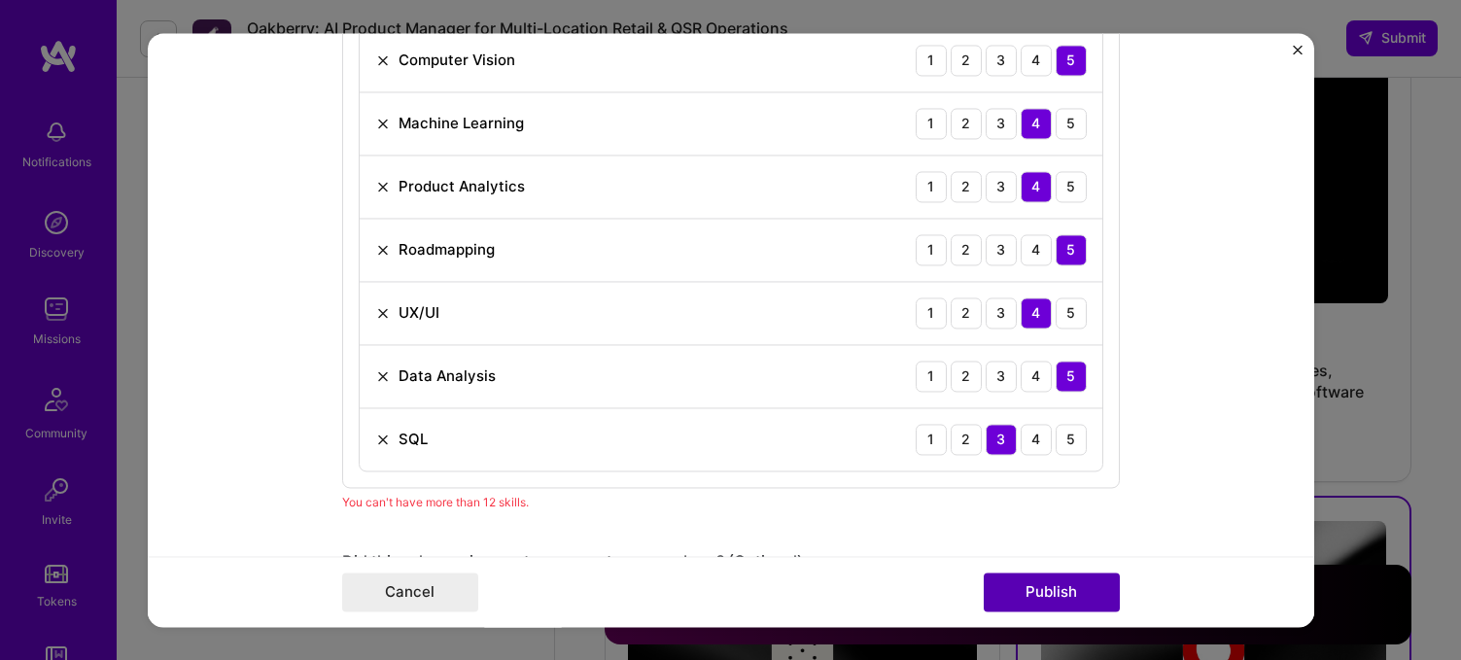
click at [1022, 592] on button "Publish" at bounding box center [1052, 591] width 136 height 39
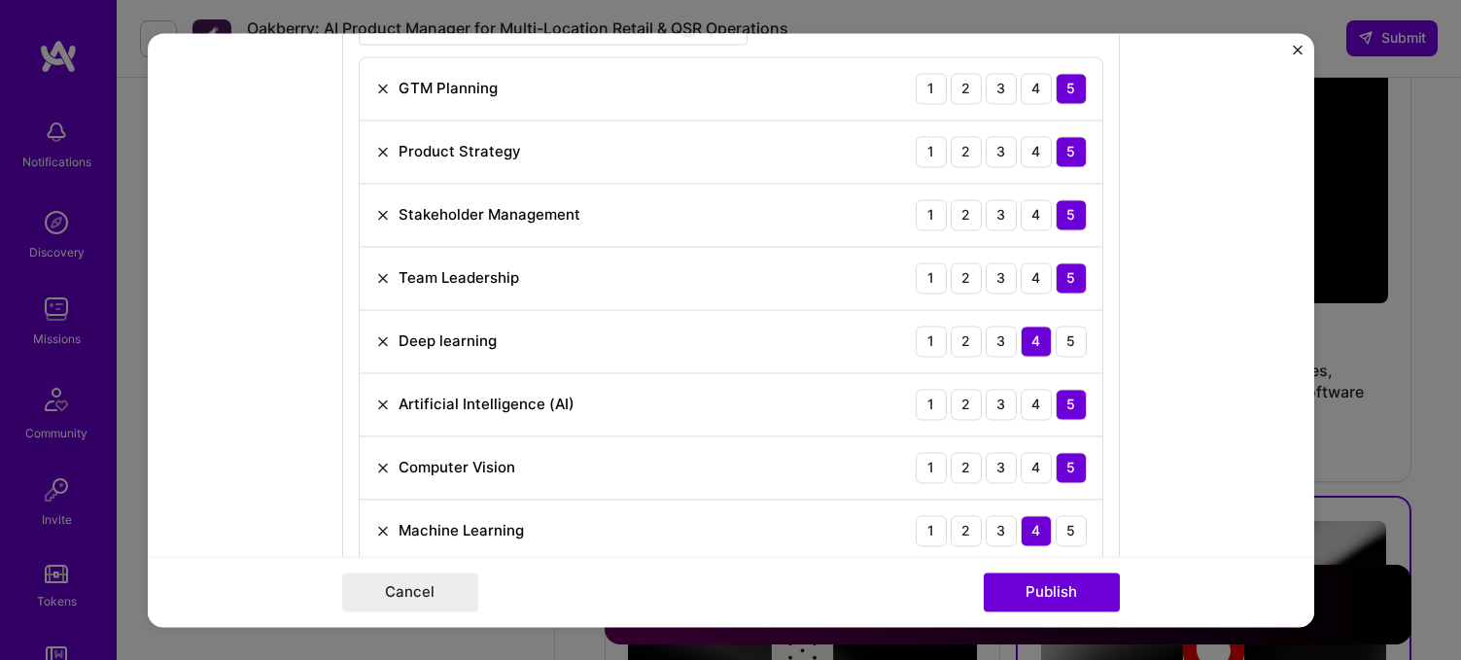
scroll to position [986, 0]
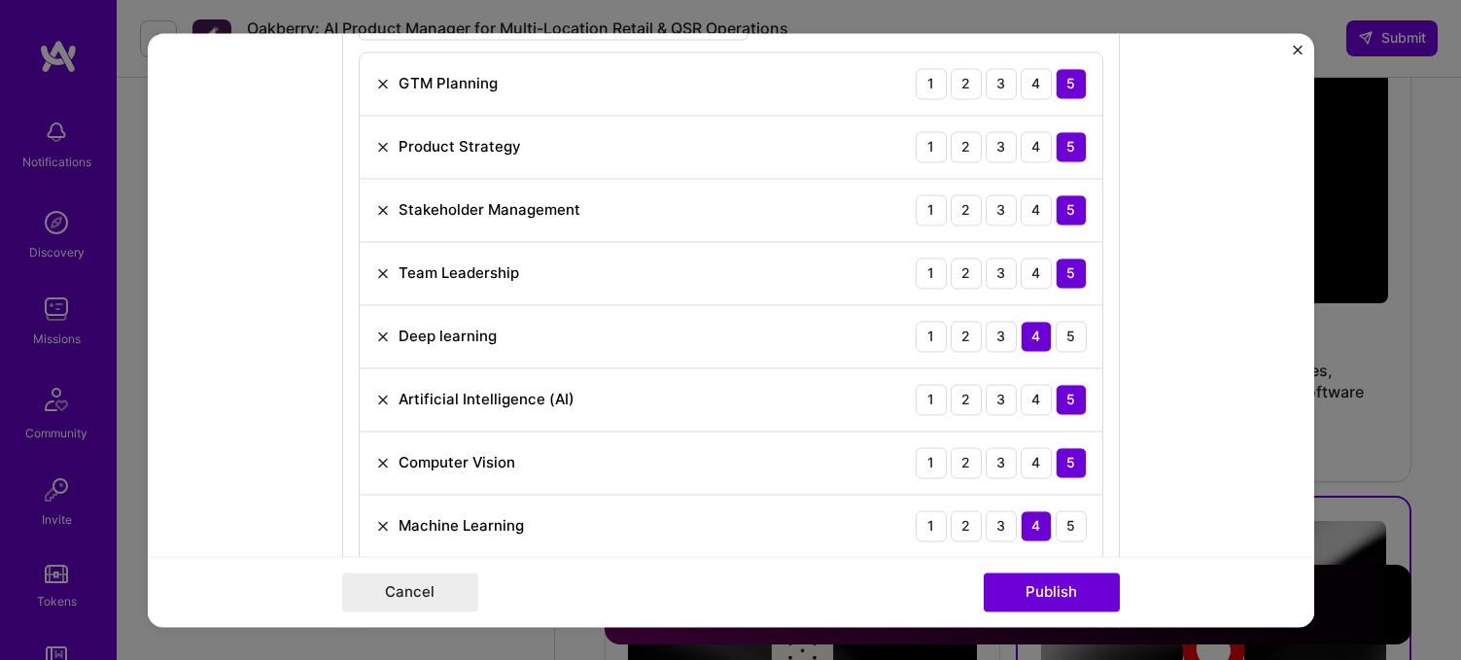
click at [378, 331] on img at bounding box center [383, 336] width 16 height 16
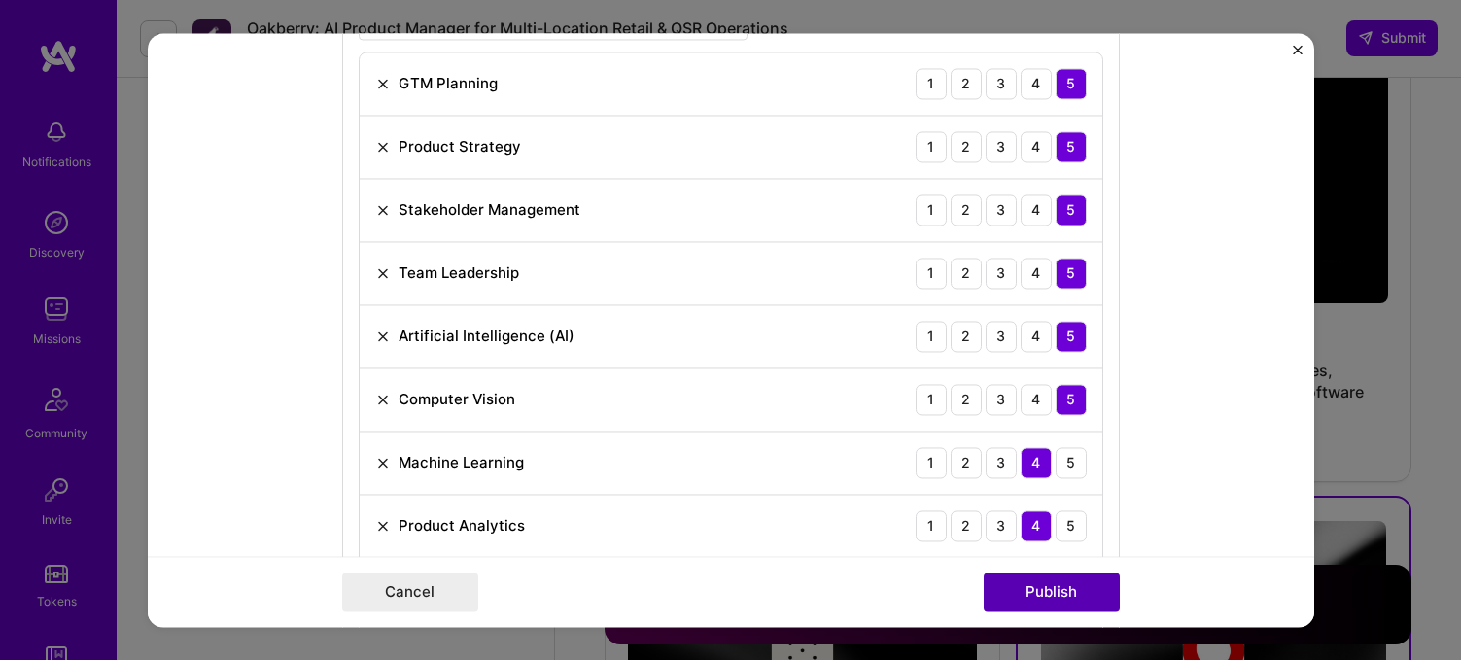
click at [1071, 600] on button "Publish" at bounding box center [1052, 591] width 136 height 39
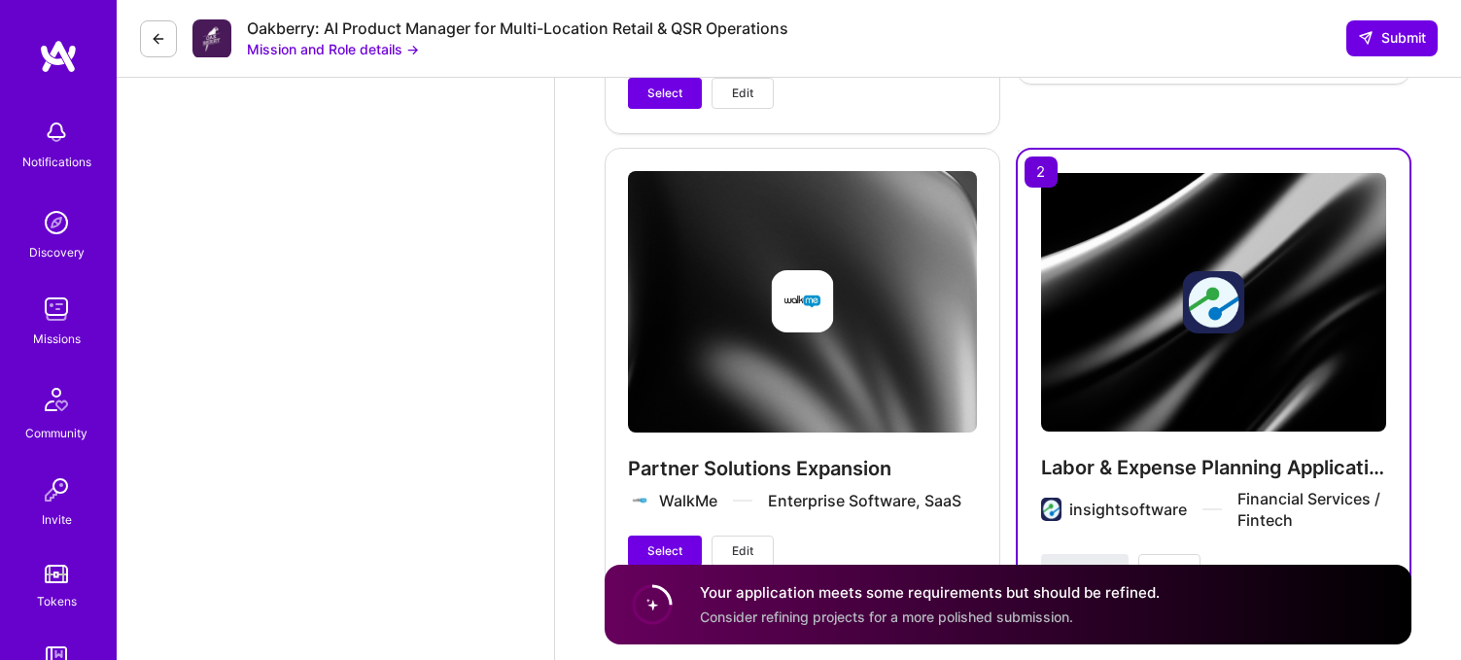
scroll to position [5033, 0]
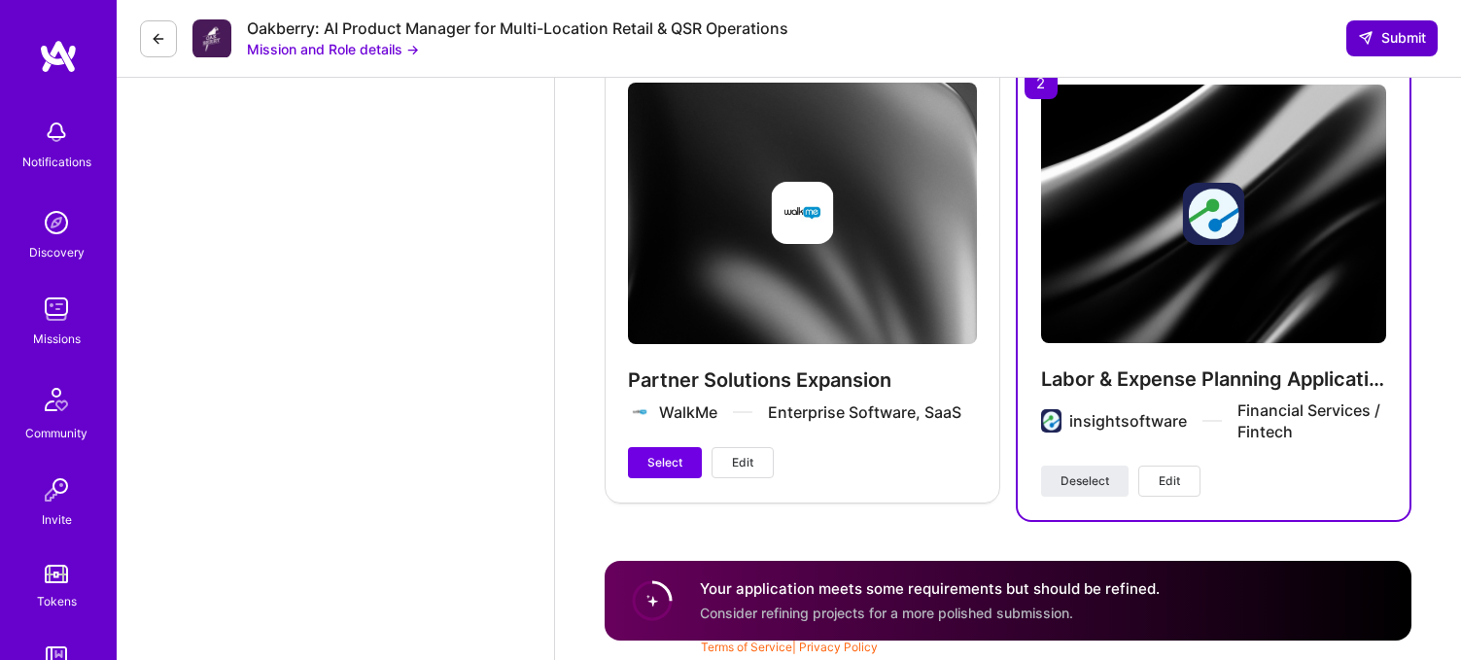
click at [1383, 45] on span "Submit" at bounding box center [1392, 37] width 68 height 19
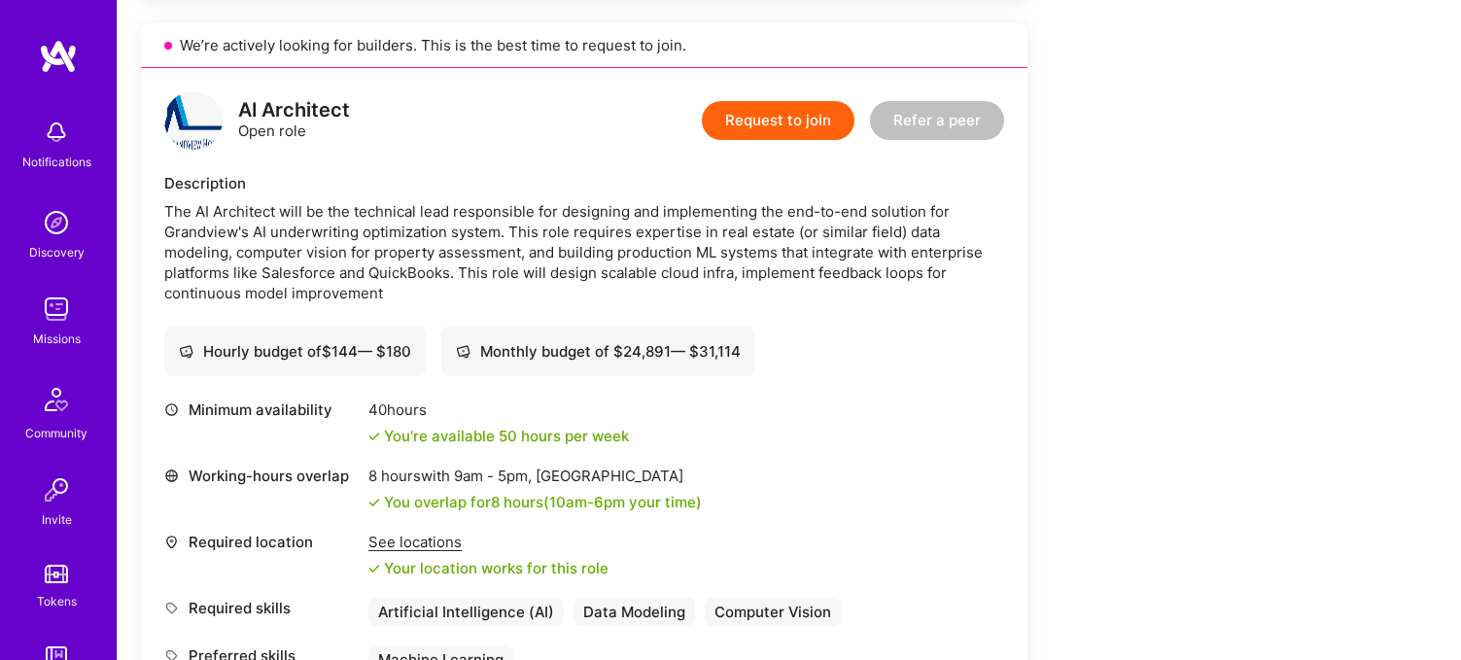
scroll to position [1090, 0]
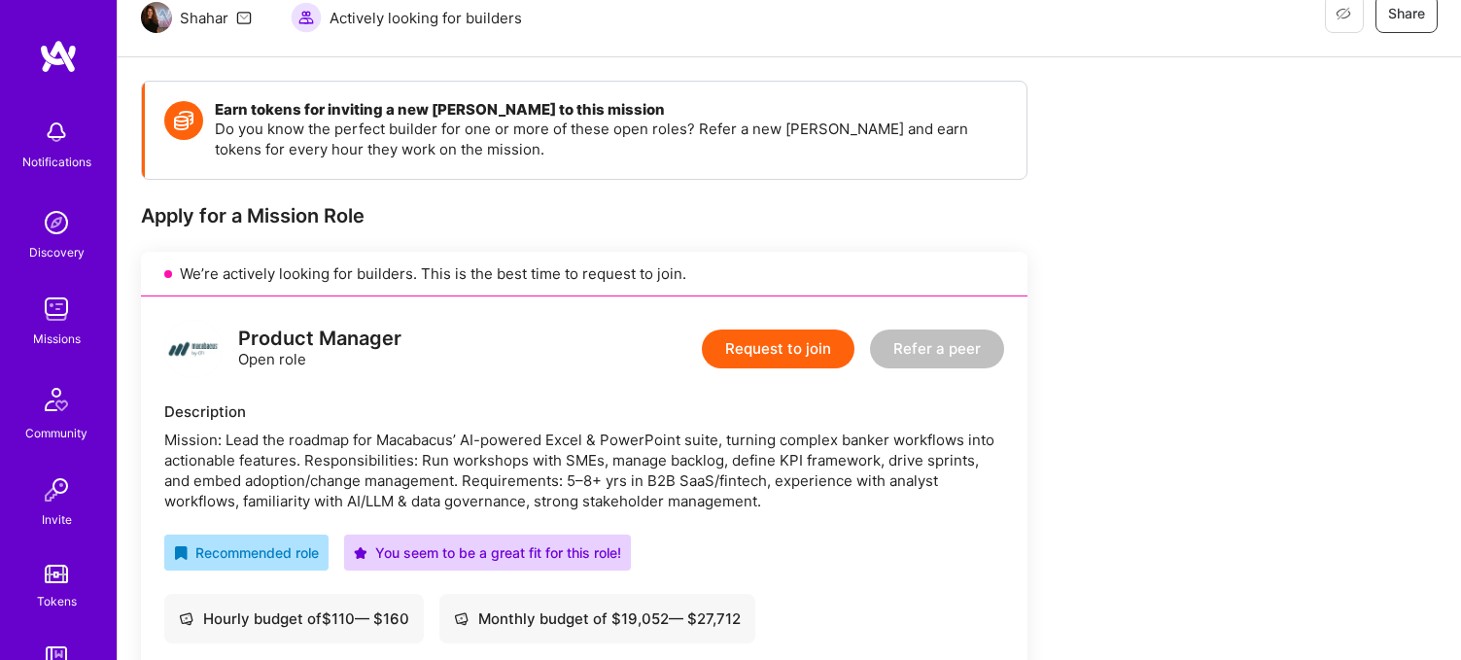
scroll to position [220, 0]
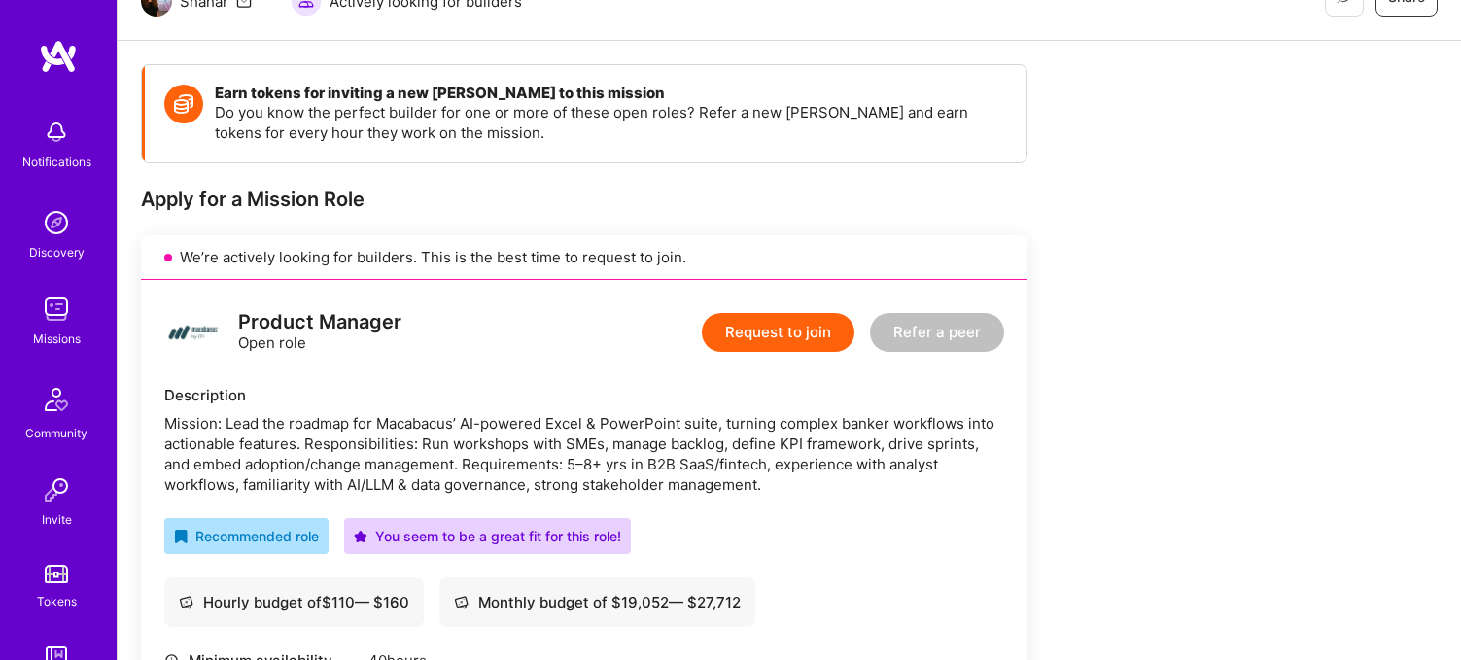
click at [767, 335] on button "Request to join" at bounding box center [778, 332] width 153 height 39
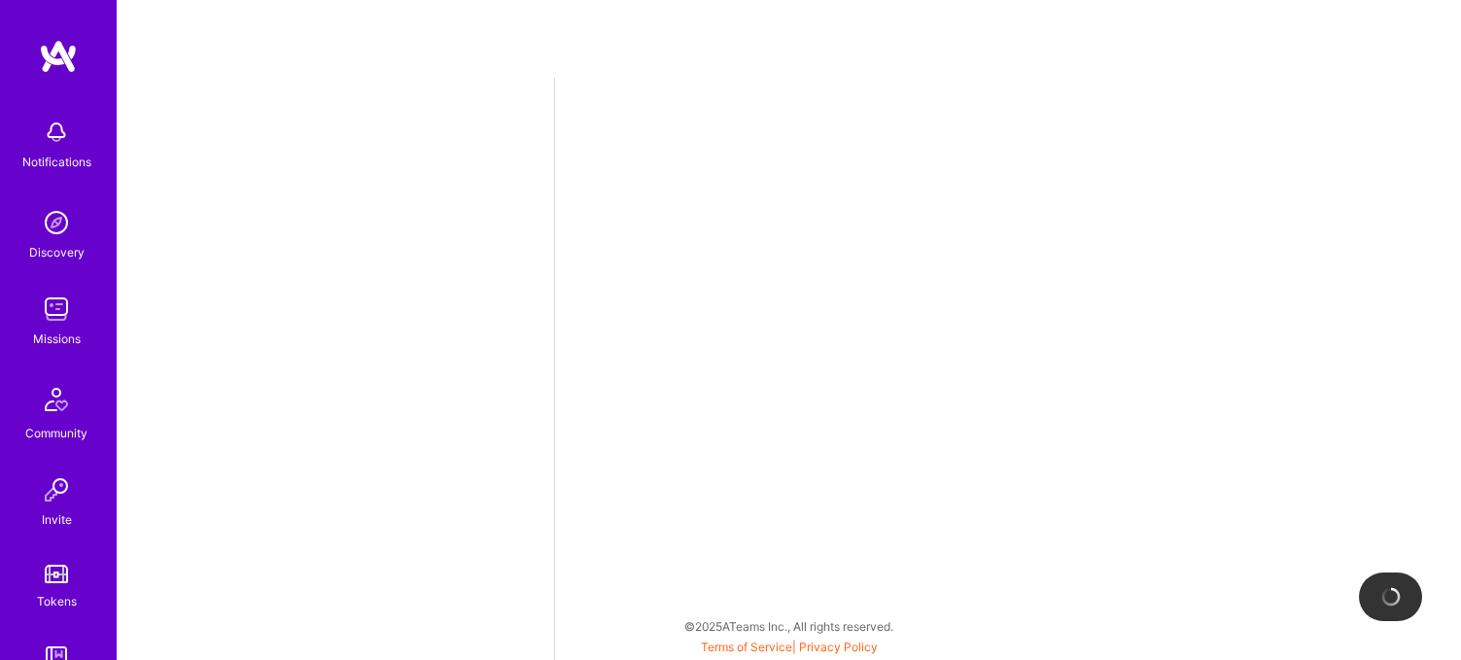
select select "US"
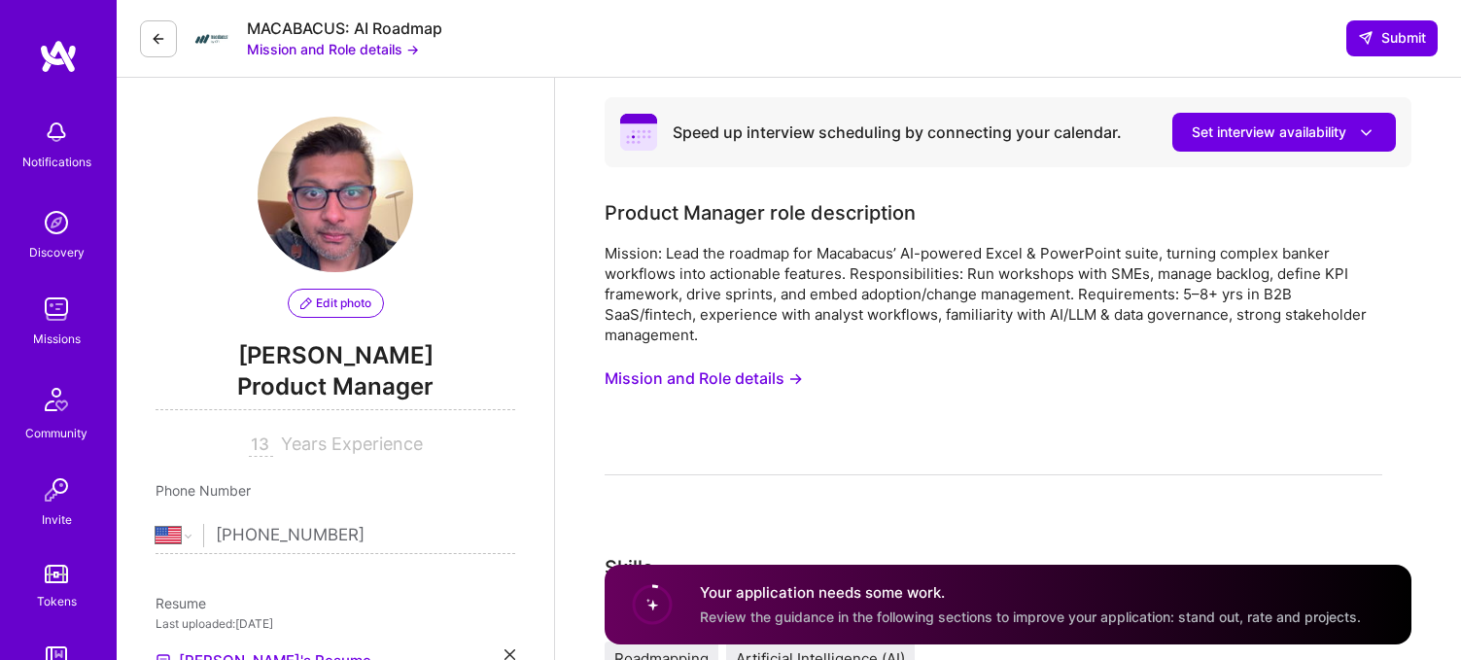
click at [666, 372] on button "Mission and Role details →" at bounding box center [703, 379] width 198 height 36
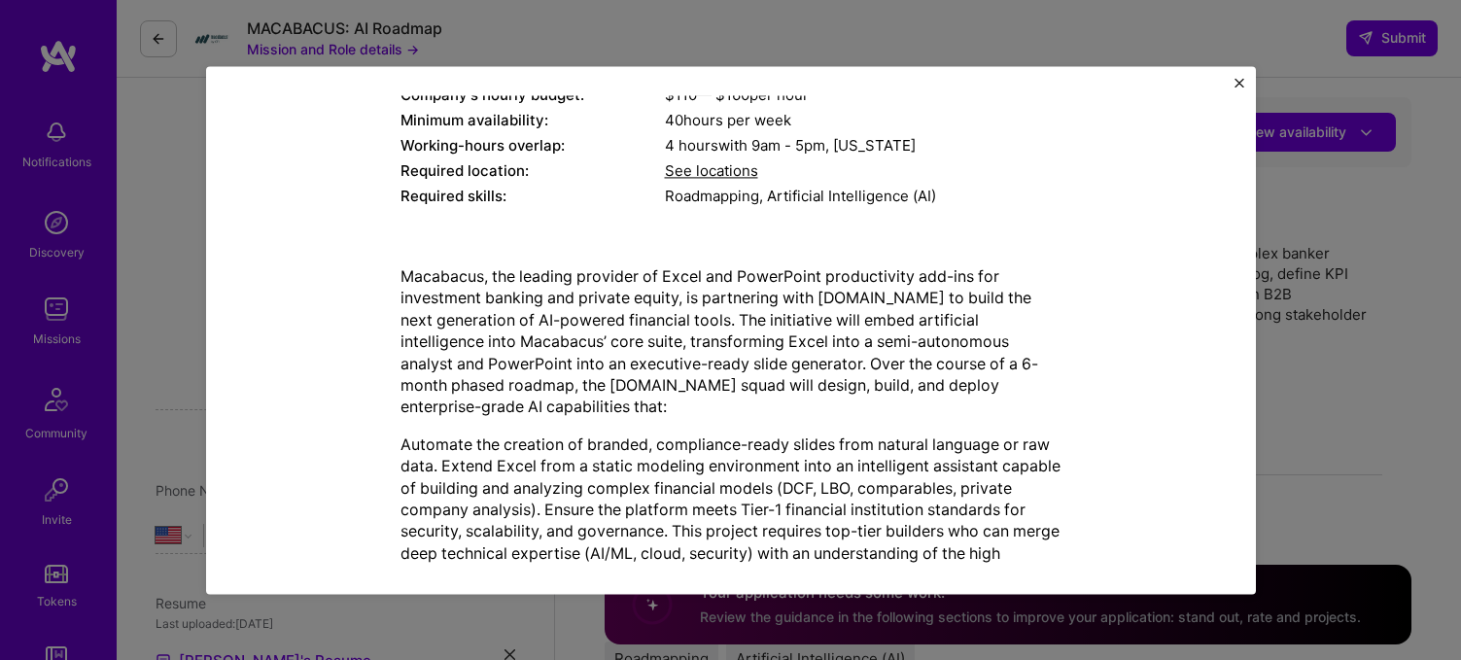
scroll to position [394, 0]
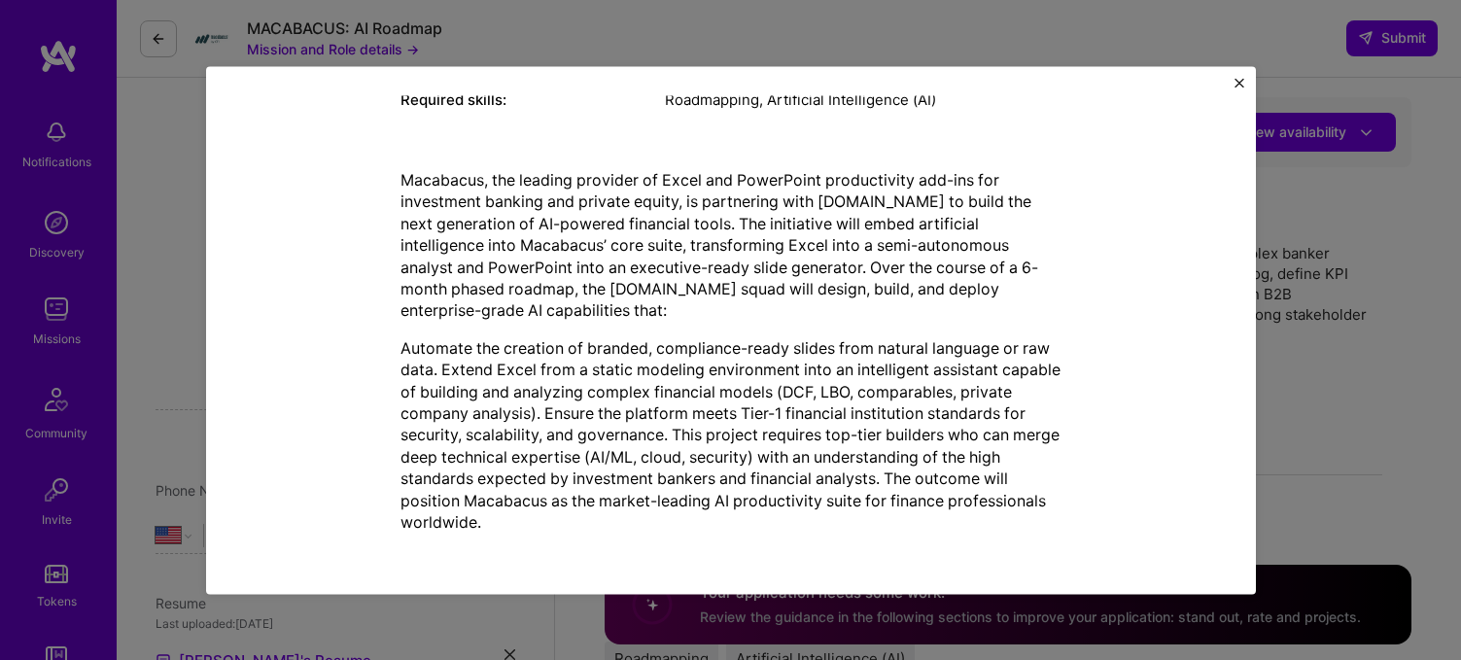
click at [1234, 82] on img "Close" at bounding box center [1239, 83] width 10 height 10
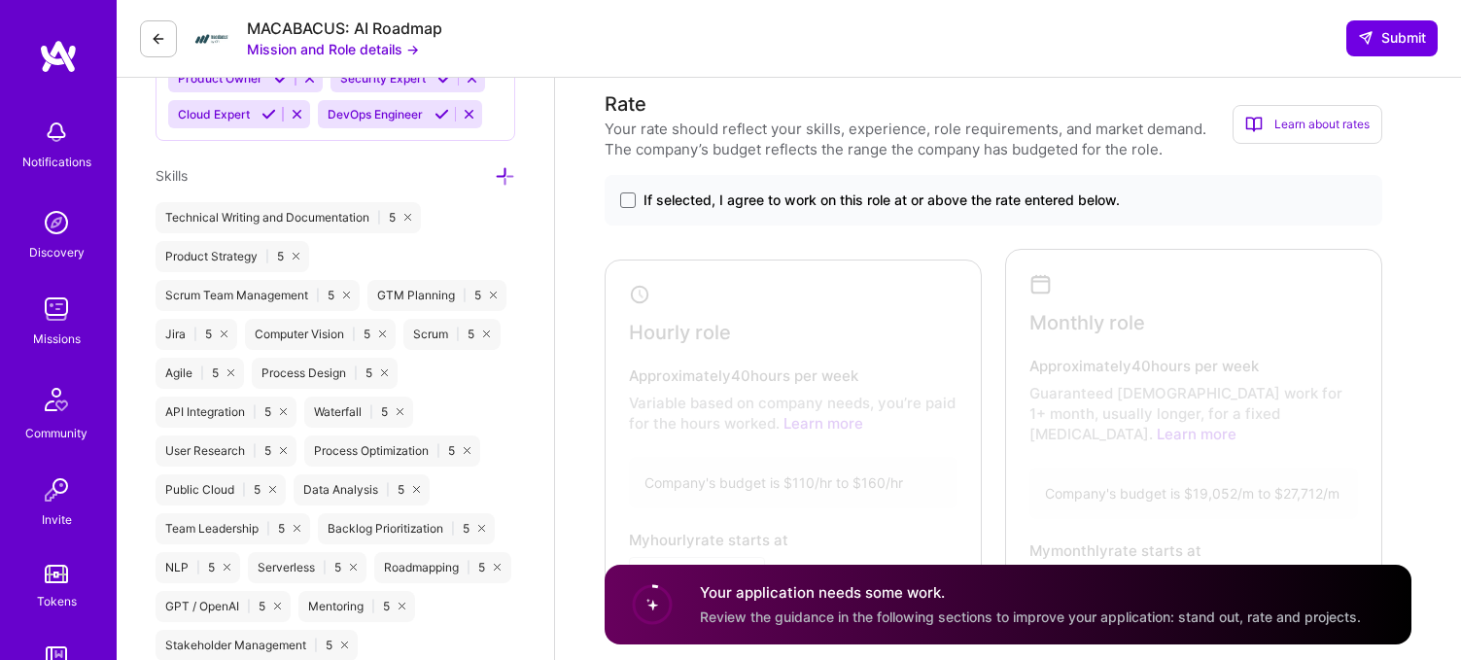
scroll to position [919, 0]
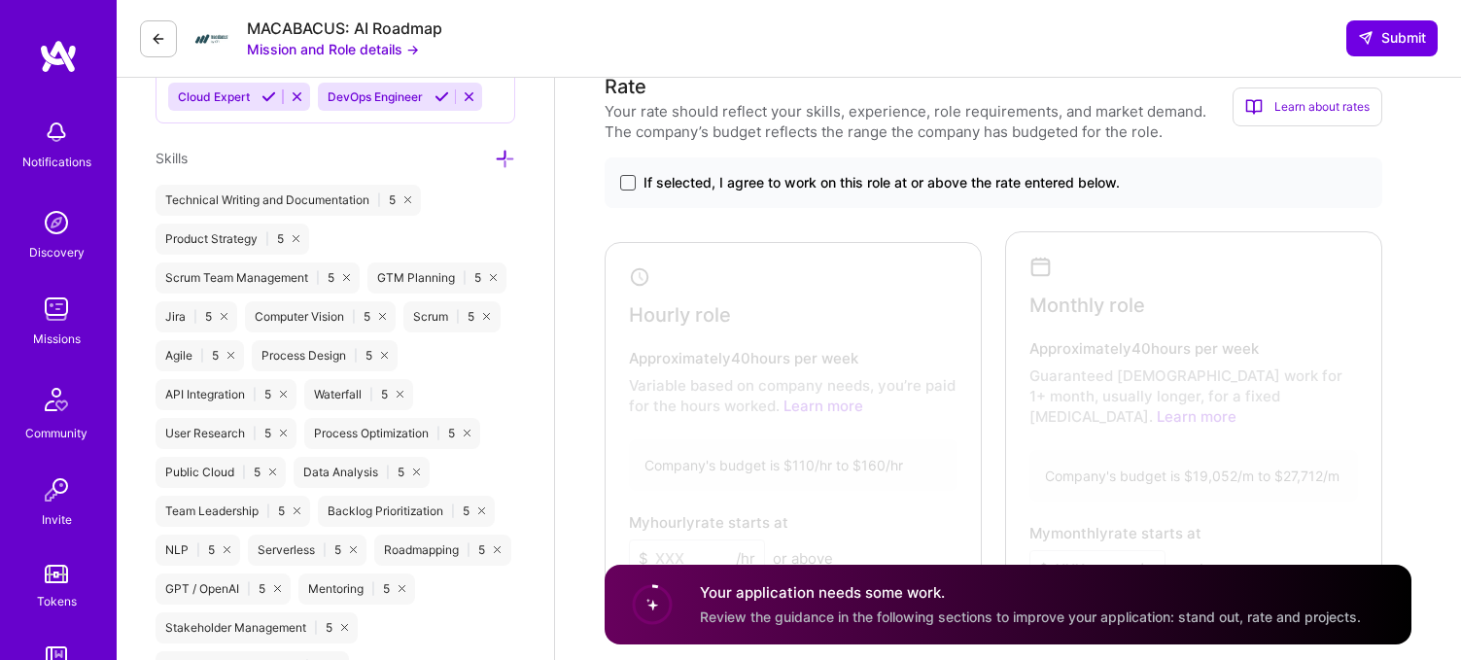
click at [632, 178] on span at bounding box center [628, 183] width 16 height 16
click at [0, 0] on input "If selected, I agree to work on this role at or above the rate entered below." at bounding box center [0, 0] width 0 height 0
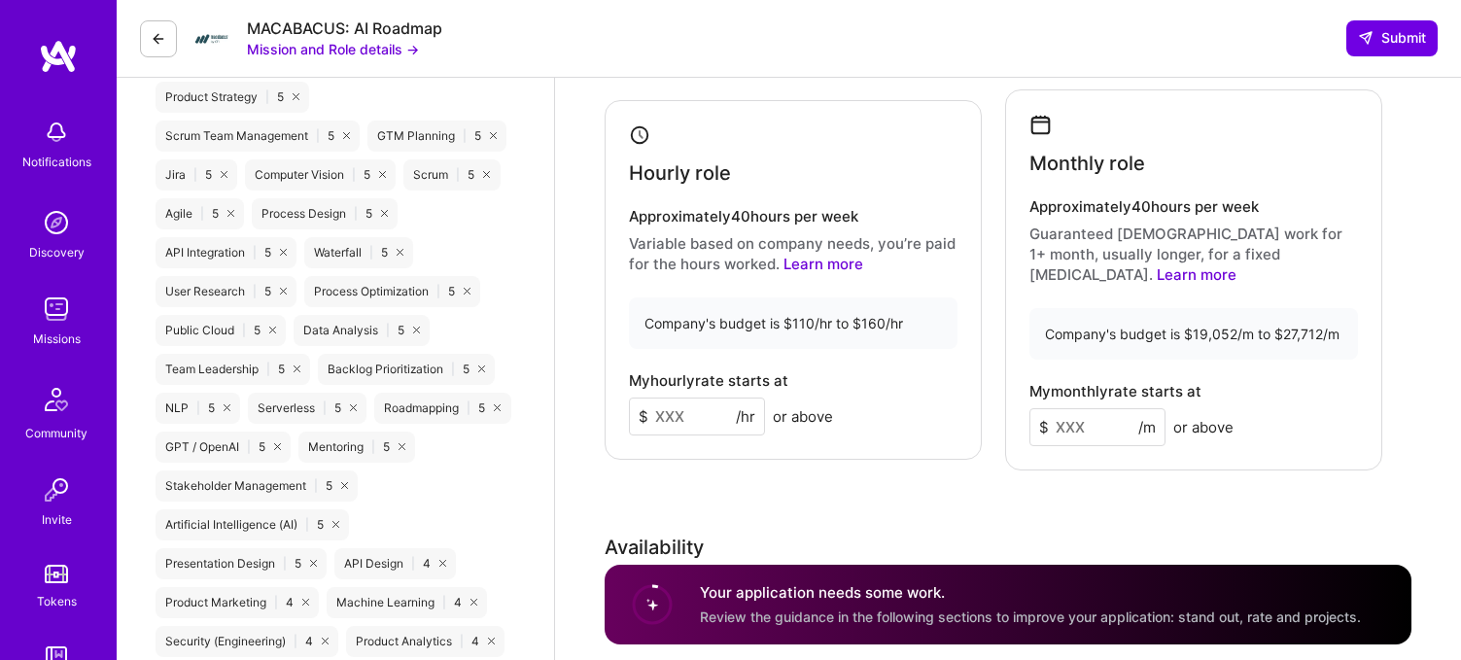
scroll to position [1093, 0]
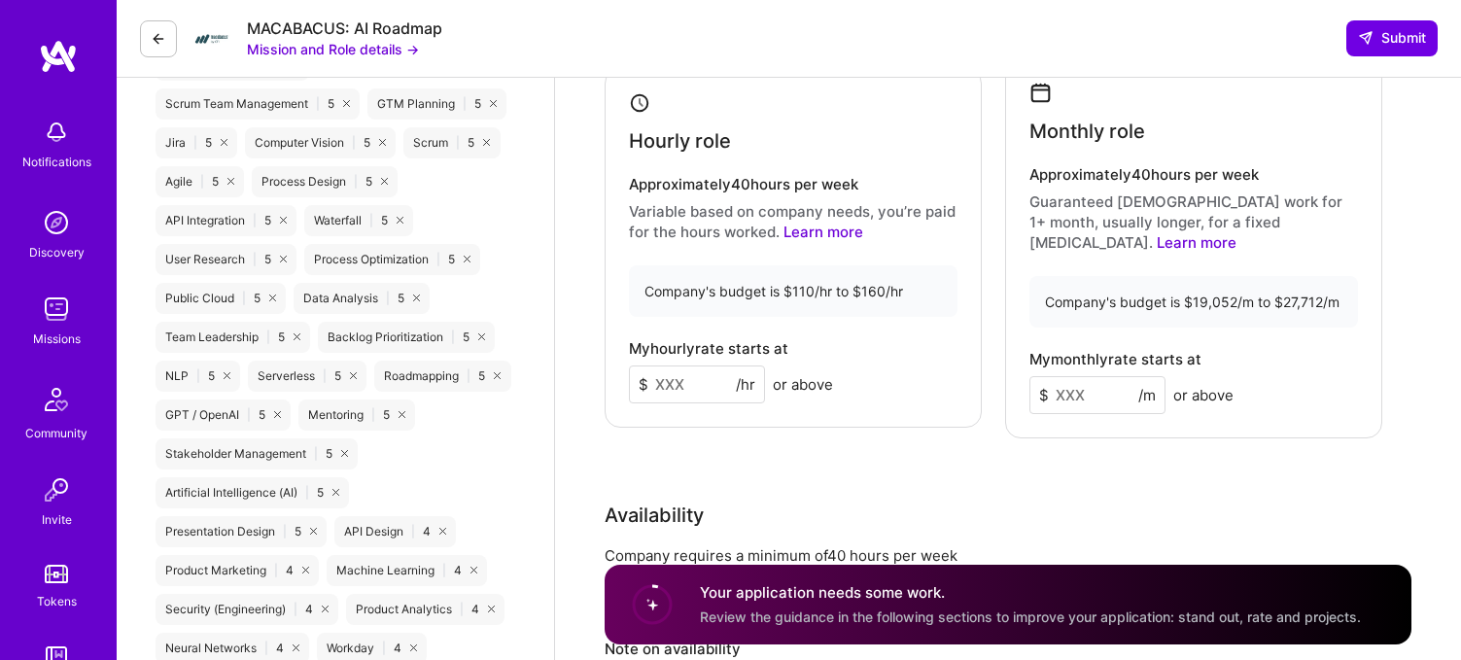
click at [708, 390] on input at bounding box center [697, 384] width 136 height 38
type input "150"
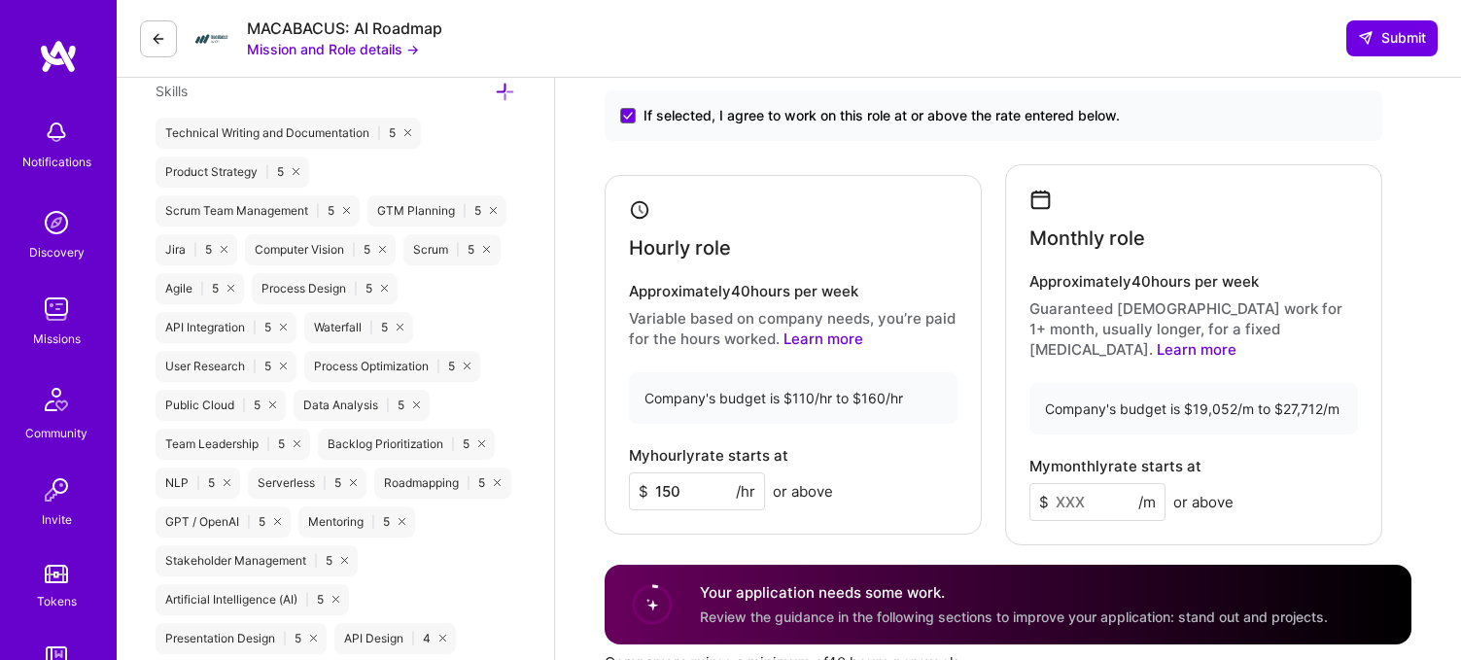
scroll to position [989, 0]
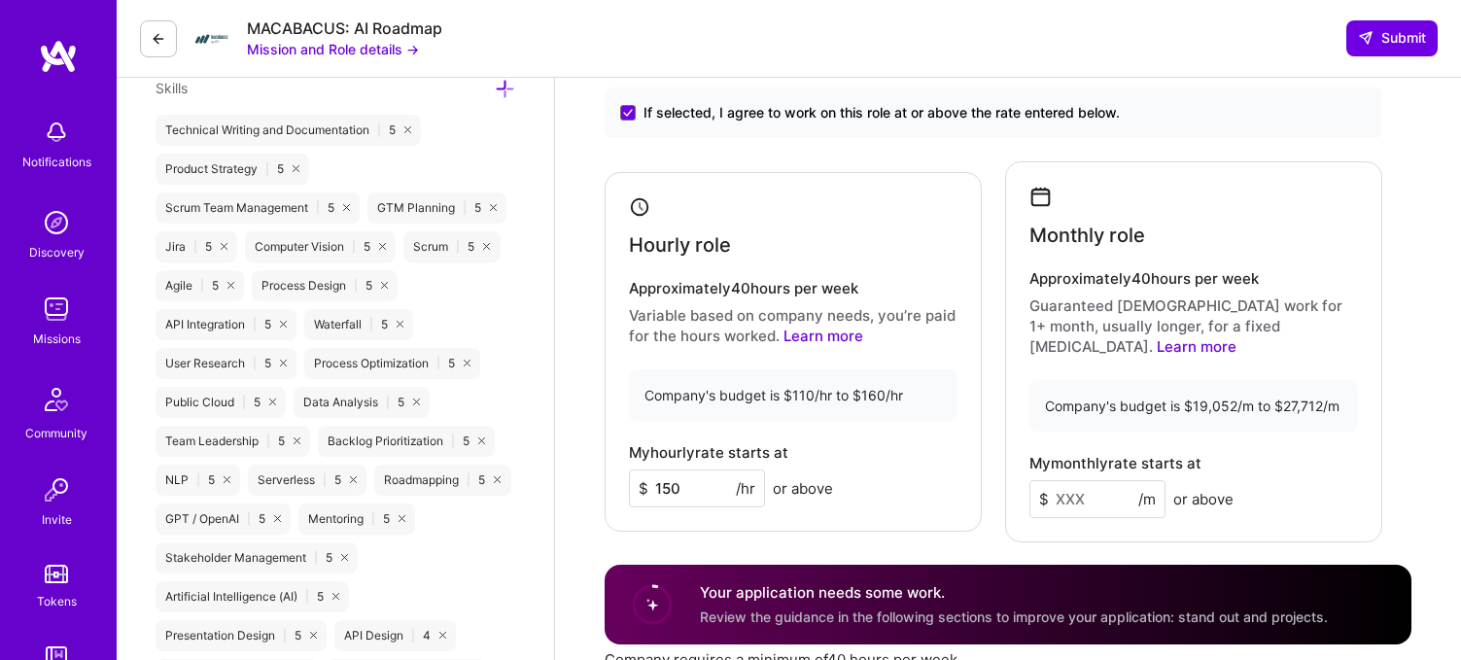
click at [1236, 337] on link "Learn more" at bounding box center [1197, 346] width 80 height 18
click at [1110, 481] on input at bounding box center [1097, 499] width 136 height 38
click at [814, 327] on link "Learn more" at bounding box center [823, 336] width 80 height 18
click at [626, 338] on div "Hourly role Approximately 40 hours per week Variable based on company needs, yo…" at bounding box center [792, 352] width 377 height 361
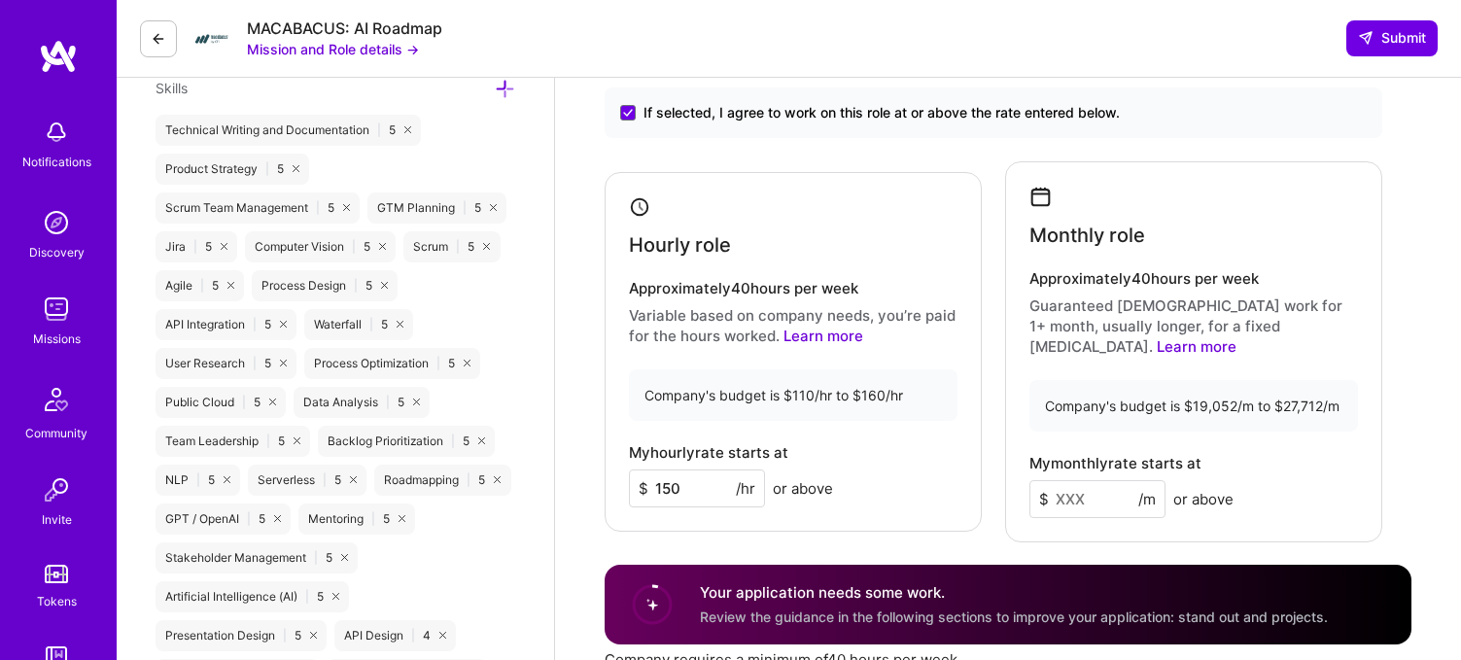
click at [1077, 480] on input at bounding box center [1097, 499] width 136 height 38
type input "27"
click at [694, 482] on input "150" at bounding box center [697, 488] width 136 height 38
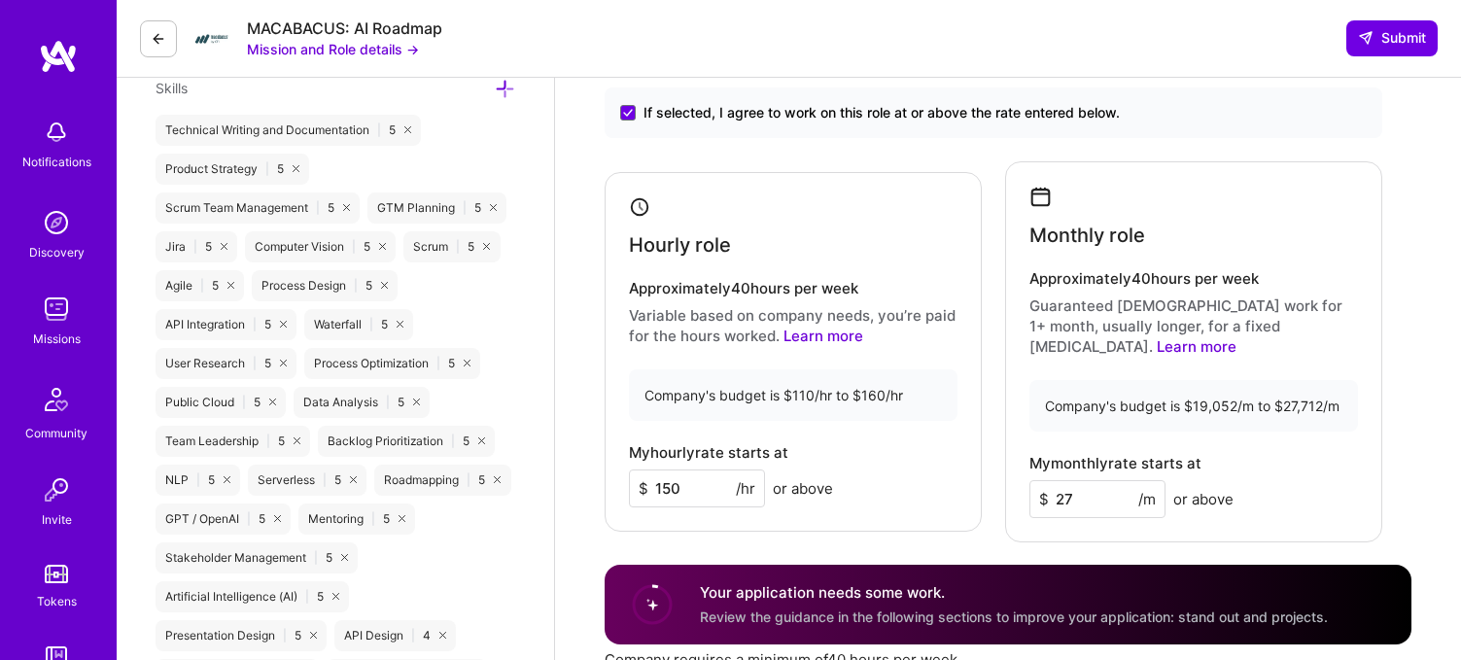
click at [694, 482] on input "150" at bounding box center [697, 488] width 136 height 38
type input "160"
click at [1096, 481] on input "27" at bounding box center [1097, 499] width 136 height 38
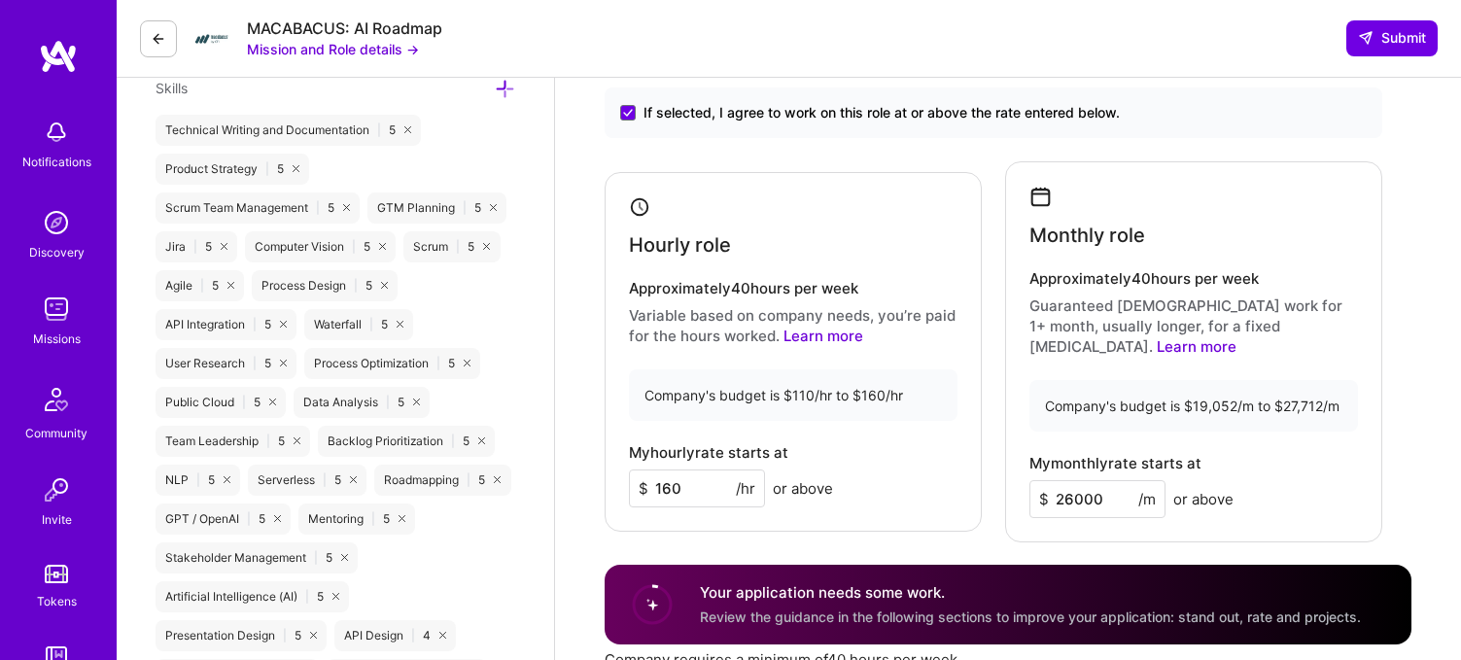
type input "26000"
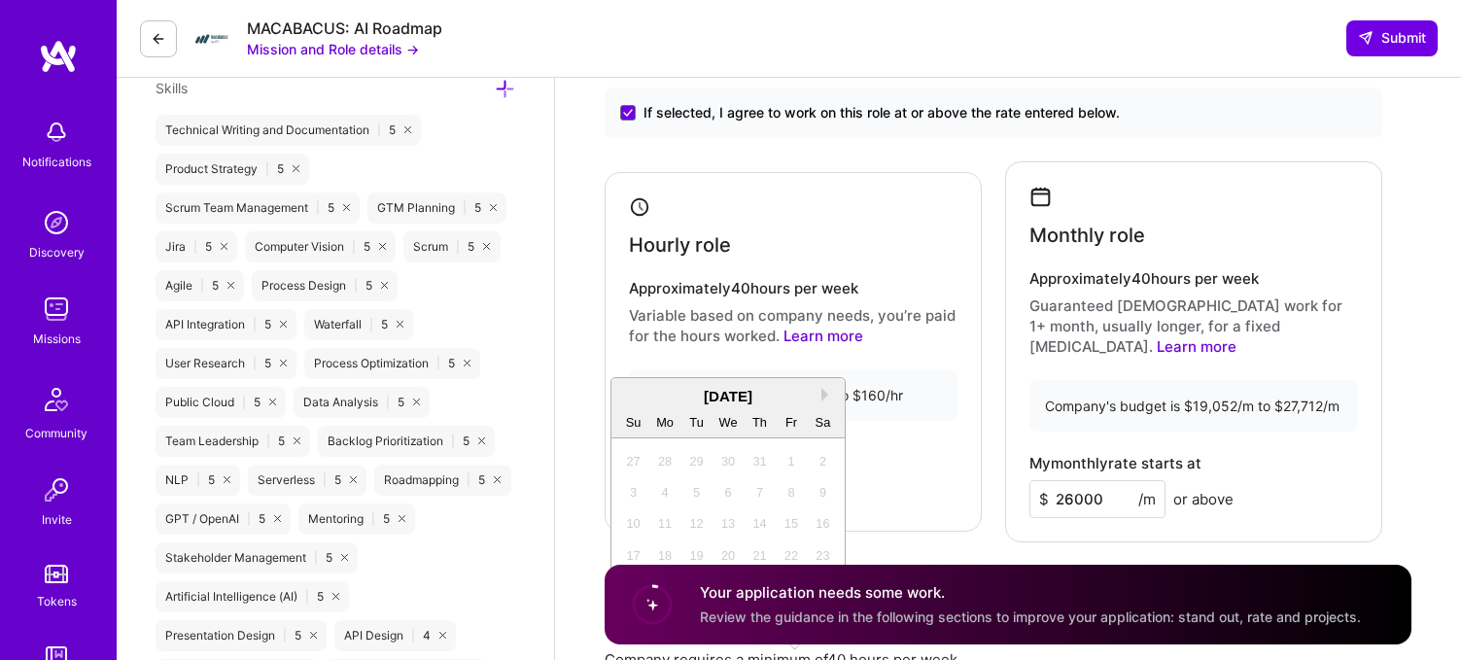
scroll to position [1023, 0]
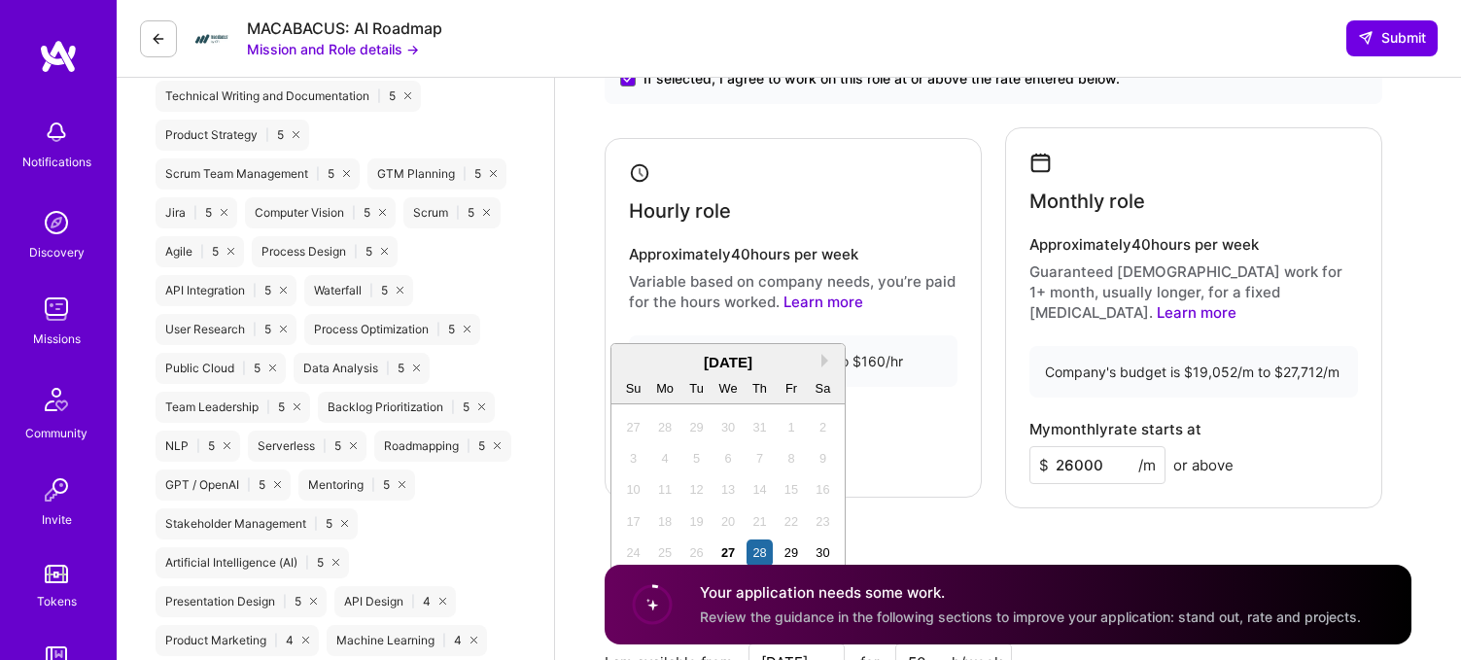
click at [1193, 421] on h4 "My monthly rate starts at" at bounding box center [1115, 429] width 172 height 17
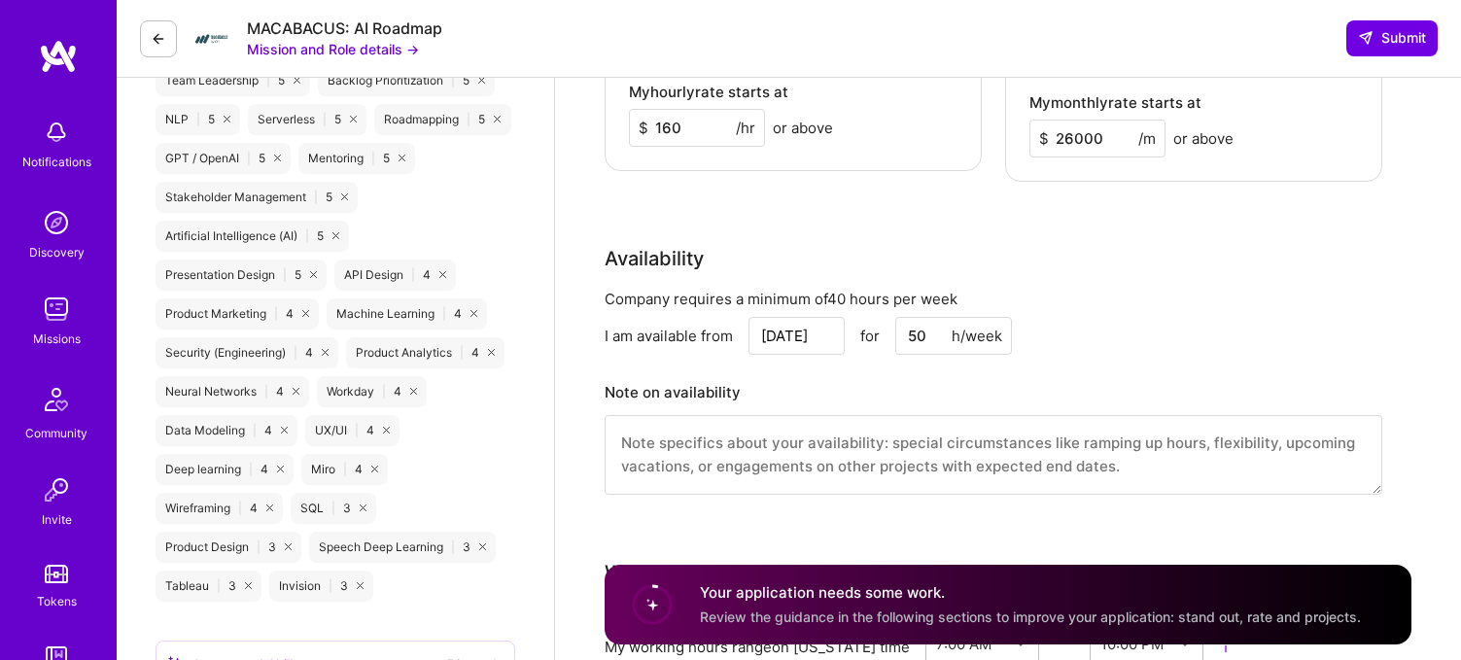
scroll to position [1351, 0]
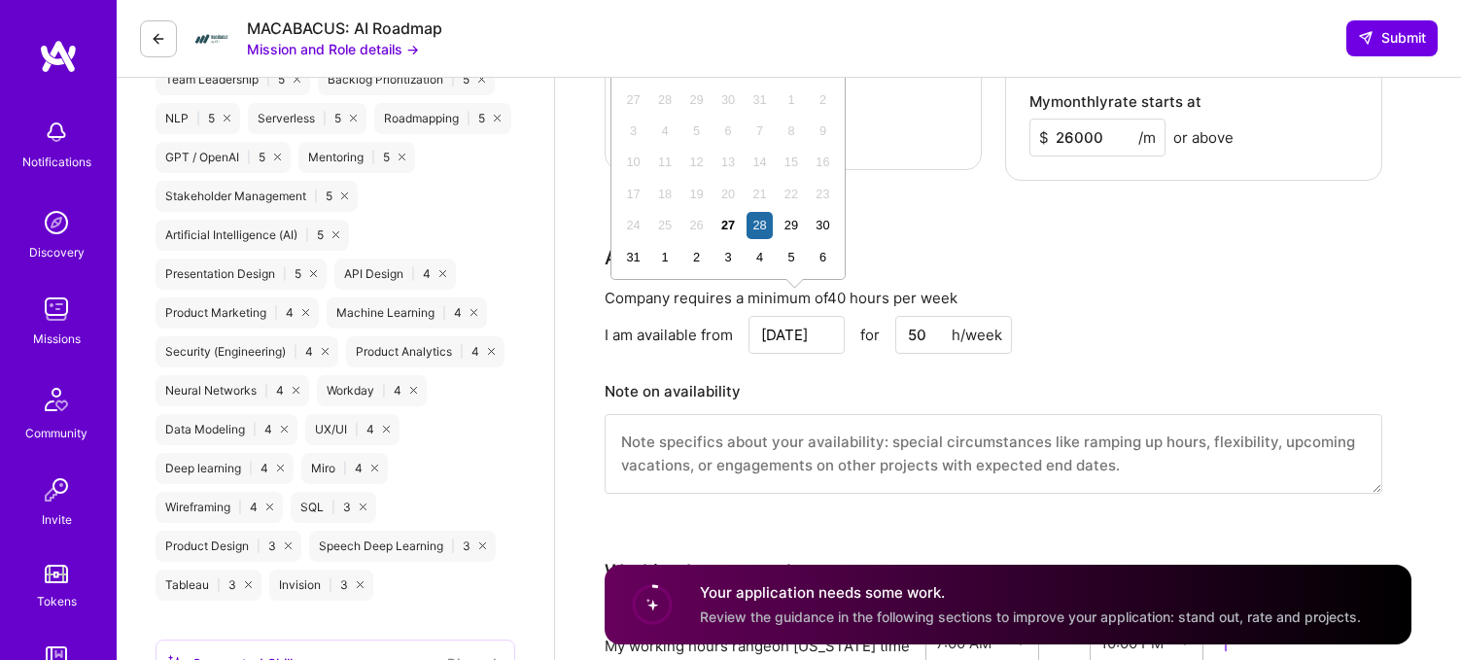
click at [806, 316] on input "Aug 28" at bounding box center [796, 335] width 96 height 38
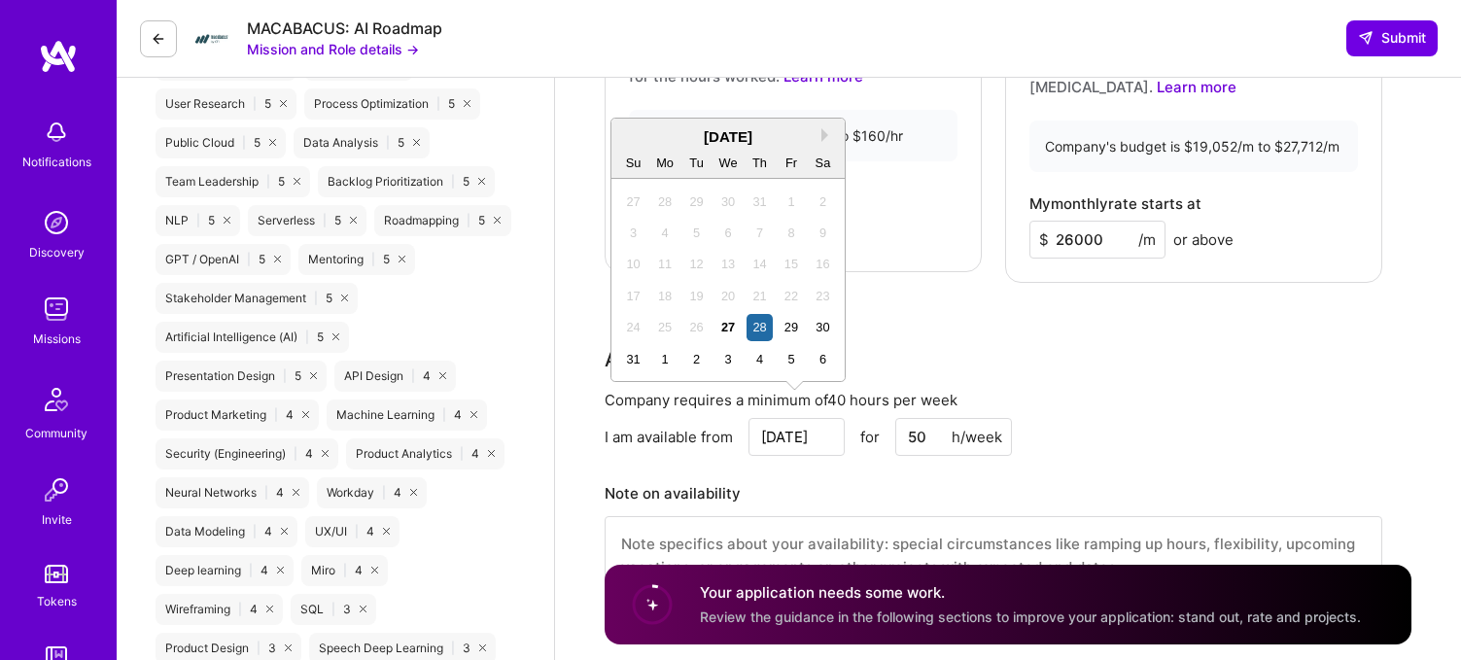
scroll to position [1235, 0]
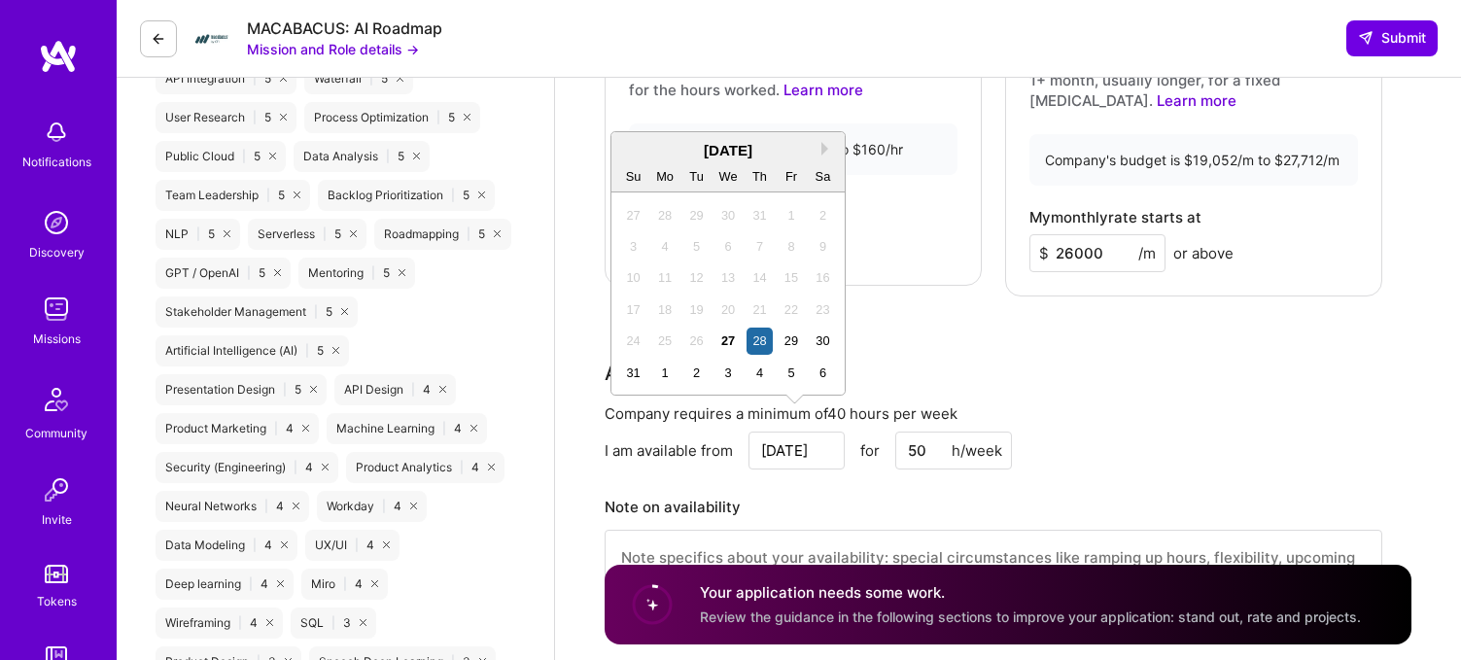
click at [826, 157] on div "August 2025" at bounding box center [727, 150] width 233 height 20
click at [826, 148] on button "Next Month" at bounding box center [828, 149] width 14 height 14
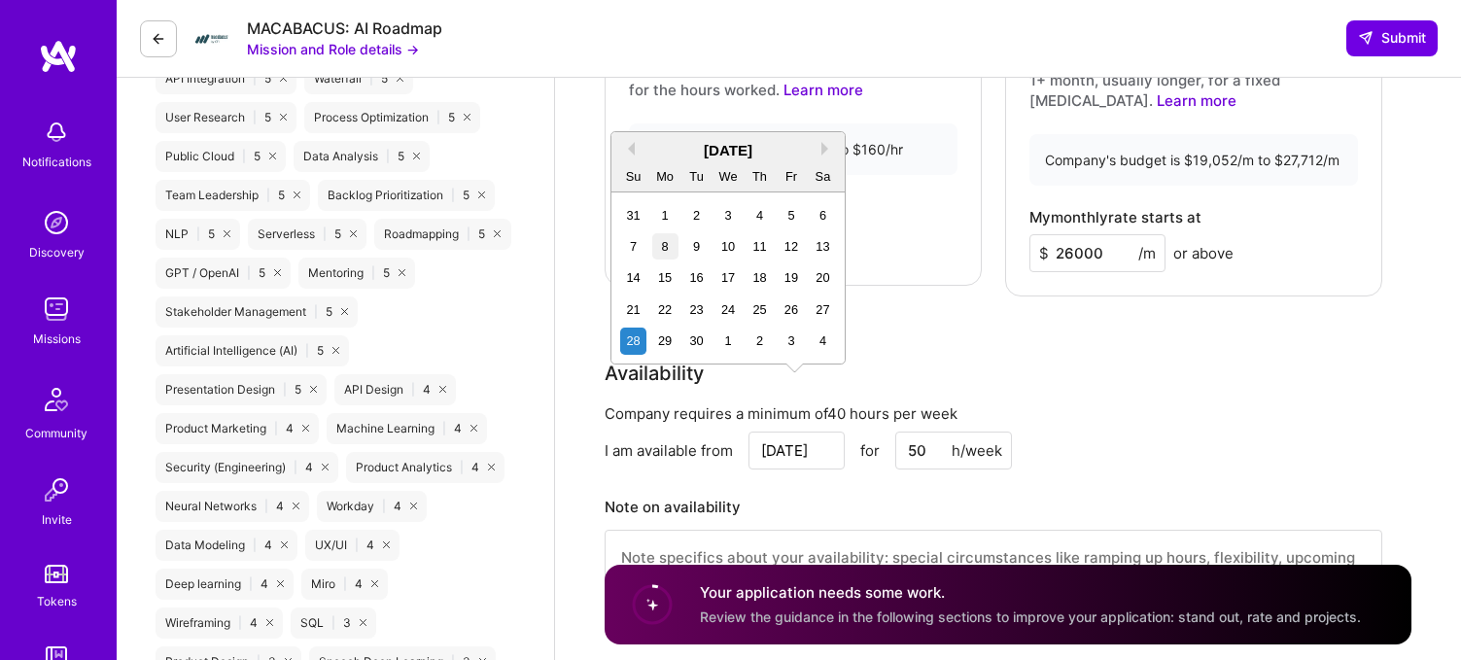
click at [668, 240] on div "8" at bounding box center [665, 246] width 26 height 26
type input "[DATE]"
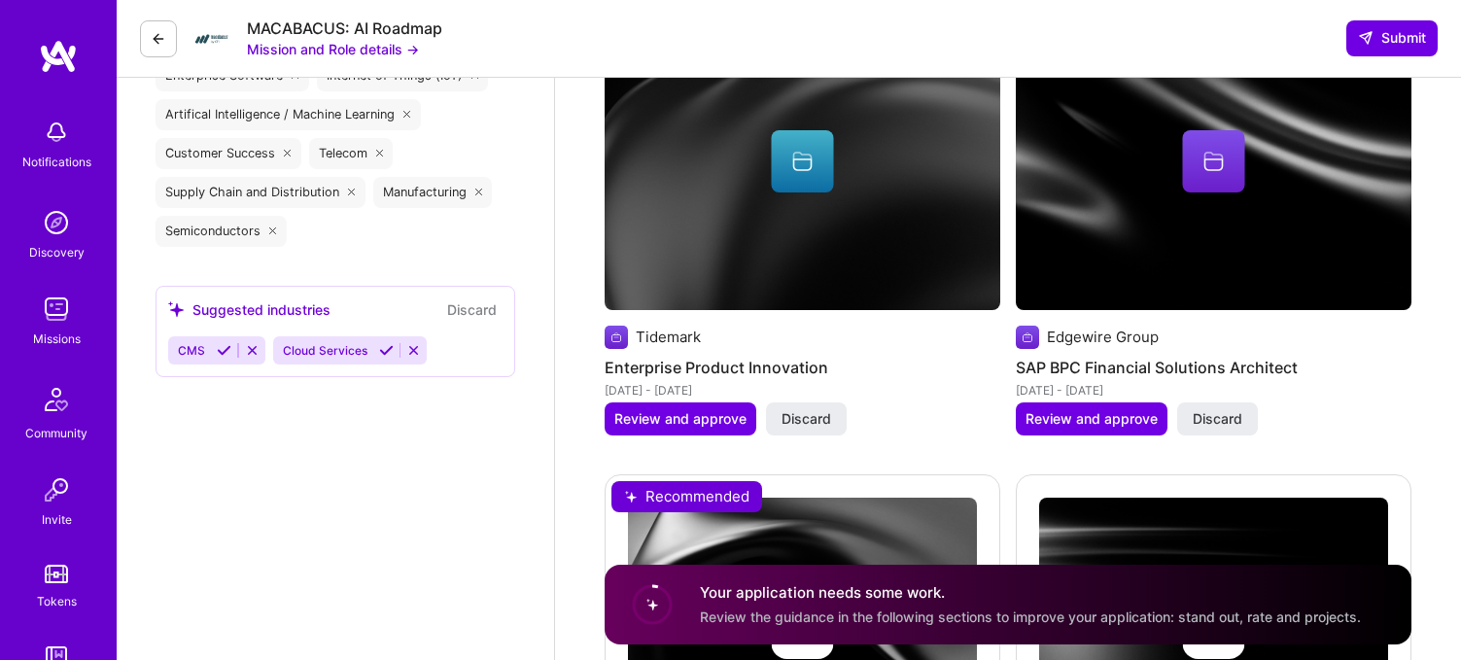
scroll to position [2276, 0]
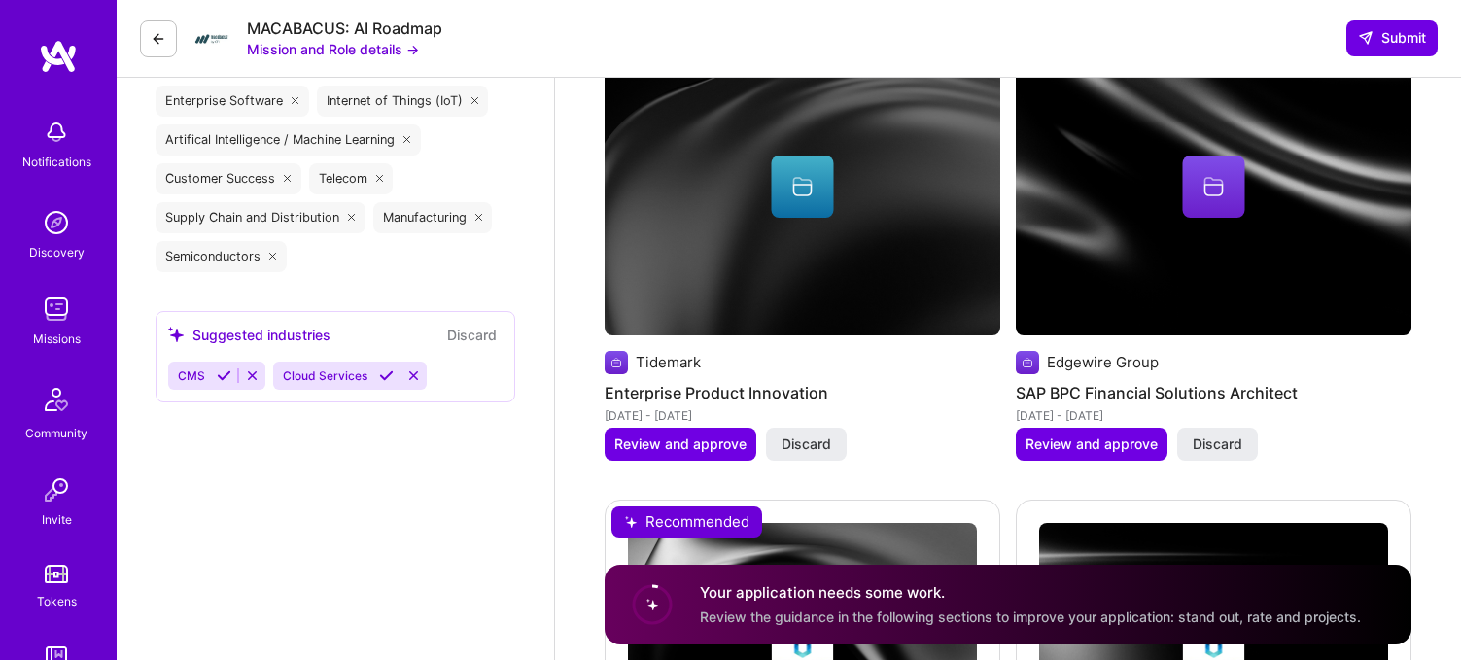
click at [804, 219] on img at bounding box center [802, 187] width 396 height 296
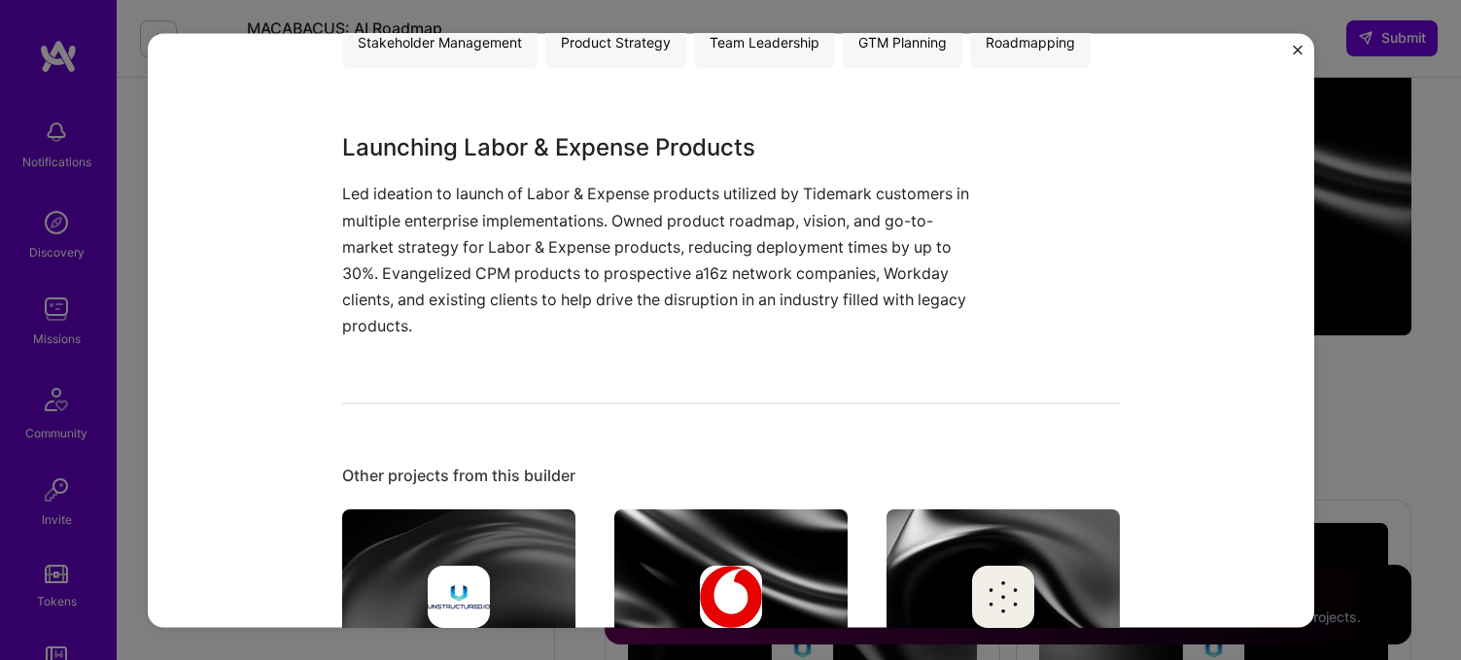
scroll to position [457, 0]
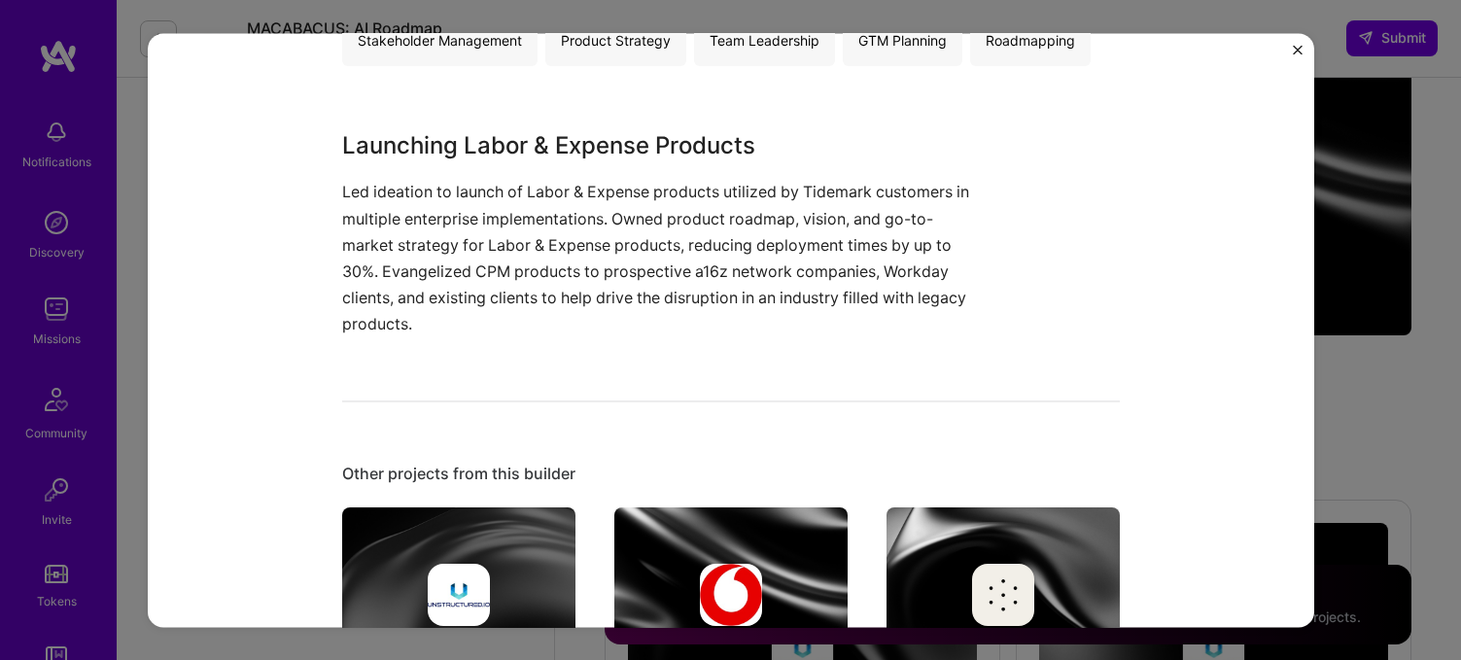
click at [1296, 45] on img "Close" at bounding box center [1298, 50] width 10 height 10
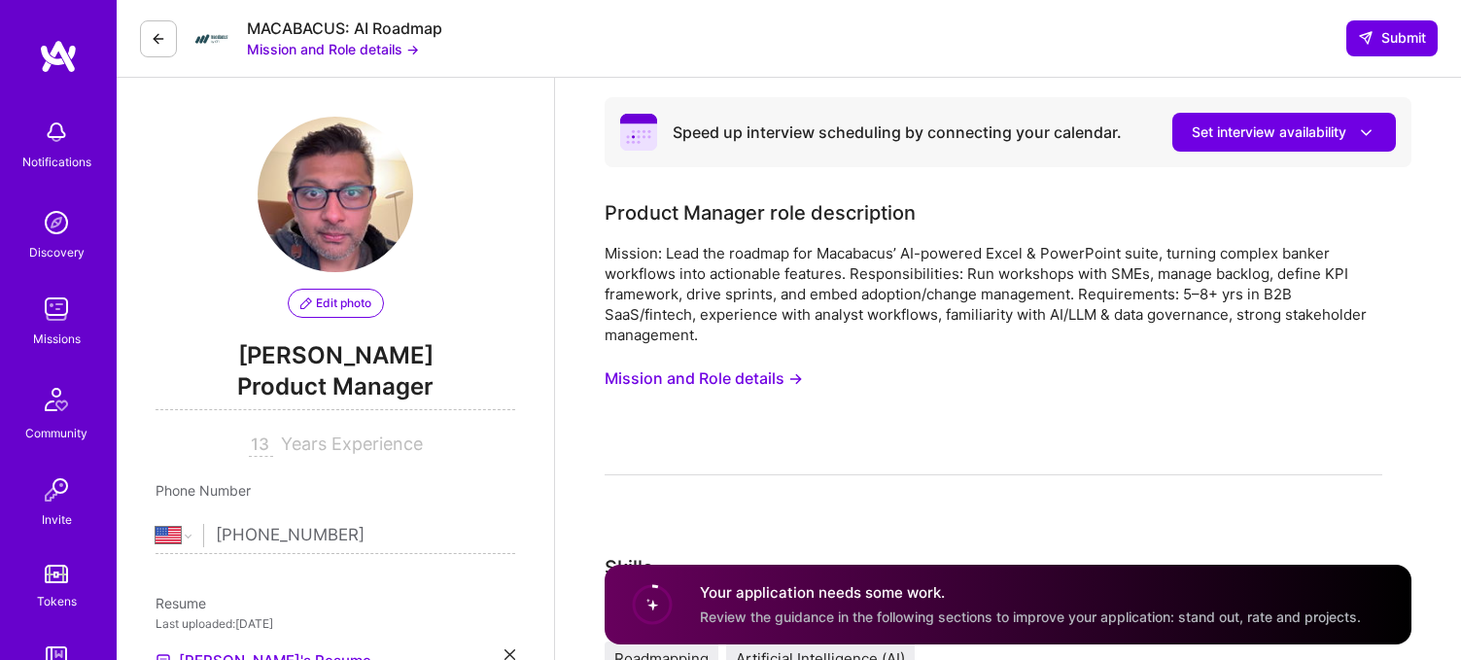
click at [633, 373] on button "Mission and Role details →" at bounding box center [703, 379] width 198 height 36
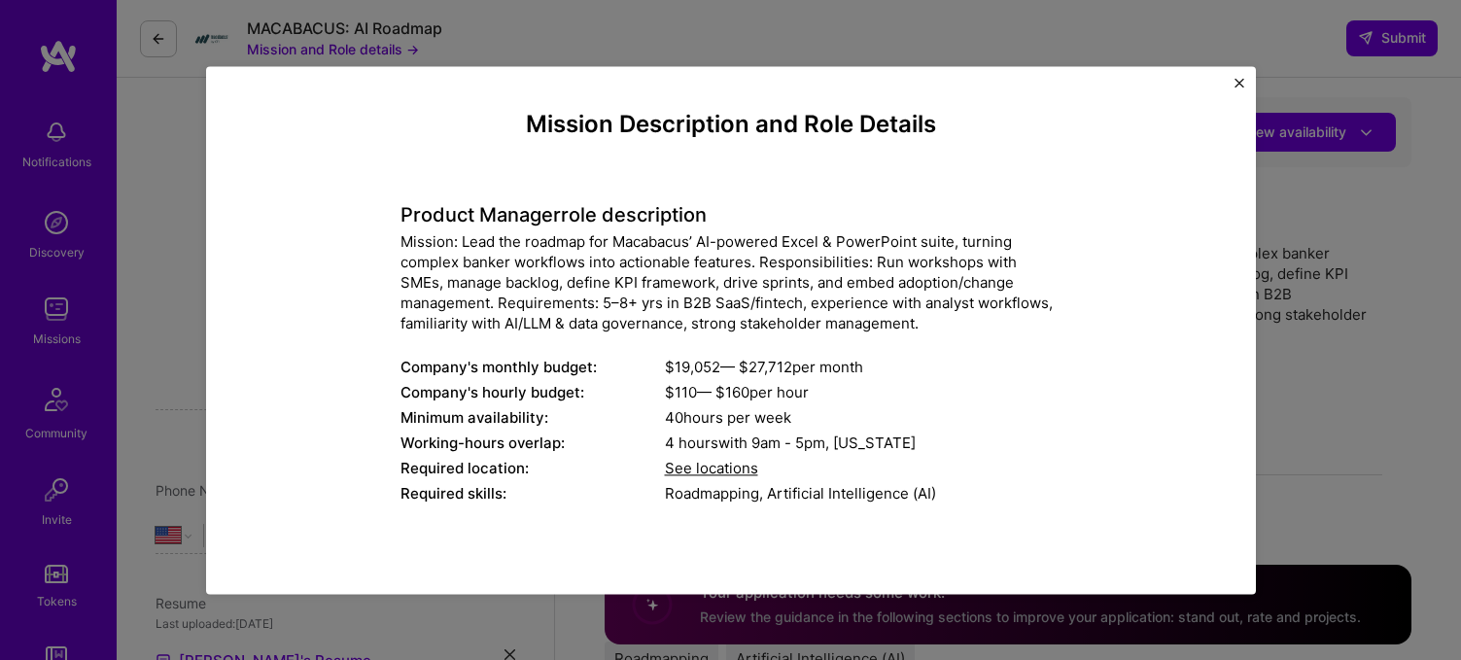
click at [563, 273] on div "Mission: Lead the roadmap for Macabacus’ AI-powered Excel & PowerPoint suite, t…" at bounding box center [730, 282] width 661 height 102
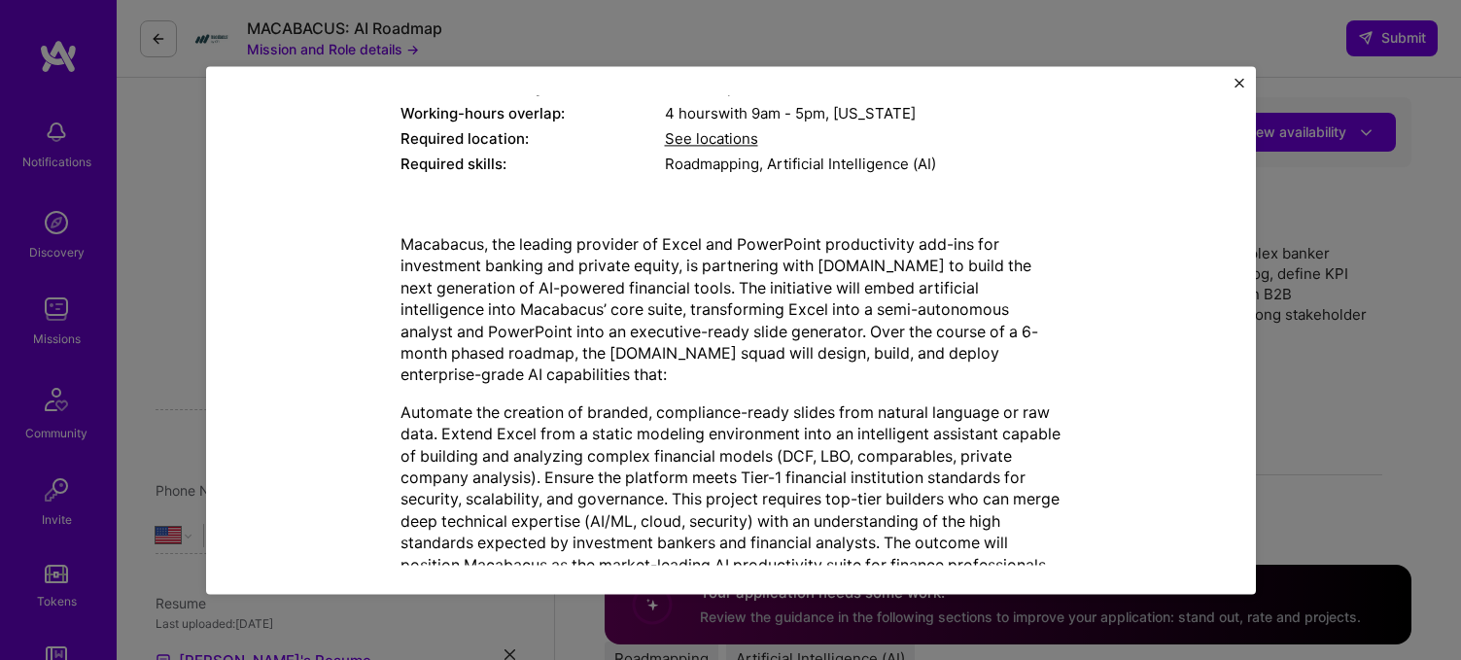
scroll to position [394, 0]
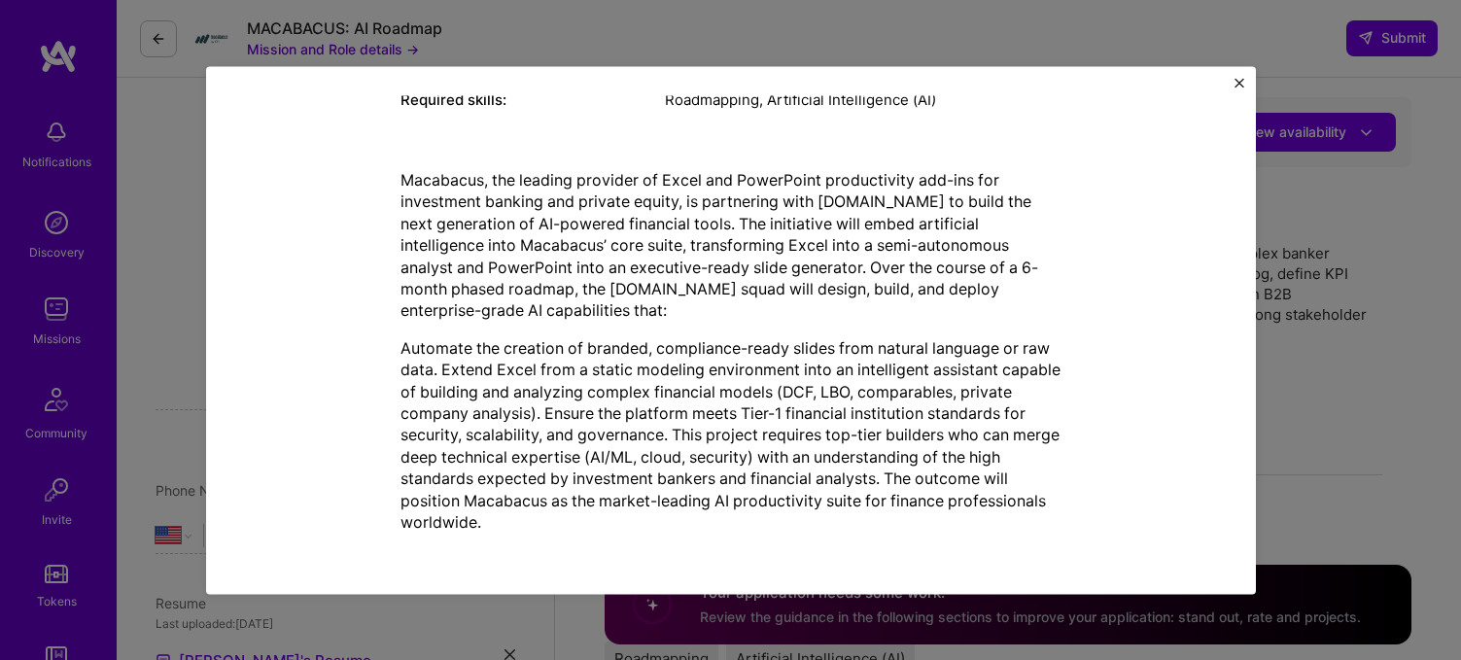
click at [1236, 84] on img "Close" at bounding box center [1239, 83] width 10 height 10
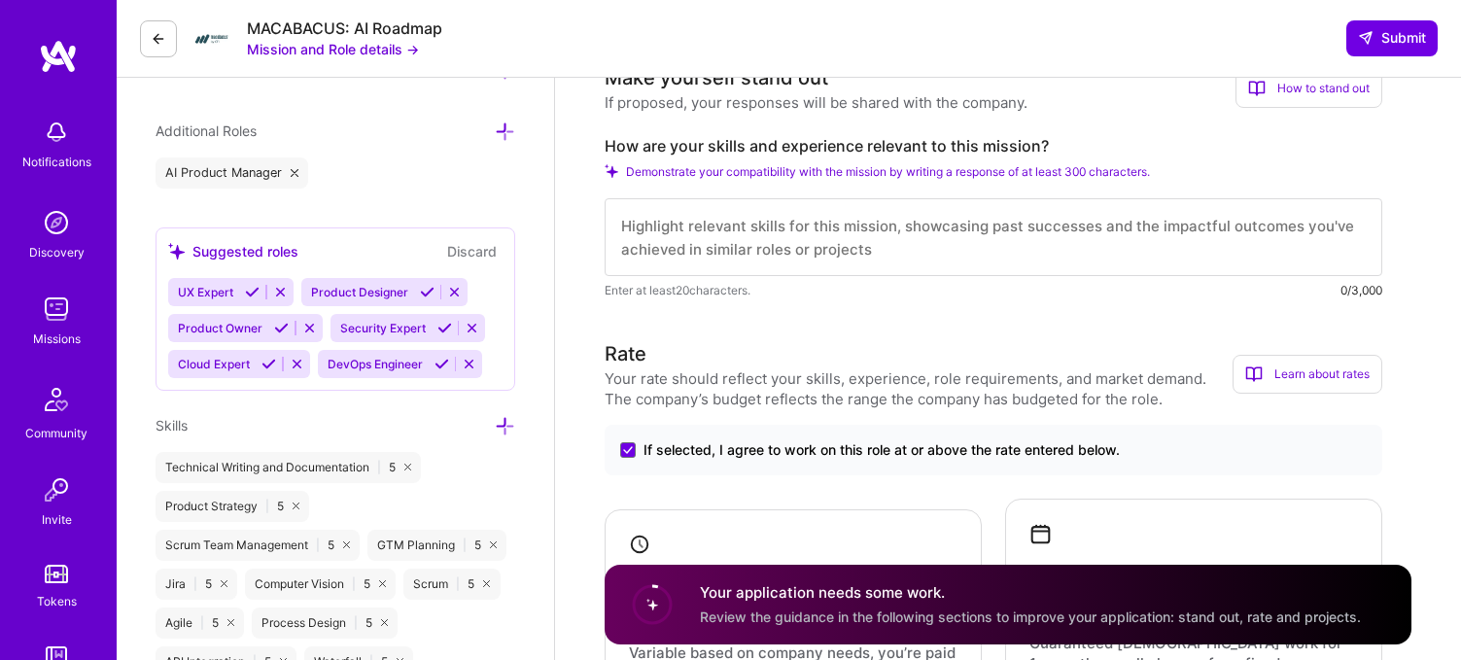
scroll to position [646, 0]
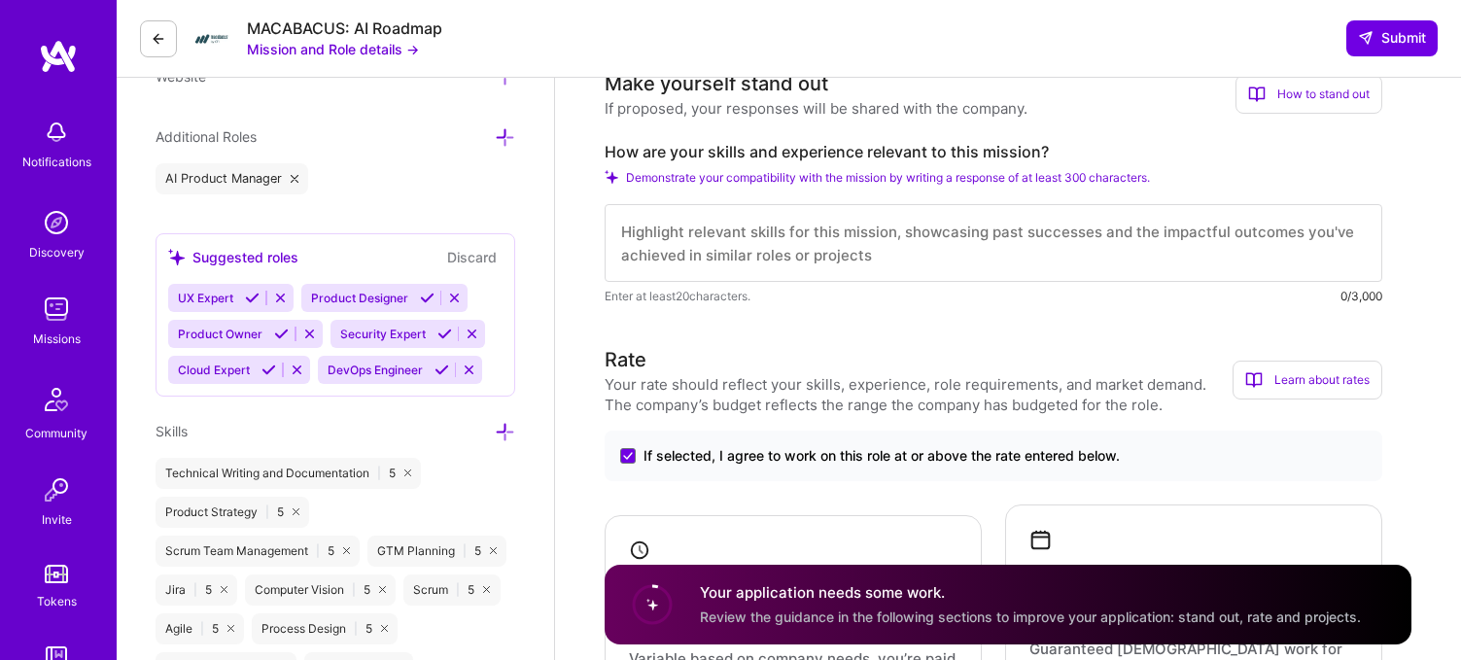
click at [809, 239] on textarea at bounding box center [992, 243] width 777 height 78
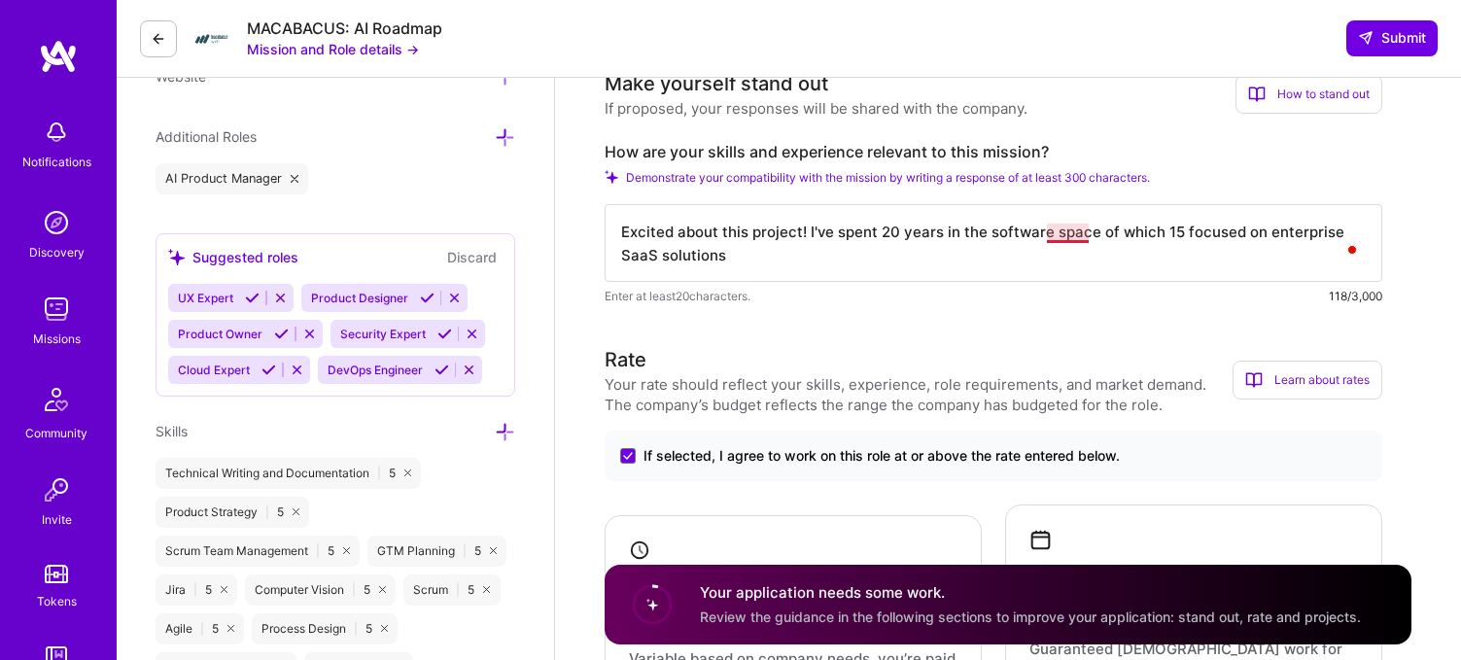
click at [1072, 232] on textarea "Excited about this project! I've spent 20 years in the software space of which …" at bounding box center [992, 243] width 777 height 78
click at [818, 253] on textarea "Excited about this project! I've spent 20 years in the software space, of which…" at bounding box center [992, 243] width 777 height 78
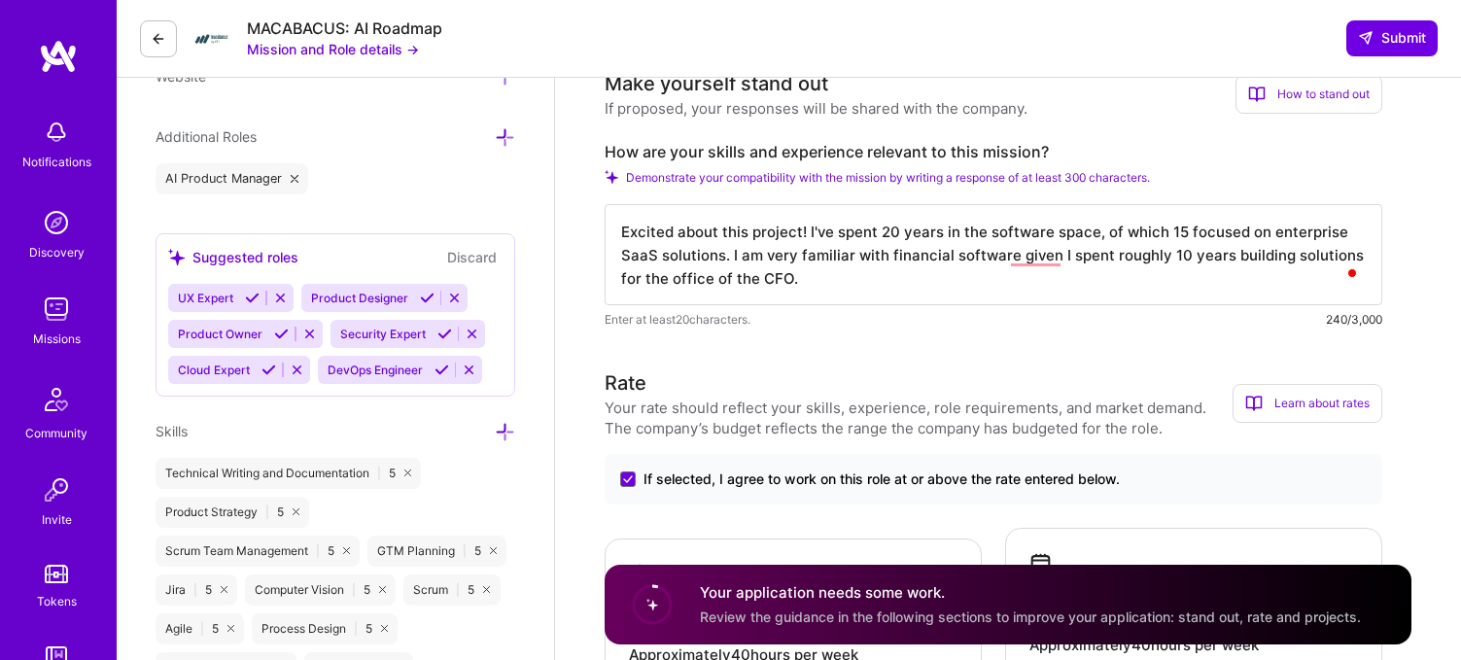
scroll to position [0, 0]
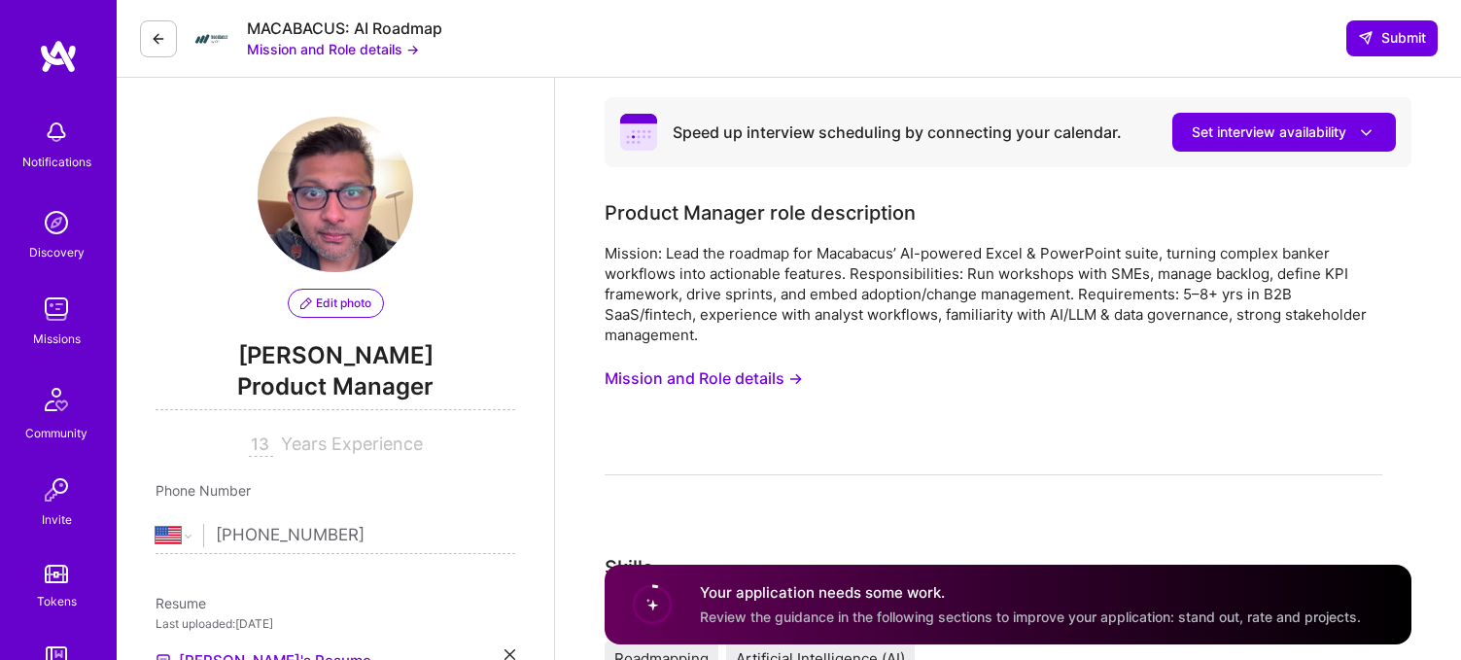
click at [689, 371] on button "Mission and Role details →" at bounding box center [703, 379] width 198 height 36
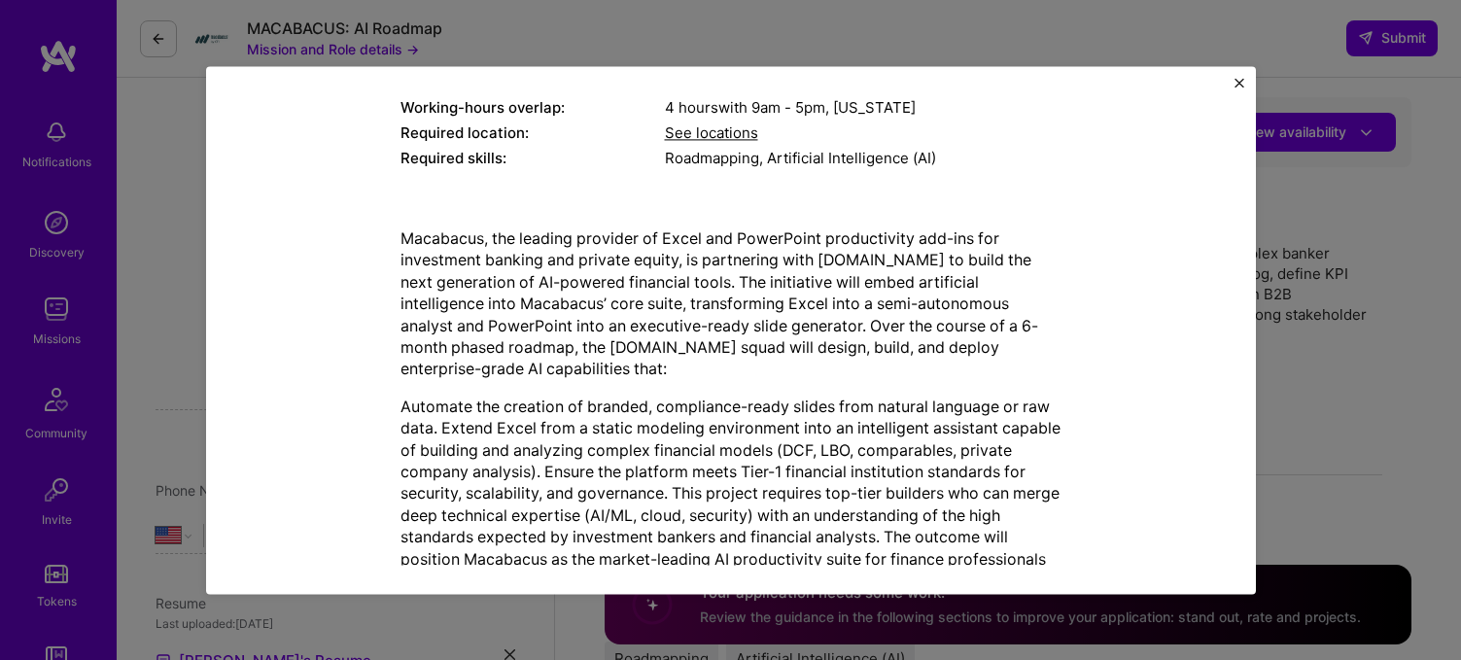
scroll to position [394, 0]
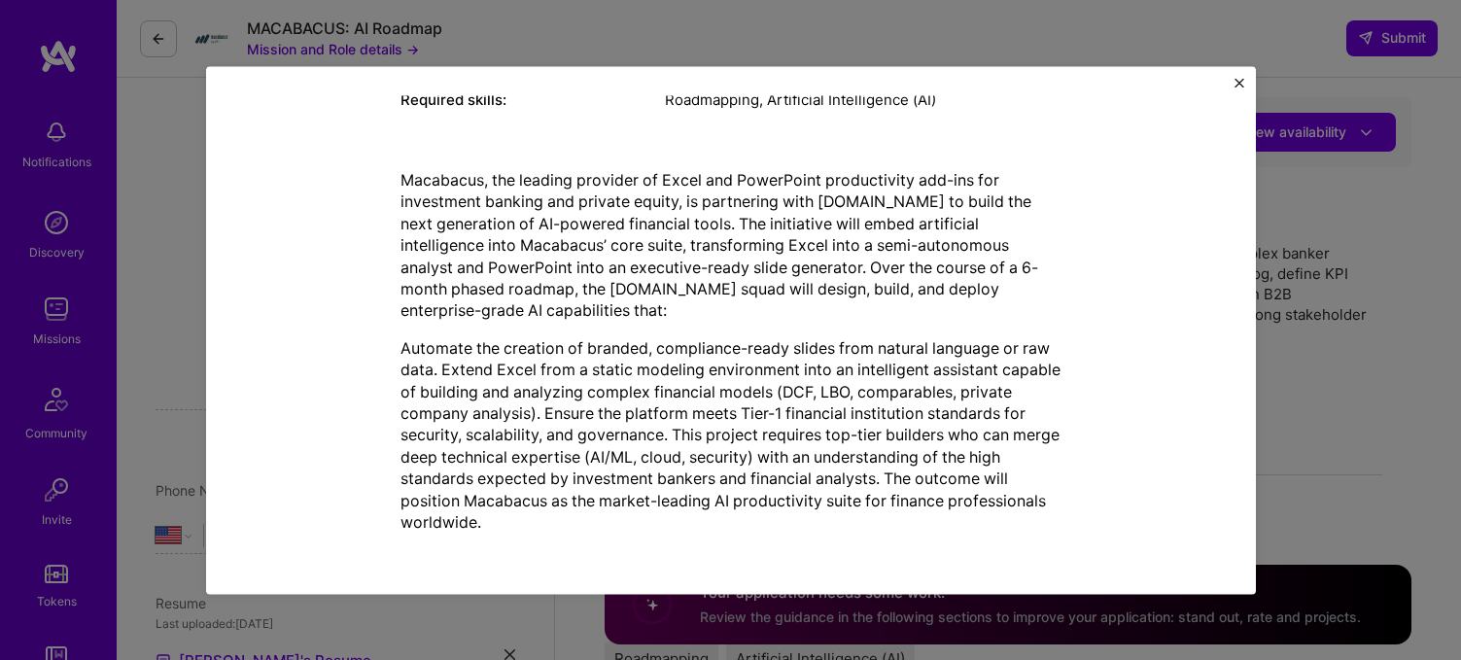
click at [600, 245] on p "Macabacus, the leading provider of Excel and PowerPoint productivity add-ins fo…" at bounding box center [730, 245] width 661 height 153
click at [848, 395] on p "Automate the creation of branded, compliance-ready slides from natural language…" at bounding box center [730, 435] width 661 height 196
copy p "DCF"
click at [899, 395] on p "Automate the creation of branded, compliance-ready slides from natural language…" at bounding box center [730, 435] width 661 height 196
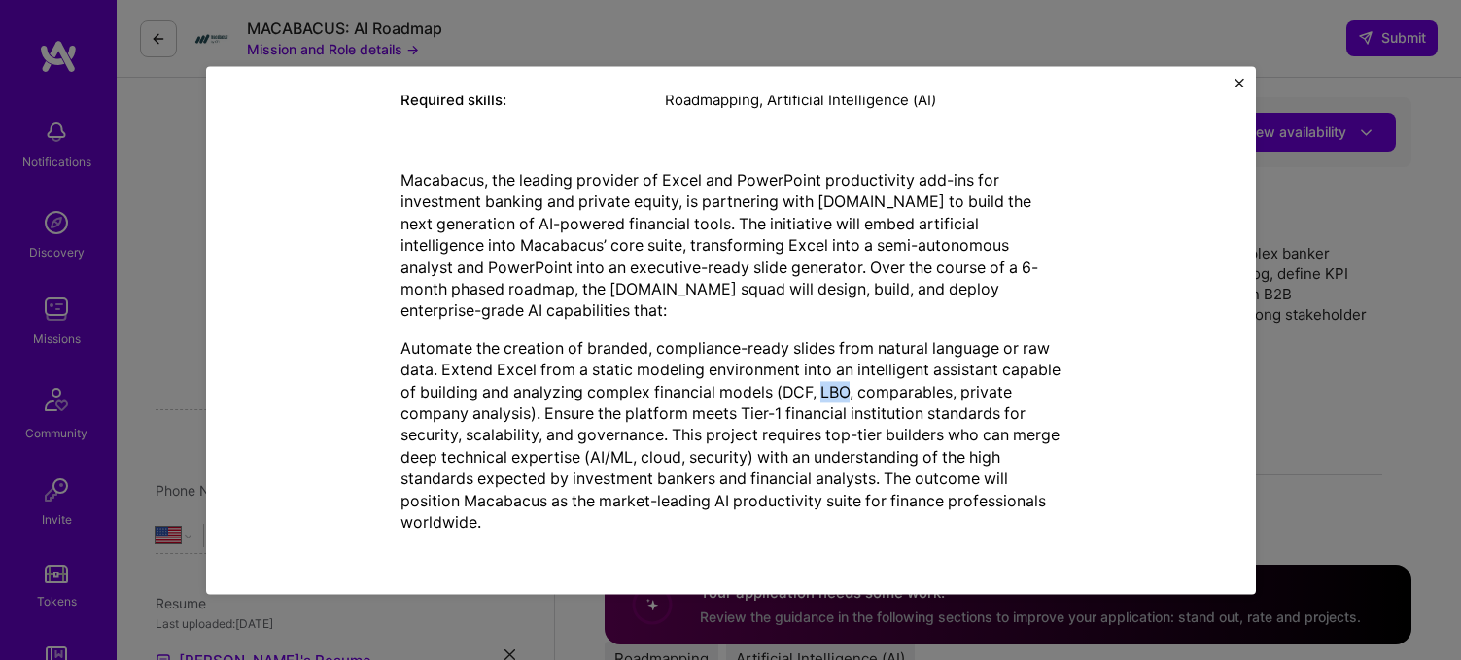
click at [899, 395] on p "Automate the creation of branded, compliance-ready slides from natural language…" at bounding box center [730, 435] width 661 height 196
copy p "LBO"
click at [1331, 402] on div "Mission Description and Role Details Product Manager role description Mission: …" at bounding box center [730, 330] width 1461 height 660
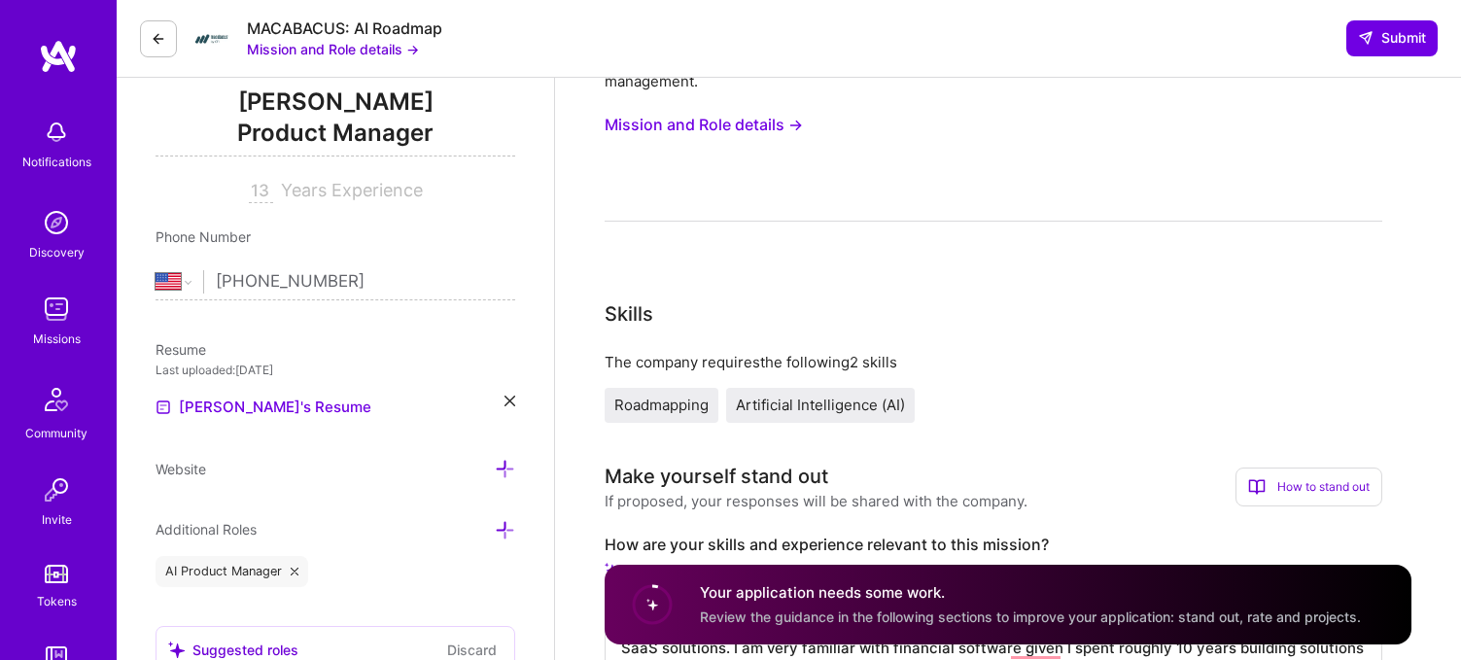
scroll to position [549, 0]
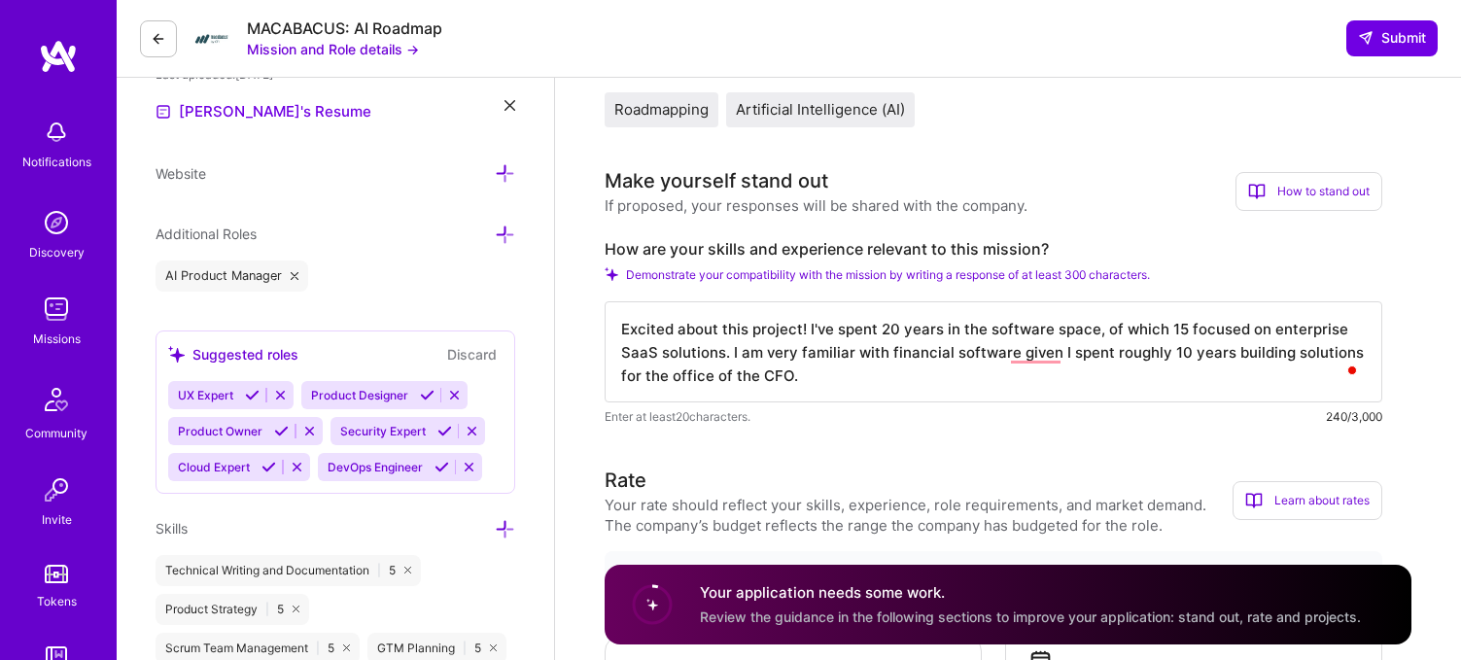
click at [1217, 357] on textarea "Excited about this project! I've spent 20 years in the software space, of which…" at bounding box center [992, 351] width 777 height 101
click at [1078, 380] on textarea "Excited about this project! I've spent 20 years in the software space, of which…" at bounding box center [992, 351] width 777 height 101
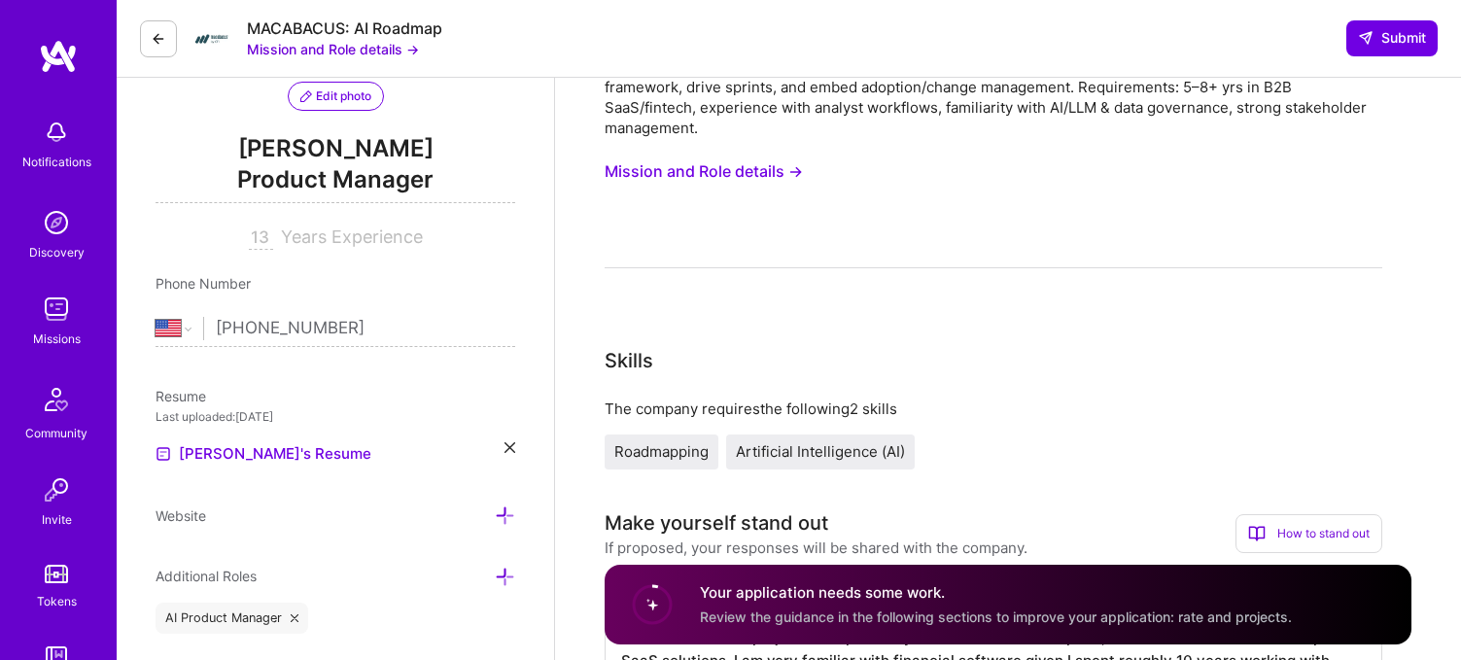
scroll to position [0, 0]
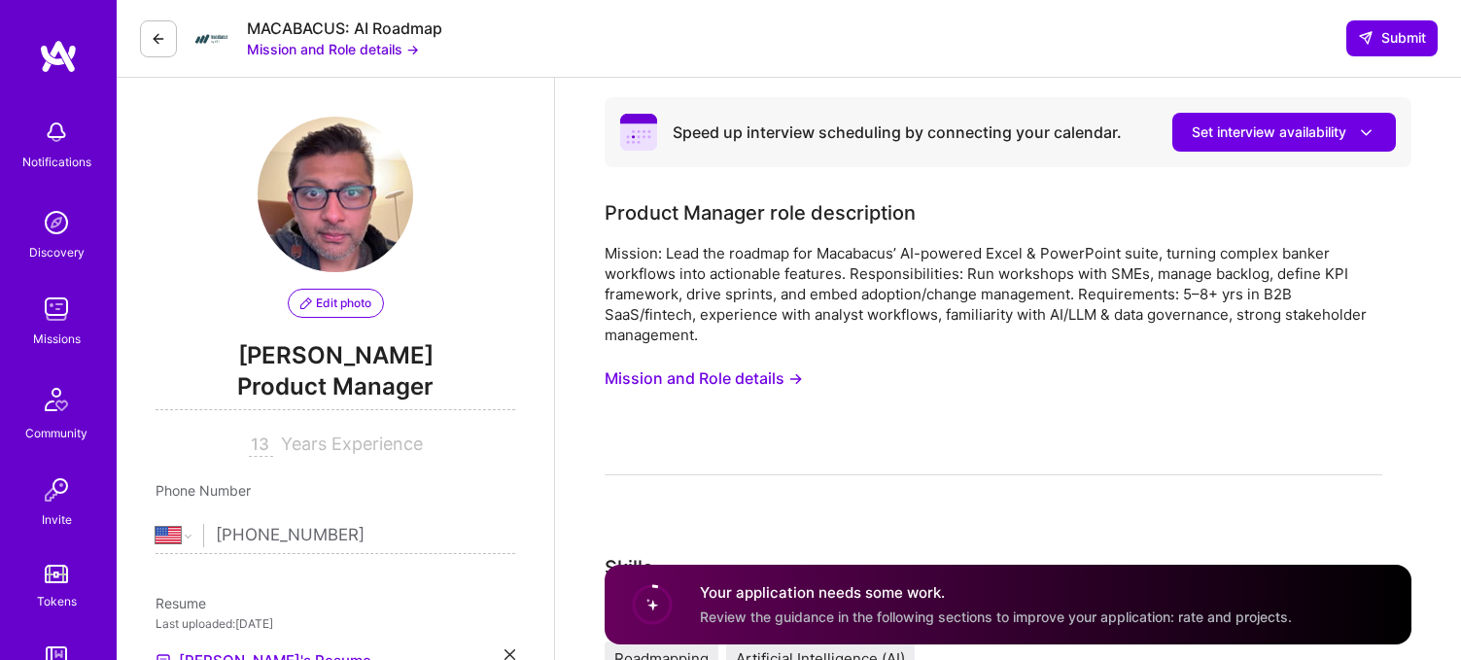
click at [783, 393] on button "Mission and Role details →" at bounding box center [703, 379] width 198 height 36
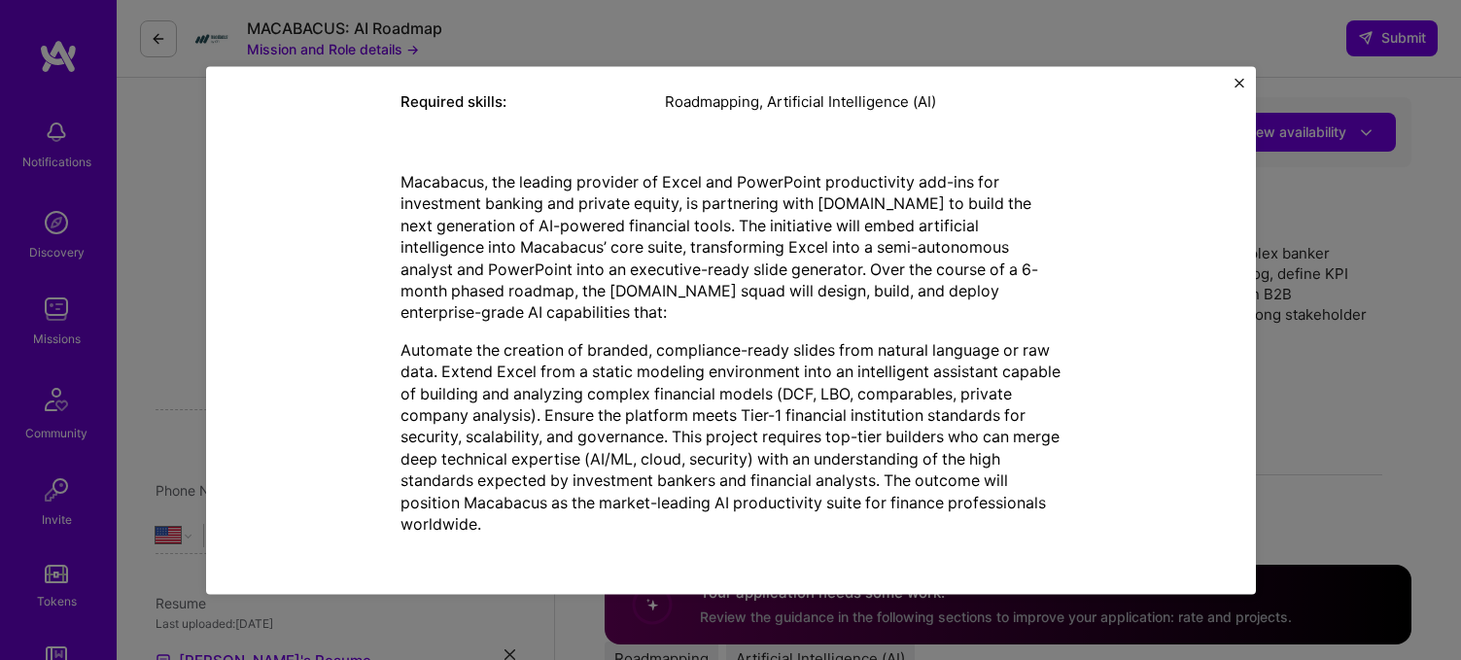
scroll to position [394, 0]
click at [1241, 78] on img "Close" at bounding box center [1239, 83] width 10 height 10
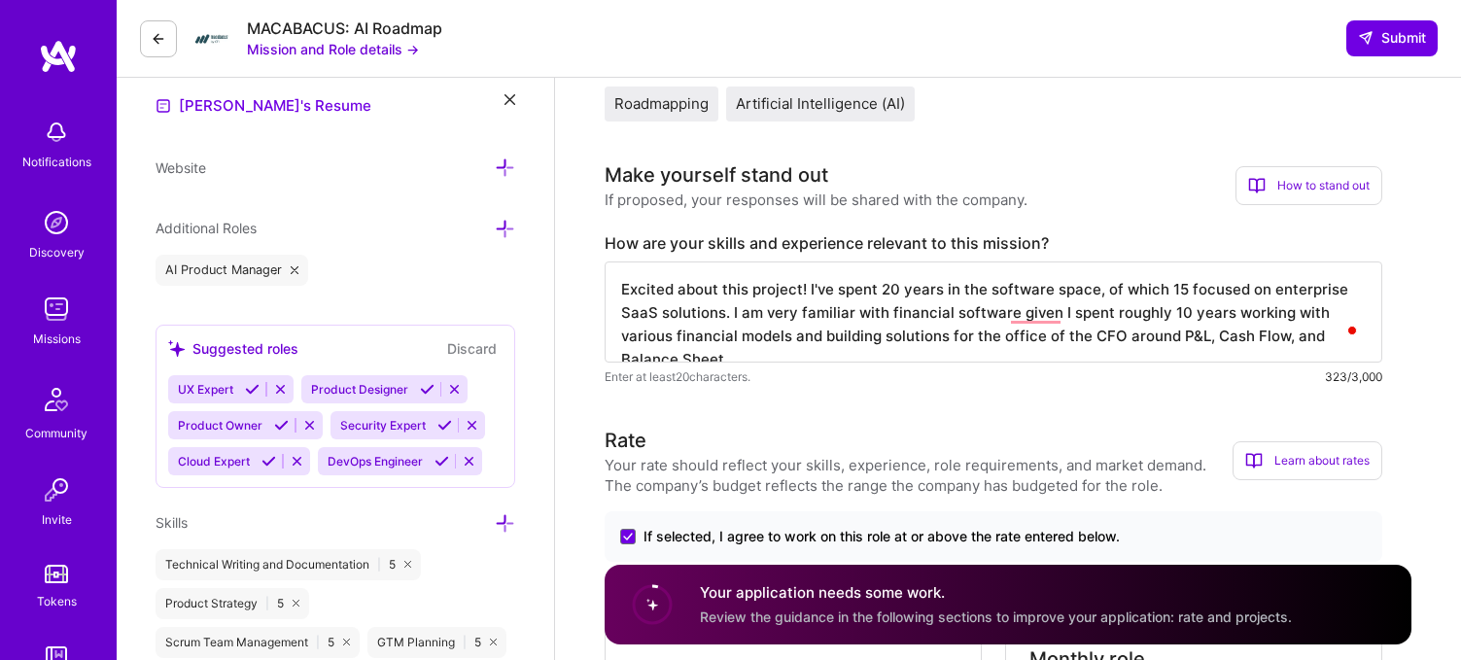
scroll to position [631, 0]
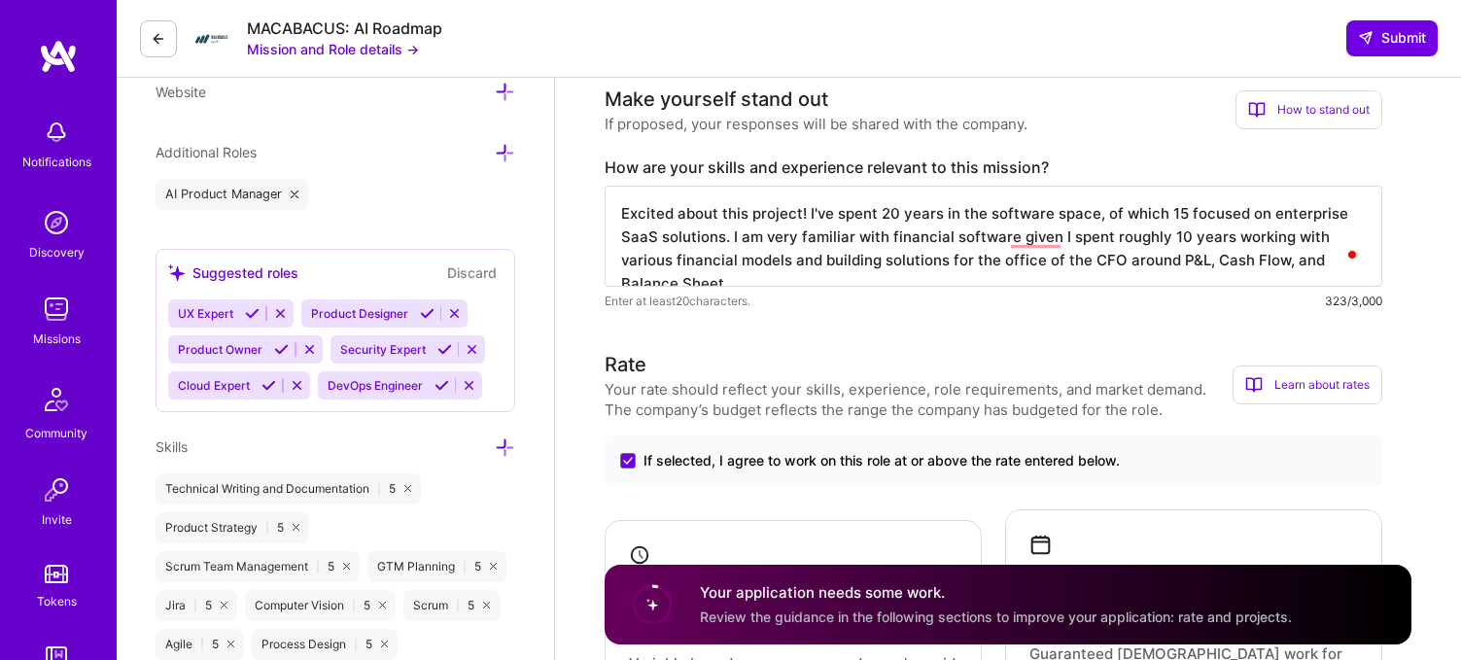
click at [1368, 266] on textarea "Excited about this project! I've spent 20 years in the software space, of which…" at bounding box center [992, 236] width 777 height 101
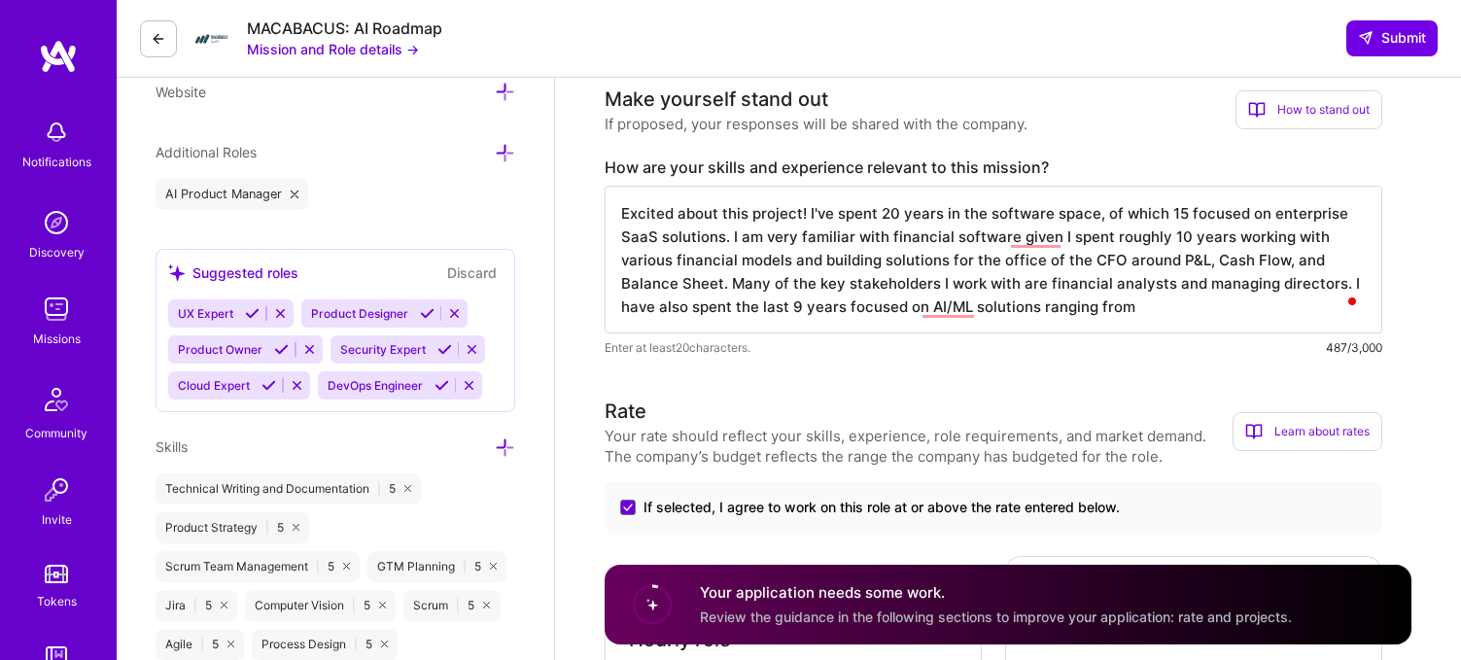
click at [1221, 286] on textarea "Excited about this project! I've spent 20 years in the software space, of which…" at bounding box center [992, 260] width 777 height 148
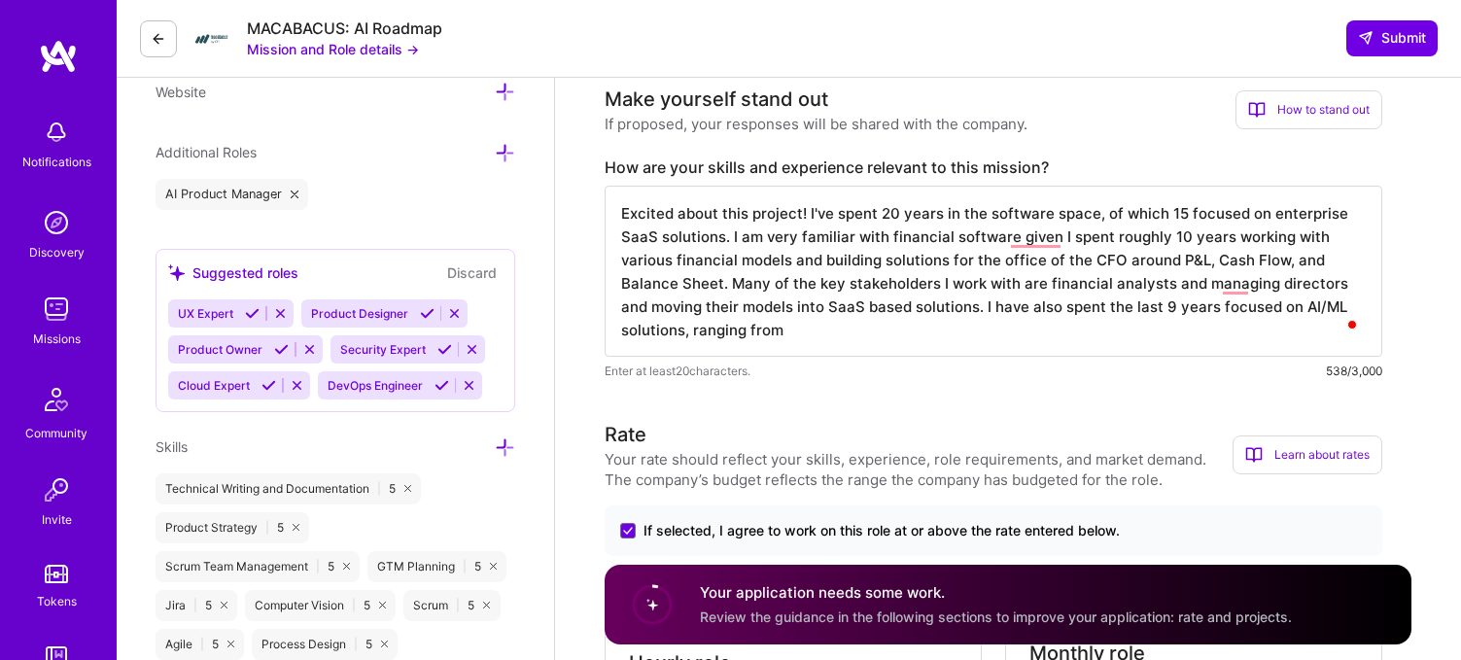
click at [703, 328] on textarea "Excited about this project! I've spent 20 years in the software space, of which…" at bounding box center [992, 271] width 777 height 171
click at [622, 306] on textarea "Excited about this project! I've spent 20 years in the software space, of which…" at bounding box center [992, 271] width 777 height 171
click at [939, 310] on textarea "Excited about this project! I've spent 20 years in the software space, of which…" at bounding box center [992, 271] width 777 height 171
click at [673, 306] on textarea "Excited about this project! I've spent 20 years in the software space, of which…" at bounding box center [992, 271] width 777 height 171
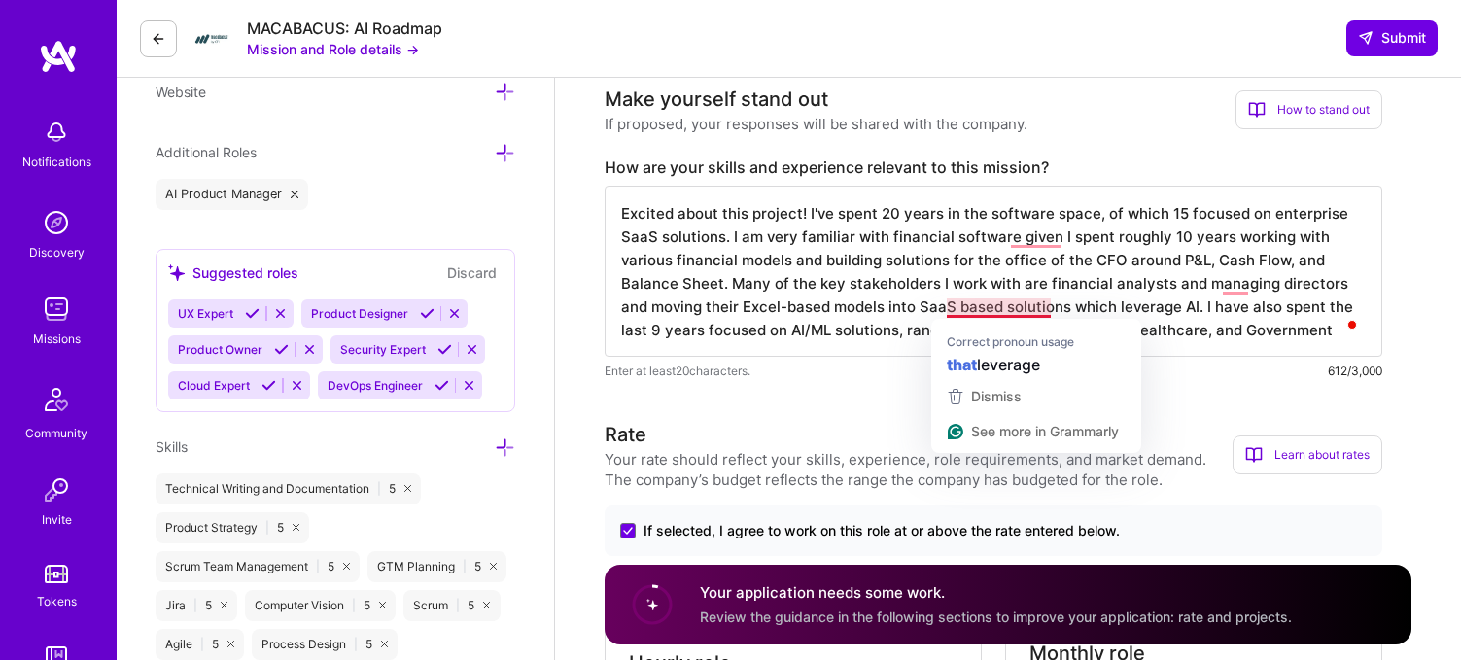
click at [971, 308] on textarea "Excited about this project! I've spent 20 years in the software space, of which…" at bounding box center [992, 271] width 777 height 171
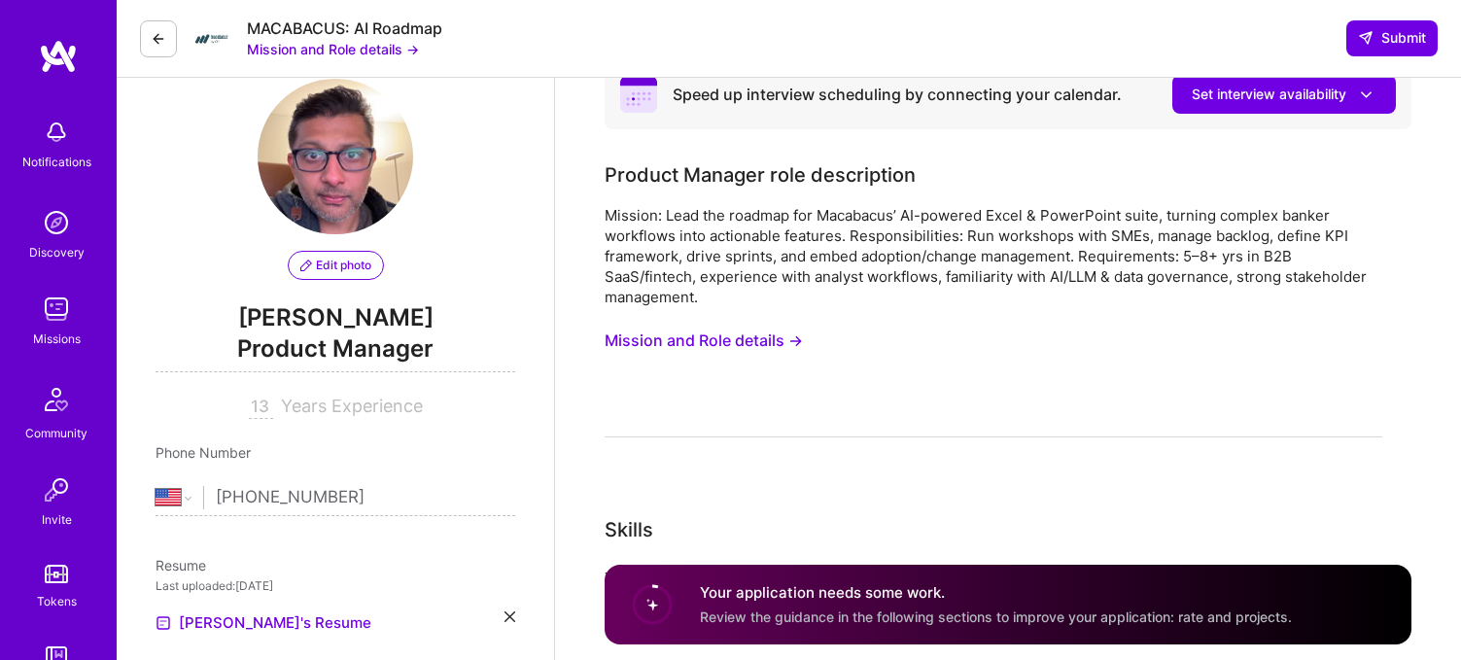
scroll to position [48, 0]
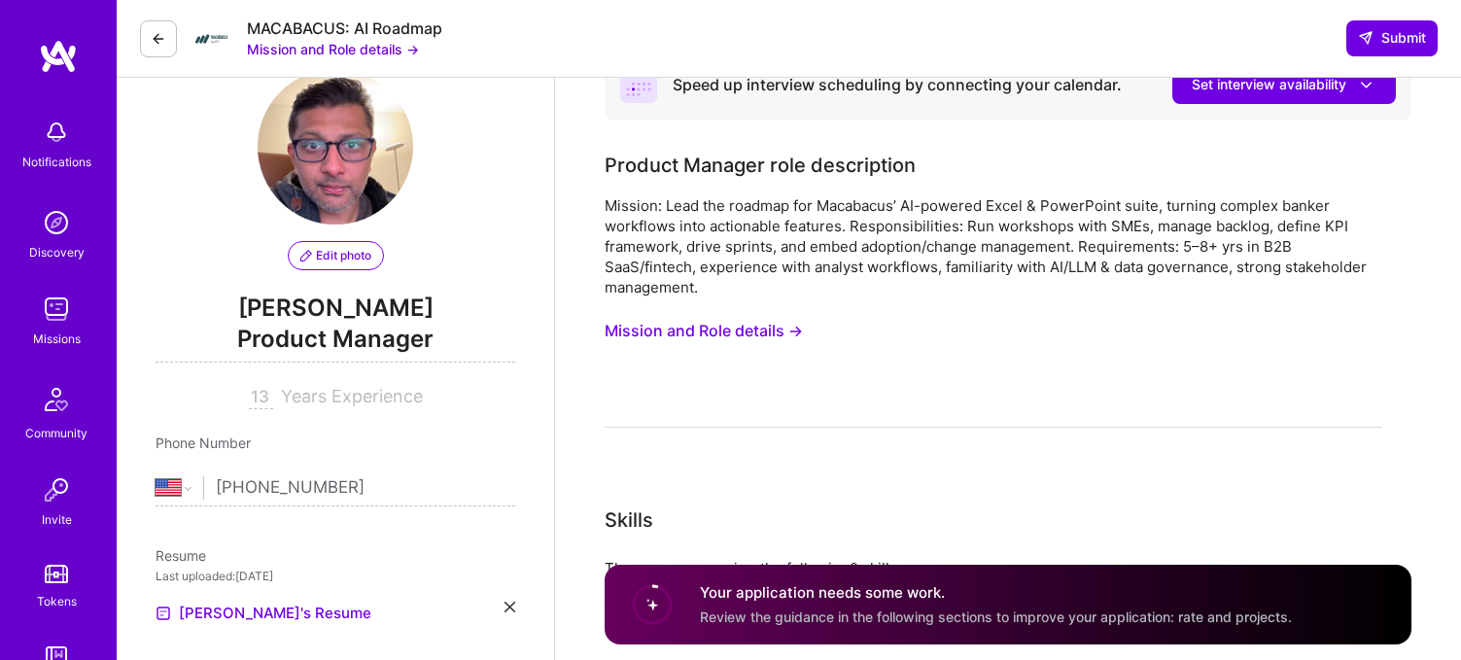
type textarea "Excited about this project! I've spent 20 years in the software space, of which…"
click at [777, 324] on button "Mission and Role details →" at bounding box center [703, 331] width 198 height 36
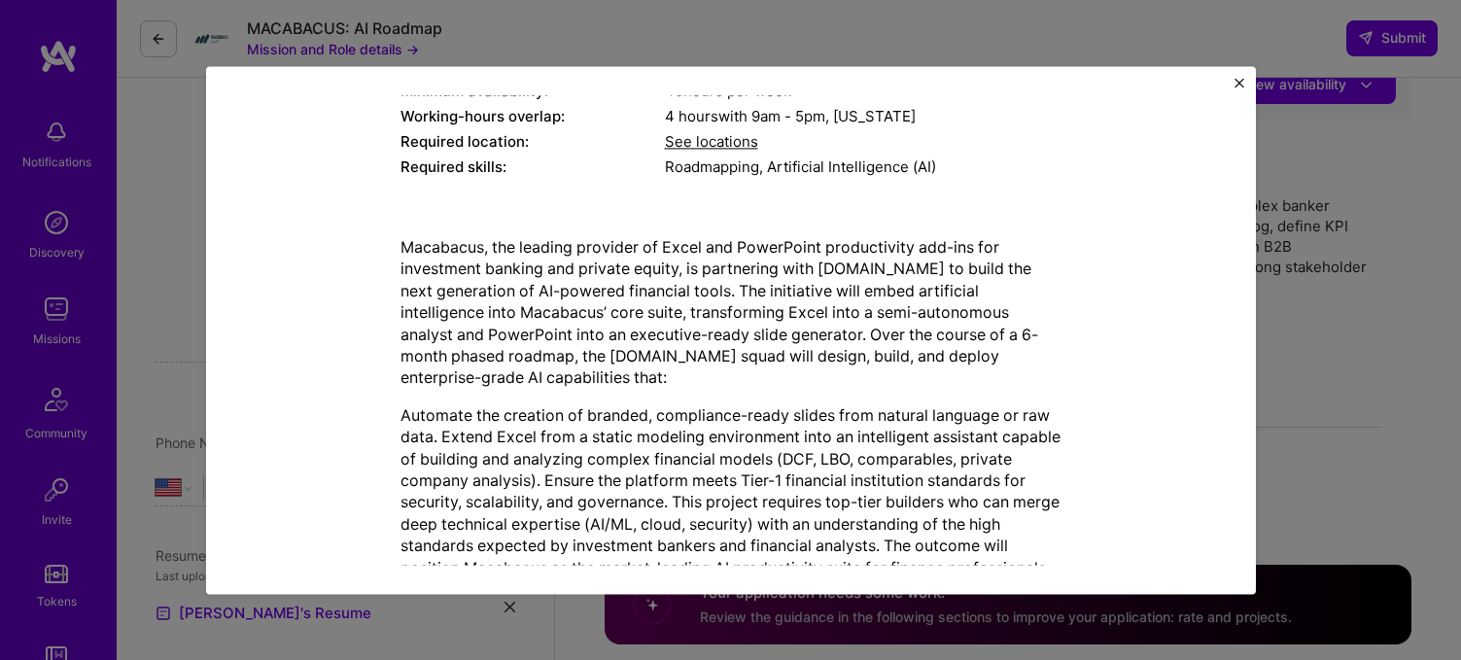
scroll to position [394, 0]
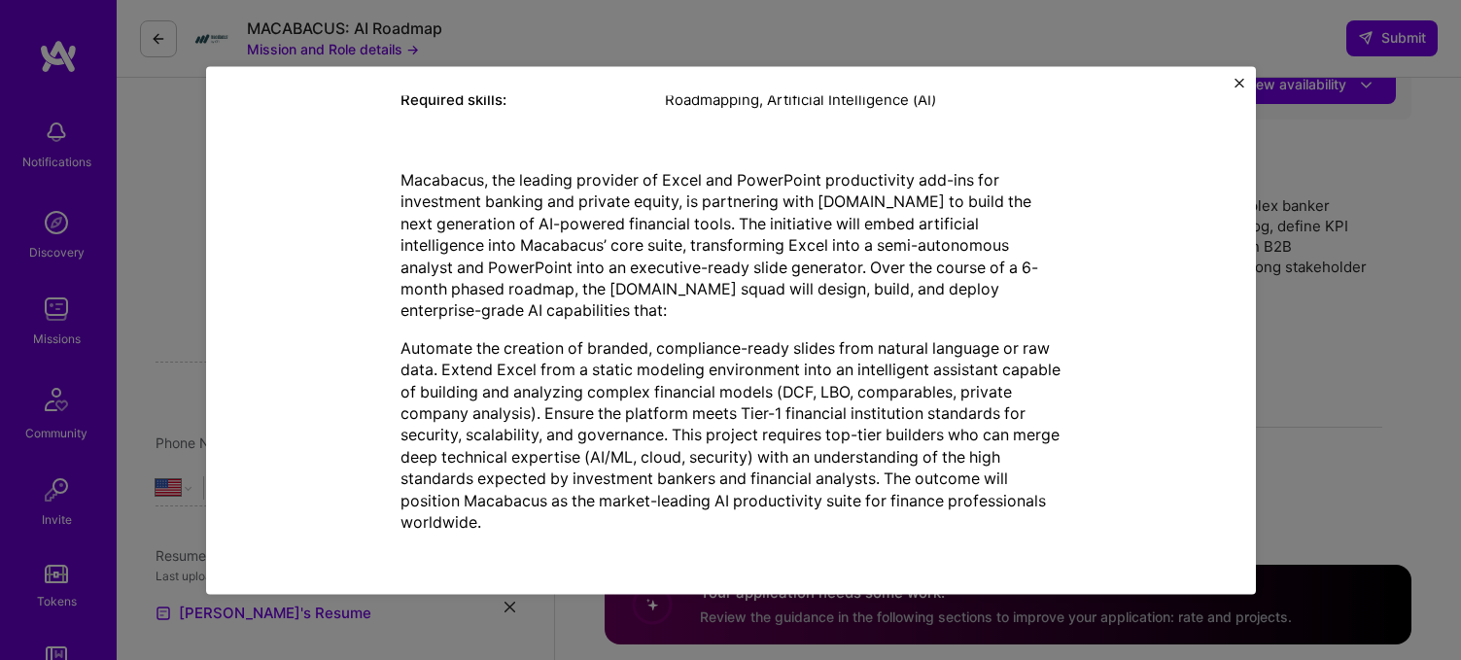
click at [450, 244] on p "Macabacus, the leading provider of Excel and PowerPoint productivity add-ins fo…" at bounding box center [730, 245] width 661 height 153
copy p "Macabacus"
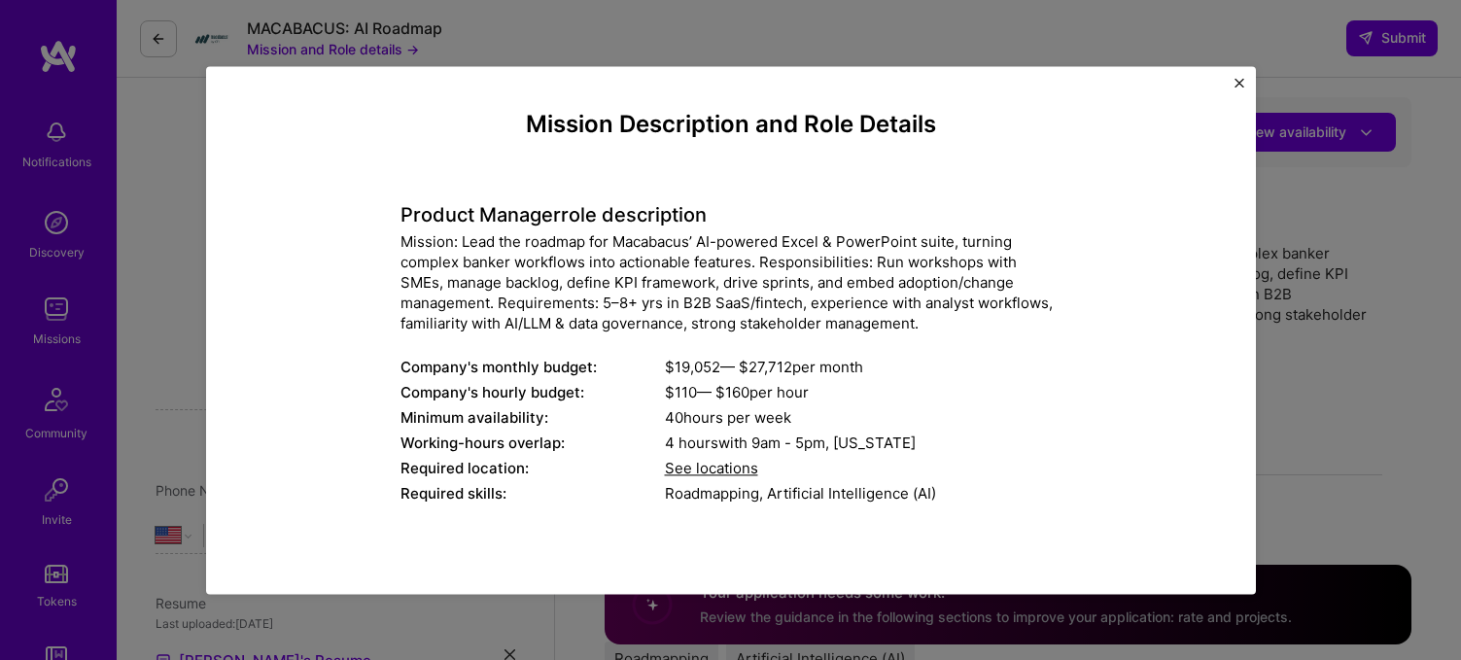
select select "US"
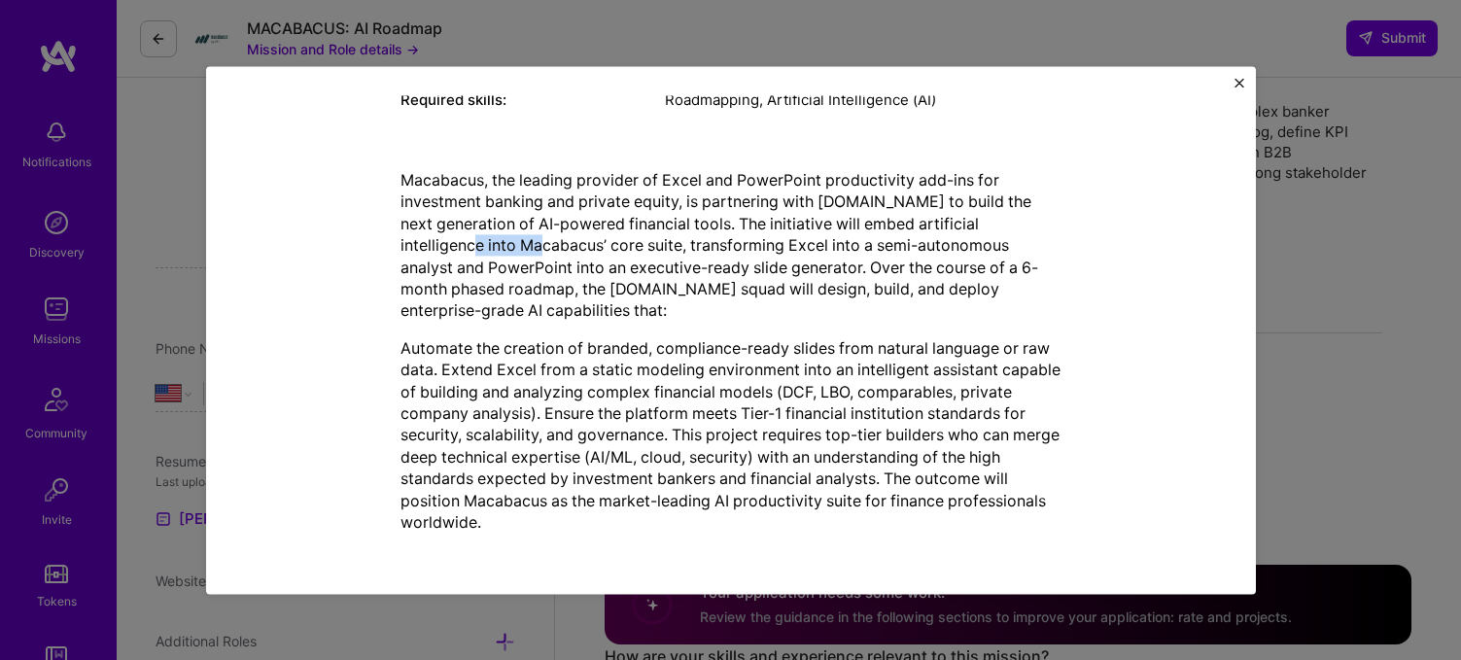
scroll to position [147, 0]
click at [1326, 288] on div "Mission Description and Role Details Product Manager role description Mission: …" at bounding box center [730, 330] width 1461 height 660
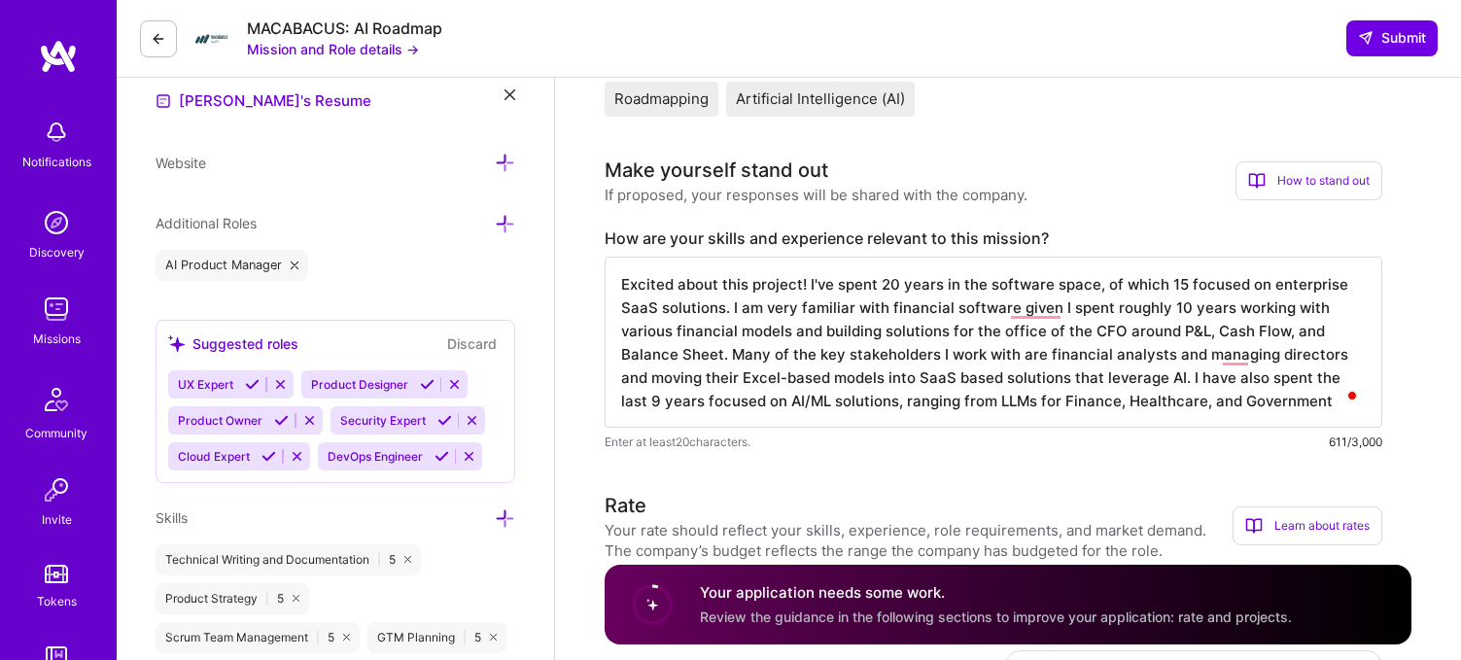
scroll to position [571, 0]
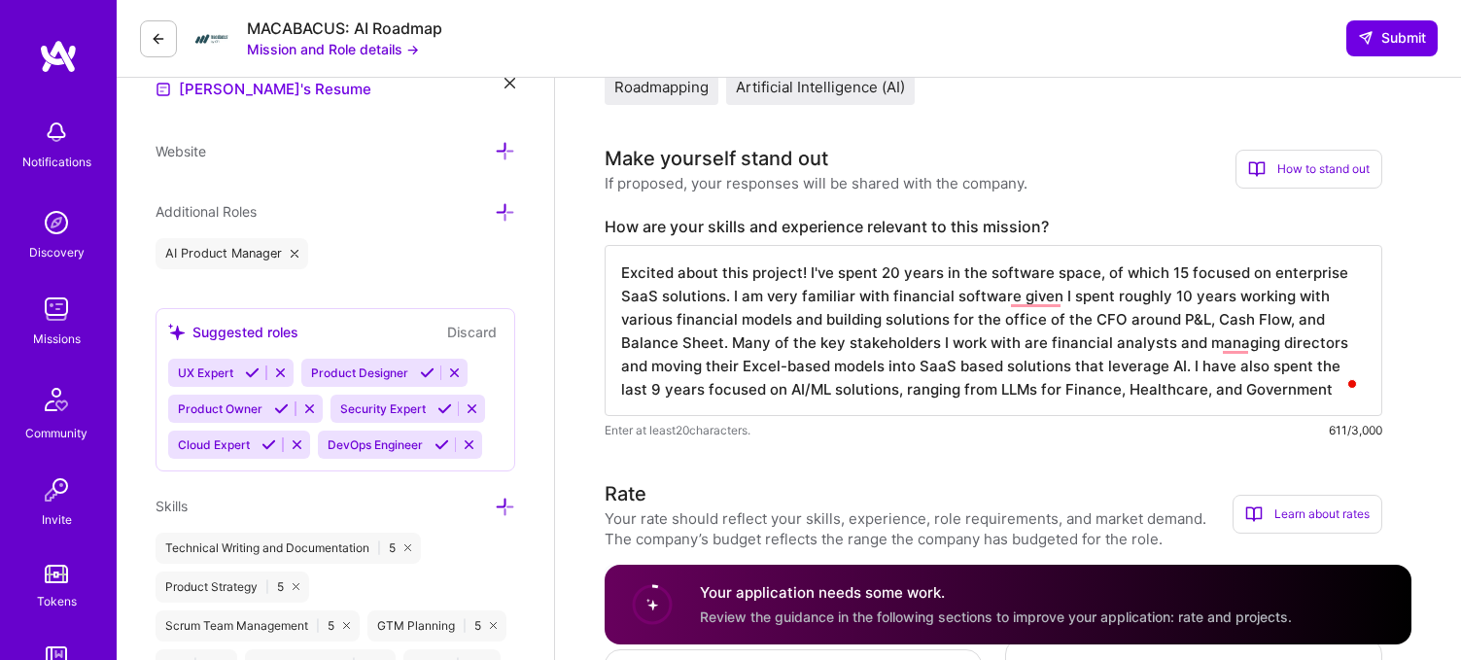
click at [1183, 395] on textarea "Excited about this project! I've spent 20 years in the software space, of which…" at bounding box center [992, 330] width 777 height 171
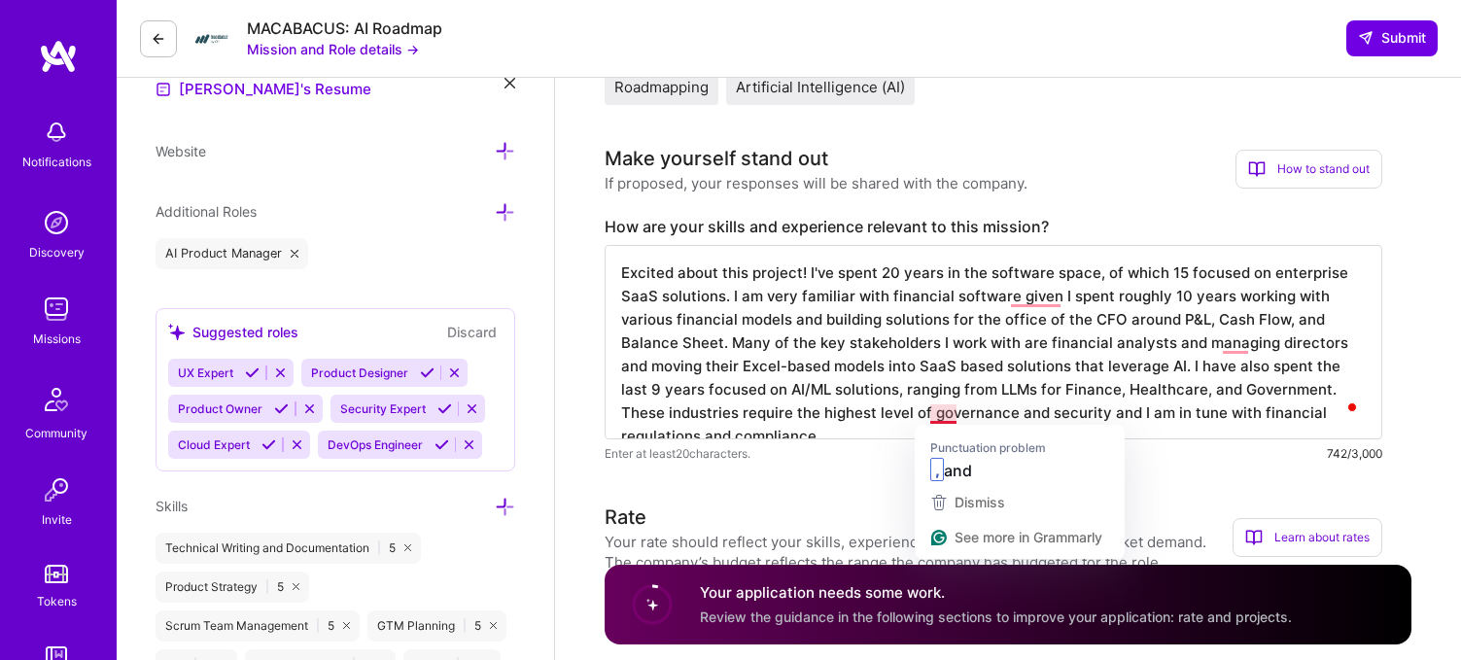
click at [950, 409] on textarea "Excited about this project! I've spent 20 years in the software space, of which…" at bounding box center [992, 342] width 777 height 194
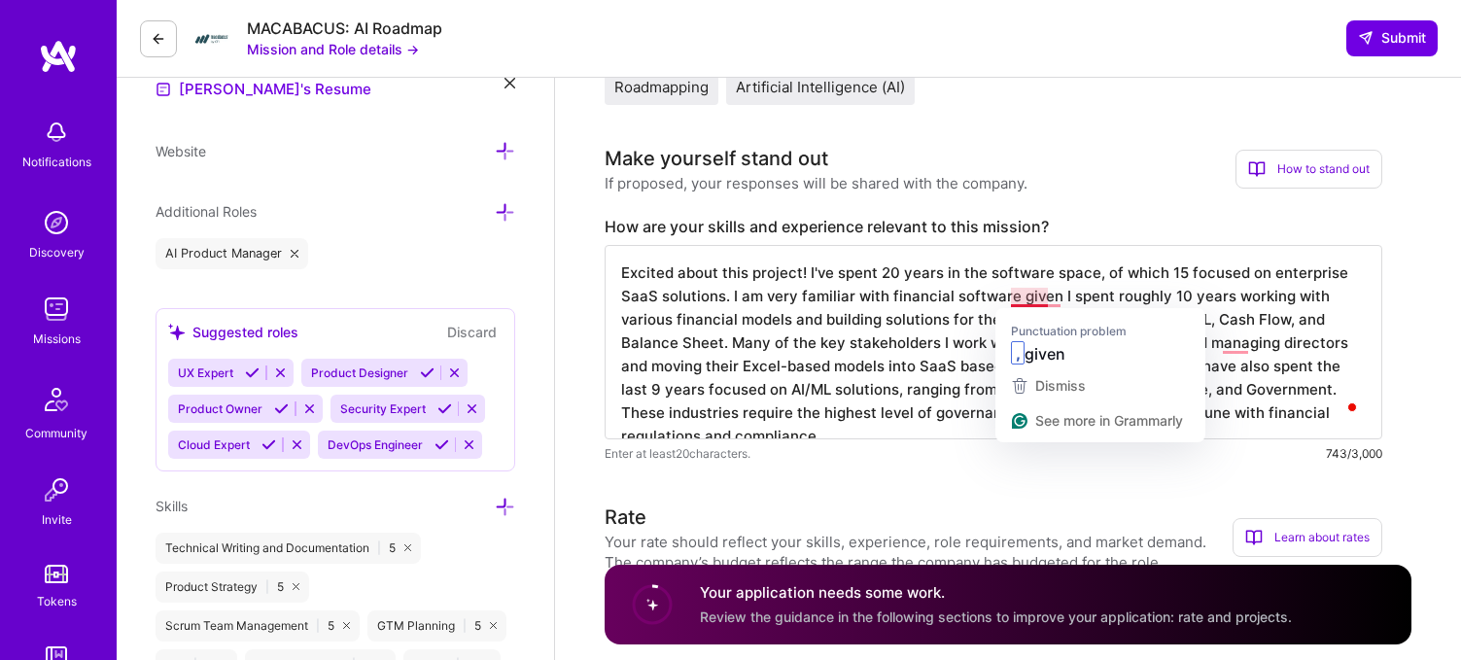
click at [1031, 297] on textarea "Excited about this project! I've spent 20 years in the software space, of which…" at bounding box center [992, 342] width 777 height 194
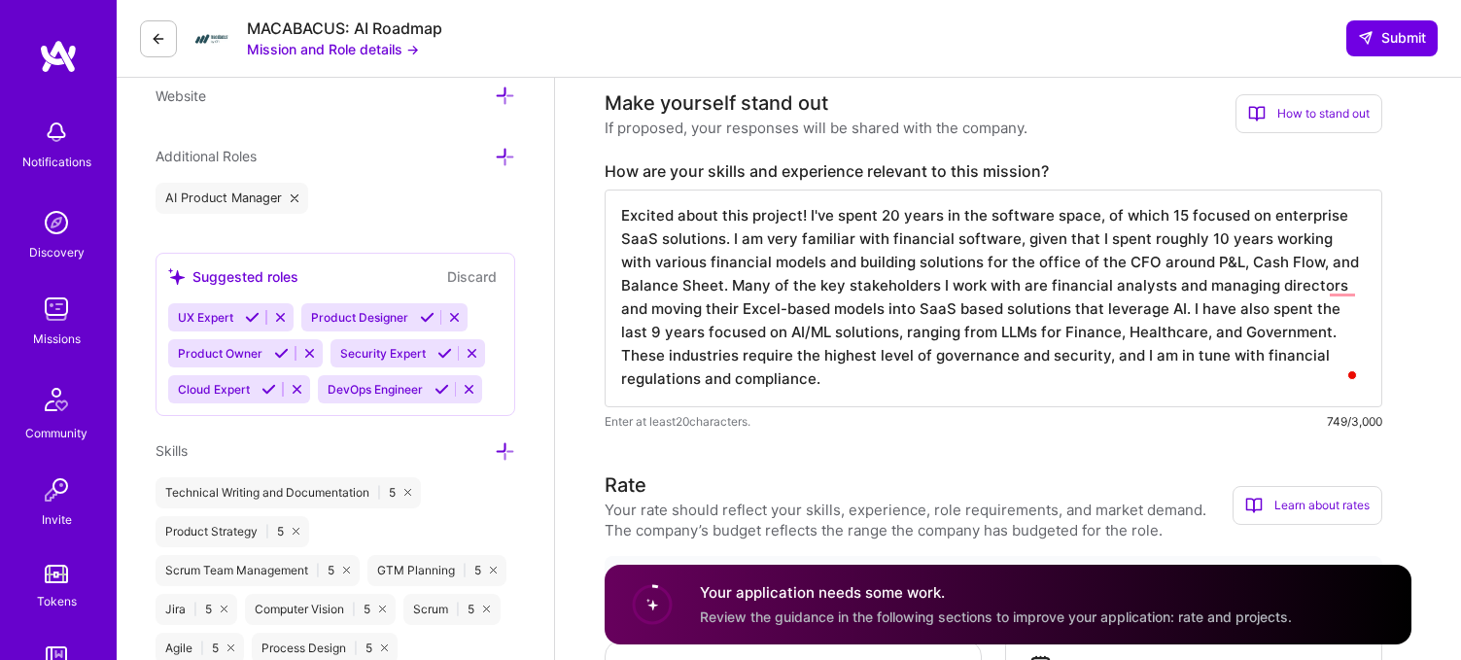
scroll to position [630, 0]
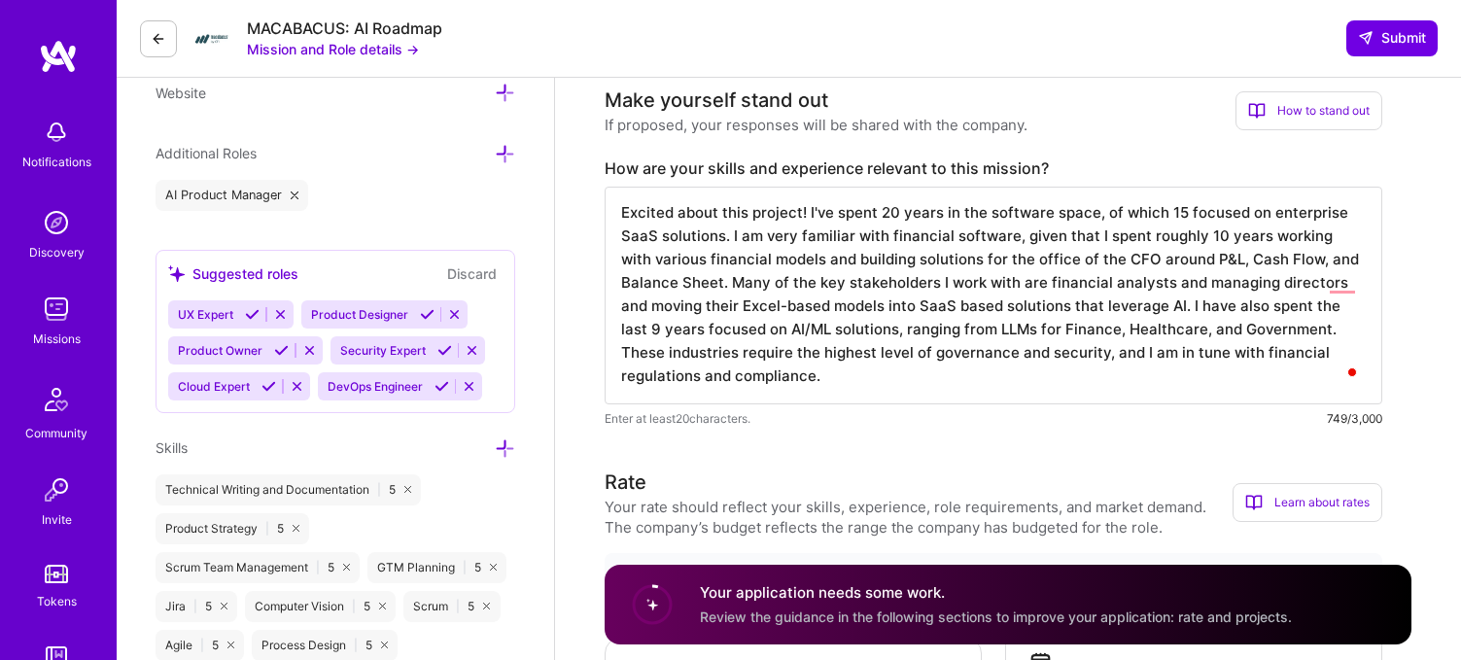
click at [740, 376] on textarea "Excited about this project! I've spent 20 years in the software space, of which…" at bounding box center [992, 296] width 777 height 218
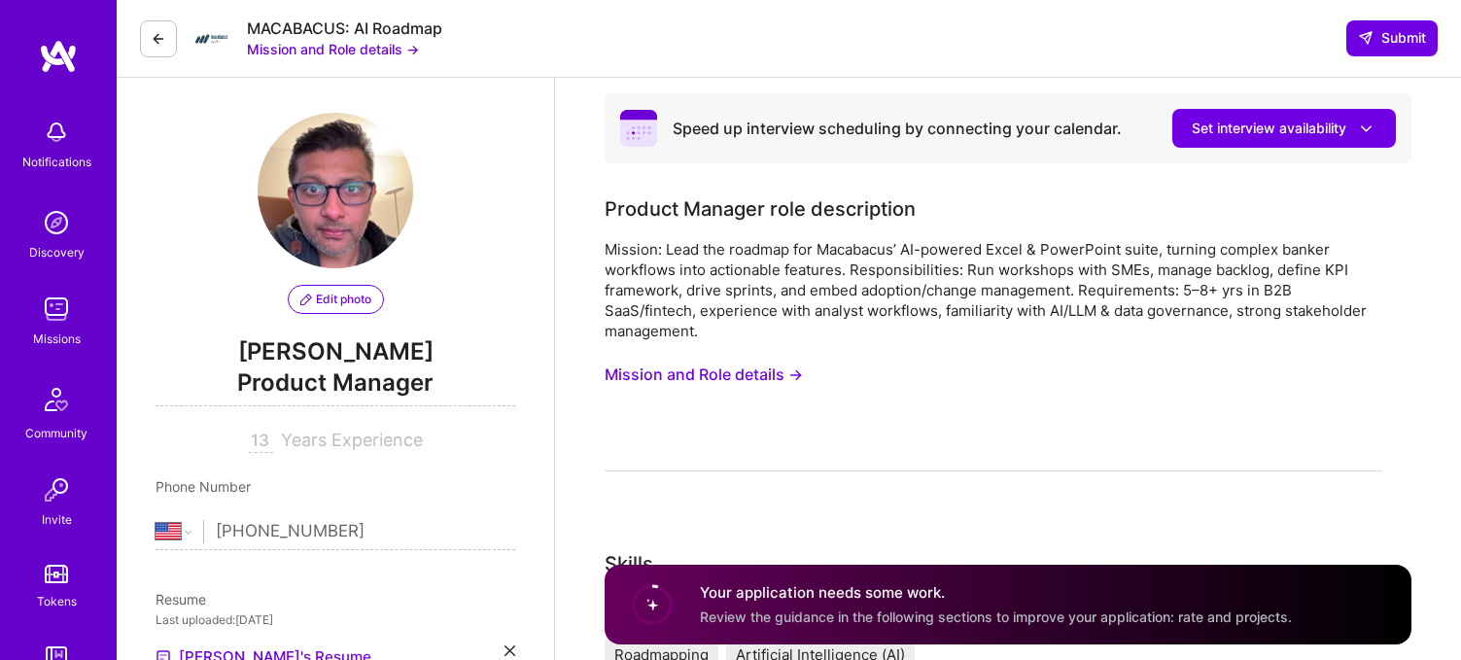
scroll to position [2, 0]
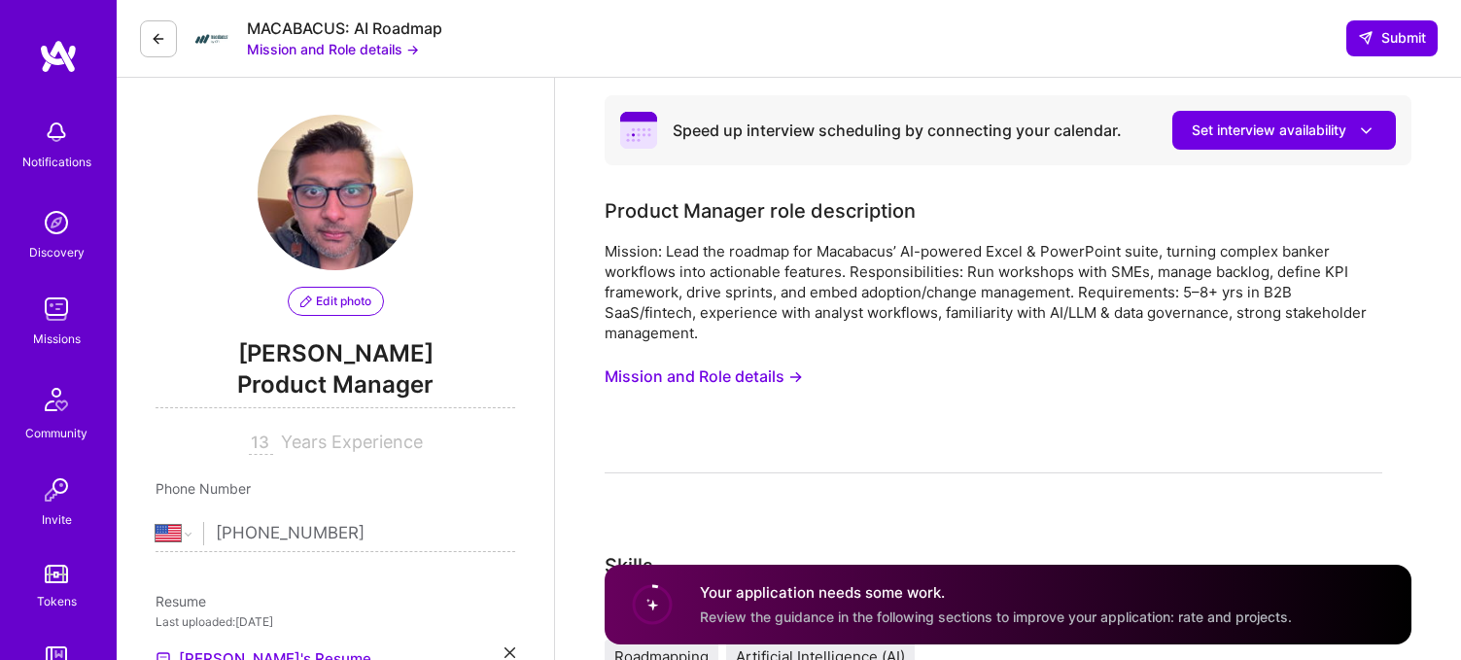
click at [701, 369] on button "Mission and Role details →" at bounding box center [703, 377] width 198 height 36
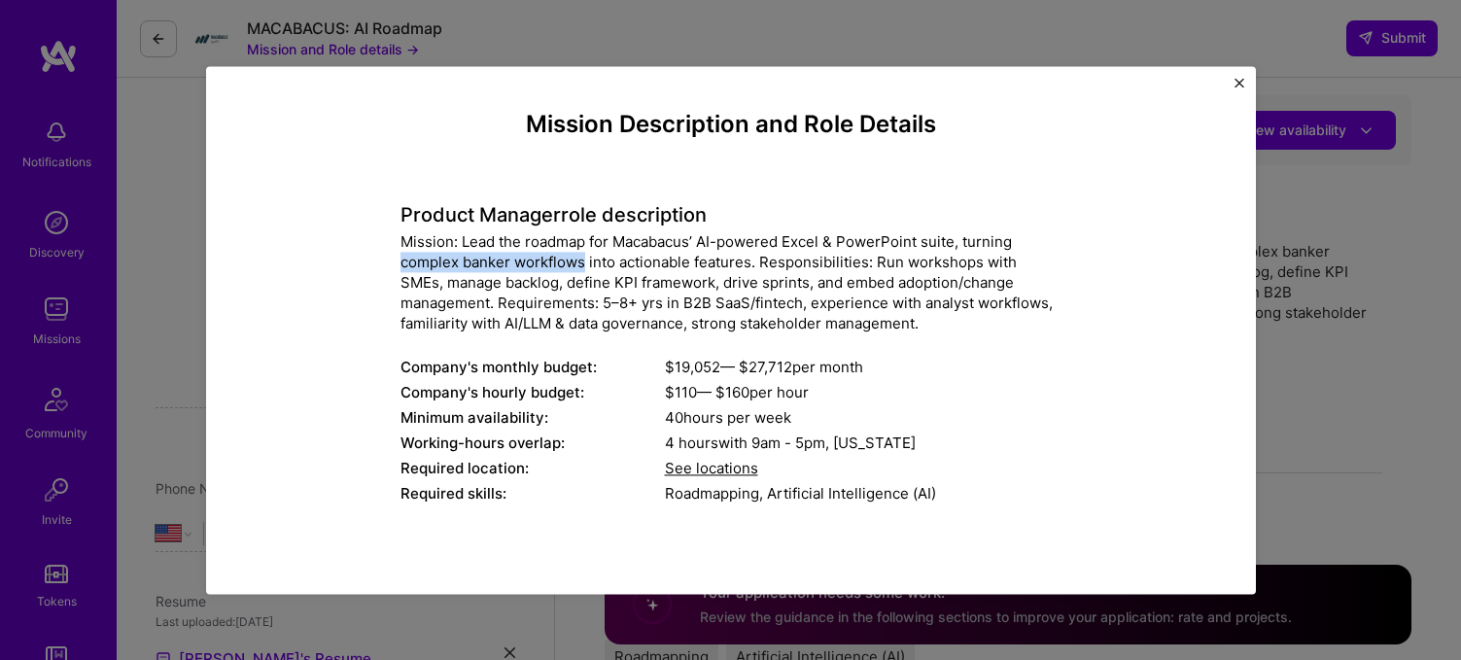
drag, startPoint x: 401, startPoint y: 262, endPoint x: 581, endPoint y: 264, distance: 179.8
click at [581, 264] on div "Mission: Lead the roadmap for Macabacus’ AI-powered Excel & PowerPoint suite, t…" at bounding box center [730, 282] width 661 height 102
copy div "complex banker workflows"
click at [1328, 250] on div "Mission Description and Role Details Product Manager role description Mission: …" at bounding box center [730, 330] width 1461 height 660
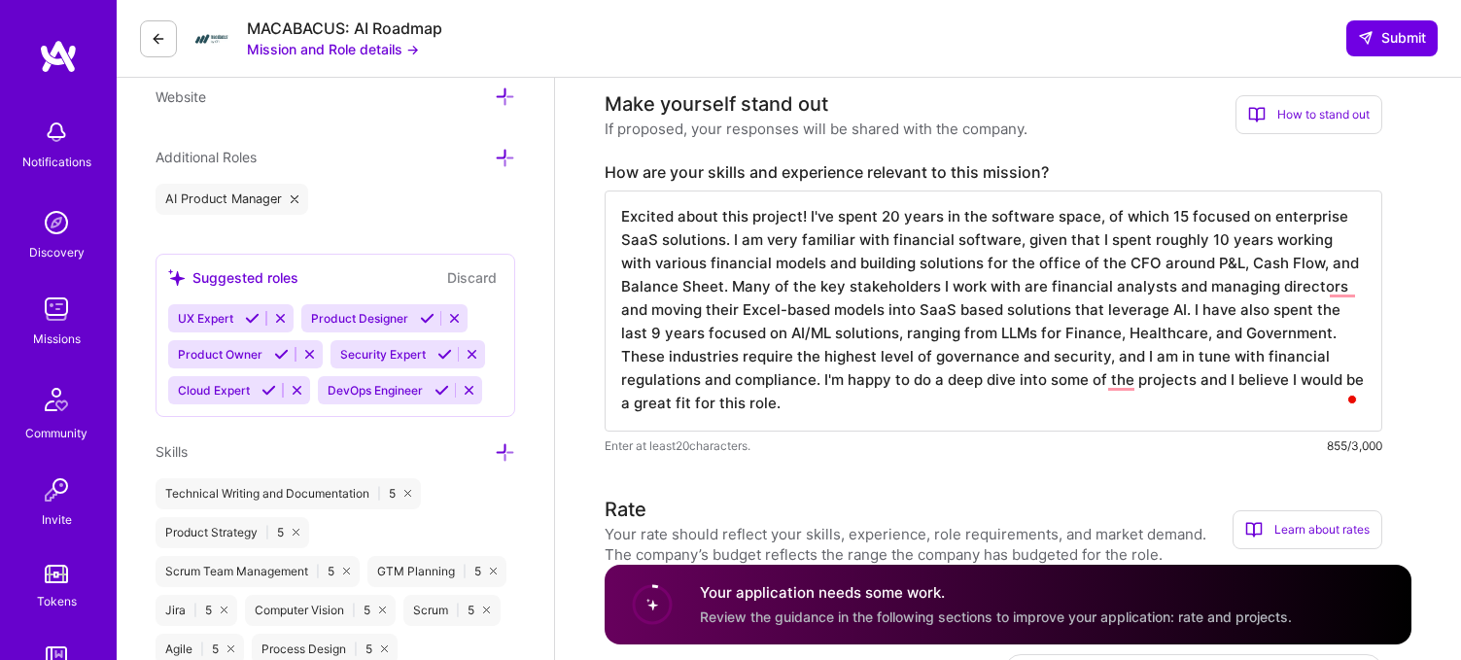
click at [729, 387] on textarea "Excited about this project! I've spent 20 years in the software space, of which…" at bounding box center [992, 310] width 777 height 241
paste textarea "Regulation-heavy: Every step requires compliance with multiple overlapping fram…"
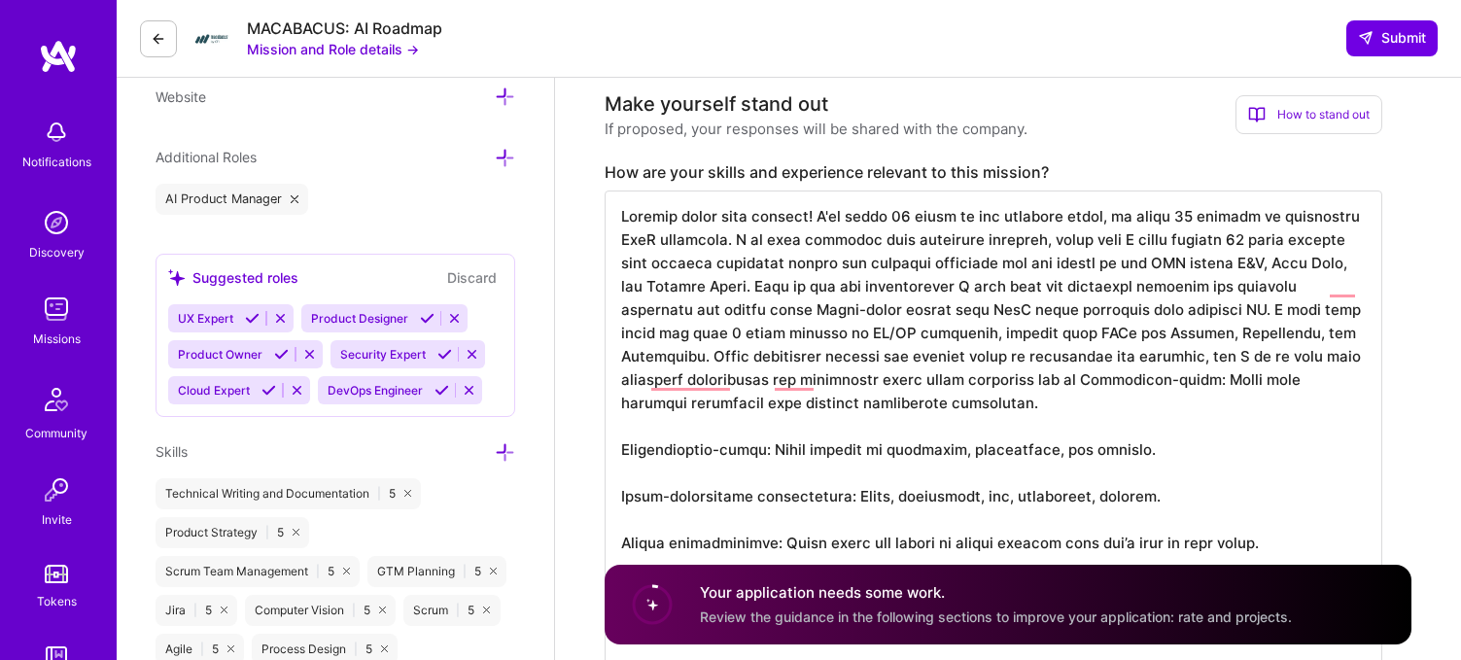
click at [950, 384] on textarea "To enrich screen reader interactions, please activate Accessibility in Grammarl…" at bounding box center [992, 427] width 777 height 474
drag, startPoint x: 1070, startPoint y: 378, endPoint x: 1071, endPoint y: 392, distance: 13.6
click at [1071, 392] on textarea "To enrich screen reader interactions, please activate Accessibility in Grammarl…" at bounding box center [992, 427] width 777 height 474
click at [1071, 386] on textarea "To enrich screen reader interactions, please activate Accessibility in Grammarl…" at bounding box center [992, 427] width 777 height 474
drag, startPoint x: 1069, startPoint y: 379, endPoint x: 1073, endPoint y: 389, distance: 10.5
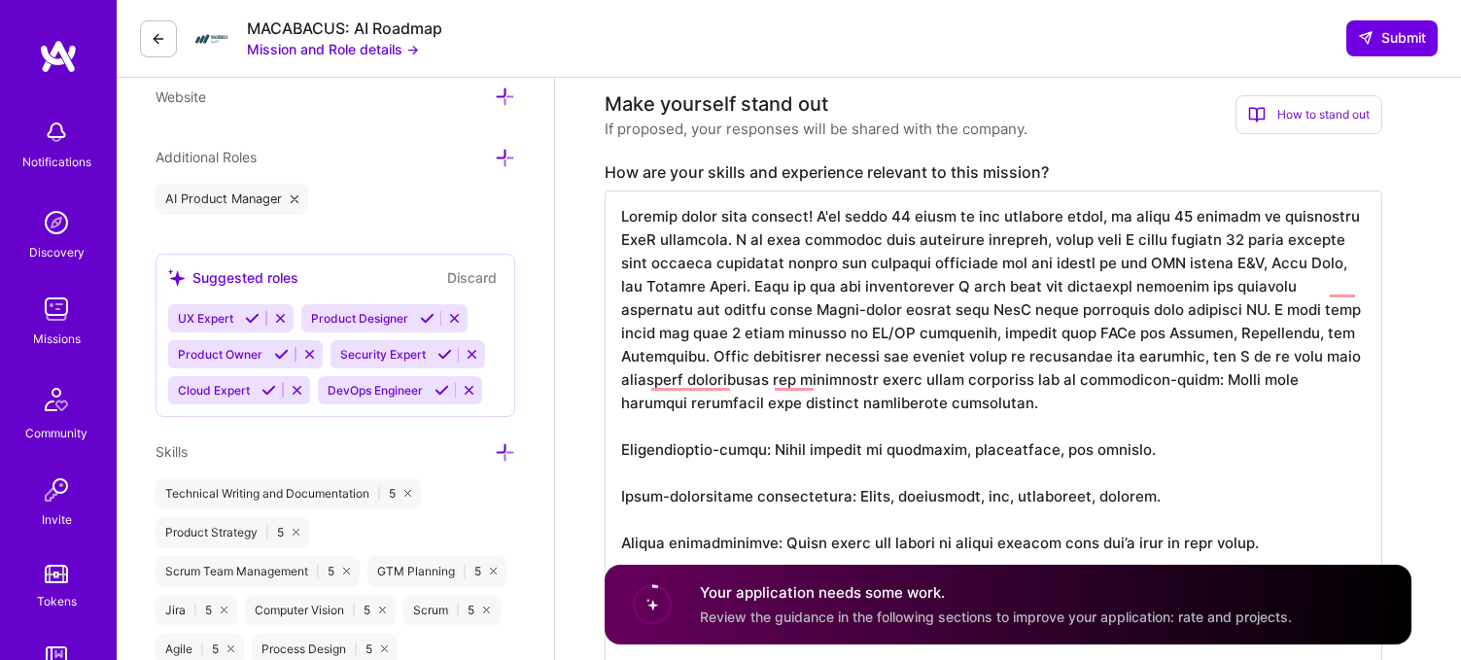
click at [1073, 390] on textarea "To enrich screen reader interactions, please activate Accessibility in Grammarl…" at bounding box center [992, 427] width 777 height 474
click at [1071, 384] on textarea "To enrich screen reader interactions, please activate Accessibility in Grammarl…" at bounding box center [992, 427] width 777 height 474
click at [1069, 388] on textarea "To enrich screen reader interactions, please activate Accessibility in Grammarl…" at bounding box center [992, 427] width 777 height 474
drag, startPoint x: 851, startPoint y: 407, endPoint x: 1067, endPoint y: 374, distance: 218.3
click at [1067, 380] on textarea "To enrich screen reader interactions, please activate Accessibility in Grammarl…" at bounding box center [992, 427] width 777 height 474
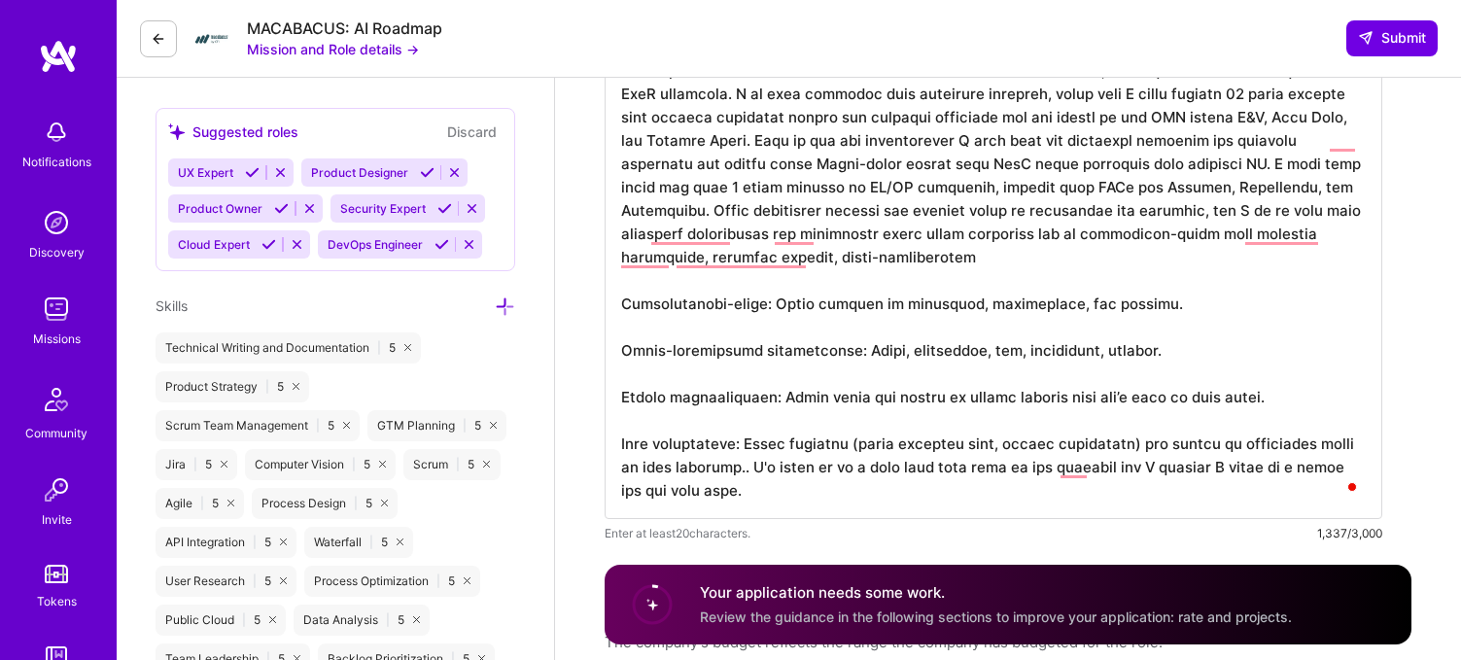
scroll to position [774, 0]
click at [675, 259] on textarea "To enrich screen reader interactions, please activate Accessibility in Grammarl…" at bounding box center [992, 280] width 777 height 474
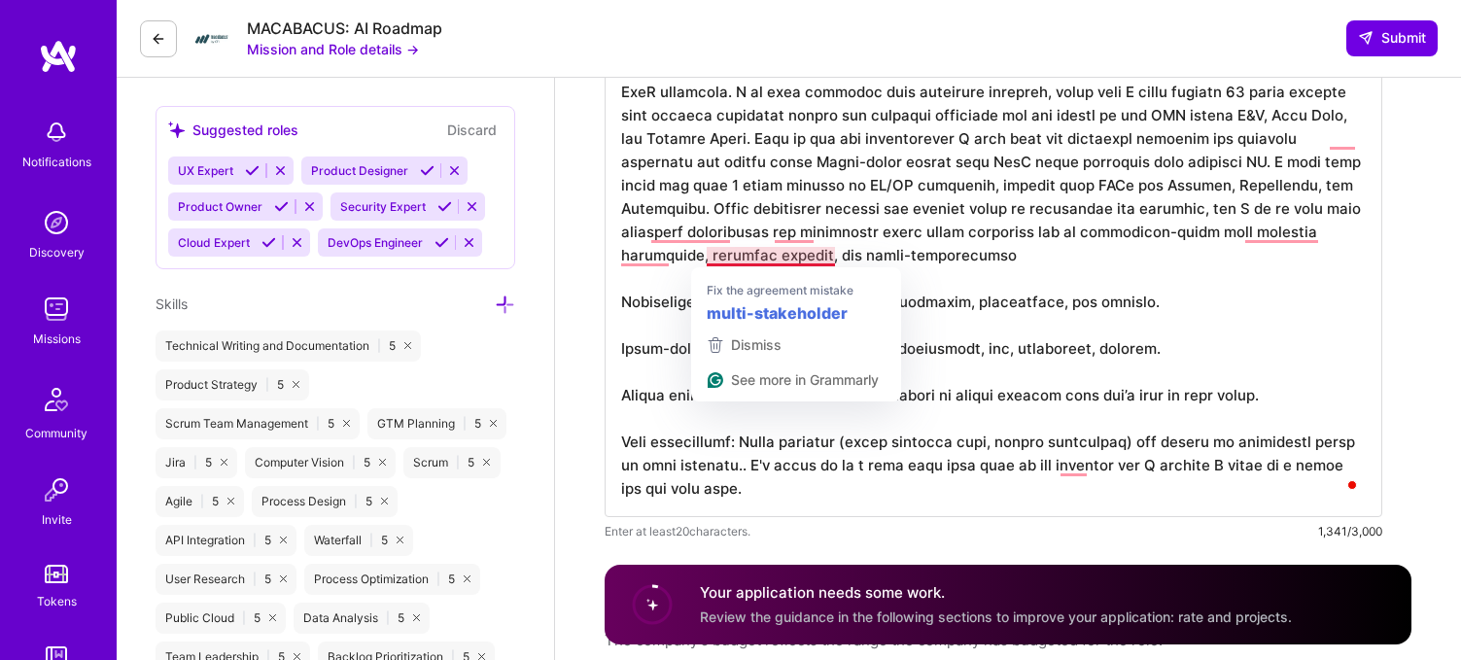
drag, startPoint x: 845, startPoint y: 257, endPoint x: 706, endPoint y: 263, distance: 139.1
click at [706, 263] on textarea "To enrich screen reader interactions, please activate Accessibility in Grammarl…" at bounding box center [992, 280] width 777 height 474
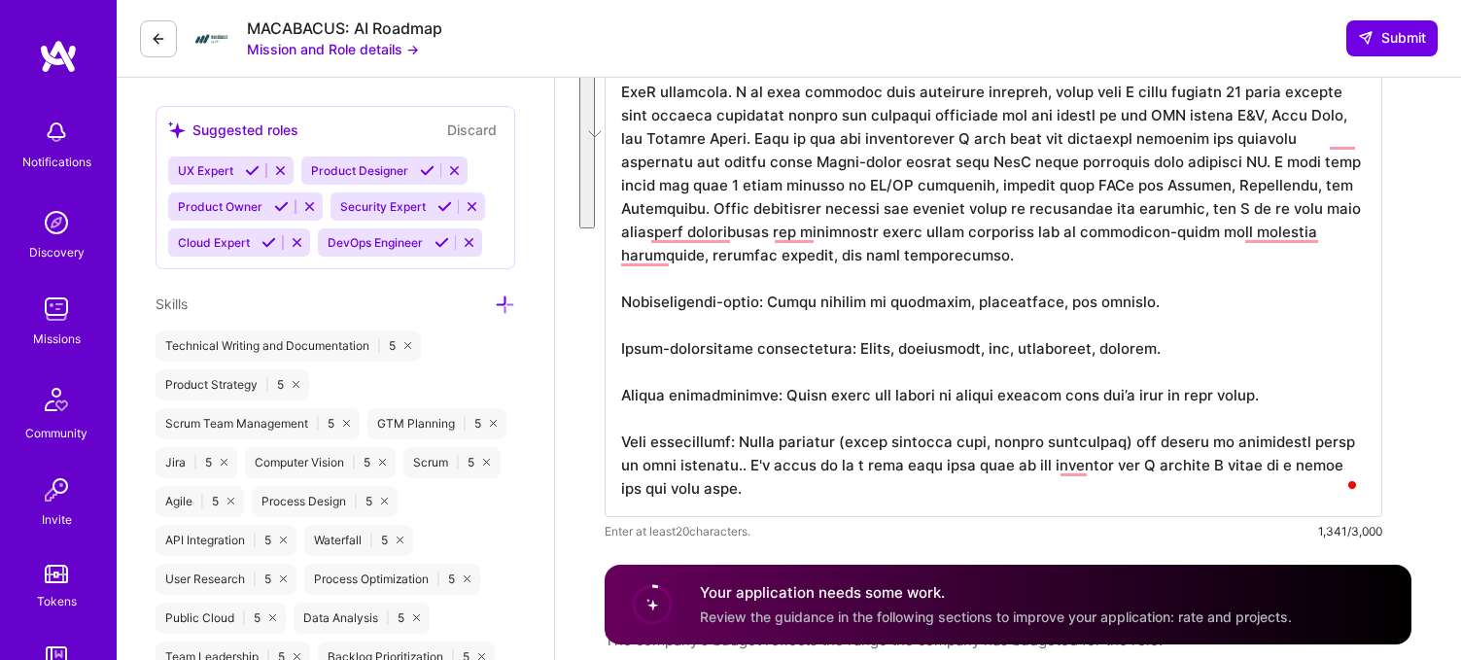
drag, startPoint x: 664, startPoint y: 276, endPoint x: 686, endPoint y: 466, distance: 190.8
click at [686, 466] on textarea "To enrich screen reader interactions, please activate Accessibility in Grammarl…" at bounding box center [992, 280] width 777 height 474
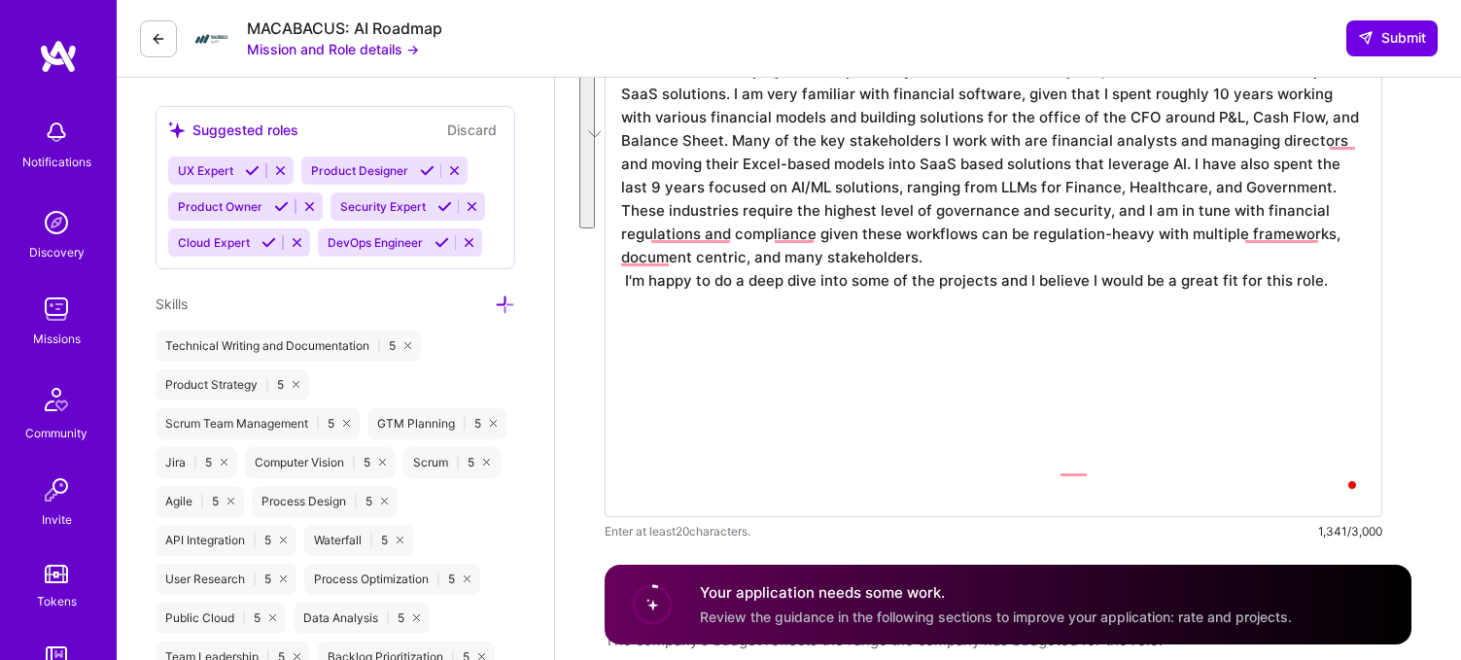
scroll to position [0, 0]
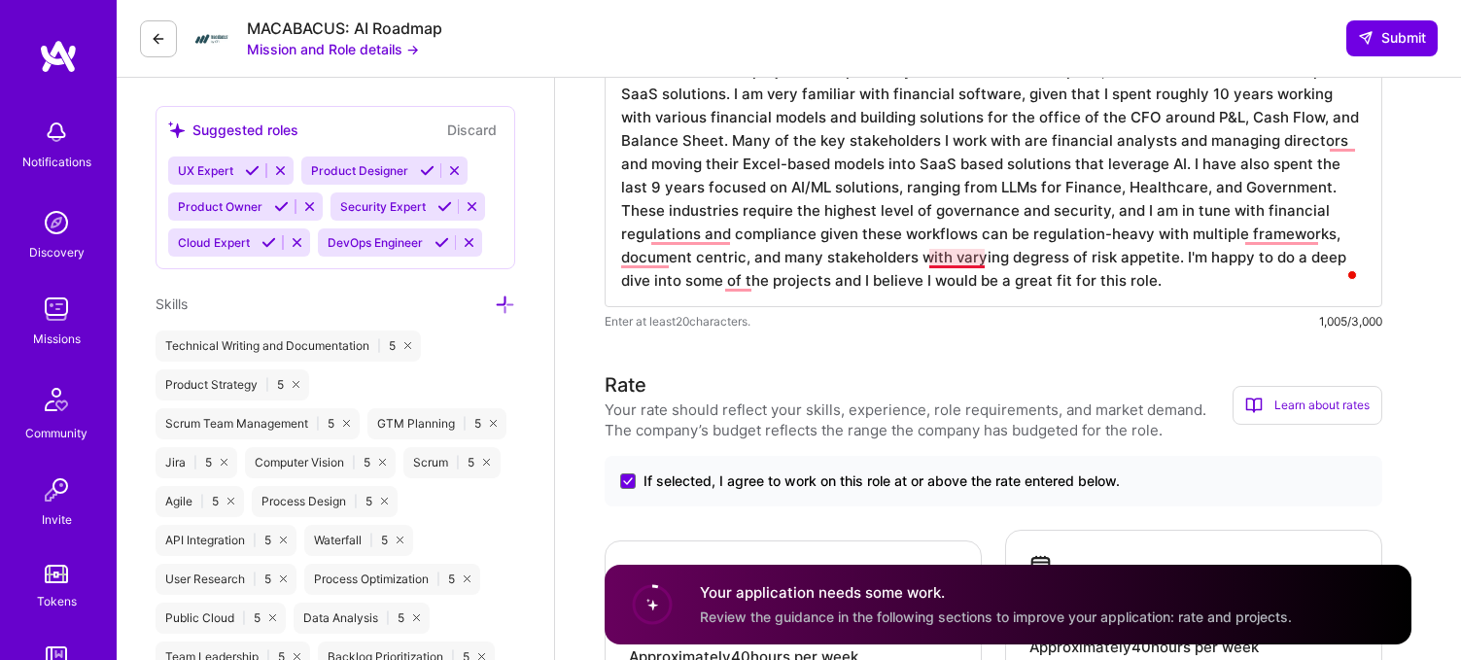
click at [950, 258] on textarea "Excited about this project! I've spent 20 years in the software space, of which…" at bounding box center [992, 175] width 777 height 264
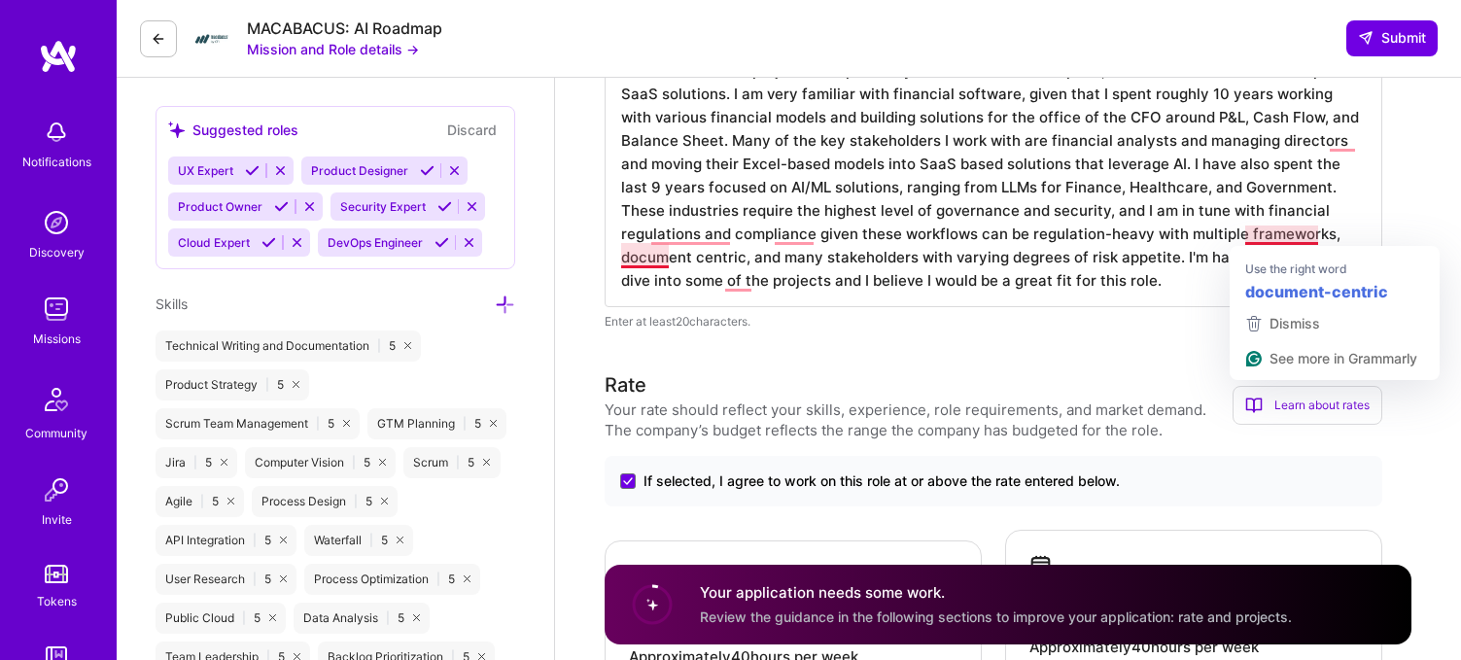
click at [1284, 231] on textarea "Excited about this project! I've spent 20 years in the software space, of which…" at bounding box center [992, 175] width 777 height 264
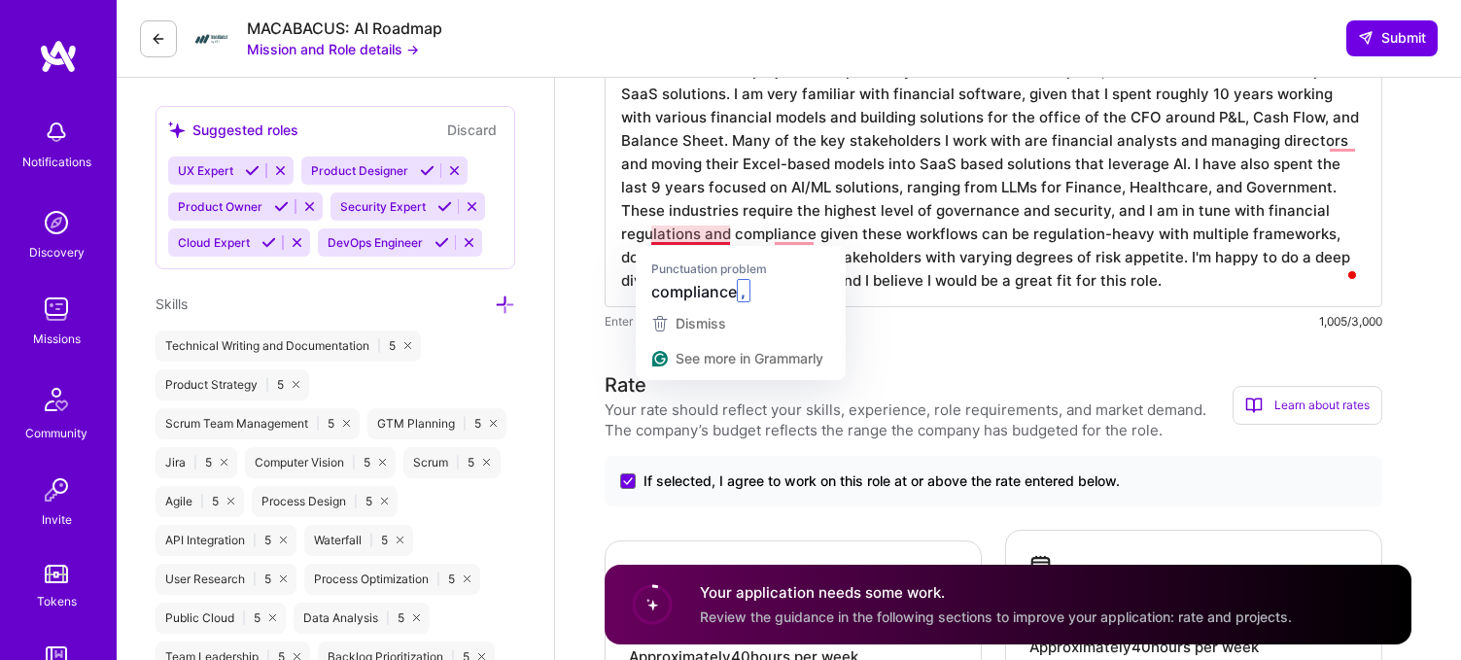
click at [692, 231] on textarea "Excited about this project! I've spent 20 years in the software space, of which…" at bounding box center [992, 175] width 777 height 264
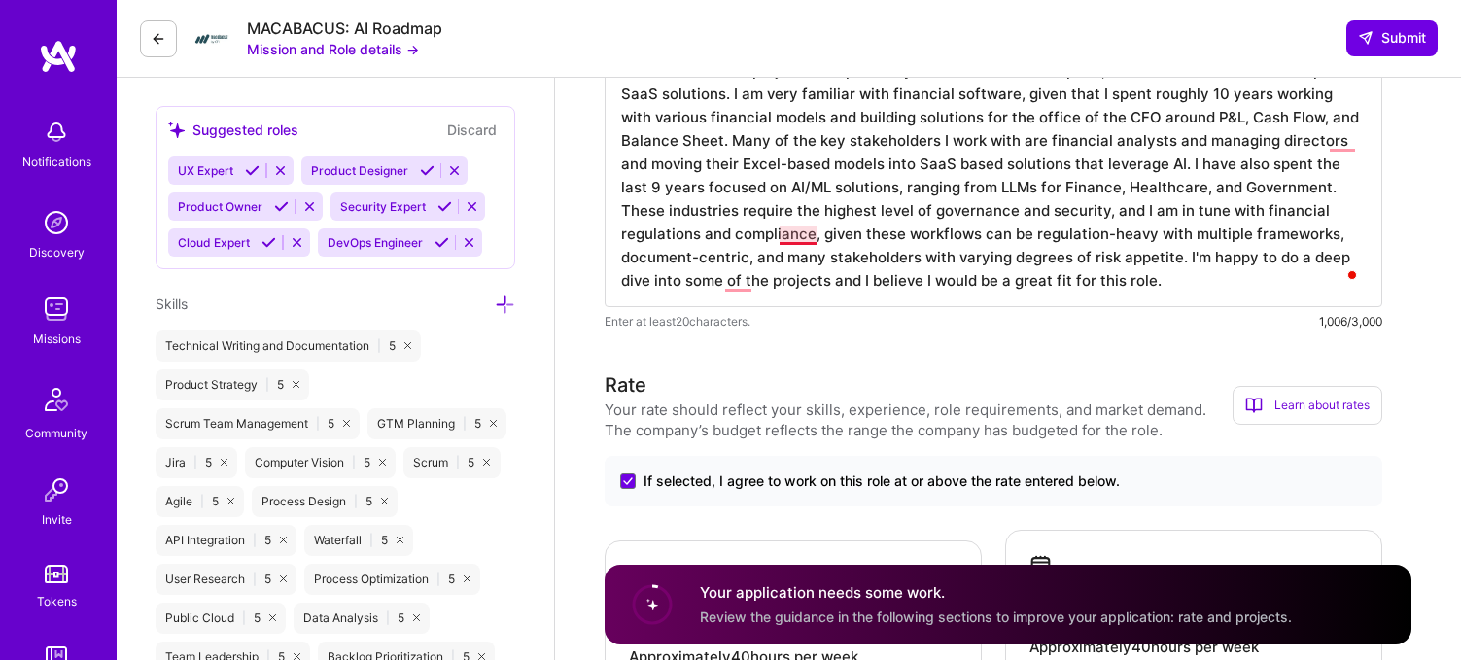
click at [789, 235] on textarea "Excited about this project! I've spent 20 years in the software space, of which…" at bounding box center [992, 175] width 777 height 264
click at [735, 282] on textarea "Excited about this project! I've spent 20 years in the software space, of which…" at bounding box center [992, 175] width 777 height 264
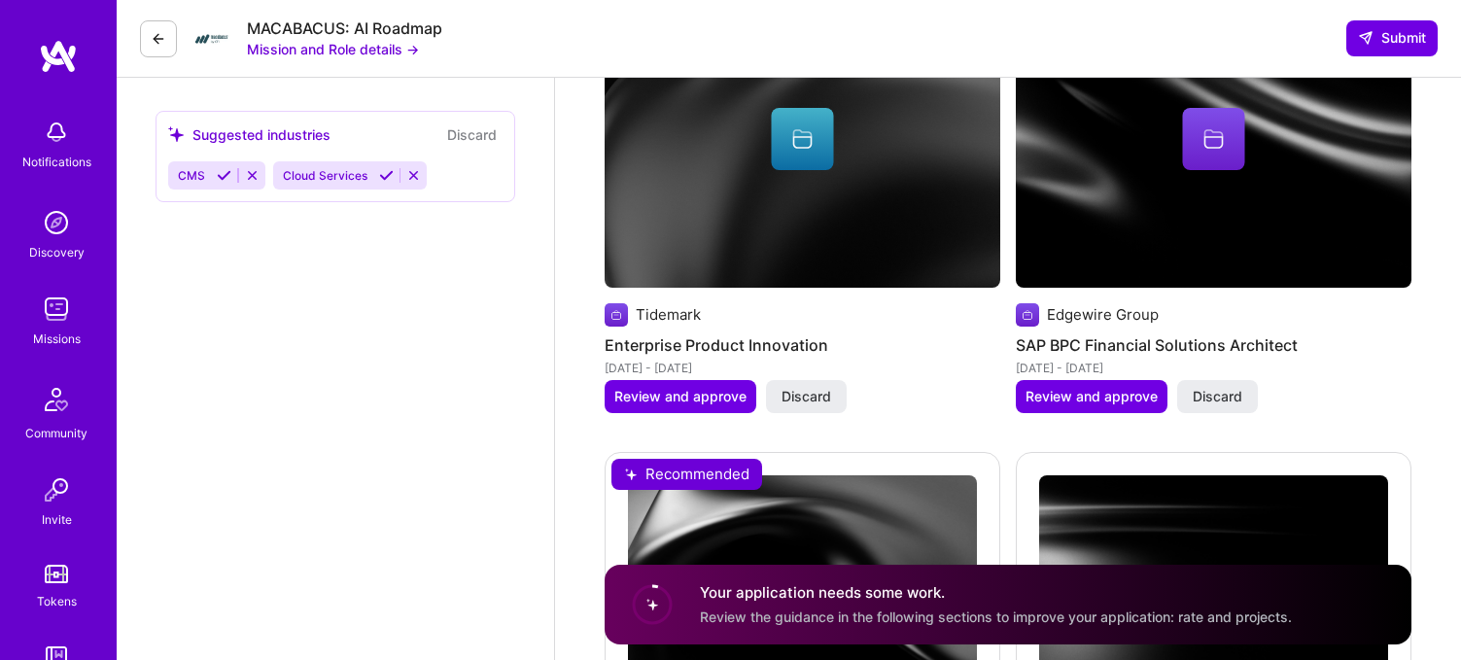
scroll to position [2583, 0]
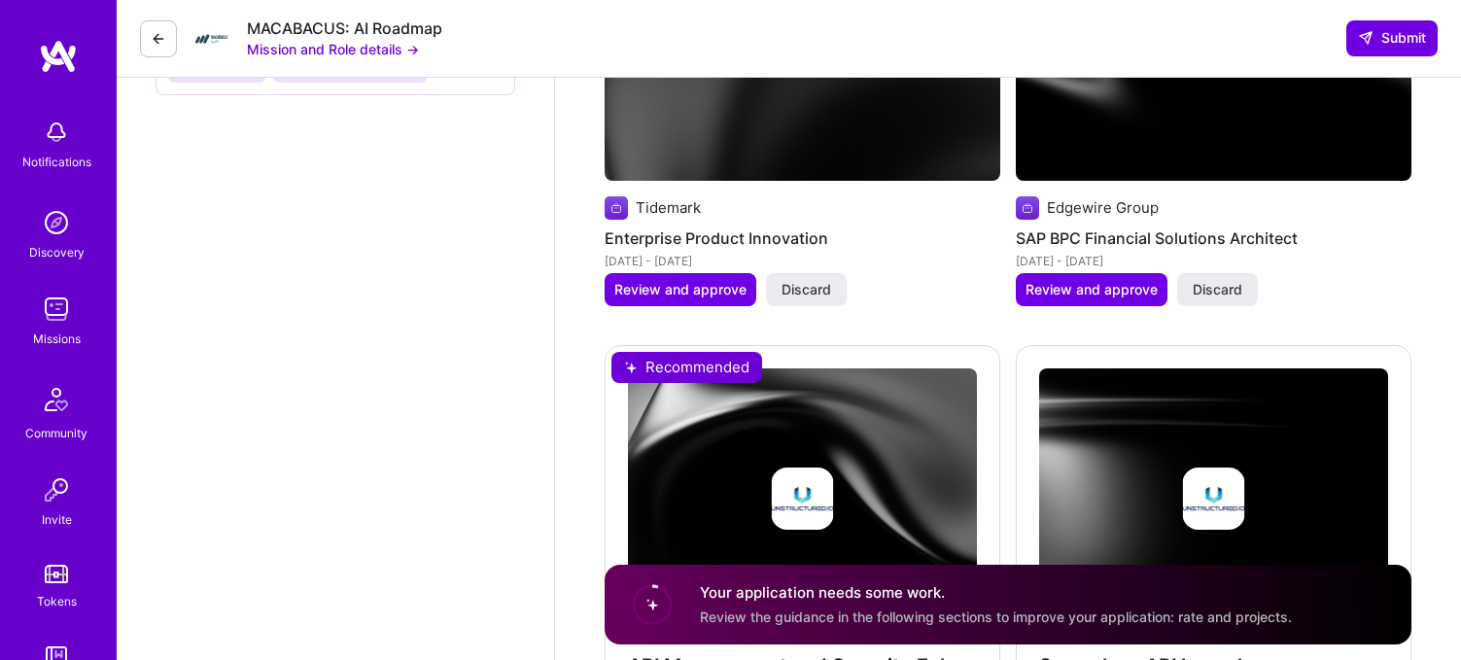
type textarea "Excited about this project! I've spent 20 years in the software space, of which…"
click at [771, 157] on img at bounding box center [802, 32] width 396 height 296
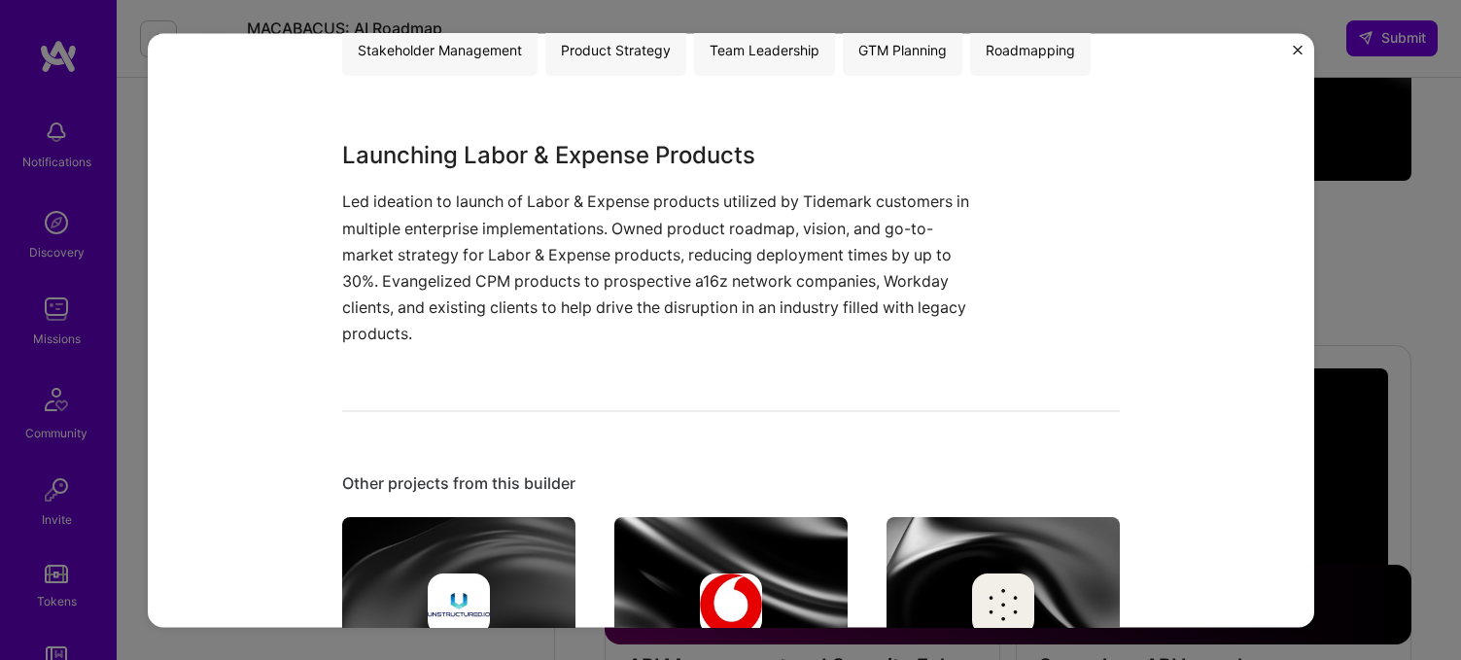
scroll to position [450, 0]
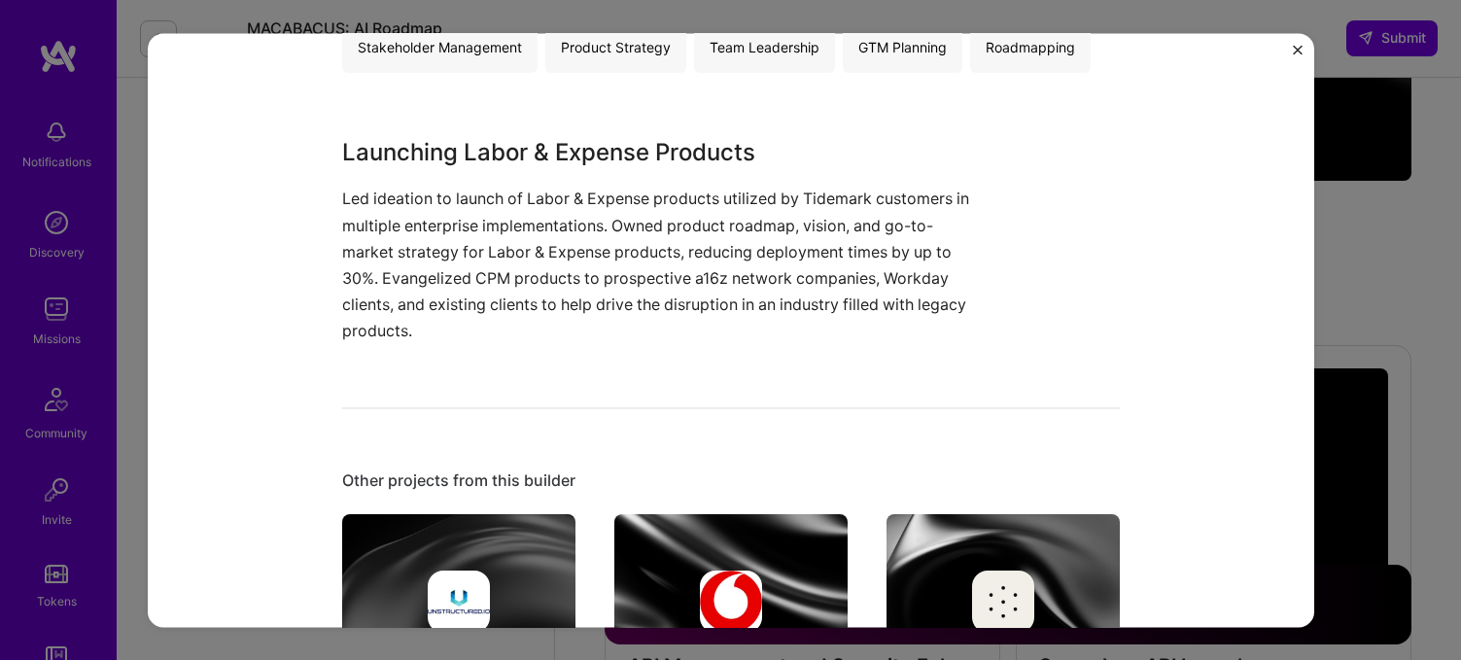
click at [1299, 53] on img "Close" at bounding box center [1298, 50] width 10 height 10
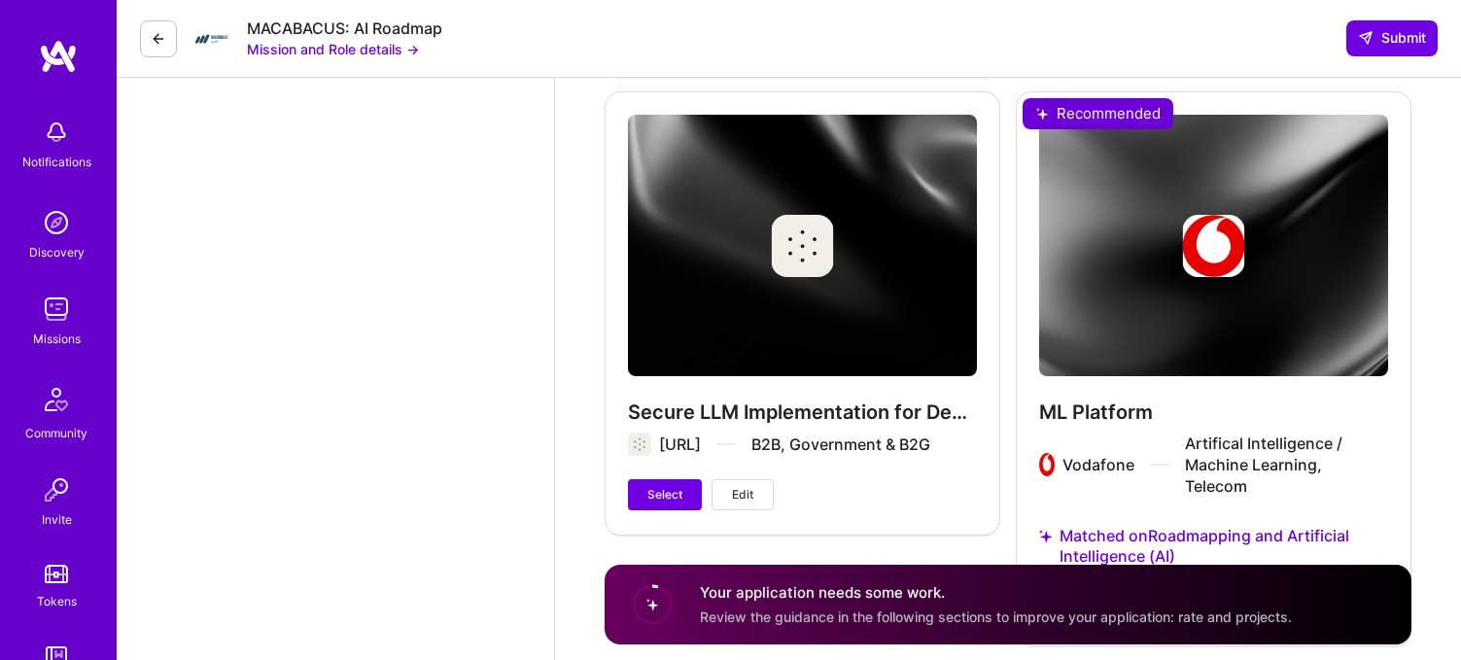
scroll to position [3434, 0]
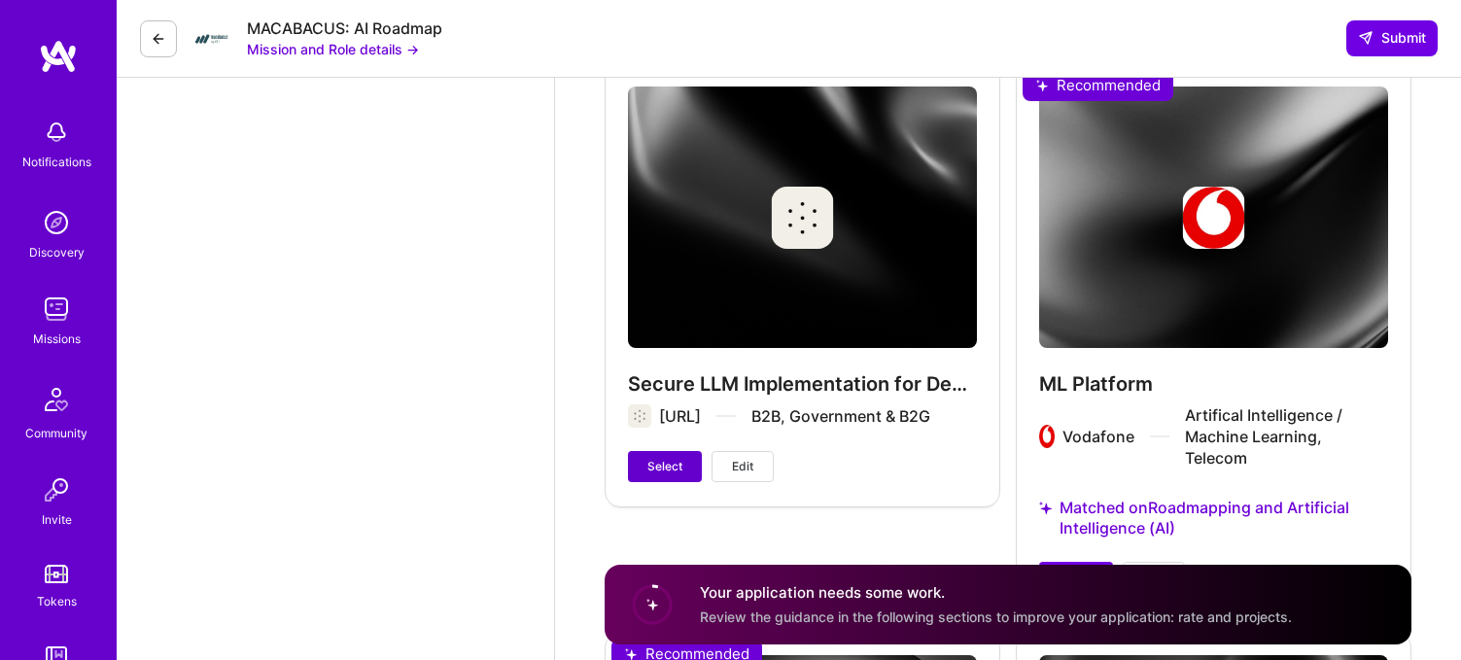
click at [660, 458] on span "Select" at bounding box center [664, 466] width 35 height 17
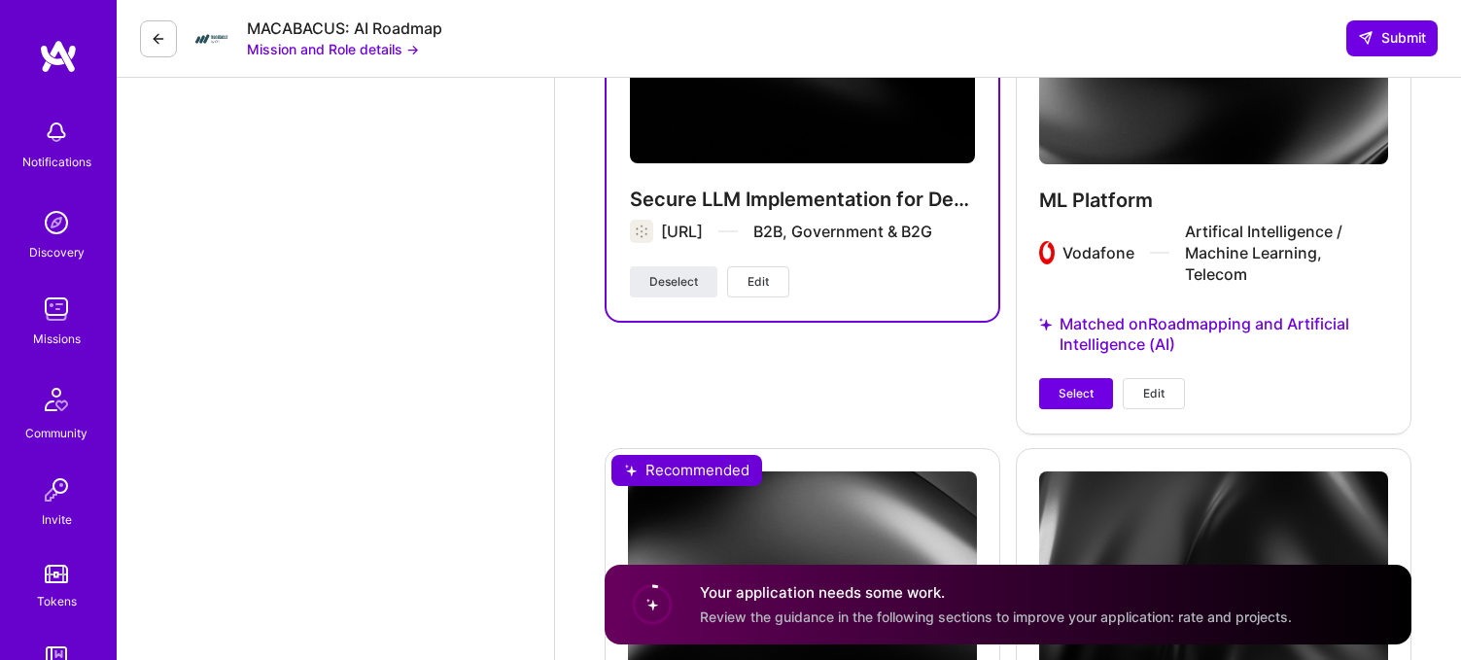
scroll to position [3609, 0]
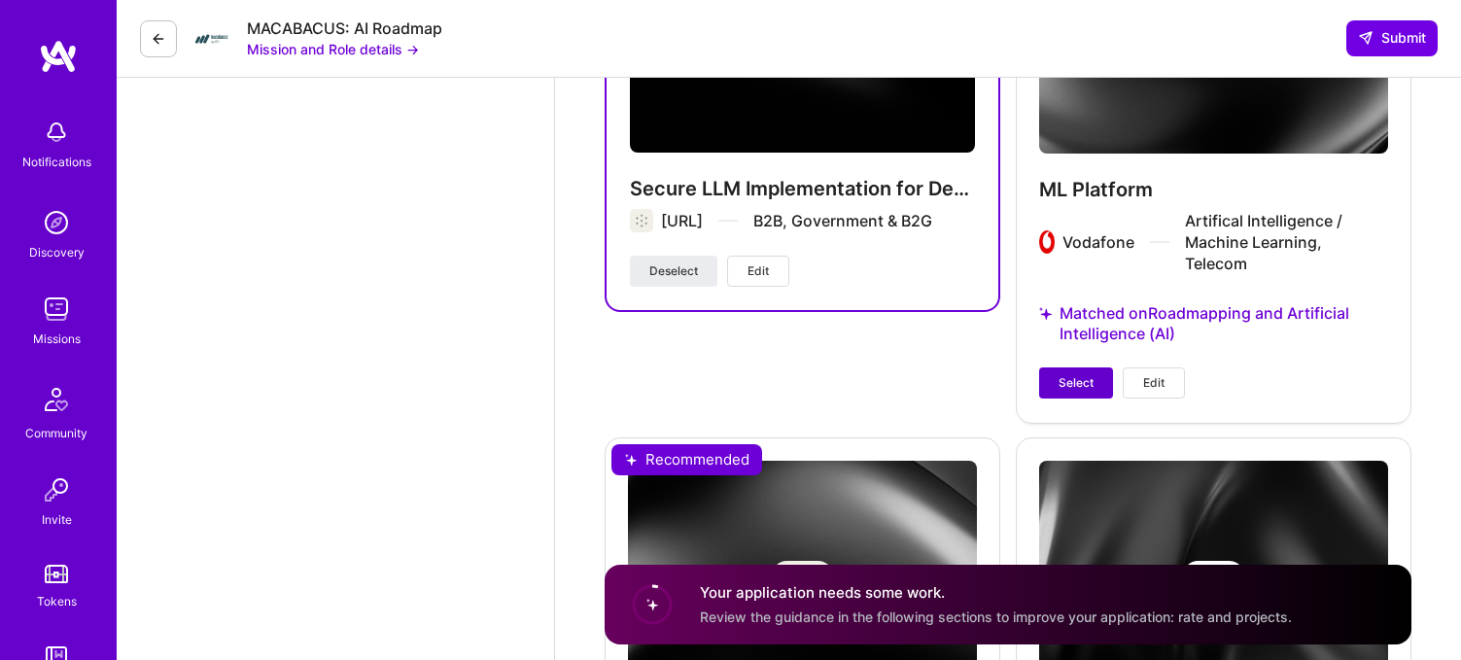
click at [1076, 367] on button "Select" at bounding box center [1076, 382] width 74 height 31
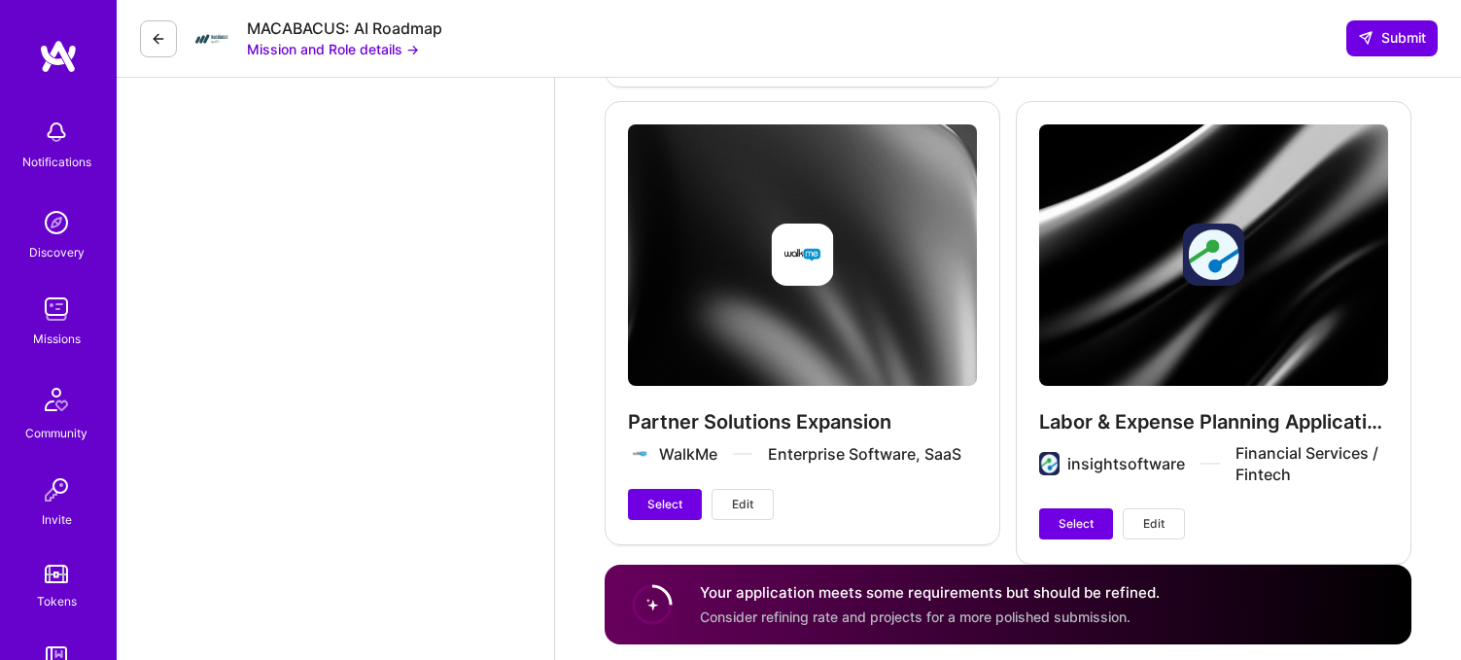
scroll to position [4515, 0]
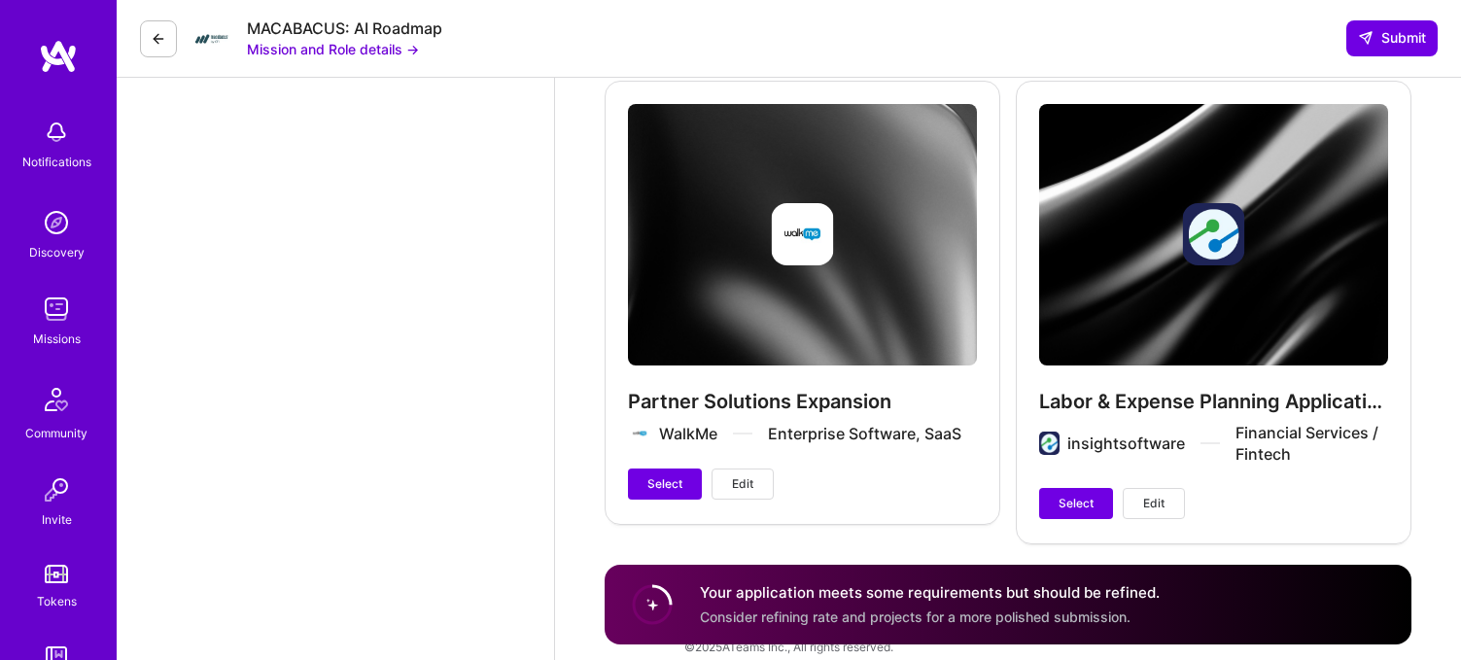
click at [1123, 270] on div "Labor & Expense Planning Application insightsoftware Financial Services / Finte…" at bounding box center [1214, 312] width 396 height 462
click at [1211, 216] on div "Labor & Expense Planning Application insightsoftware Financial Services / Finte…" at bounding box center [1214, 312] width 396 height 462
click at [1147, 495] on span "Edit" at bounding box center [1153, 503] width 21 height 17
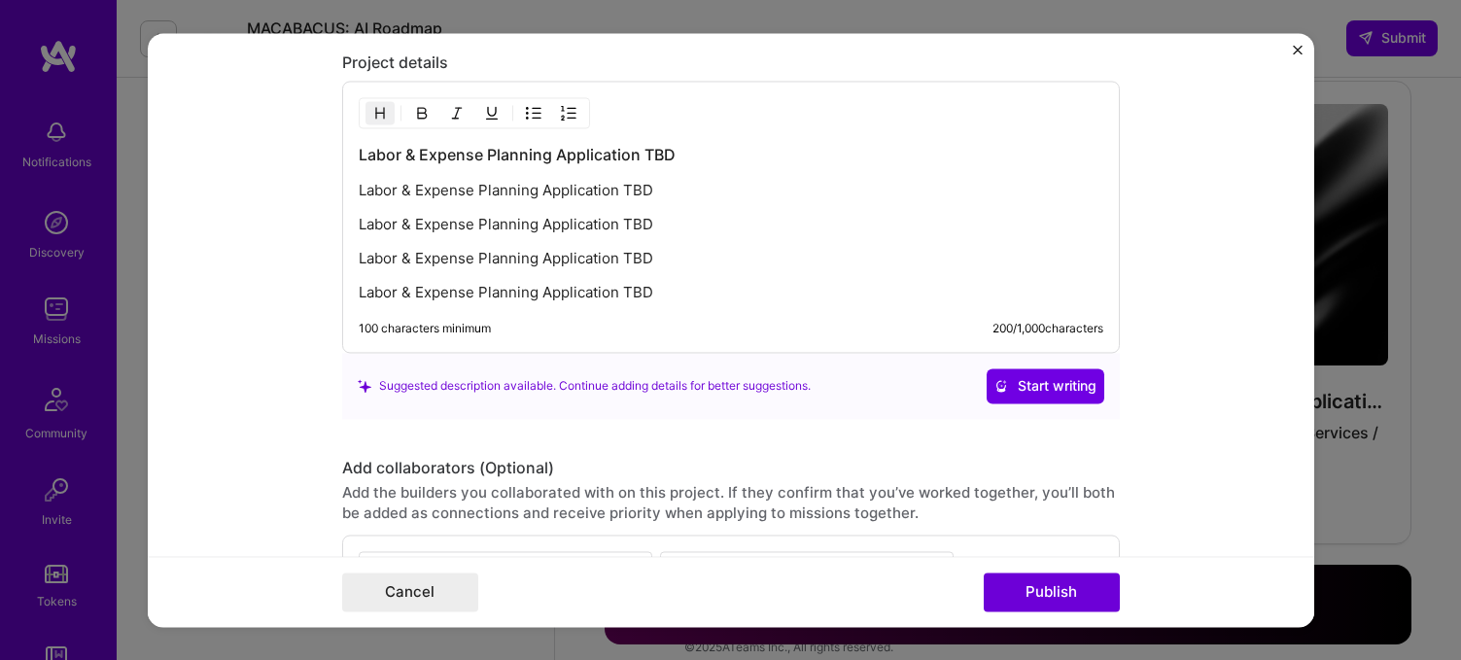
scroll to position [2331, 0]
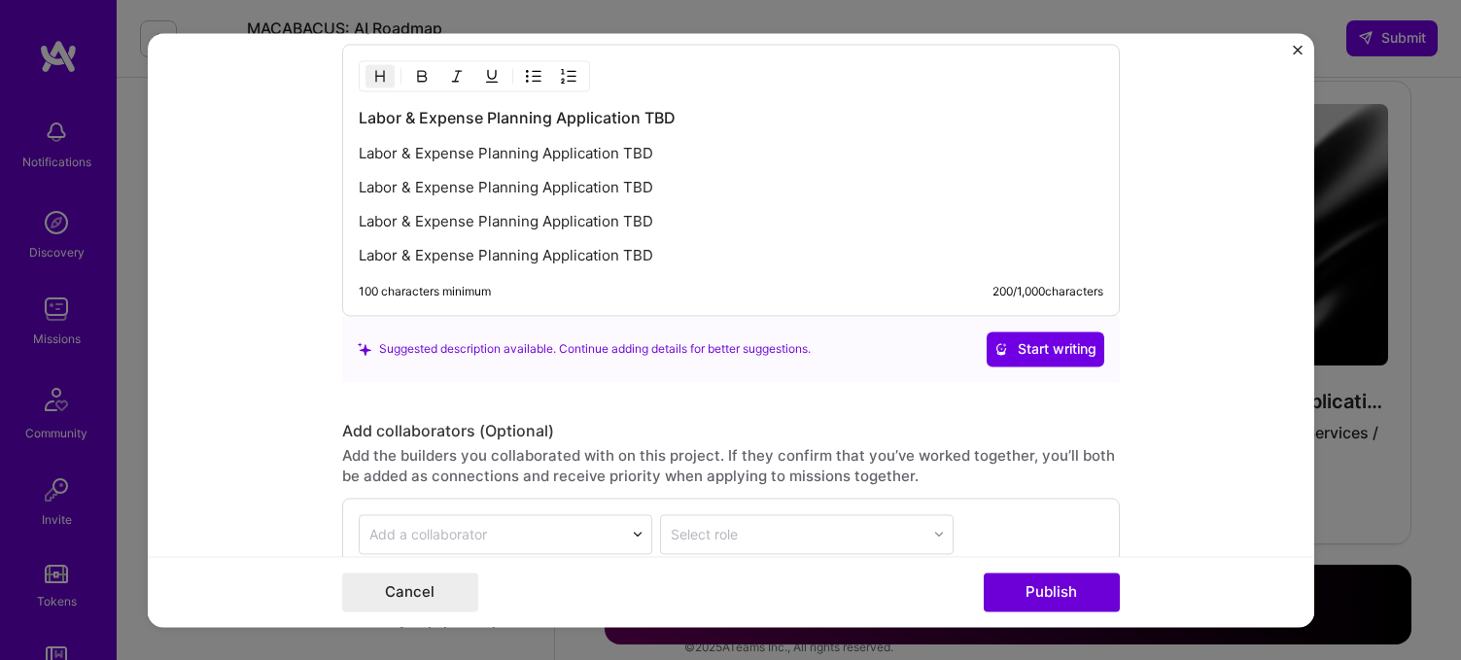
click at [743, 287] on div "100 characters minimum 200 / 1,000 characters" at bounding box center [731, 292] width 744 height 16
click at [1295, 53] on img "Close" at bounding box center [1298, 50] width 10 height 10
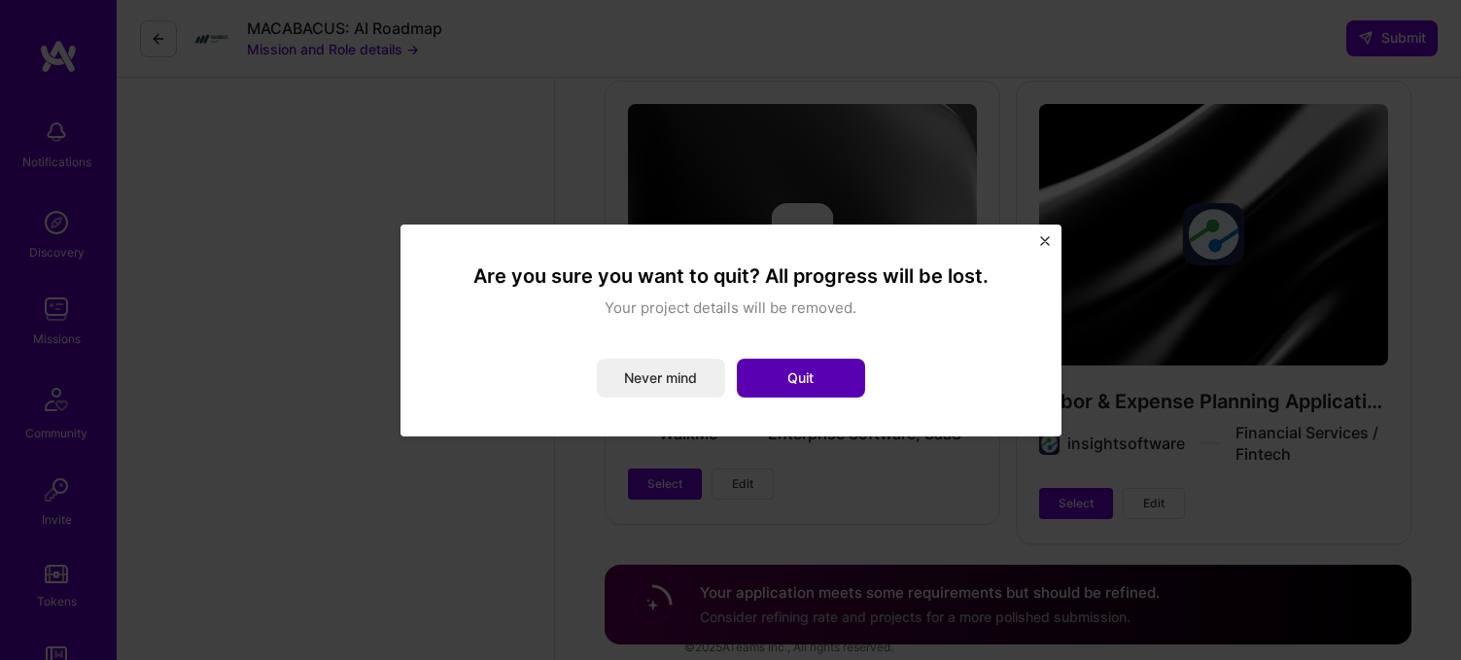
click at [811, 378] on button "Quit" at bounding box center [801, 378] width 128 height 39
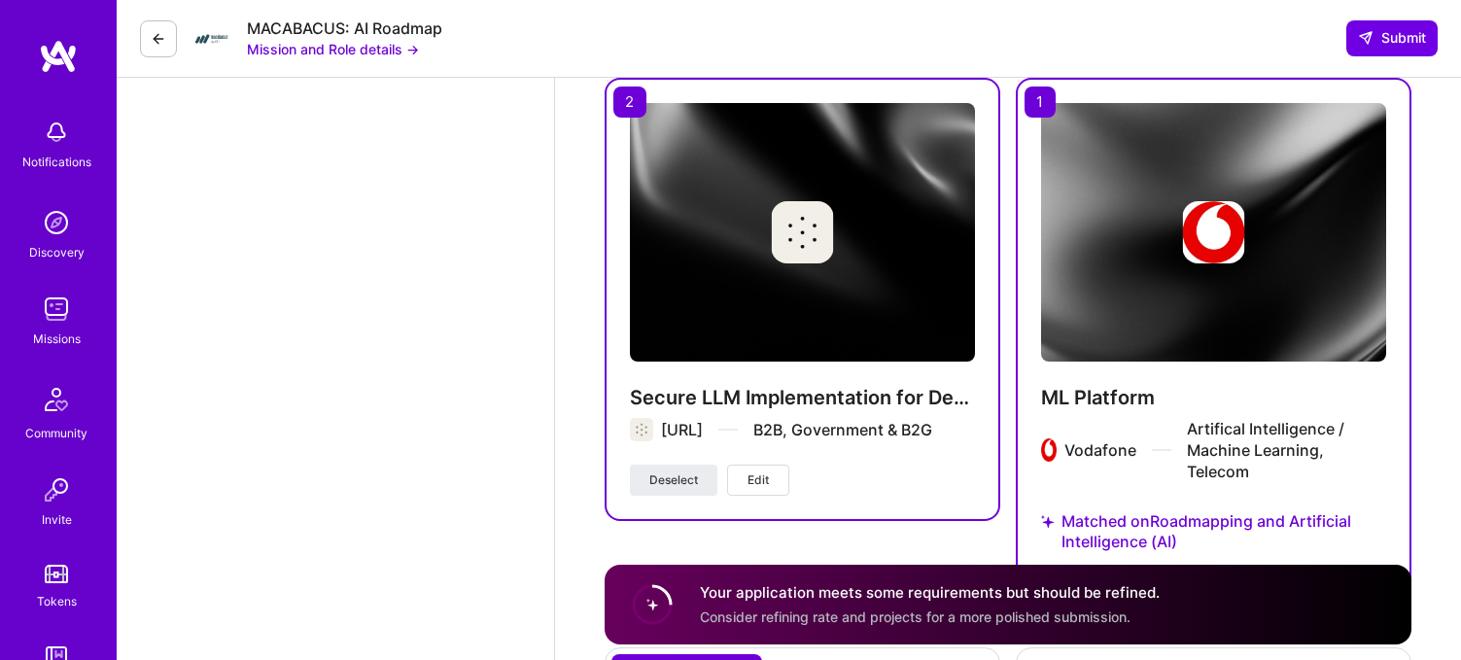
scroll to position [3438, 0]
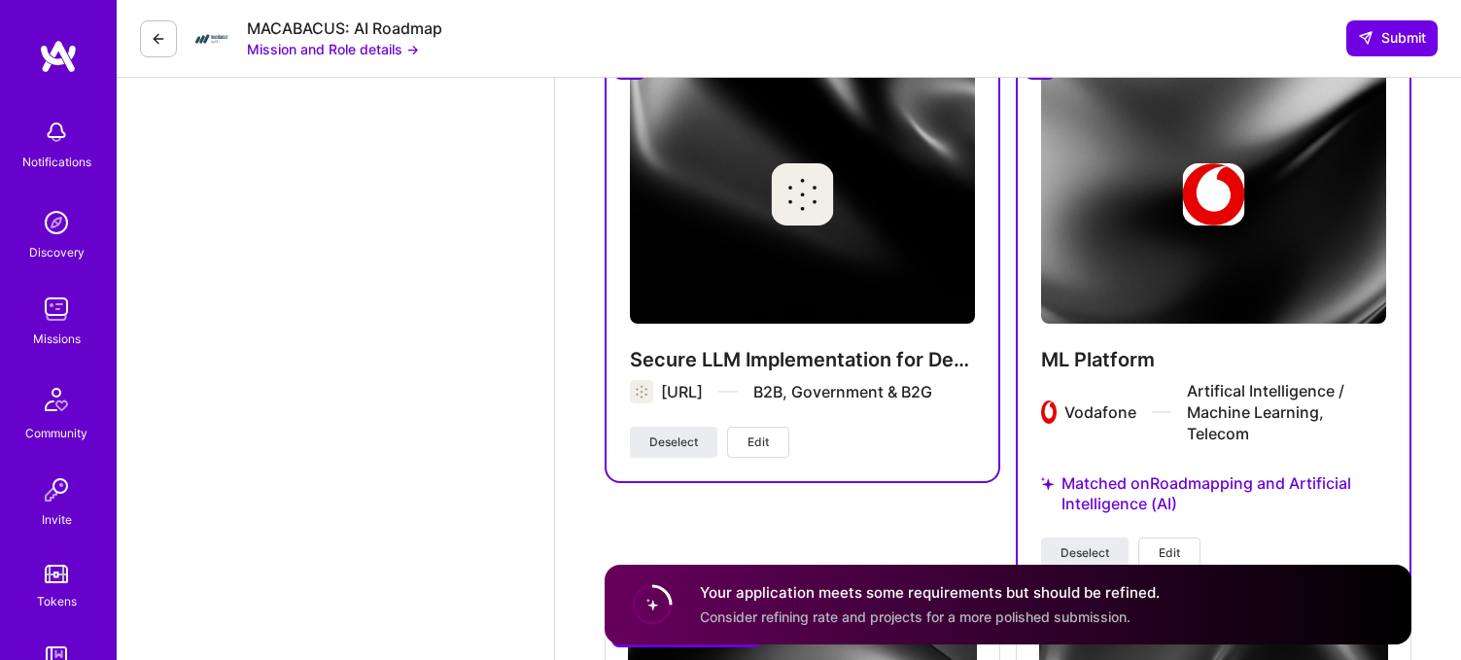
click at [767, 433] on span "Edit" at bounding box center [757, 441] width 21 height 17
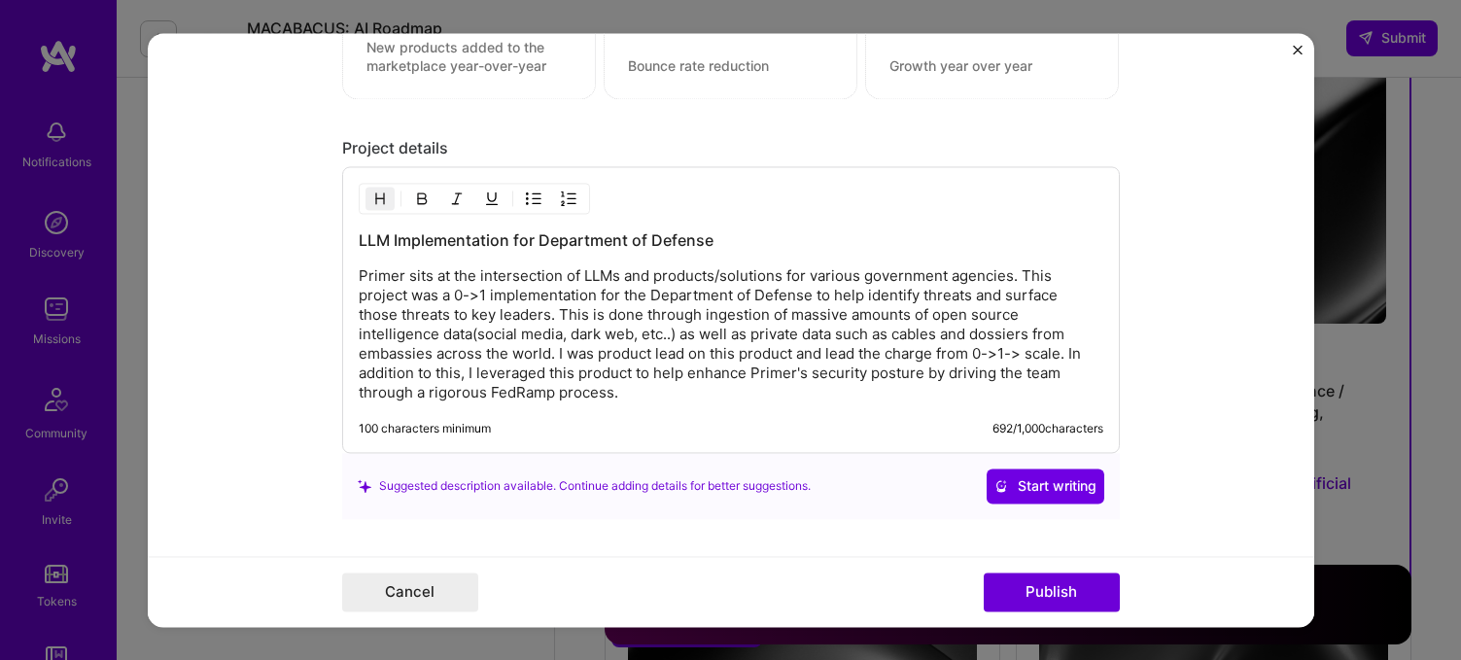
scroll to position [2208, 0]
click at [1293, 52] on img "Close" at bounding box center [1298, 50] width 10 height 10
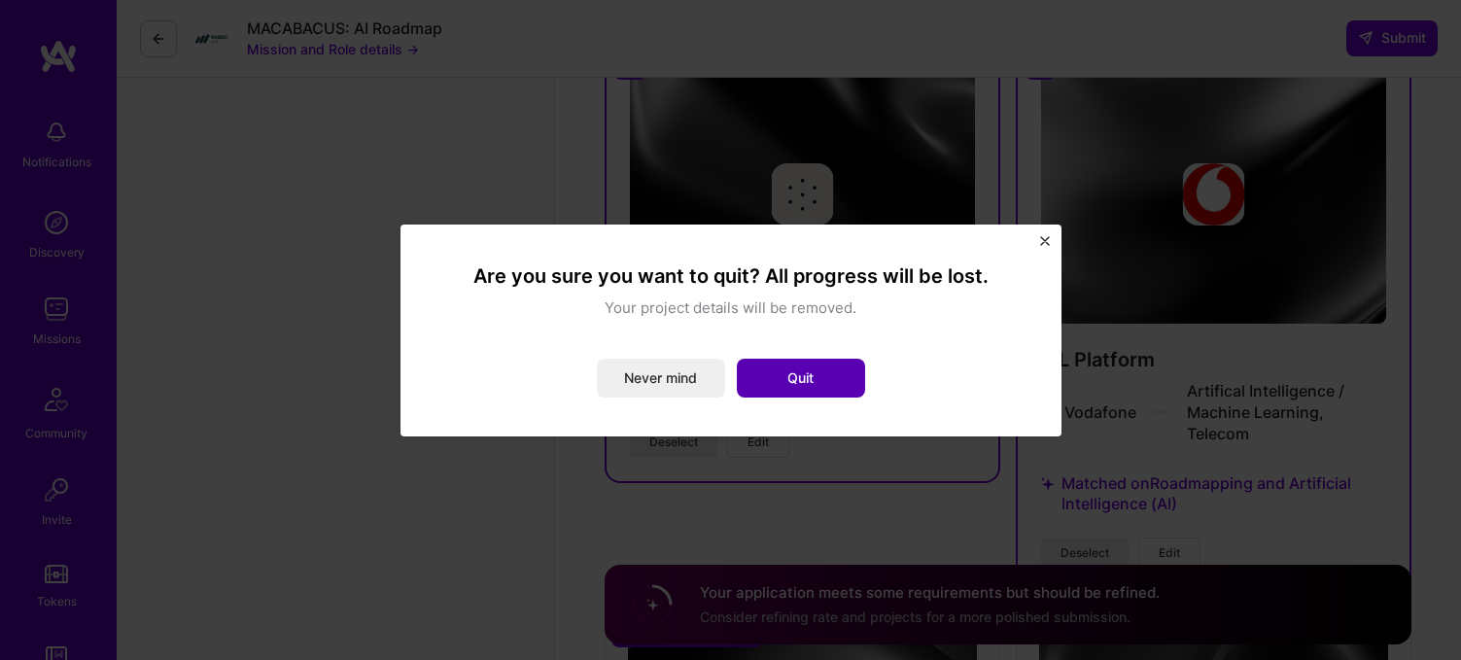
click at [804, 361] on button "Quit" at bounding box center [801, 378] width 128 height 39
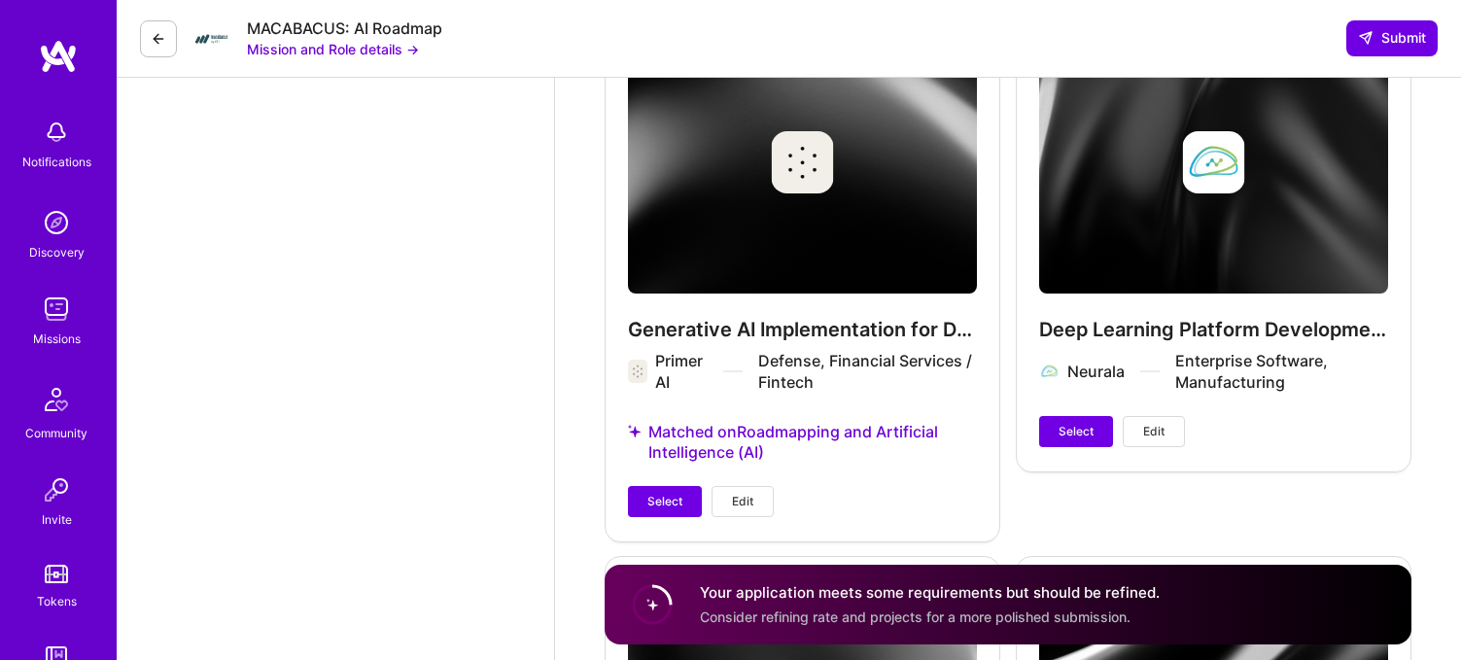
scroll to position [4043, 0]
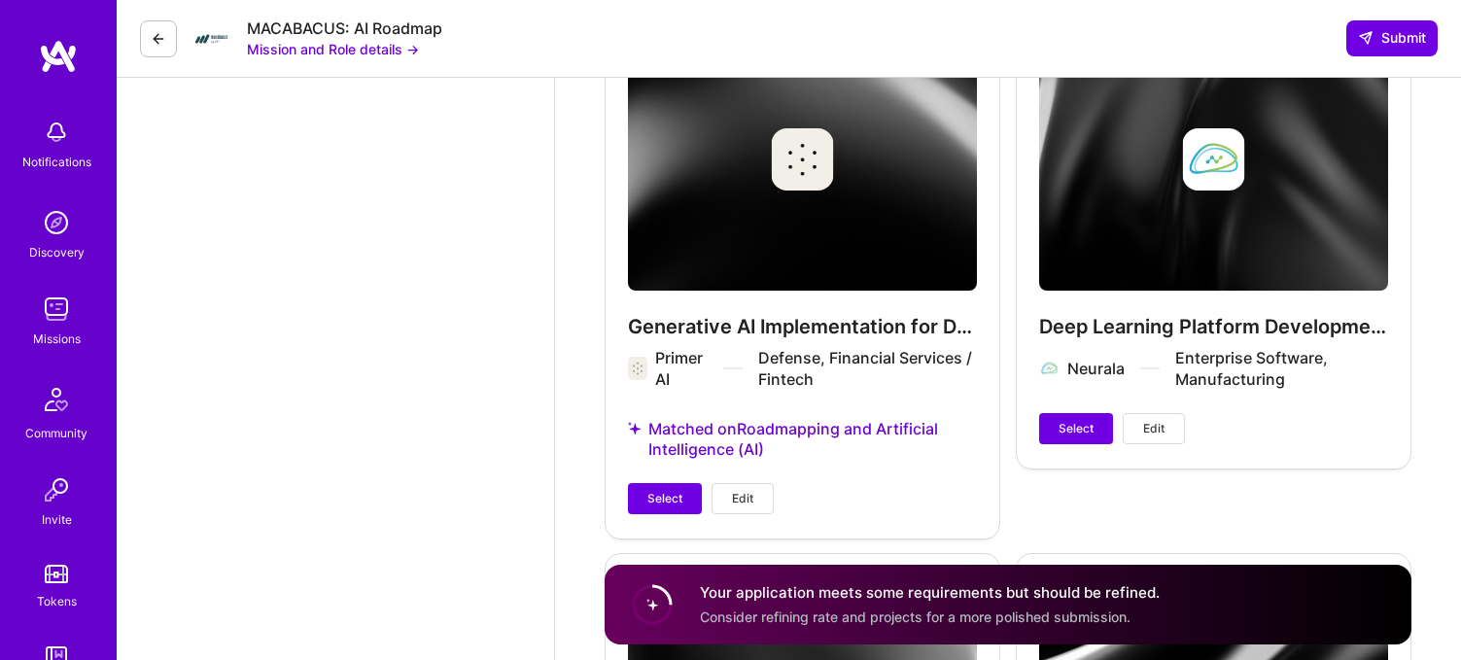
click at [1152, 420] on span "Edit" at bounding box center [1153, 428] width 21 height 17
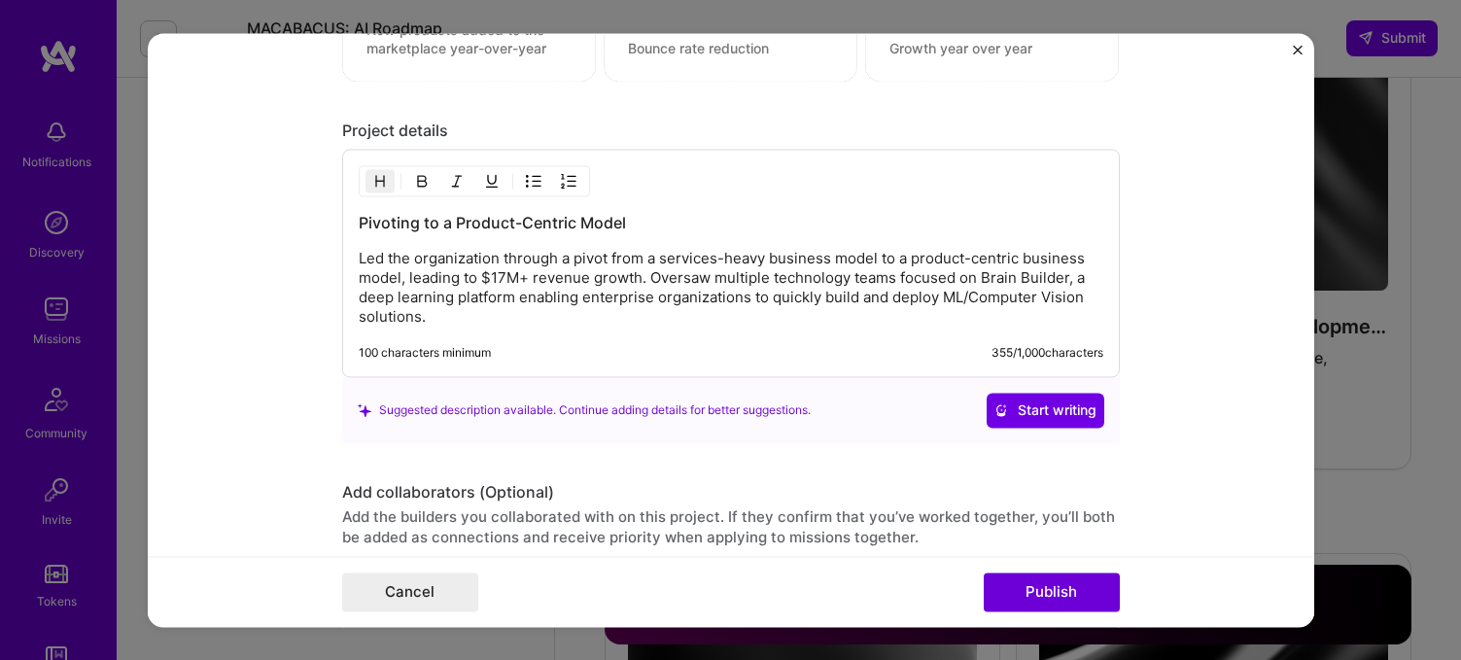
scroll to position [1839, 0]
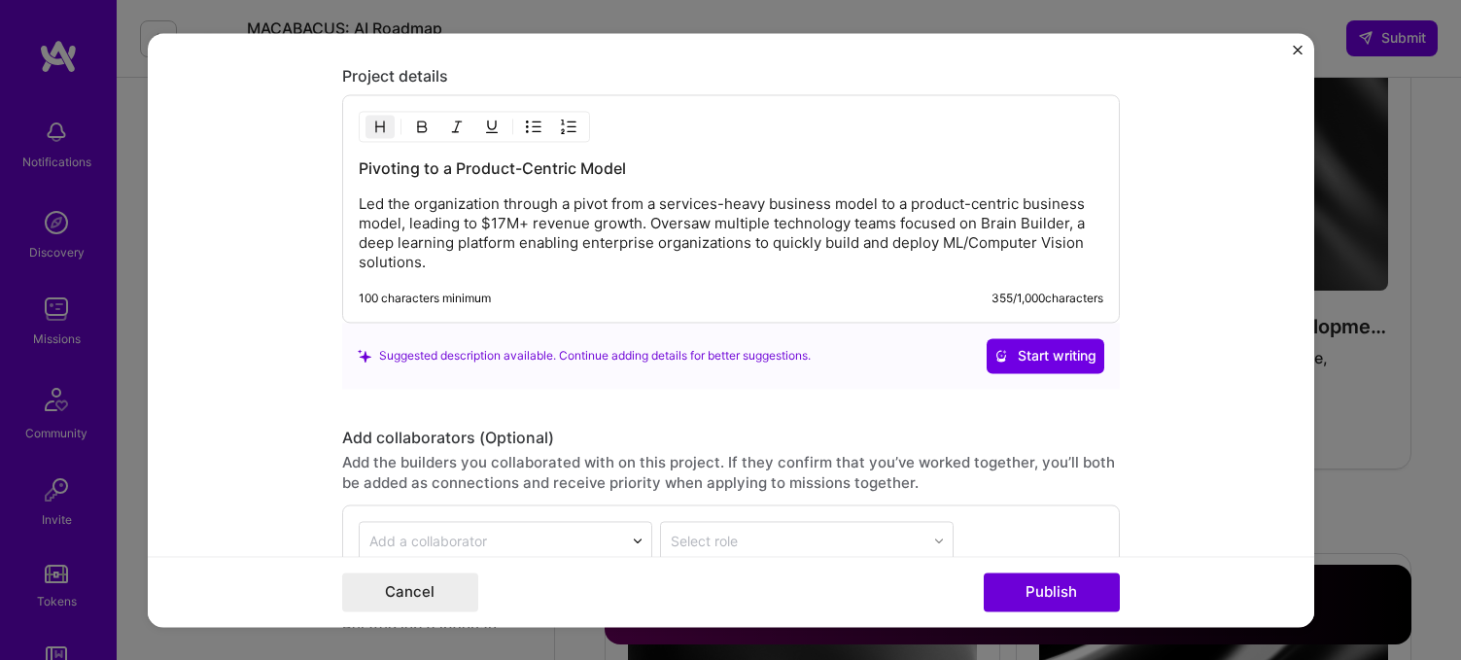
click at [1299, 52] on img "Close" at bounding box center [1298, 50] width 10 height 10
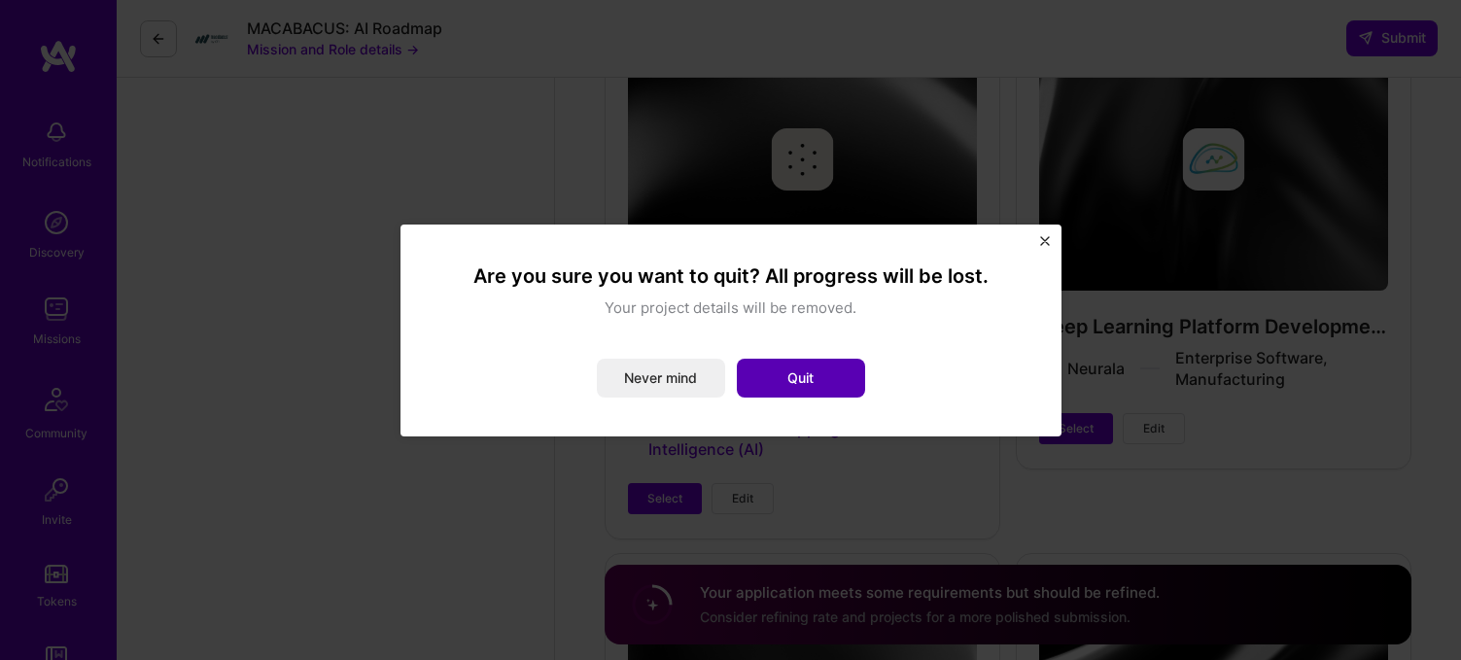
click at [825, 365] on button "Quit" at bounding box center [801, 378] width 128 height 39
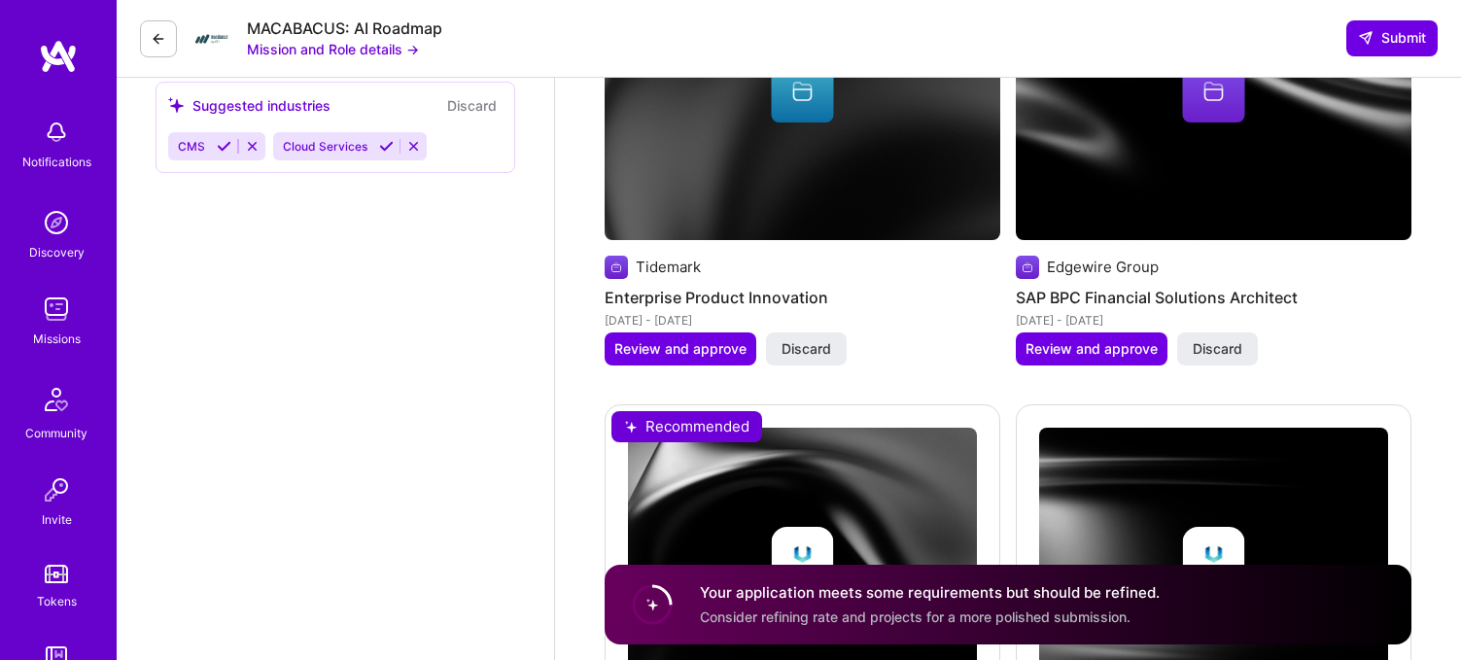
scroll to position [2527, 0]
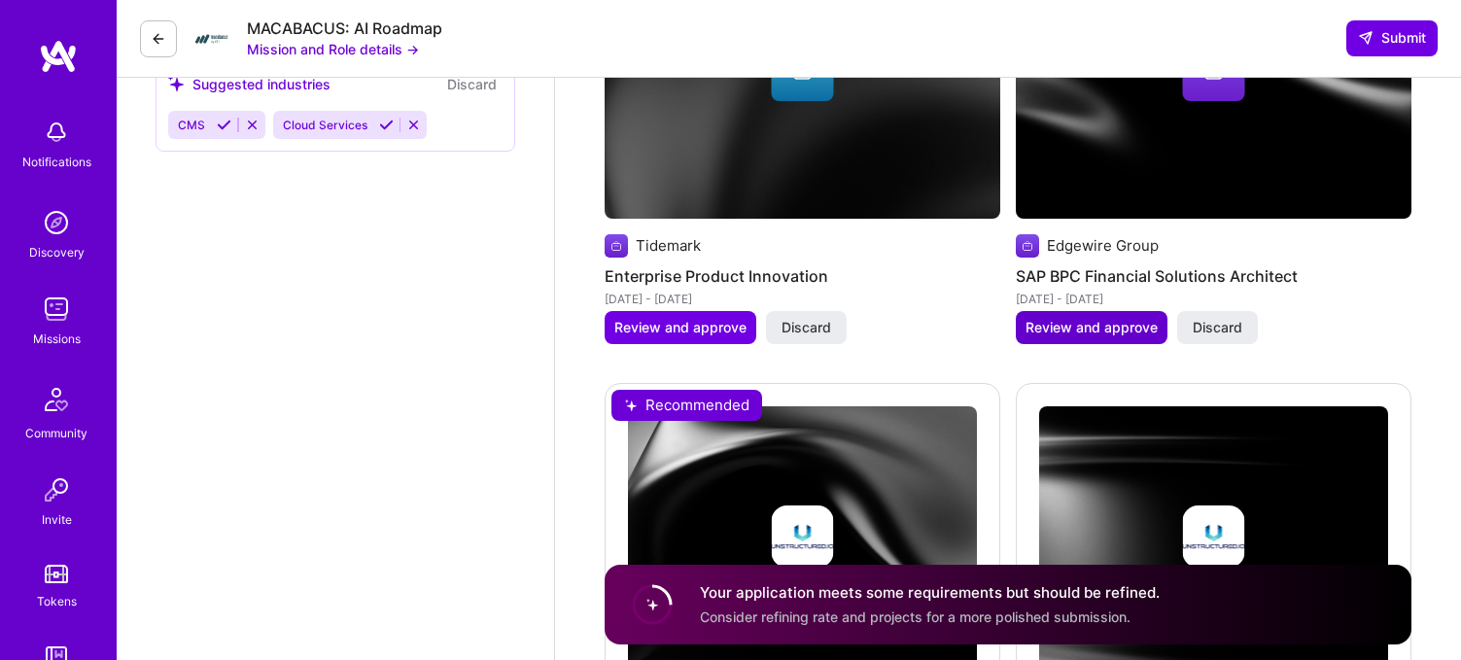
click at [1067, 318] on span "Review and approve" at bounding box center [1091, 327] width 132 height 19
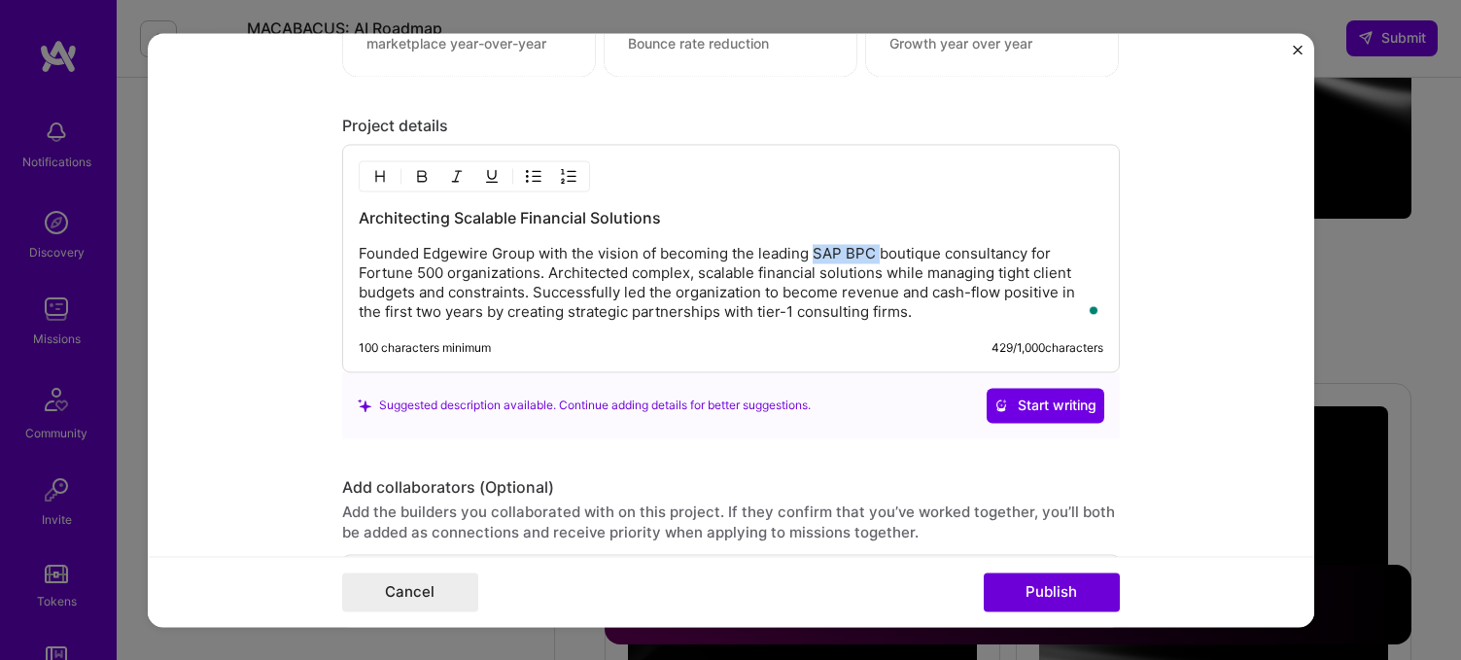
scroll to position [2, 0]
drag, startPoint x: 812, startPoint y: 255, endPoint x: 878, endPoint y: 260, distance: 65.4
click at [878, 260] on p "Founded Edgewire Group with the vision of becoming the leading SAP BPC boutique…" at bounding box center [731, 283] width 744 height 78
click at [845, 313] on p "Founded Edgewire Group with the vision of becoming the leading boutique consult…" at bounding box center [731, 283] width 744 height 78
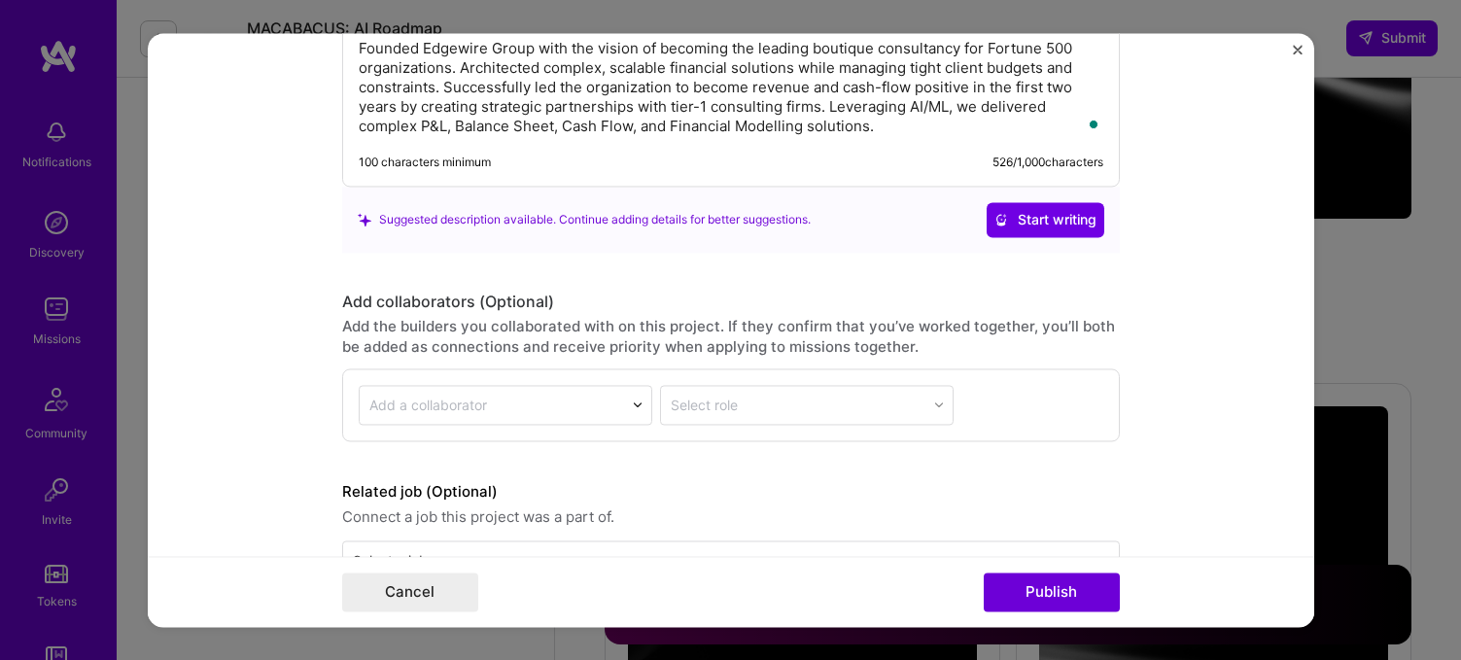
scroll to position [2081, 0]
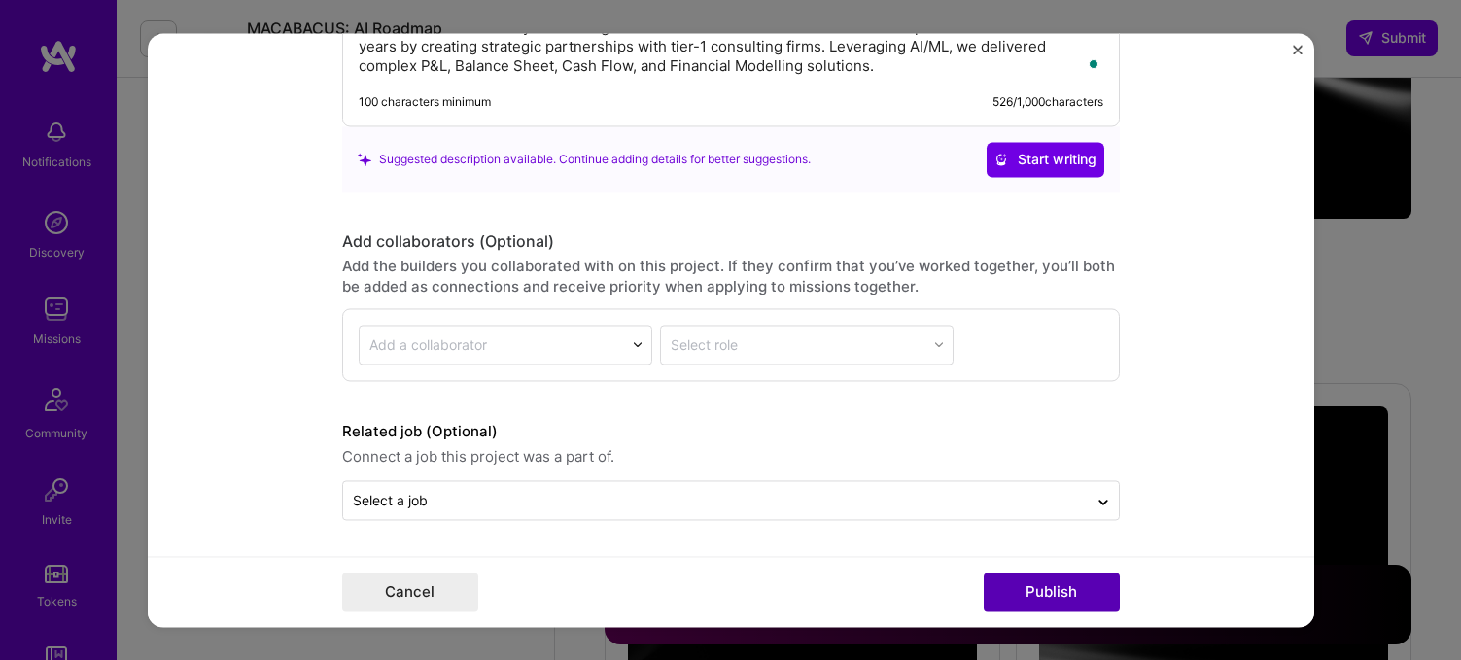
click at [1034, 585] on button "Publish" at bounding box center [1052, 591] width 136 height 39
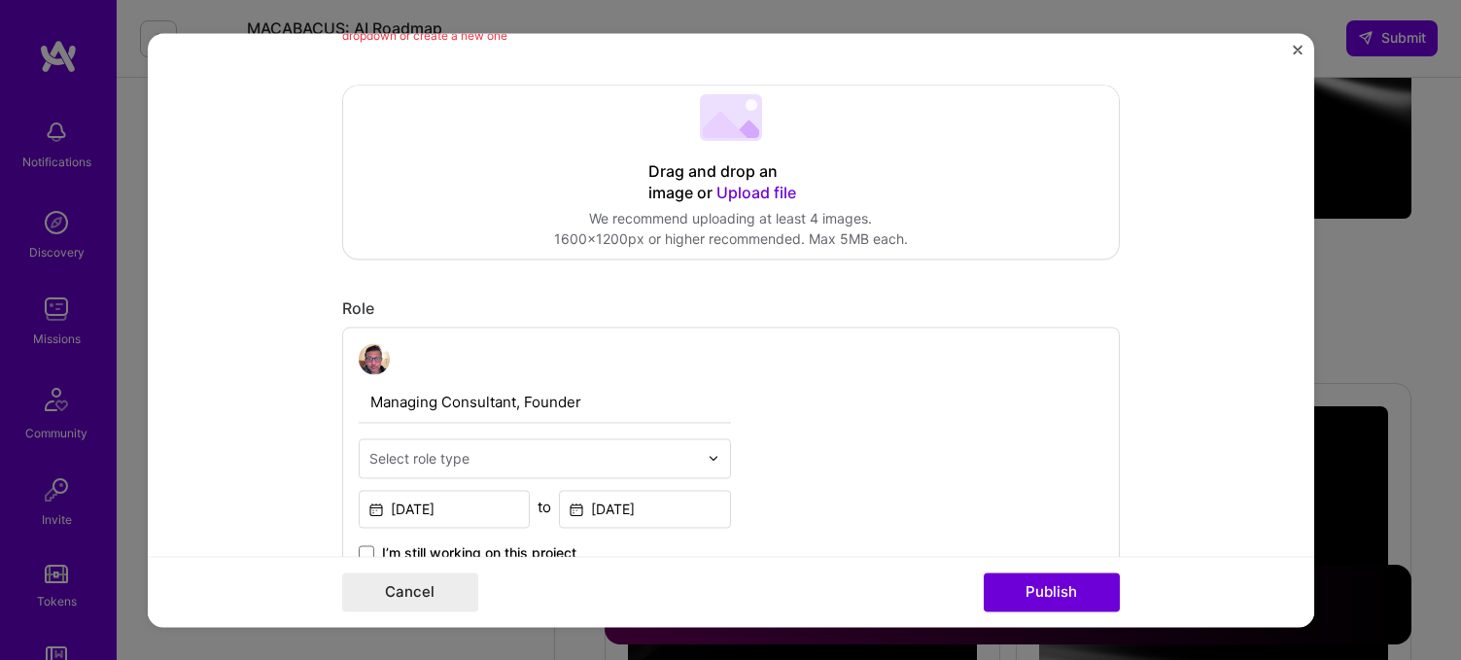
scroll to position [0, 0]
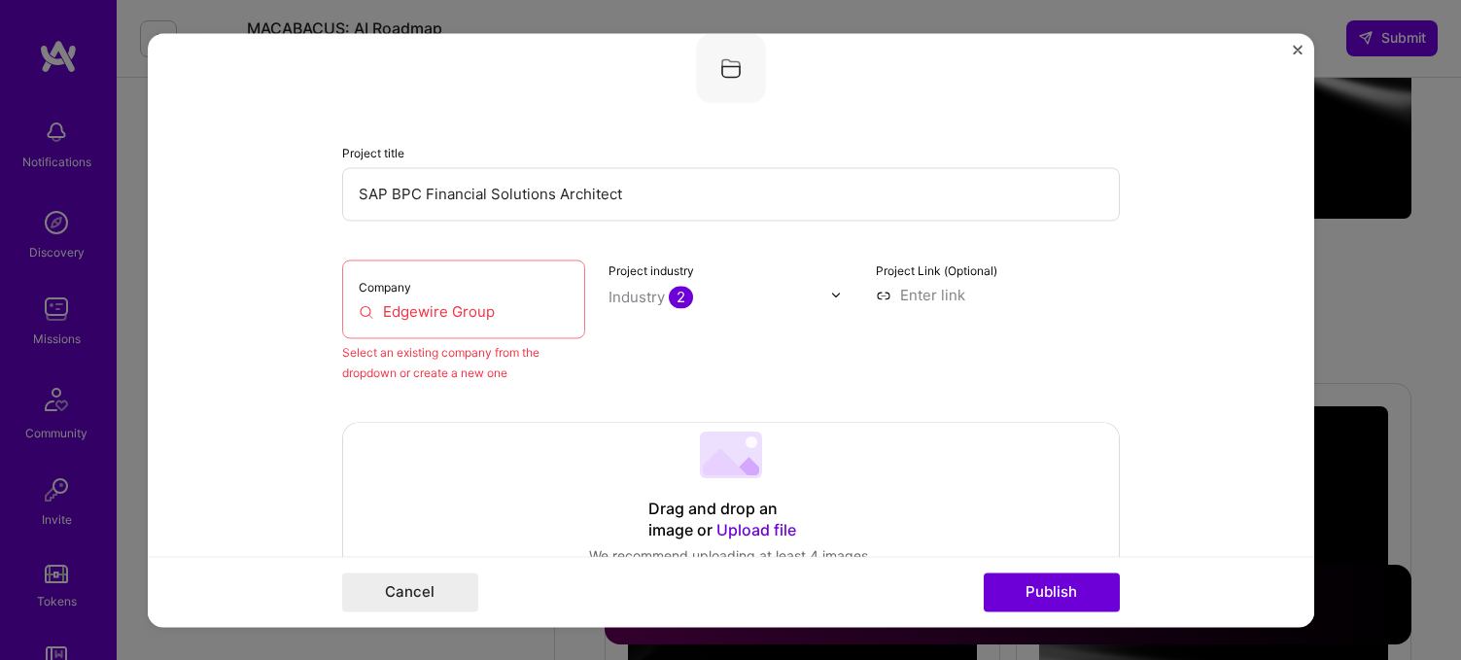
click at [427, 312] on input "Edgewire Group" at bounding box center [464, 311] width 211 height 20
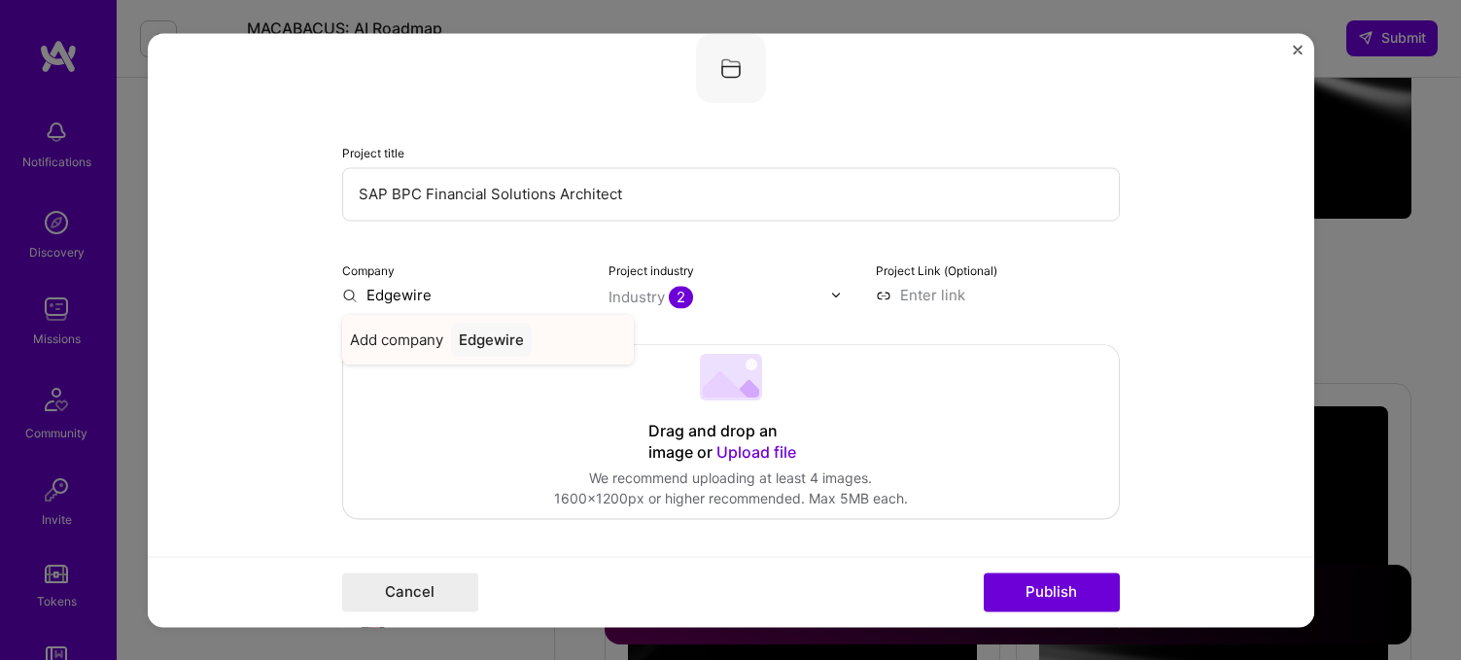
type input "Edgewire"
click at [411, 338] on span "Add company" at bounding box center [396, 339] width 93 height 20
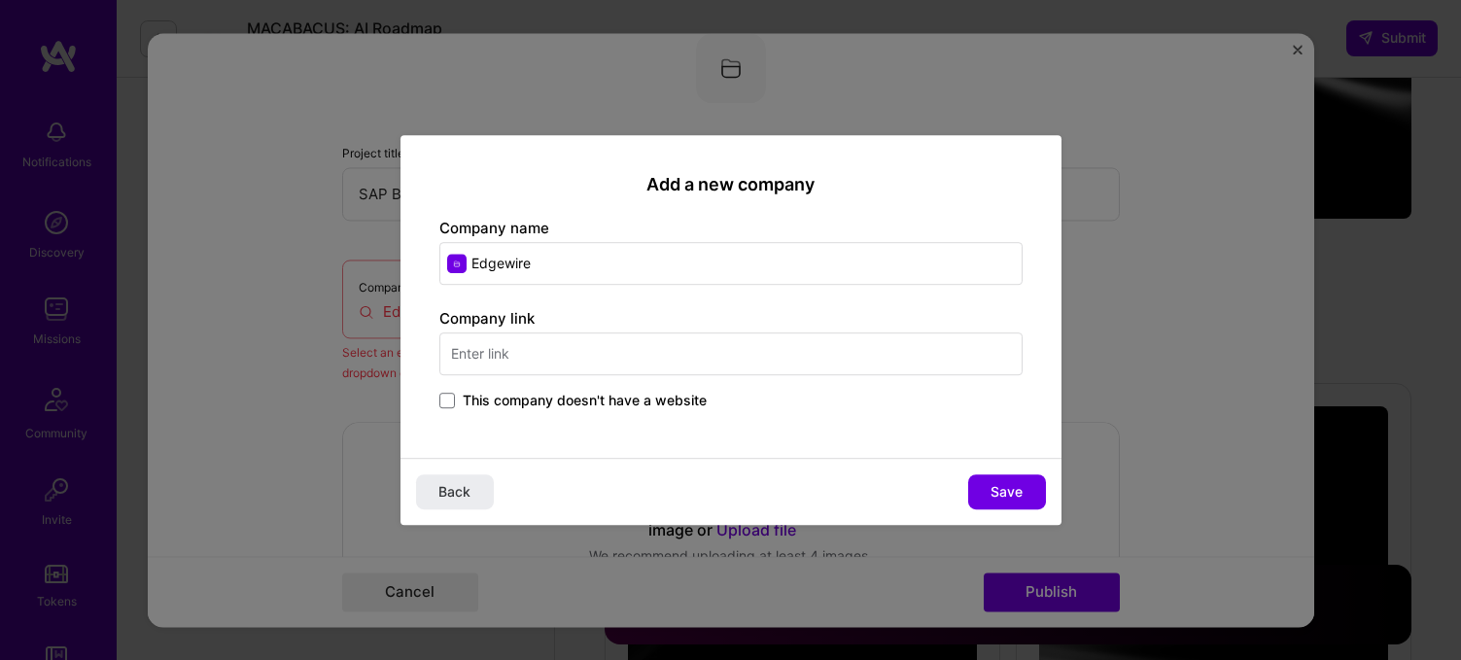
click at [475, 406] on span "This company doesn't have a website" at bounding box center [585, 400] width 244 height 19
click at [0, 0] on input "This company doesn't have a website" at bounding box center [0, 0] width 0 height 0
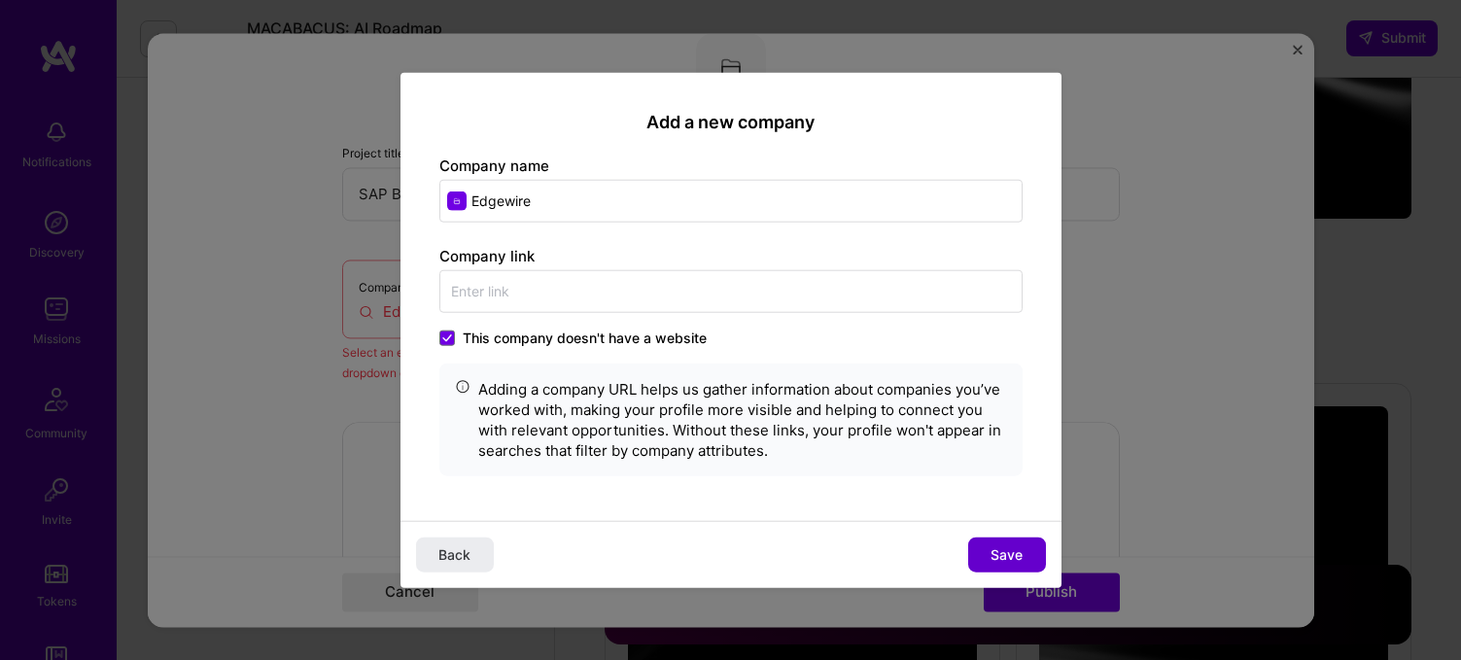
click at [987, 557] on button "Save" at bounding box center [1007, 554] width 78 height 35
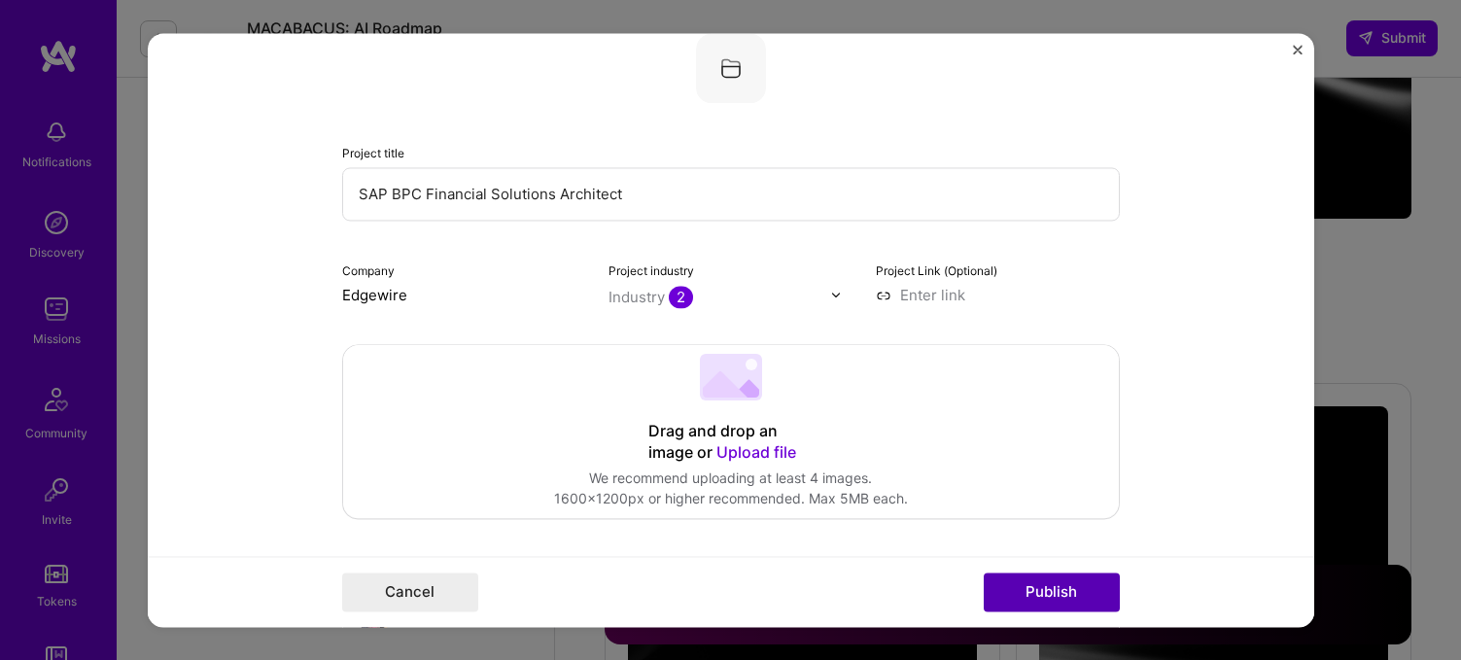
click at [1048, 588] on button "Publish" at bounding box center [1052, 591] width 136 height 39
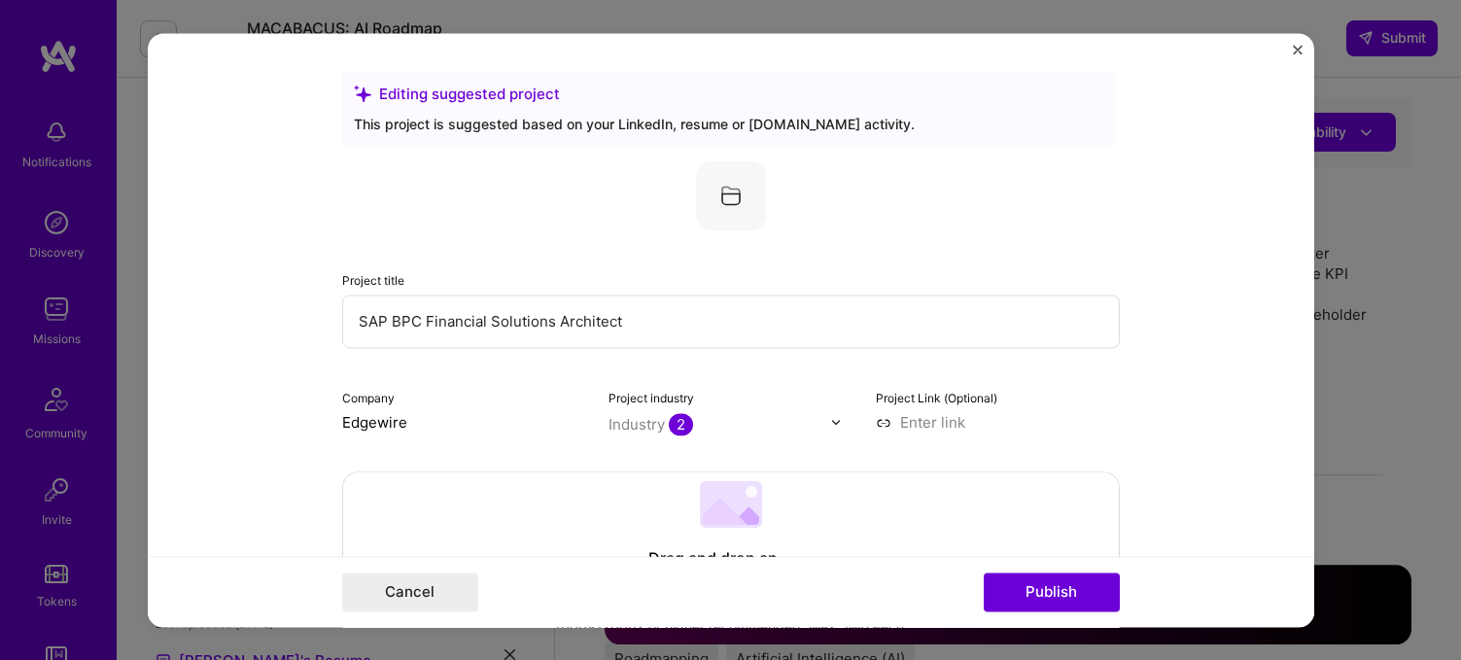
select select "US"
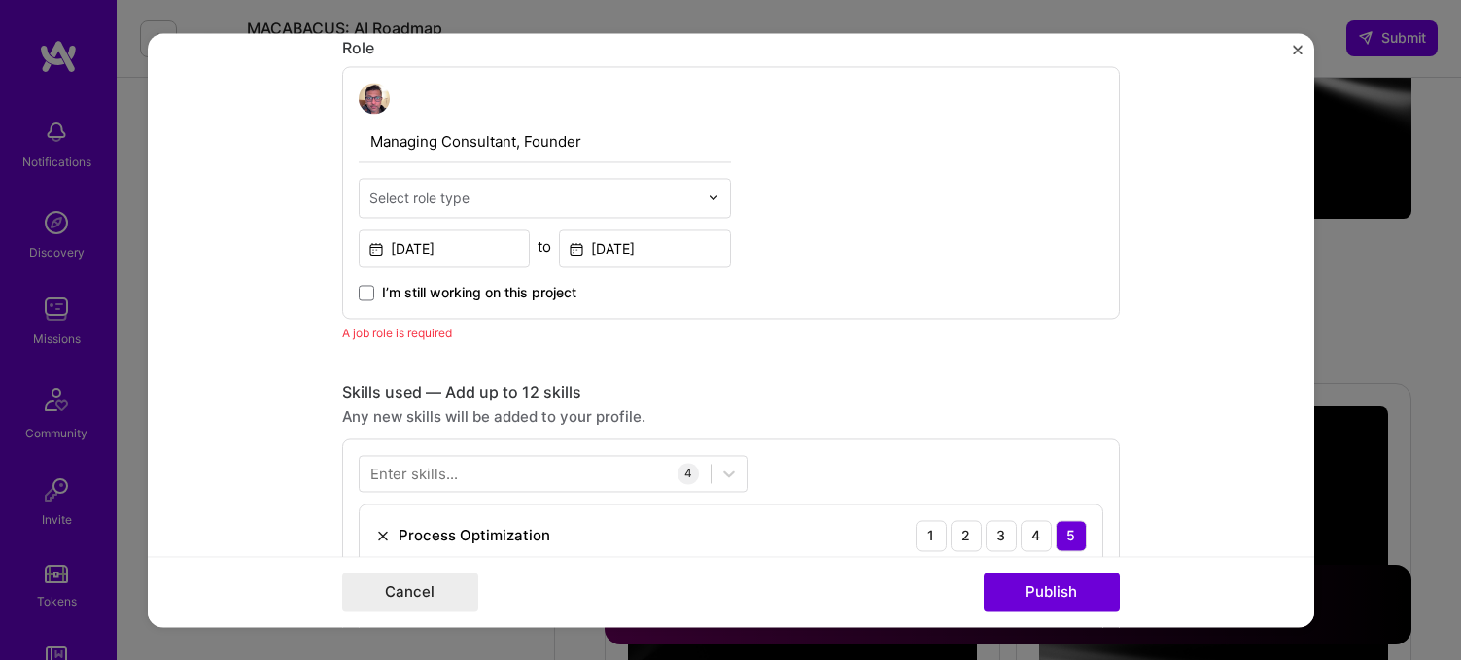
scroll to position [653, 0]
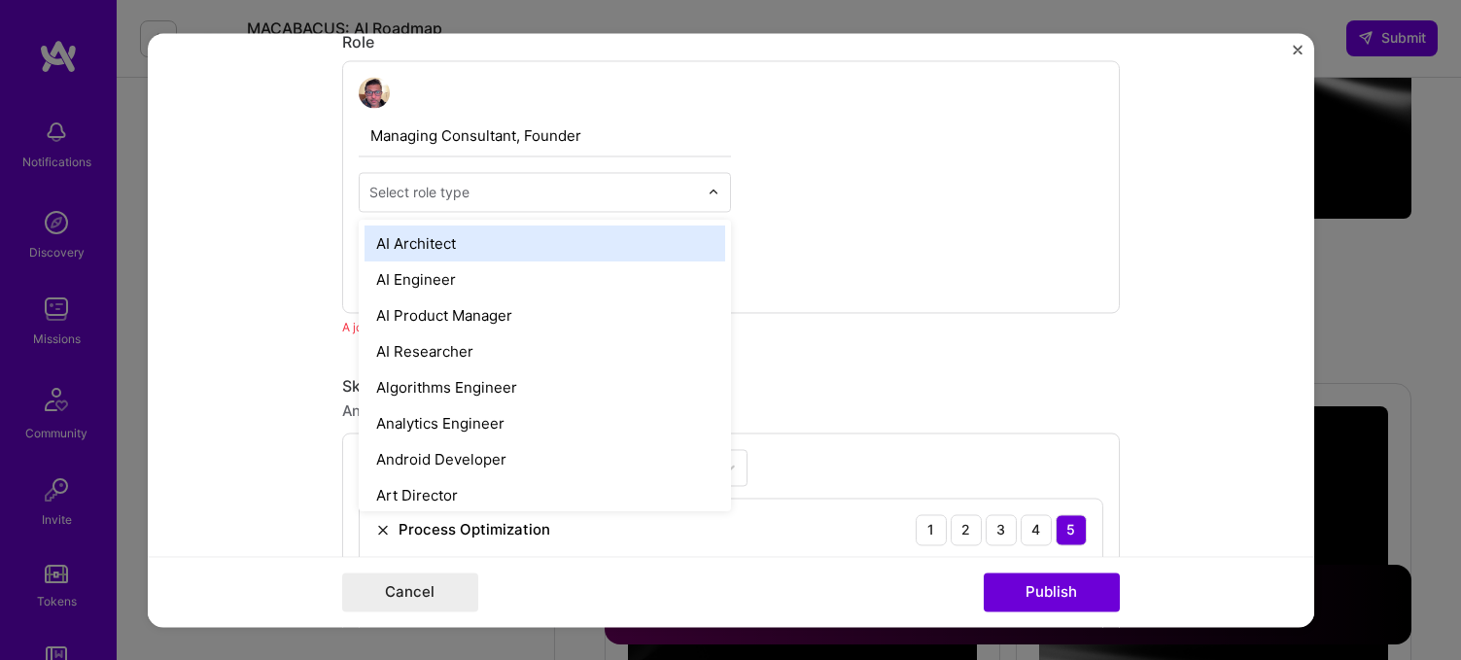
click at [484, 195] on input "text" at bounding box center [533, 192] width 328 height 20
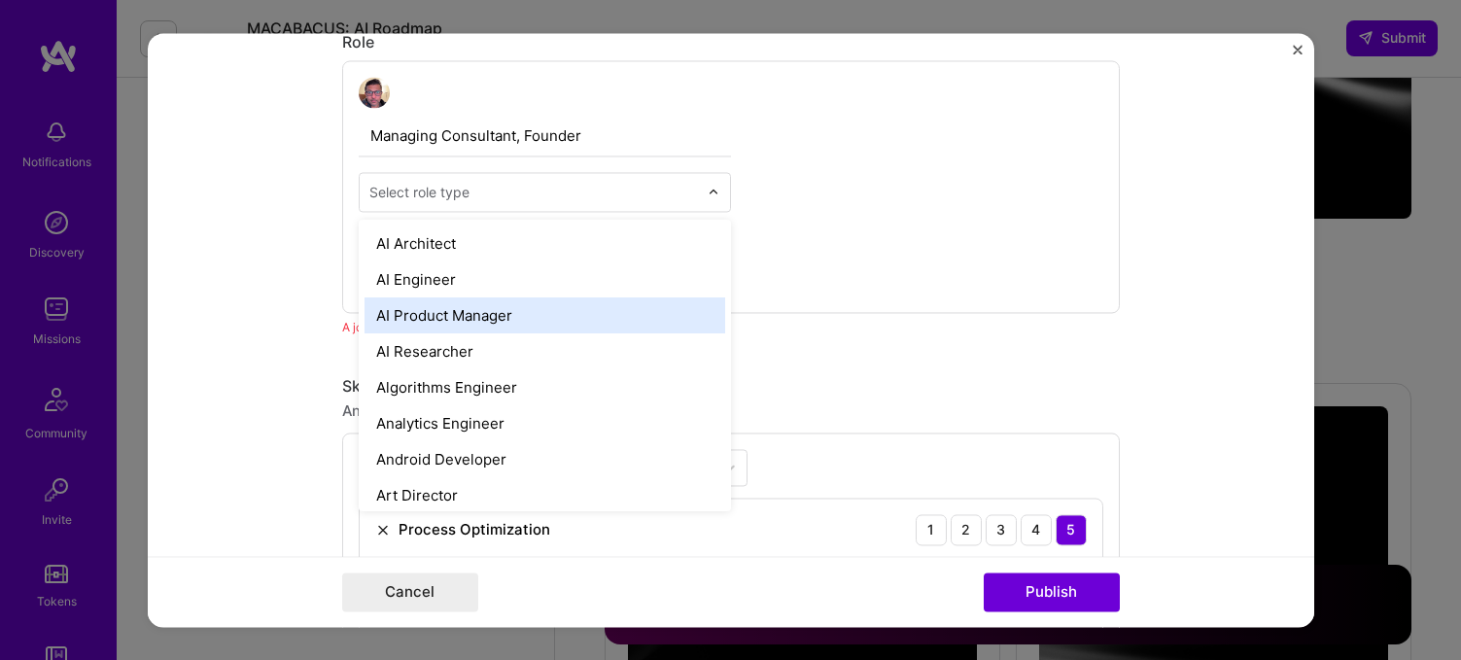
click at [441, 303] on div "AI Product Manager" at bounding box center [544, 315] width 361 height 36
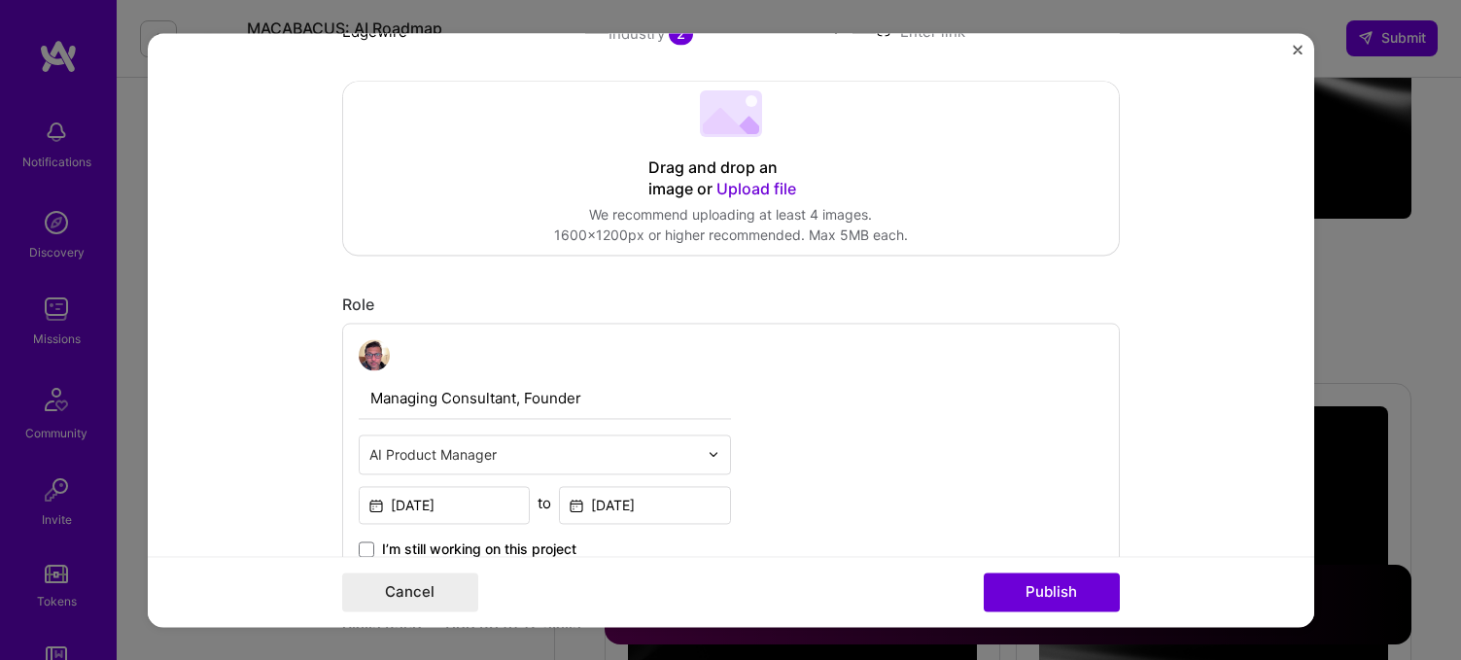
scroll to position [0, 0]
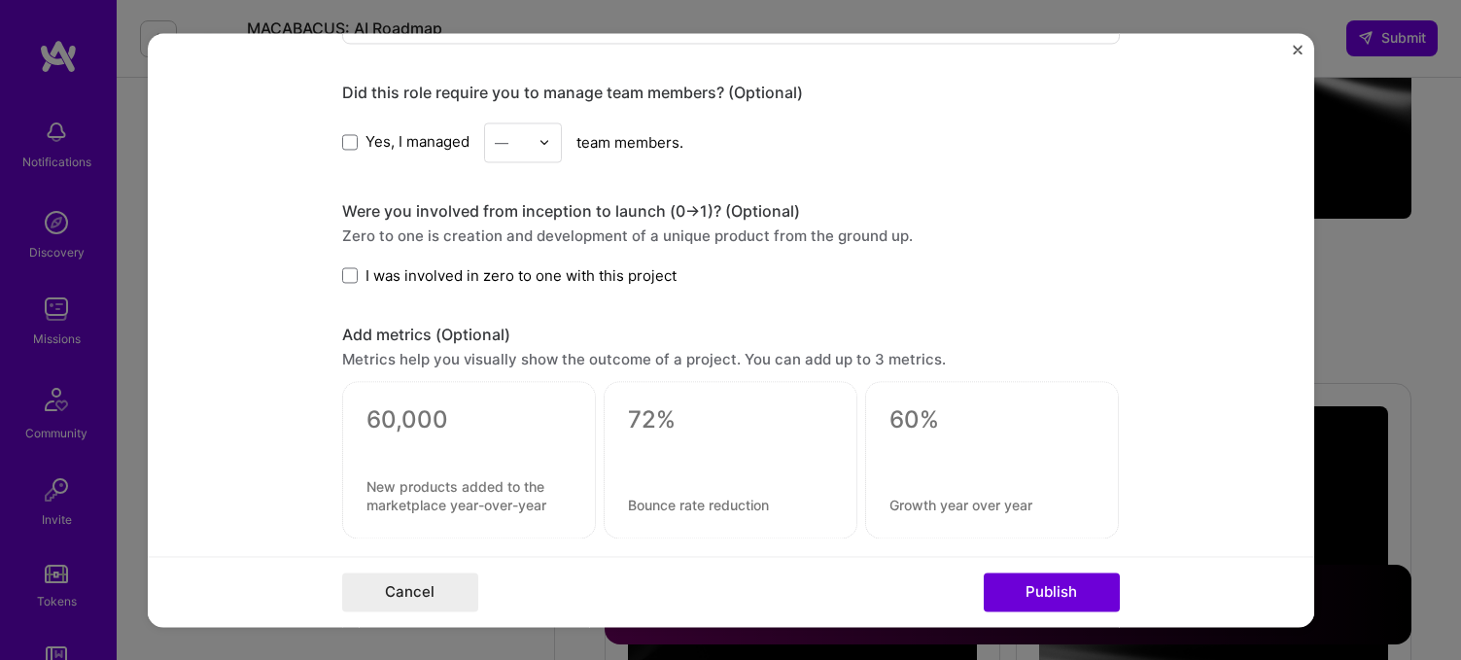
click at [406, 143] on span "Yes, I managed" at bounding box center [417, 142] width 104 height 20
click at [0, 0] on input "Yes, I managed" at bounding box center [0, 0] width 0 height 0
click at [522, 144] on input "text" at bounding box center [512, 142] width 34 height 20
drag, startPoint x: 520, startPoint y: 439, endPoint x: 505, endPoint y: 300, distance: 139.7
click at [505, 300] on div "1 2 3 4 5 6 7 8 9 10 11 12 13 14 15 16 17 18 19 20 21 22 23 24 25+" at bounding box center [523, 316] width 78 height 292
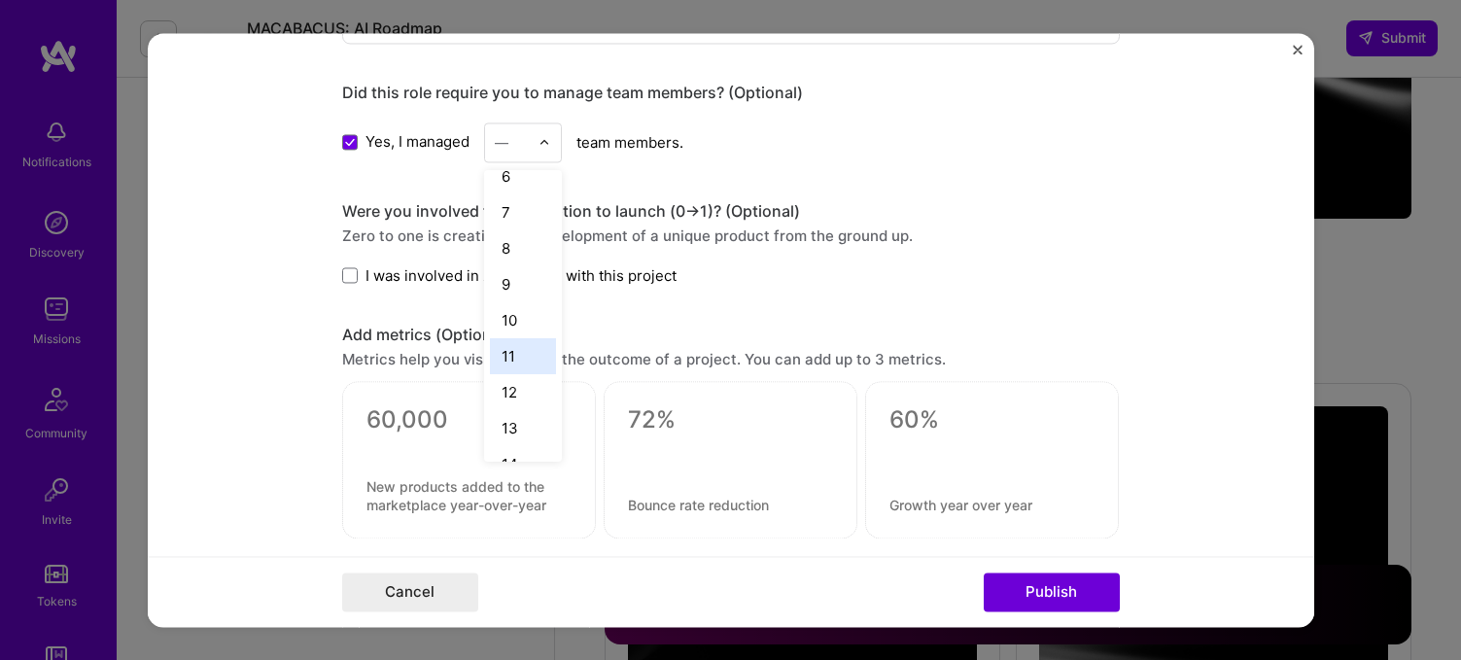
click at [507, 352] on div "11" at bounding box center [523, 356] width 66 height 36
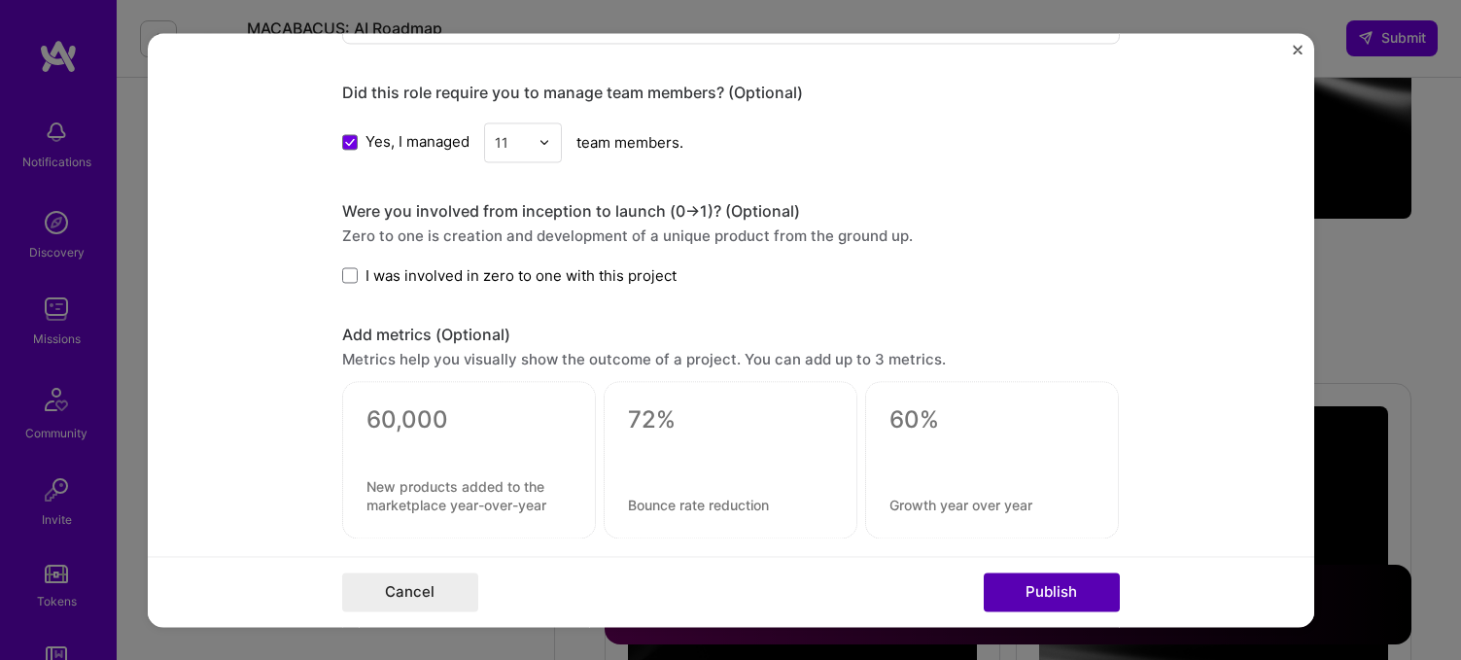
click at [1044, 595] on button "Publish" at bounding box center [1052, 591] width 136 height 39
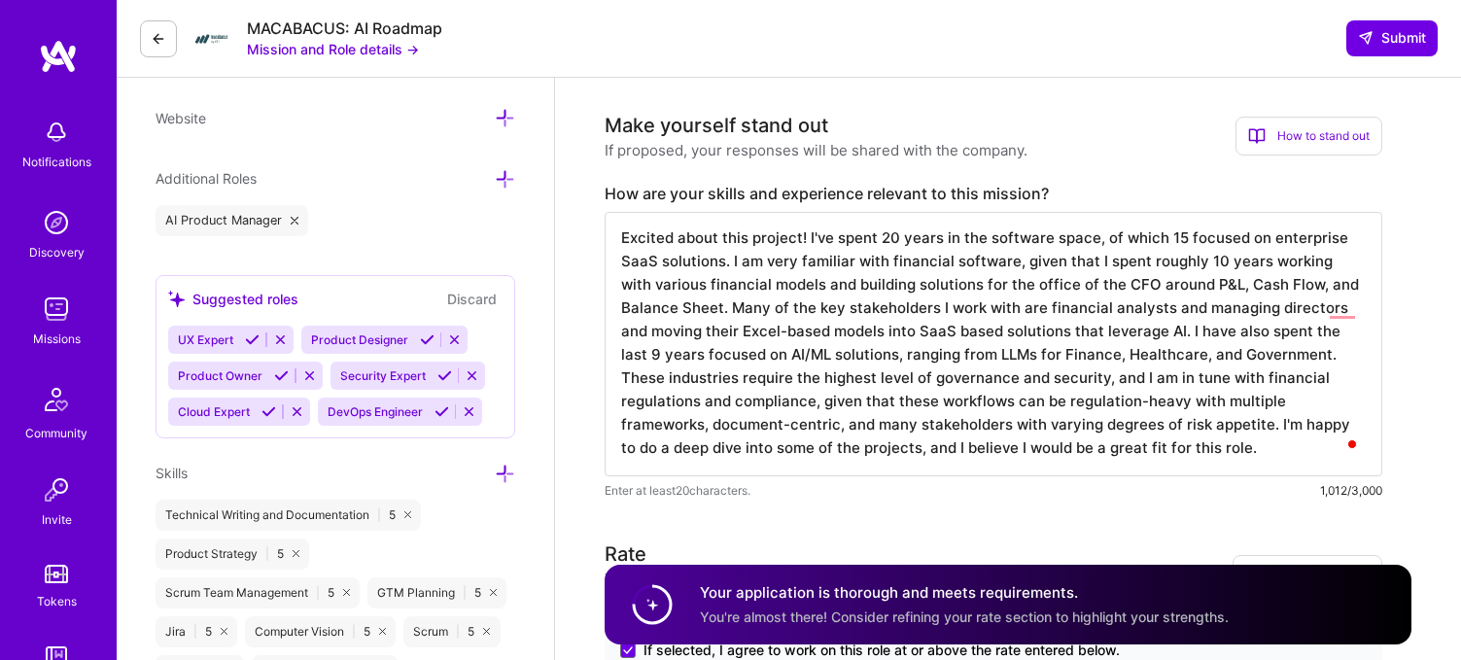
click at [718, 452] on textarea "Excited about this project! I've spent 20 years in the software space, of which…" at bounding box center [992, 344] width 777 height 264
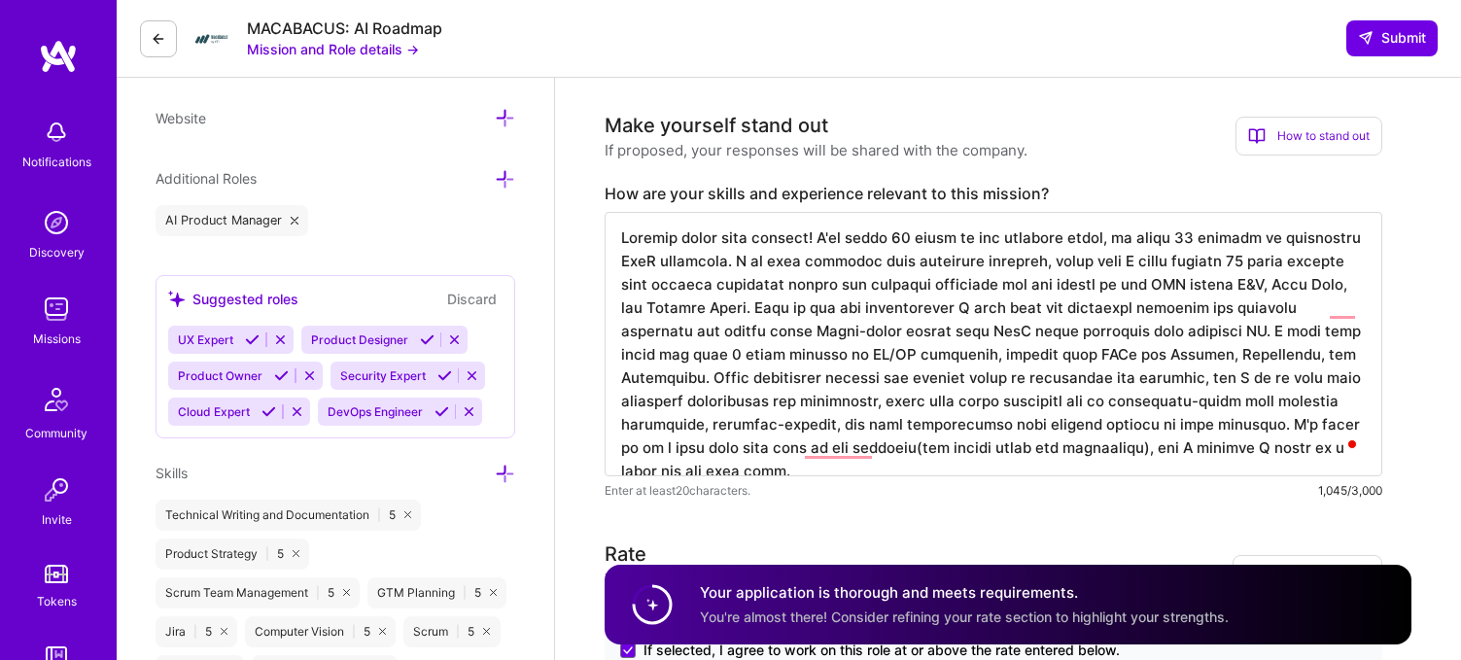
click at [859, 445] on textarea "To enrich screen reader interactions, please activate Accessibility in Grammarl…" at bounding box center [992, 344] width 777 height 264
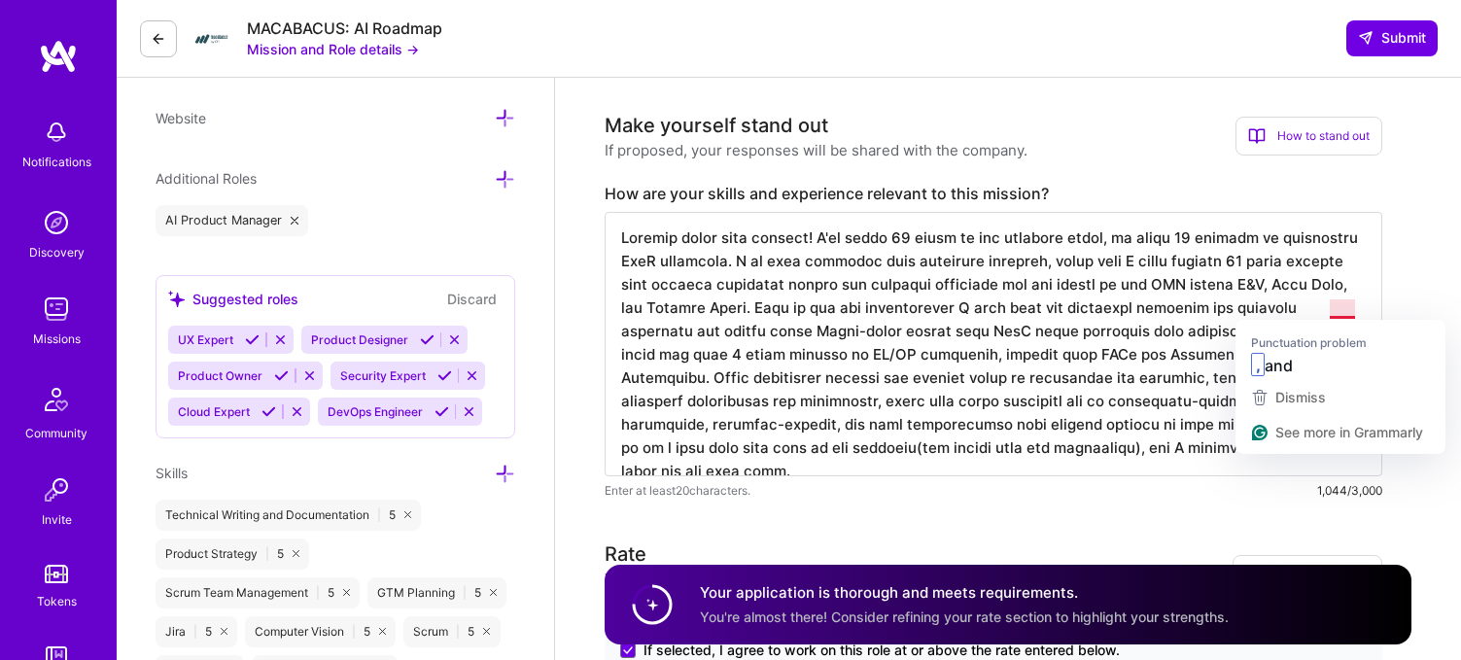
click at [1341, 306] on textarea "To enrich screen reader interactions, please activate Accessibility in Grammarl…" at bounding box center [992, 344] width 777 height 264
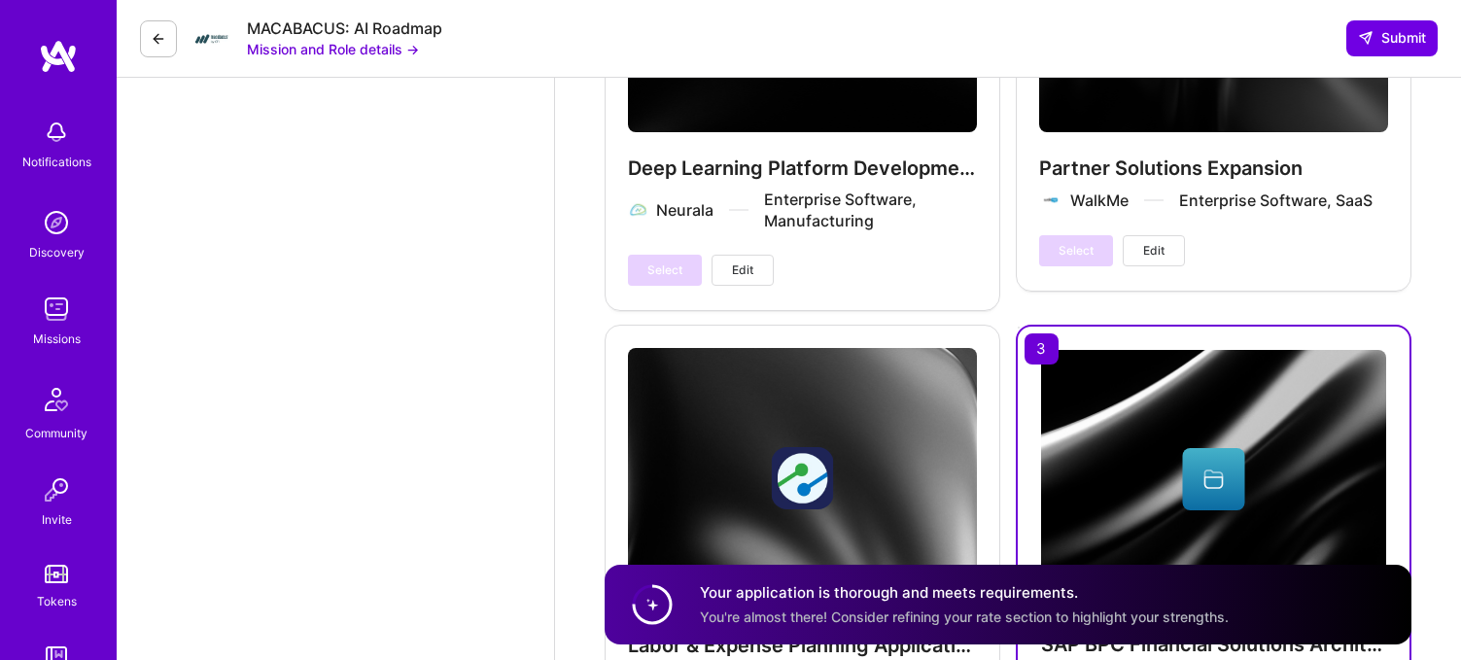
type textarea "Excited about this project! I've spent 20 years in the software space, of which…"
click at [1416, 33] on span "Submit" at bounding box center [1392, 37] width 68 height 19
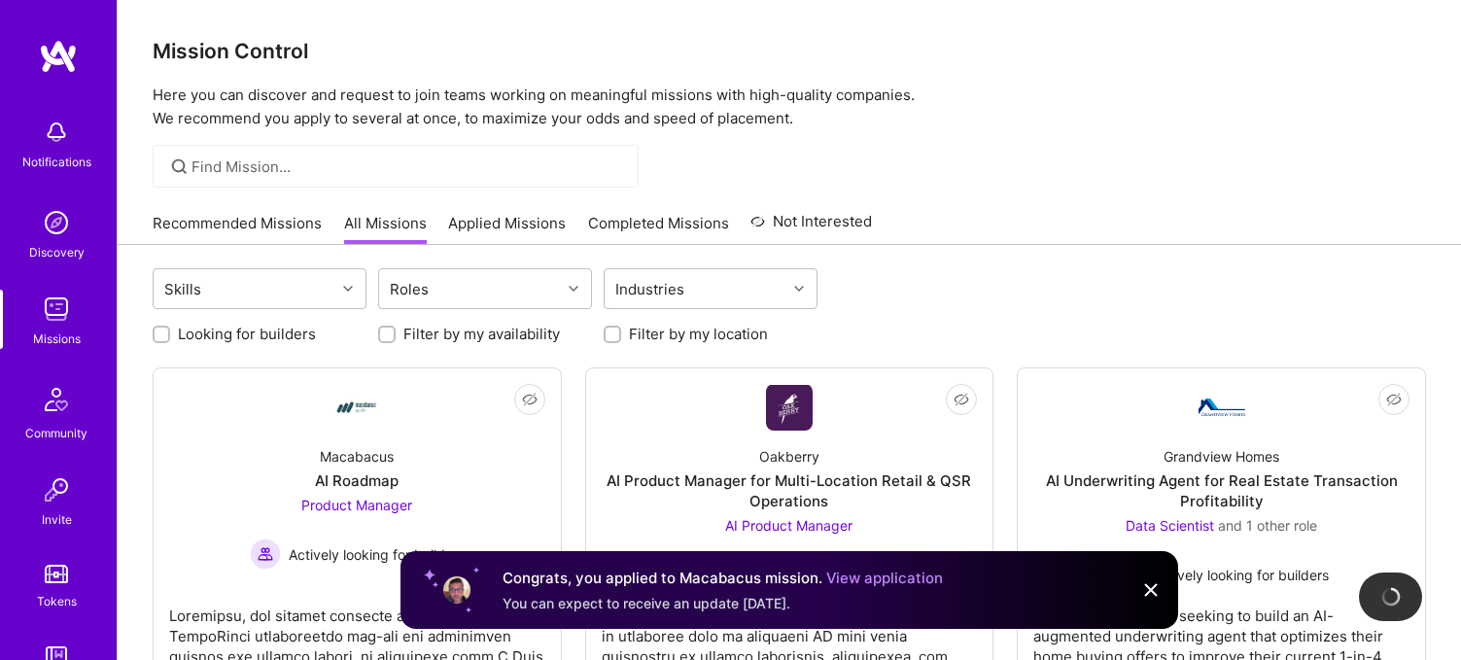
click at [492, 220] on link "Applied Missions" at bounding box center [507, 229] width 118 height 32
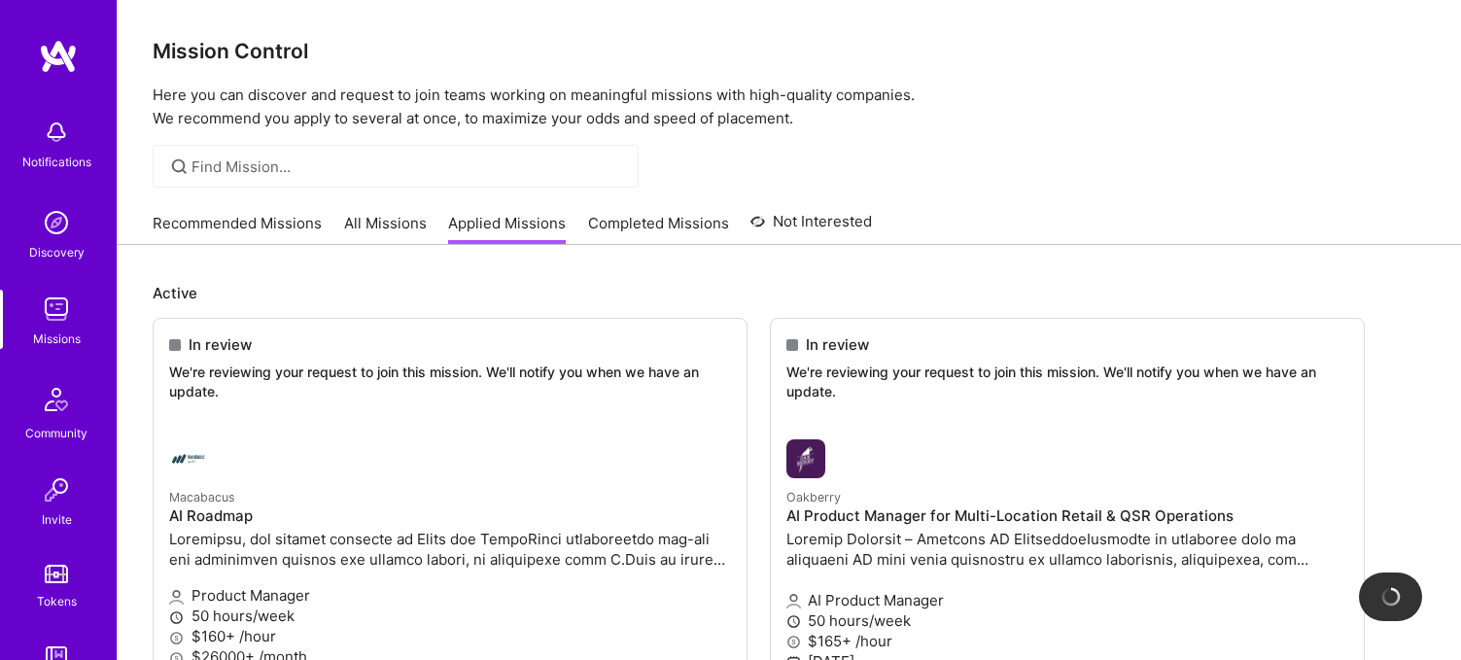
click at [53, 152] on div "Notifications" at bounding box center [56, 162] width 69 height 20
click at [61, 66] on img at bounding box center [58, 56] width 39 height 35
